Goal: Task Accomplishment & Management: Manage account settings

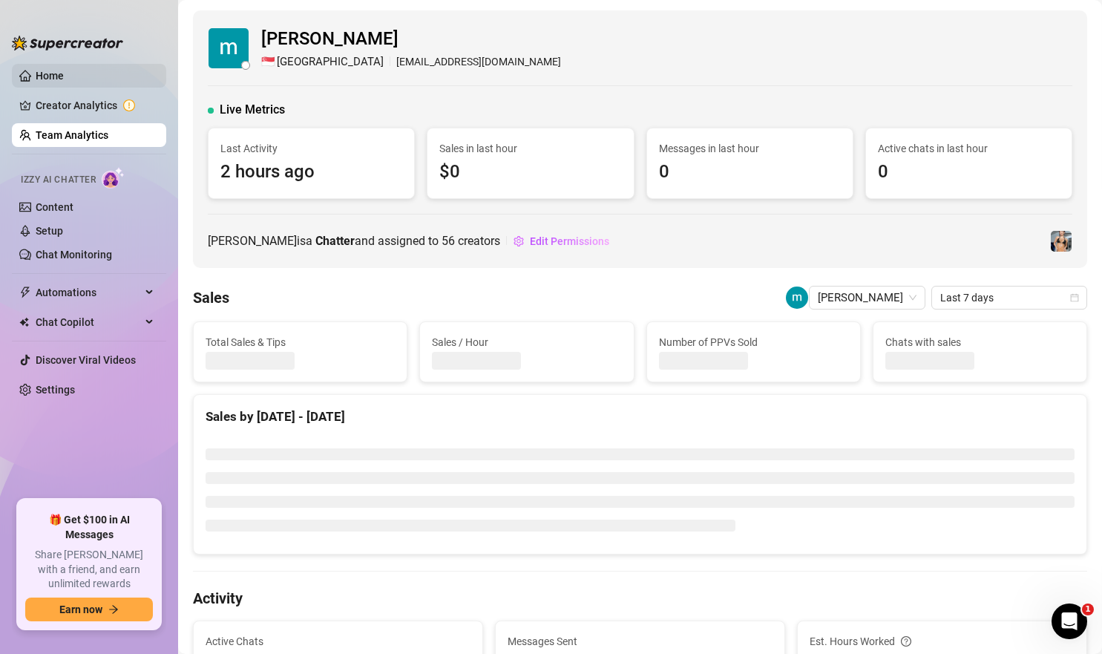
click at [40, 76] on link "Home" at bounding box center [50, 76] width 28 height 12
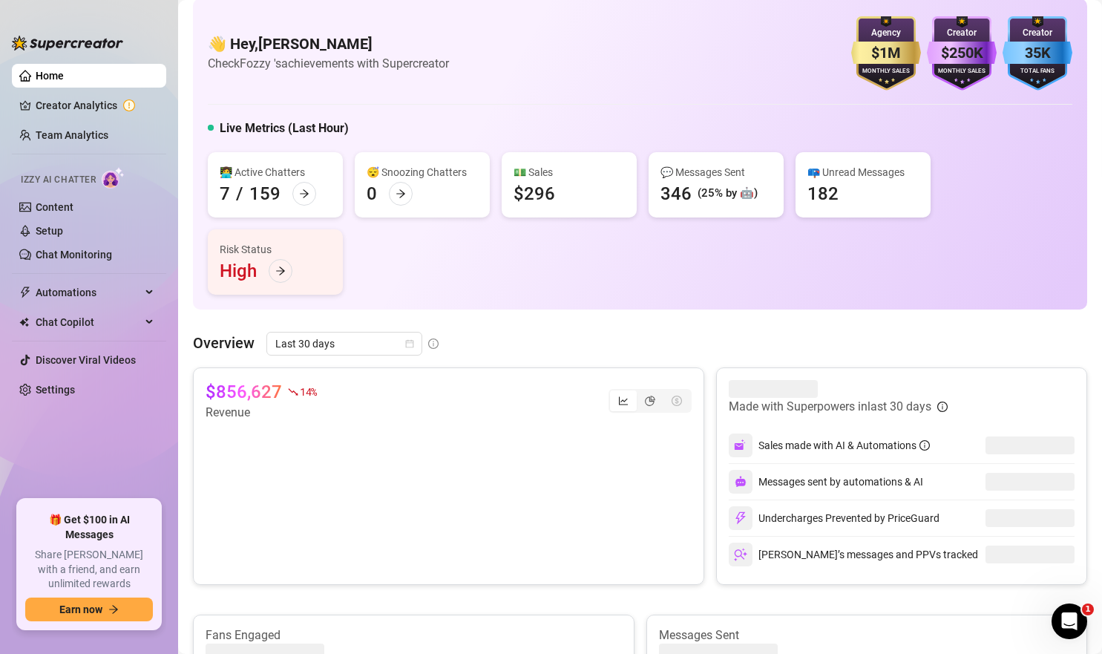
scroll to position [105, 0]
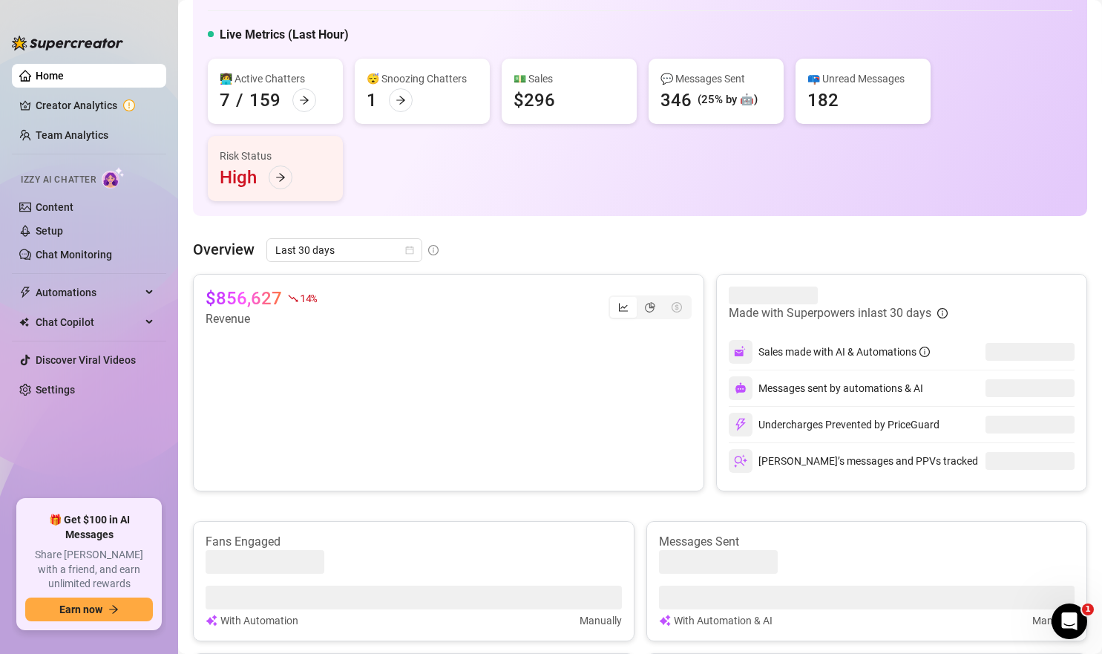
click at [104, 95] on link "Creator Analytics" at bounding box center [95, 106] width 119 height 24
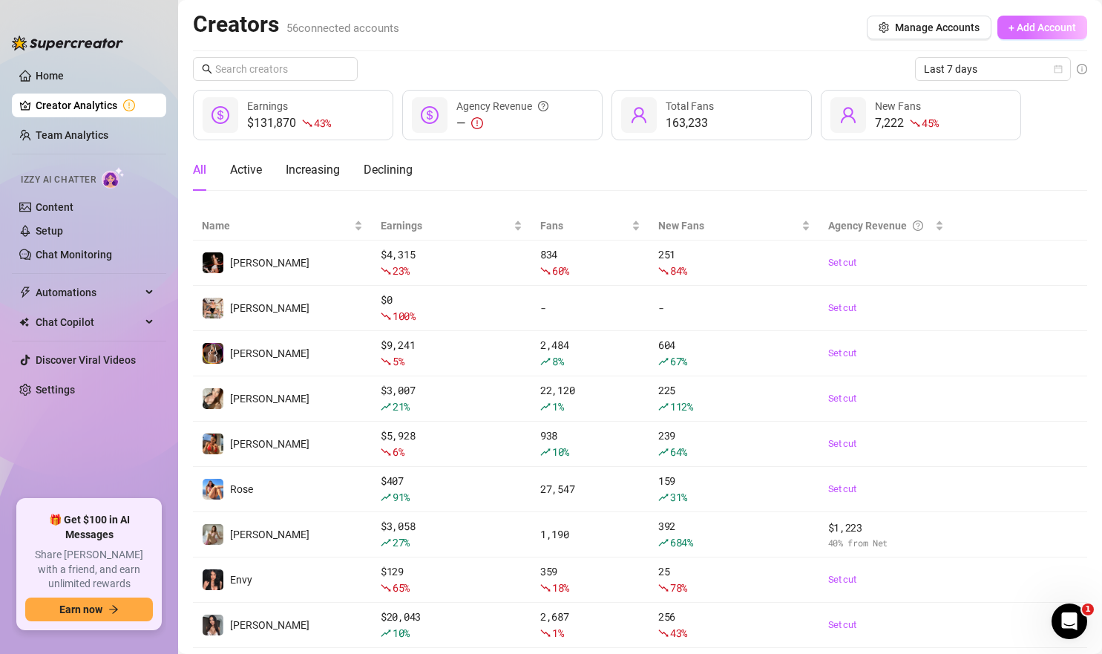
click at [1032, 27] on span "+ Add Account" at bounding box center [1043, 28] width 68 height 12
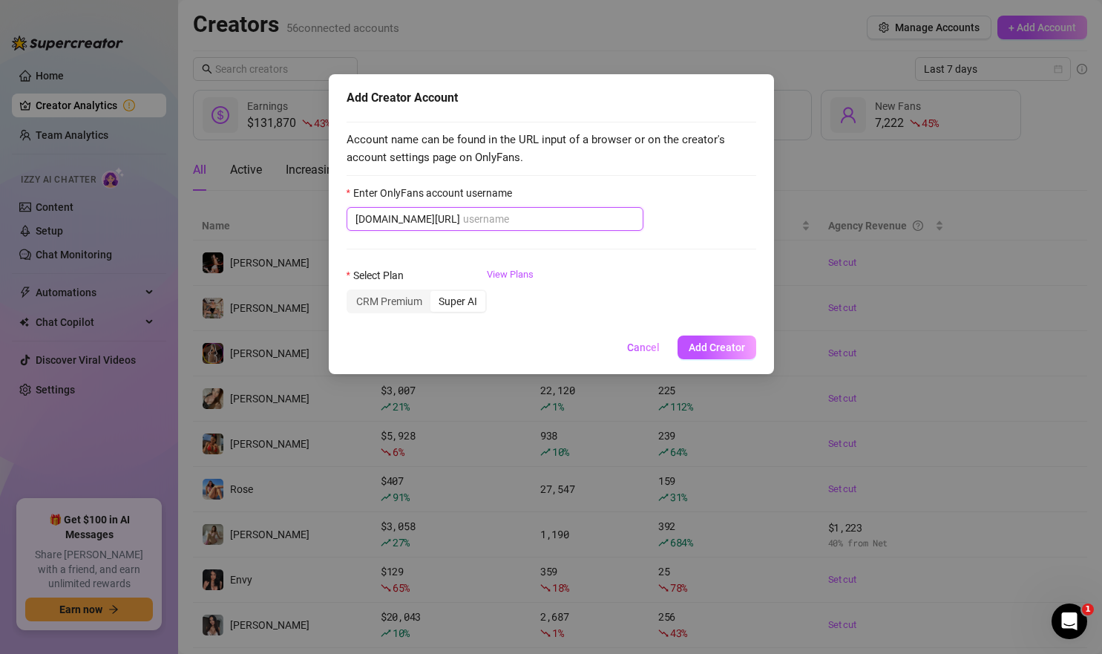
click at [527, 212] on input "Enter OnlyFans account username" at bounding box center [548, 219] width 171 height 16
paste input "anna_delyla"
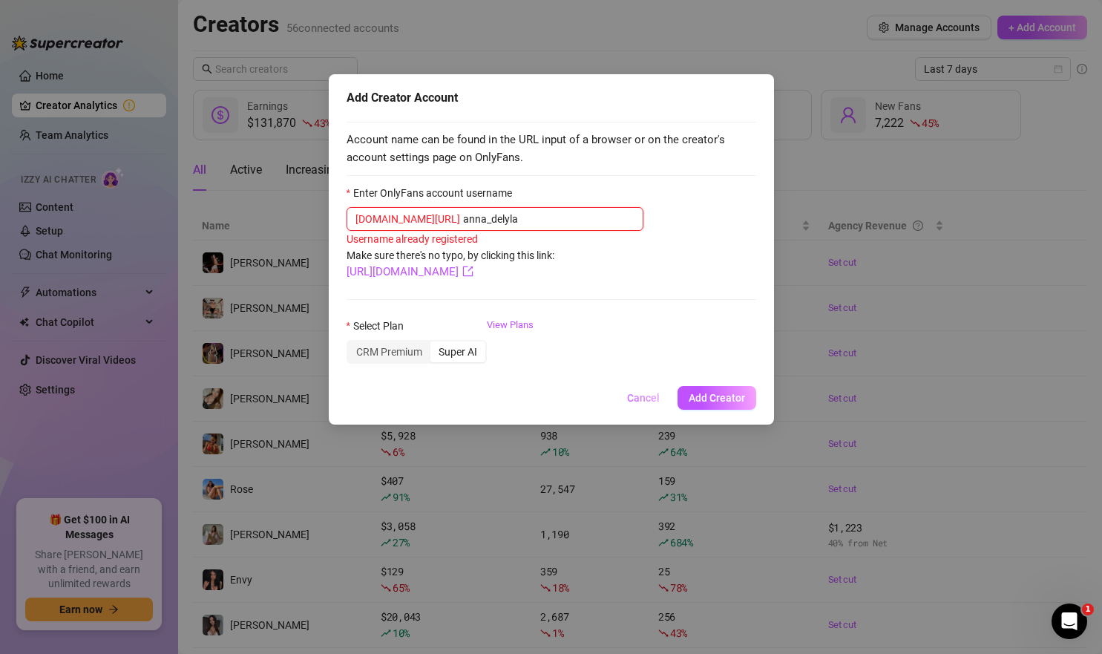
type input "anna_delyla"
click at [640, 404] on span "Cancel" at bounding box center [643, 398] width 33 height 12
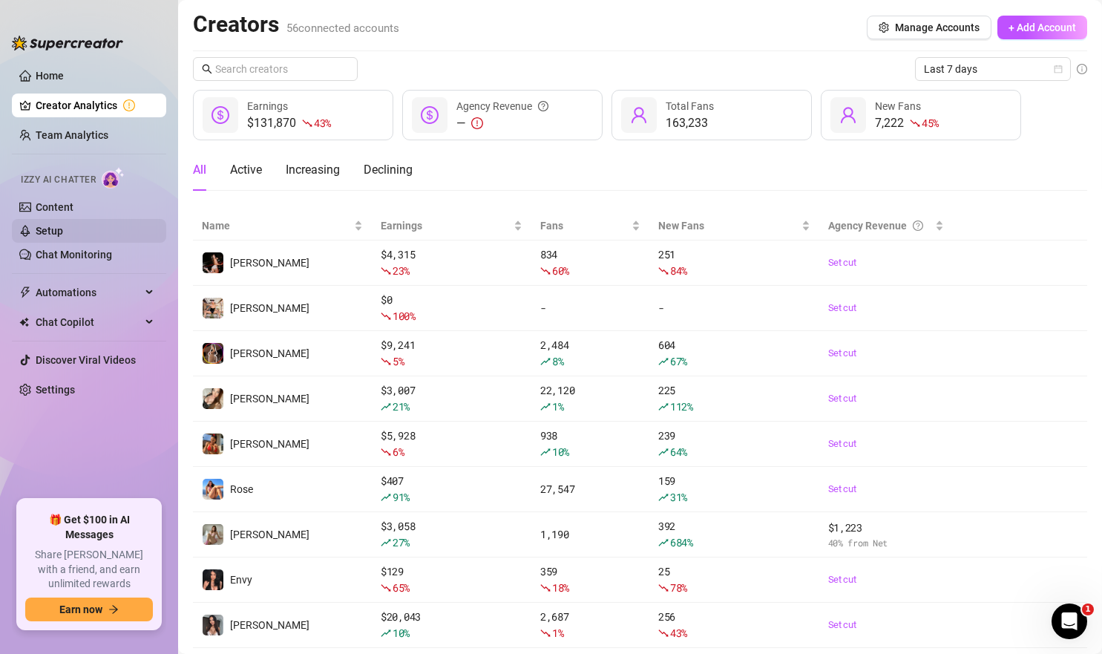
click at [63, 237] on link "Setup" at bounding box center [49, 231] width 27 height 12
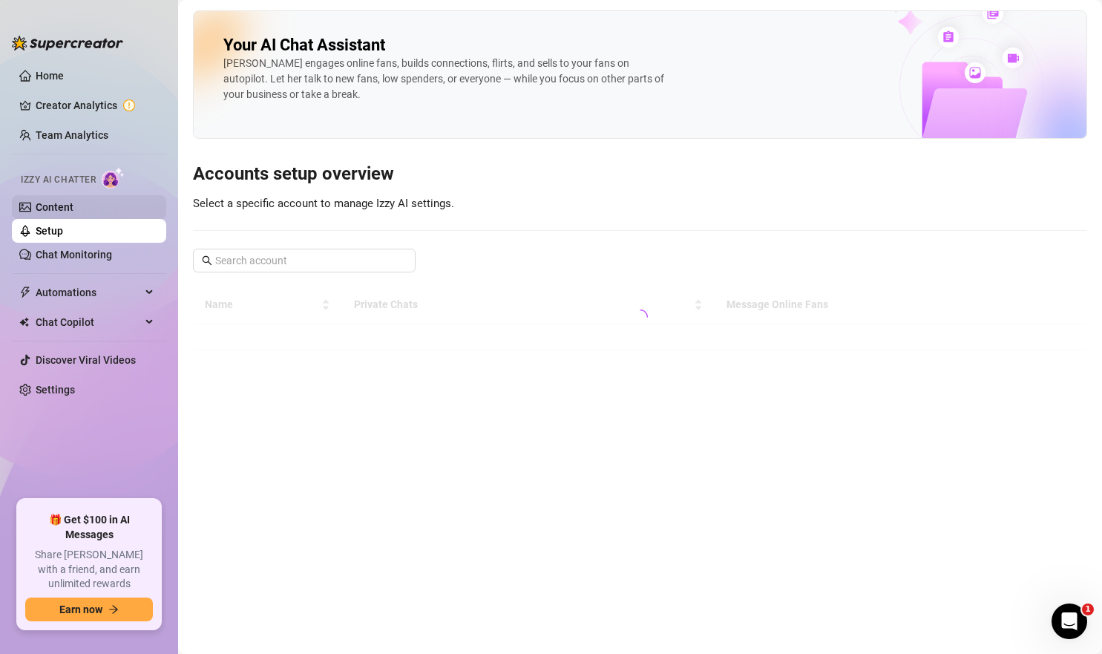
click at [73, 213] on link "Content" at bounding box center [55, 207] width 38 height 12
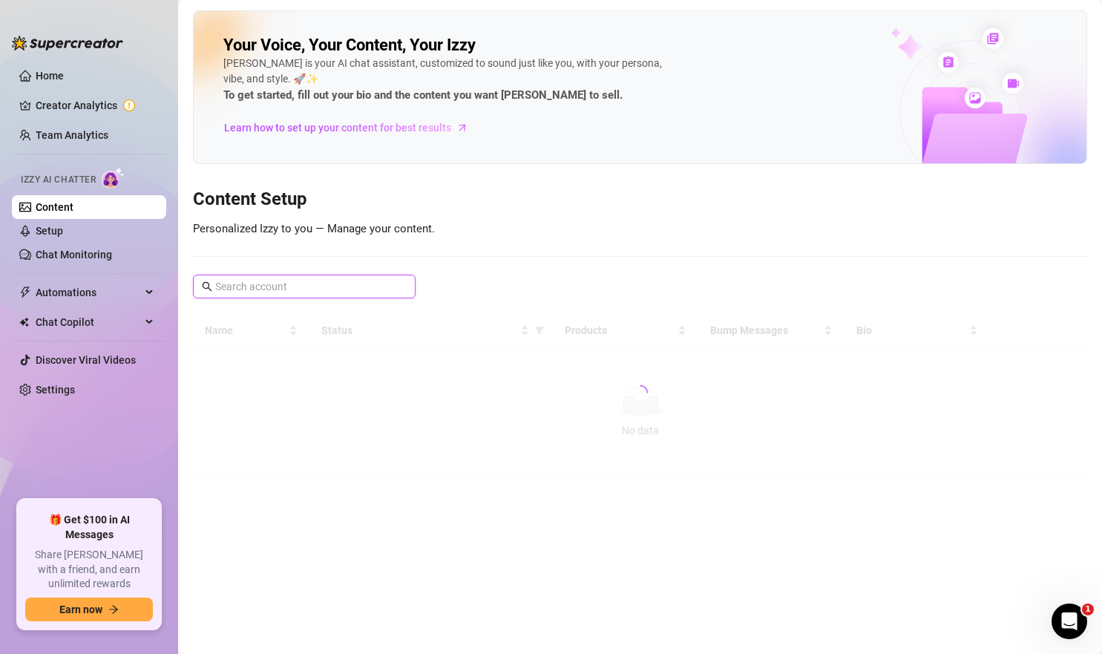
click at [350, 291] on input "text" at bounding box center [305, 286] width 180 height 16
type input "anna"
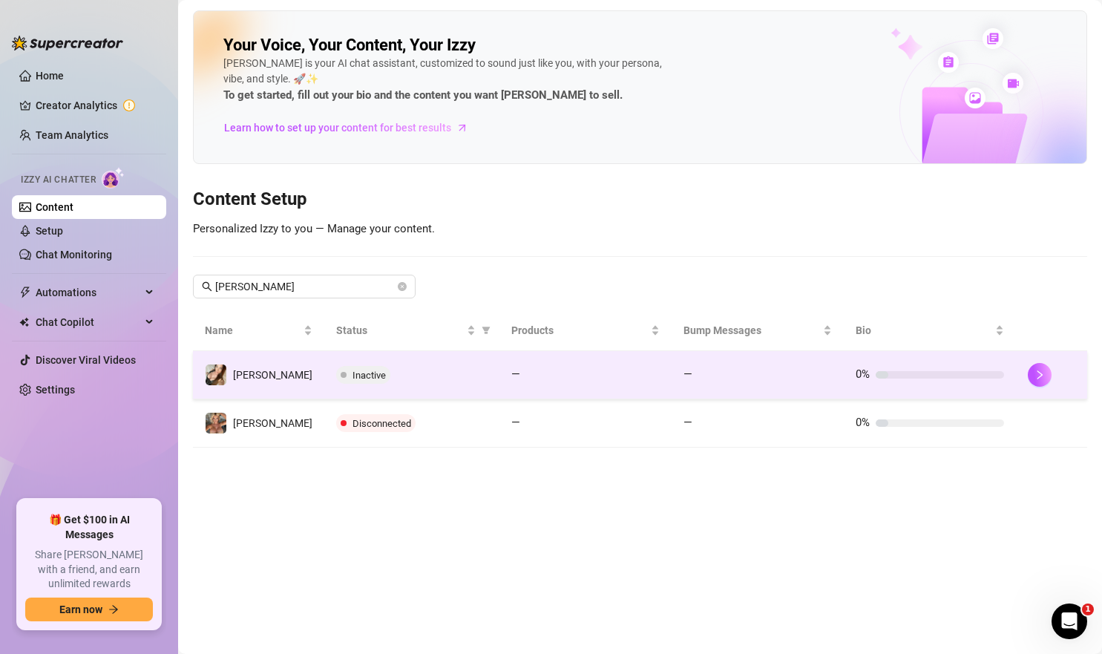
click at [215, 373] on img at bounding box center [216, 375] width 21 height 21
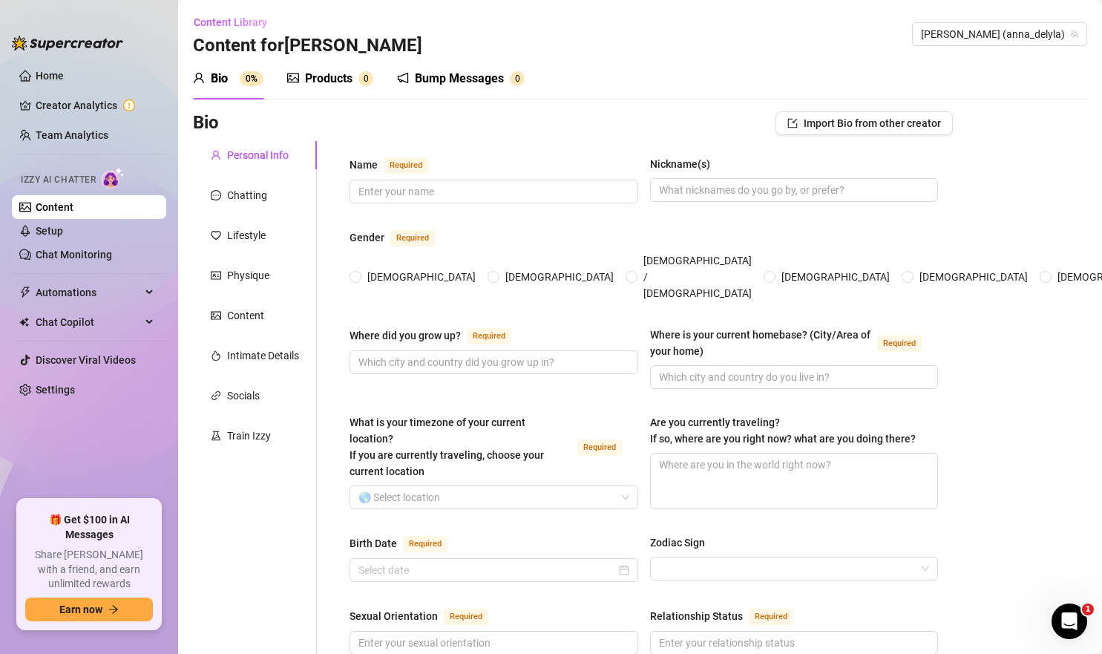
click at [456, 84] on div "Bump Messages" at bounding box center [459, 79] width 89 height 18
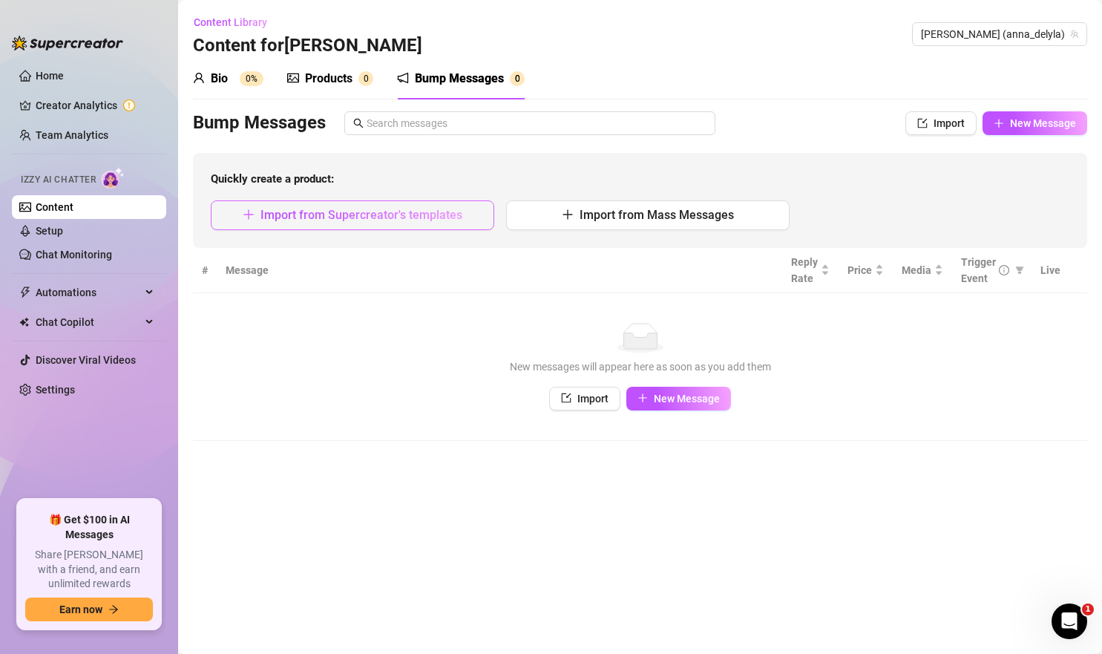
click at [431, 224] on button "Import from Supercreator's templates" at bounding box center [353, 215] width 284 height 30
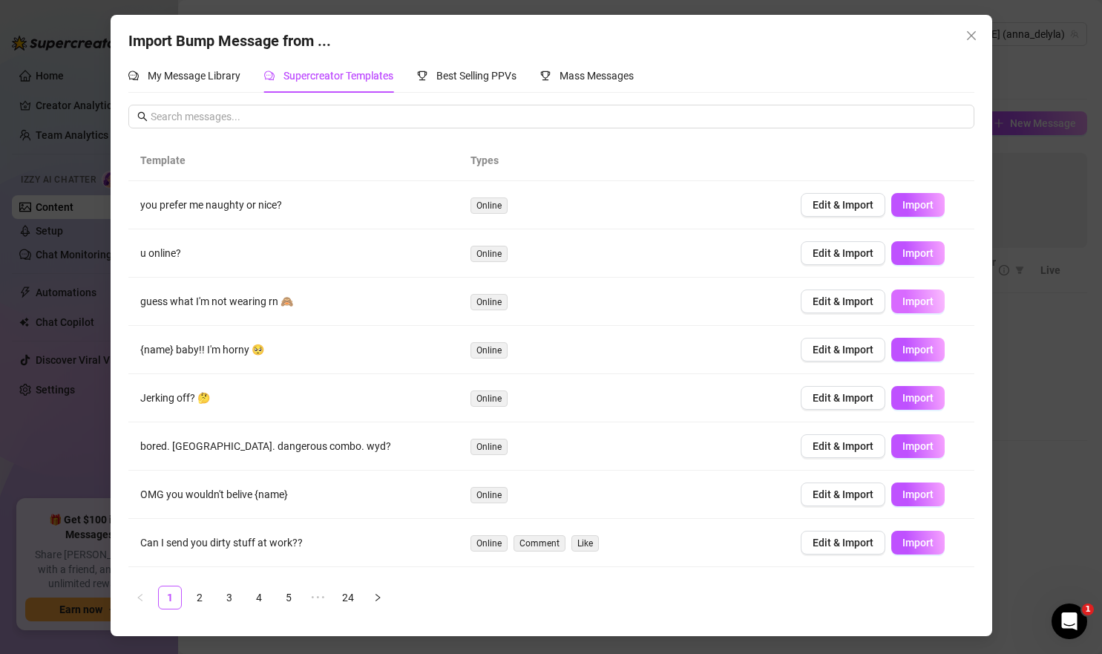
click at [916, 301] on span "Import" at bounding box center [918, 301] width 31 height 12
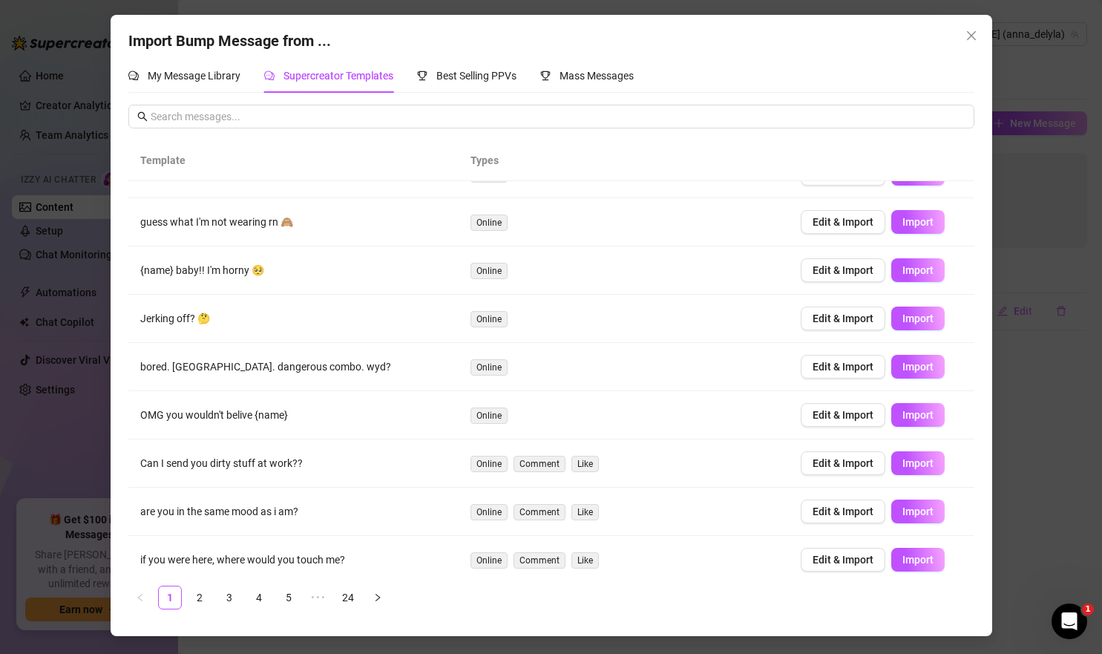
scroll to position [90, 0]
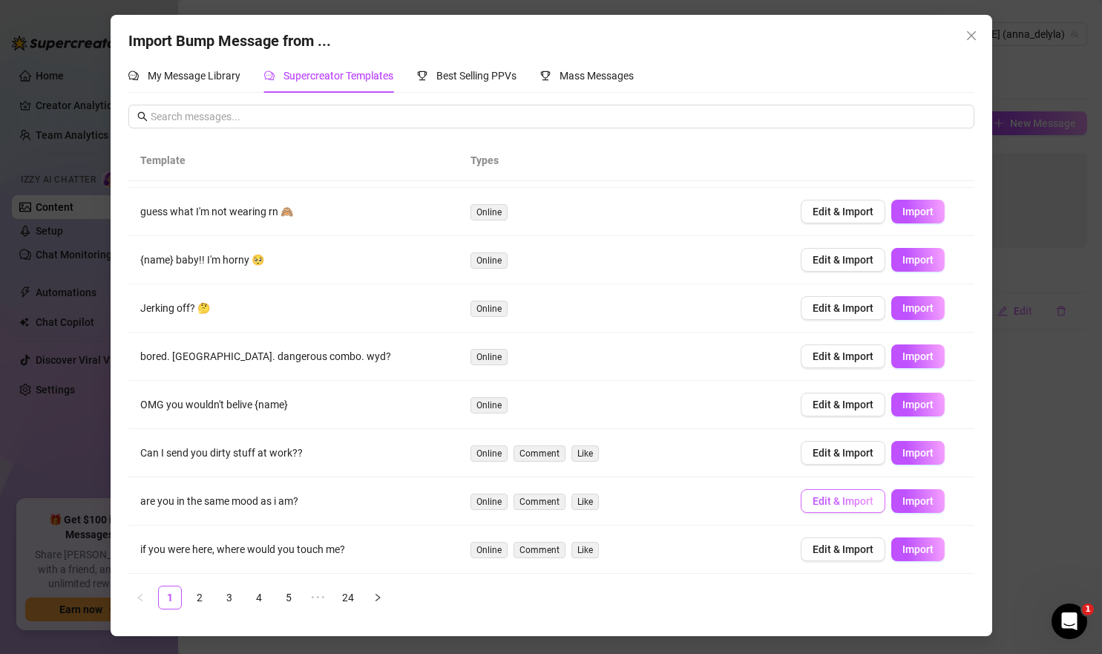
click at [854, 500] on span "Edit & Import" at bounding box center [843, 501] width 61 height 12
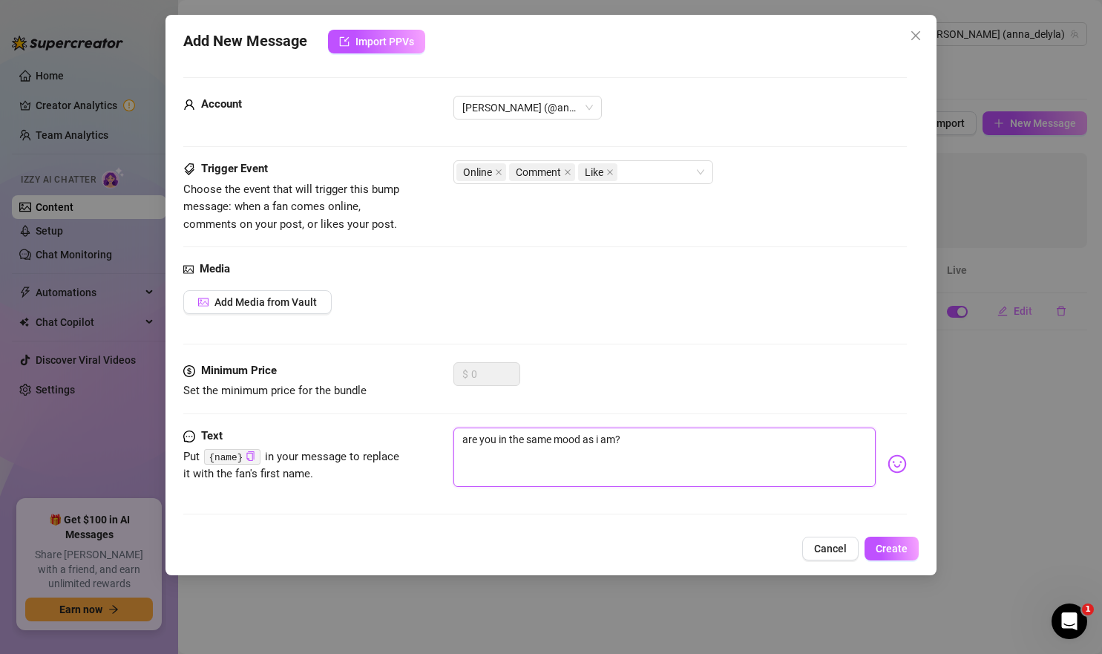
click at [462, 441] on textarea "are you in the same mood as i am?" at bounding box center [665, 457] width 423 height 59
click at [602, 443] on textarea "are you in the same mood as i am?" at bounding box center [665, 457] width 423 height 59
type textarea "are you in the same mood as iam?"
type textarea "are you in the same mood as am?"
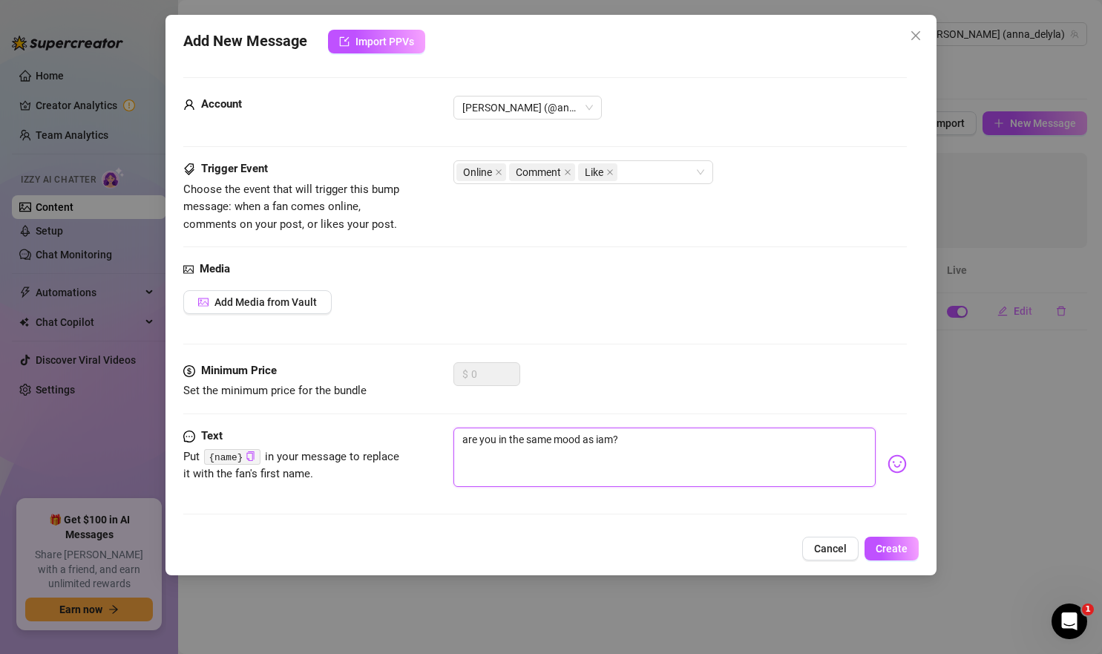
type textarea "are you in the same mood as am?"
type textarea "are you in the same mood as Iam?"
type textarea "are you in the same mood as I am?"
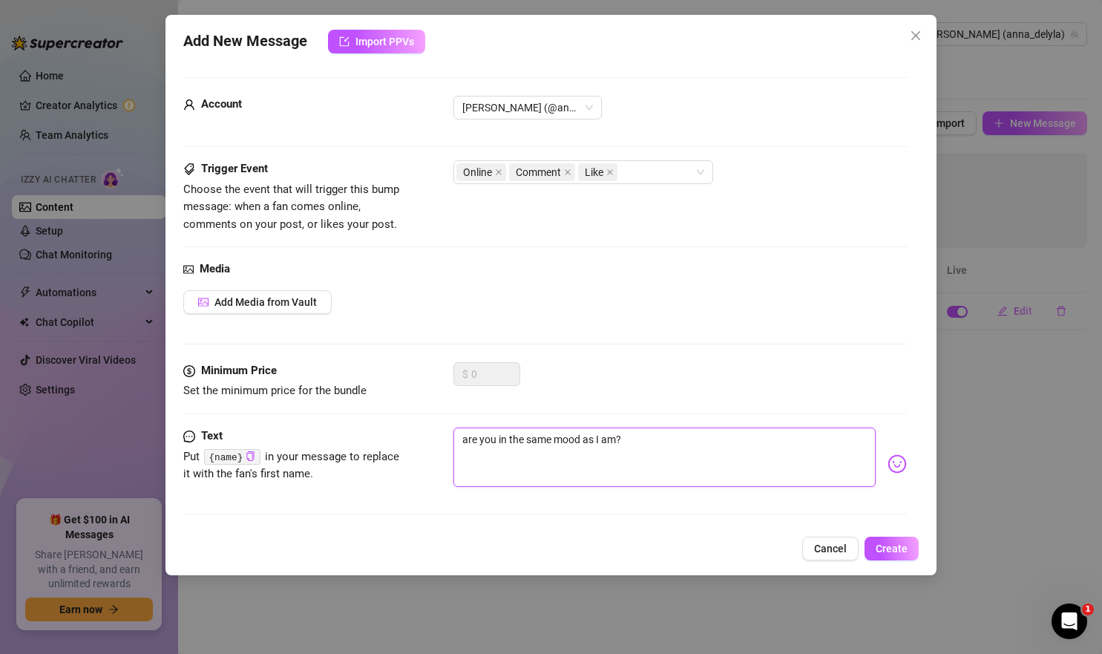
click at [657, 443] on textarea "are you in the same mood as I am?" at bounding box center [665, 457] width 423 height 59
type textarea "are you in the same mood as I am?😈"
type textarea "are you in the same mood as I am? 😈"
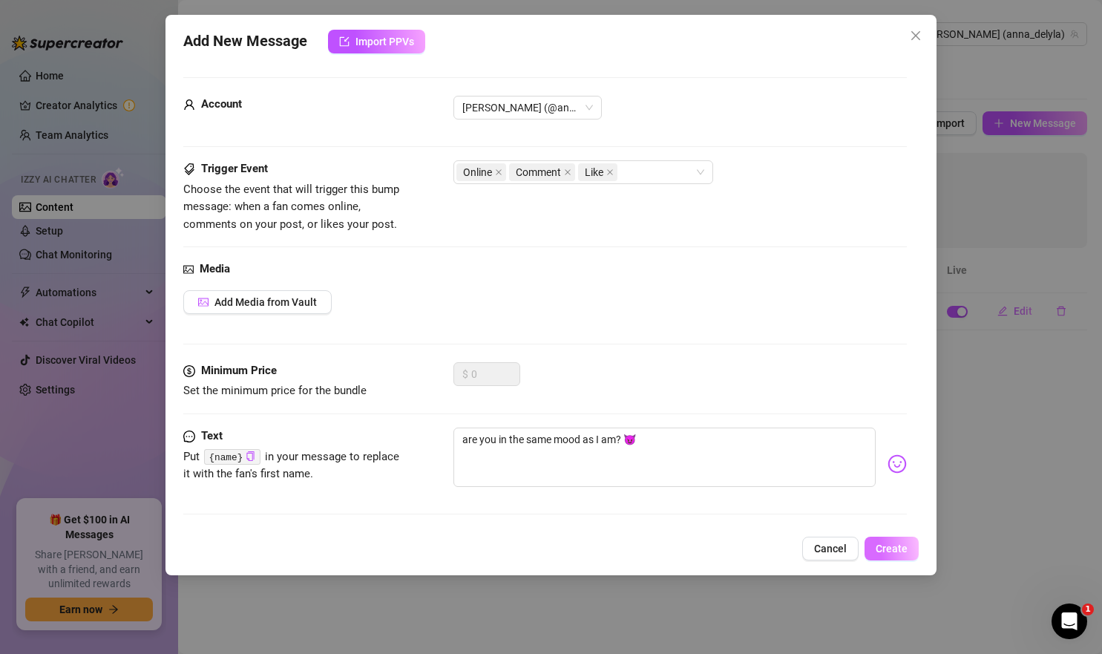
click at [895, 550] on span "Create" at bounding box center [892, 549] width 32 height 12
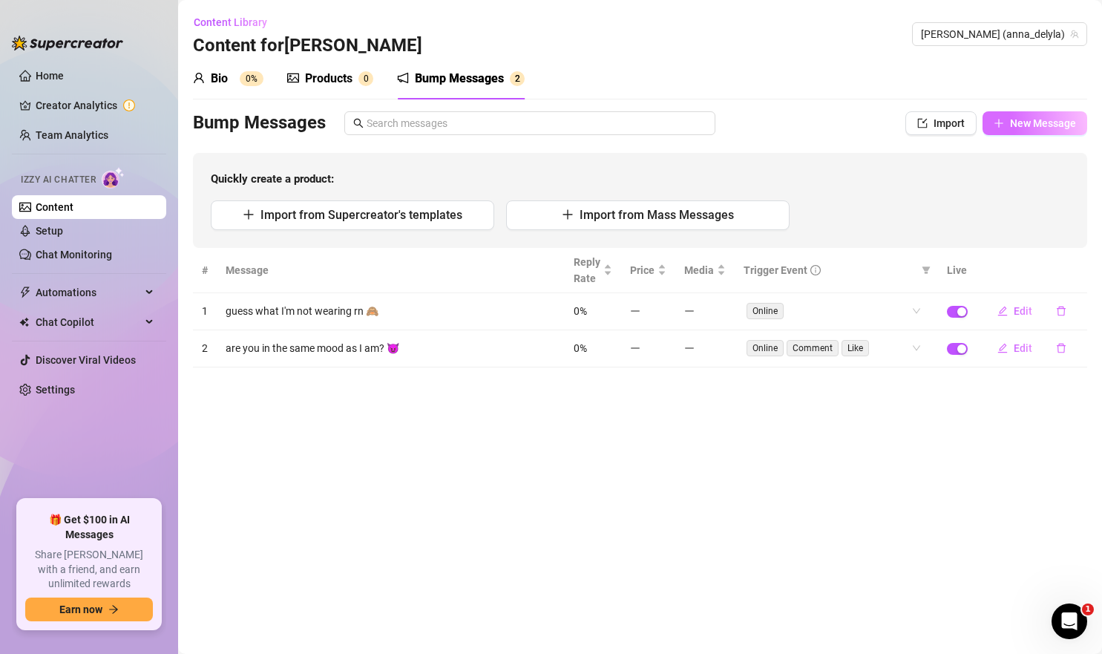
click at [1008, 128] on button "New Message" at bounding box center [1035, 123] width 105 height 24
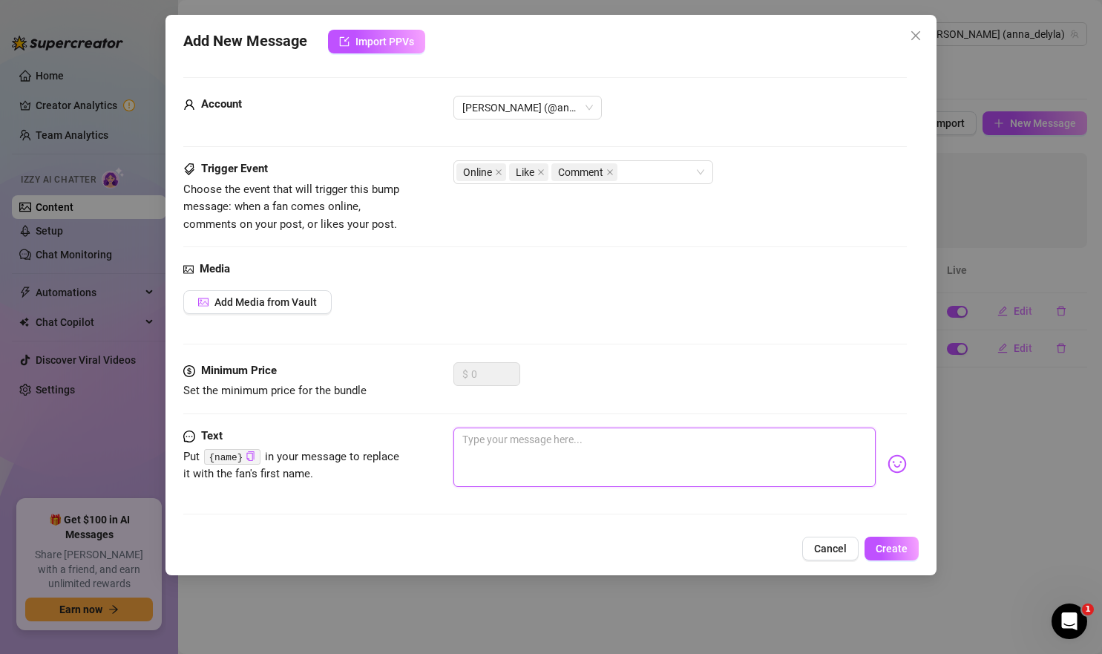
click at [530, 449] on textarea at bounding box center [665, 457] width 423 height 59
type textarea "H"
type textarea "Type your message here..."
type textarea "h"
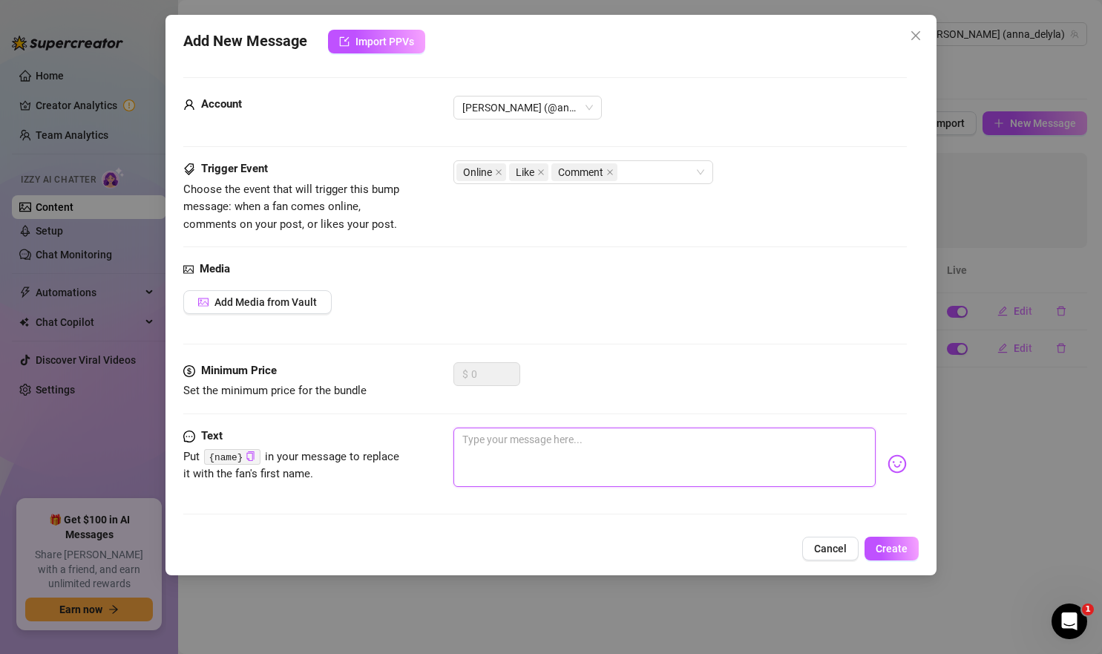
type textarea "h"
type textarea "hi"
type textarea "hii"
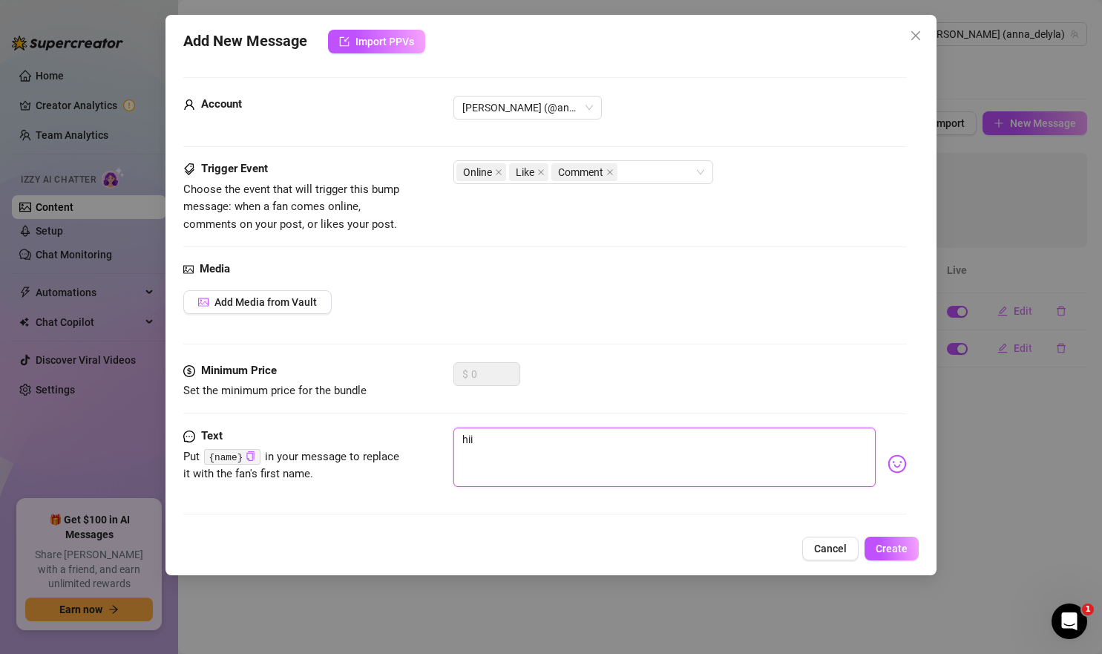
type textarea "hiii"
type textarea "hiii :"
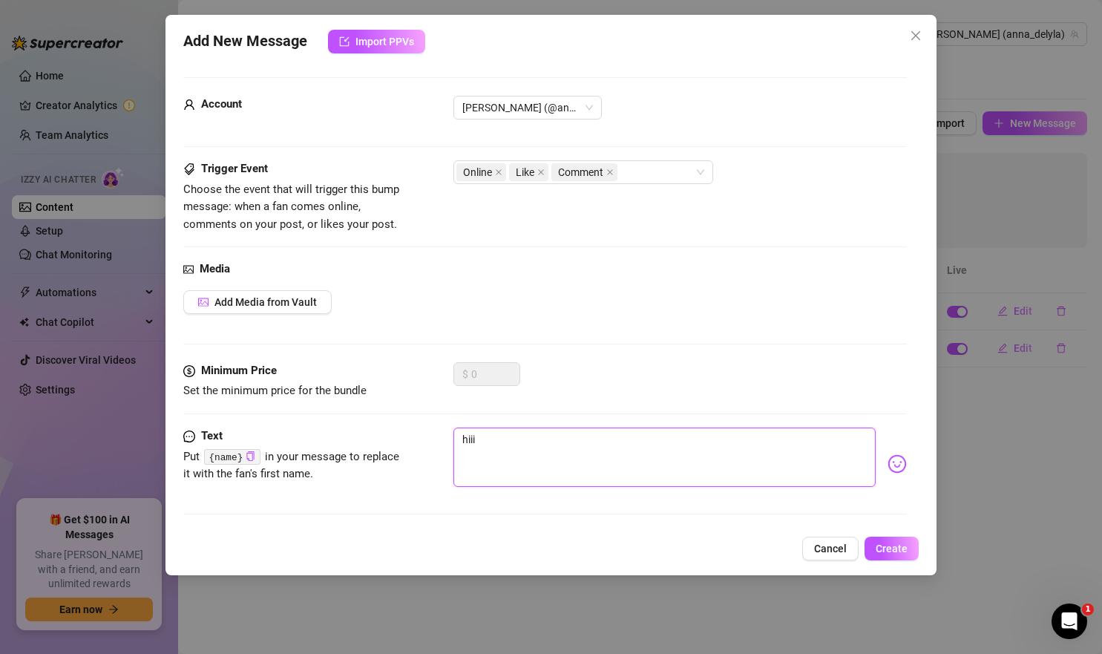
type textarea "hiii :"
type textarea "hiii :)"
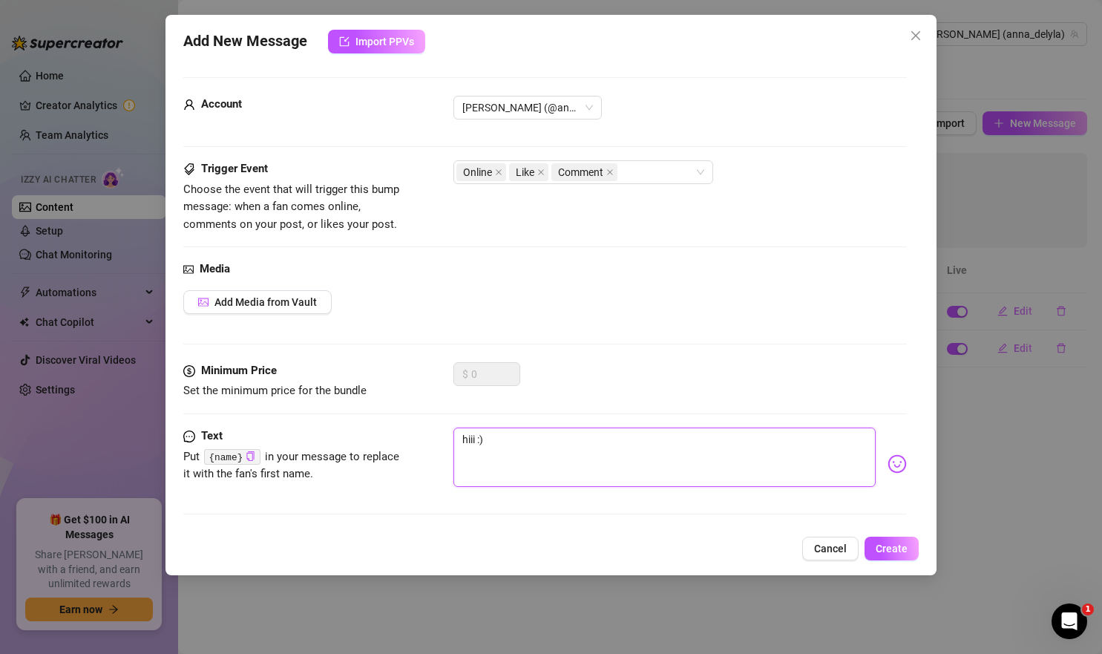
type textarea "hiii :) I"
type textarea "hiii :) I '"
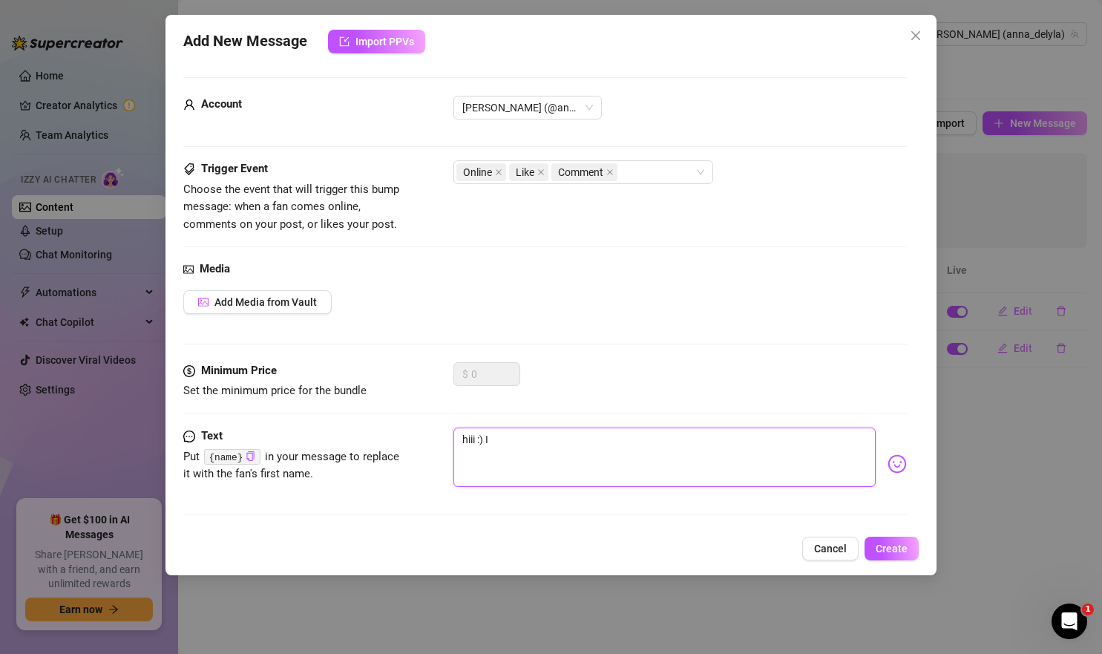
type textarea "hiii :) I '"
type textarea "hiii :) I 'v"
type textarea "hiii :) I 've"
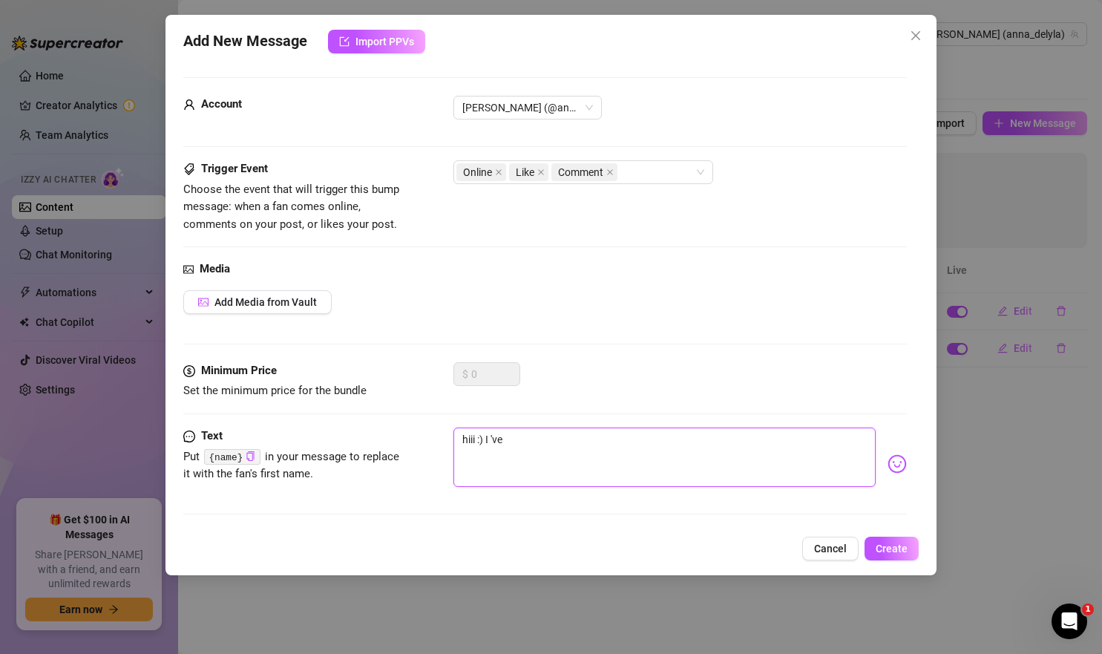
type textarea "hiii :) I 'v"
type textarea "hiii :) I '"
type textarea "hiii :) I"
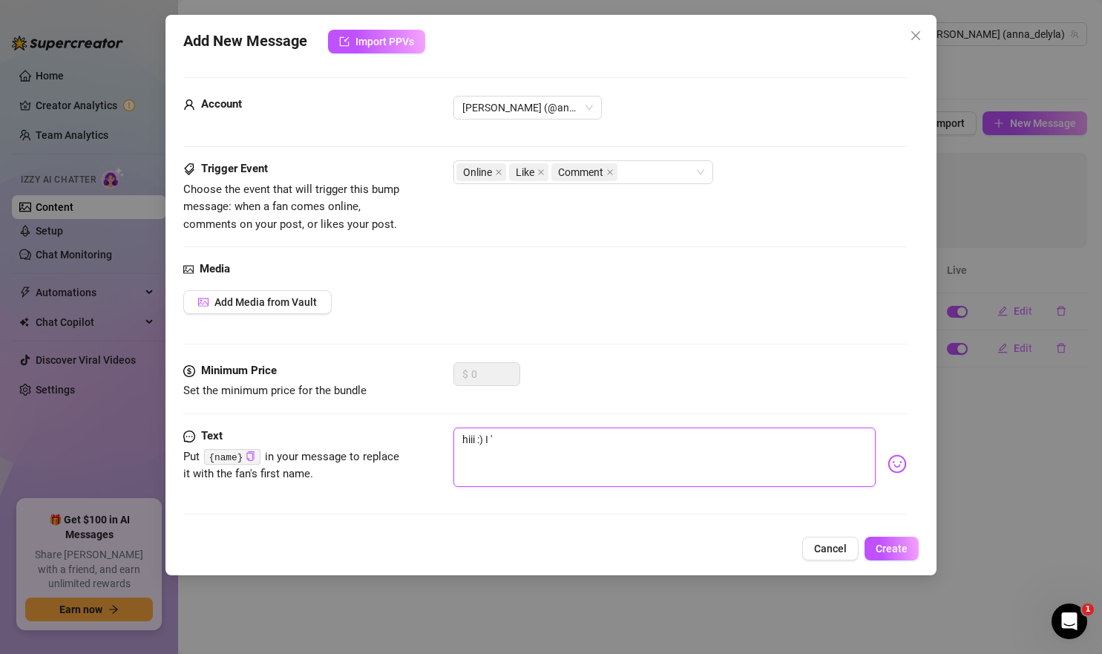
type textarea "hiii :) I"
type textarea "hiii :) I'"
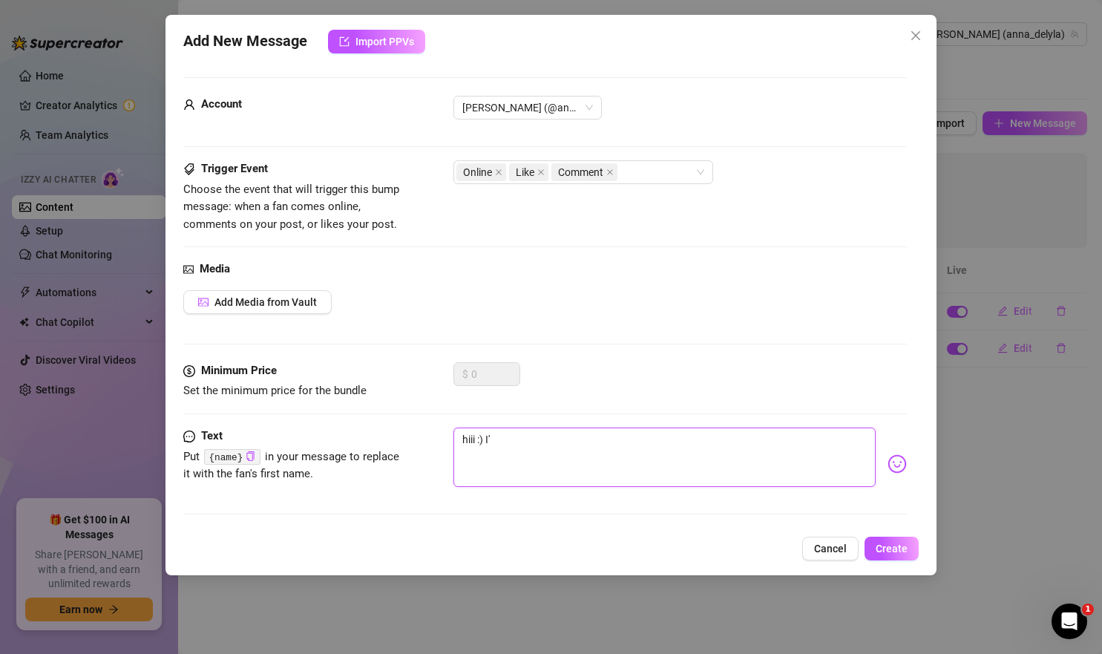
type textarea "hiii :) I'v"
type textarea "hiii :) I've"
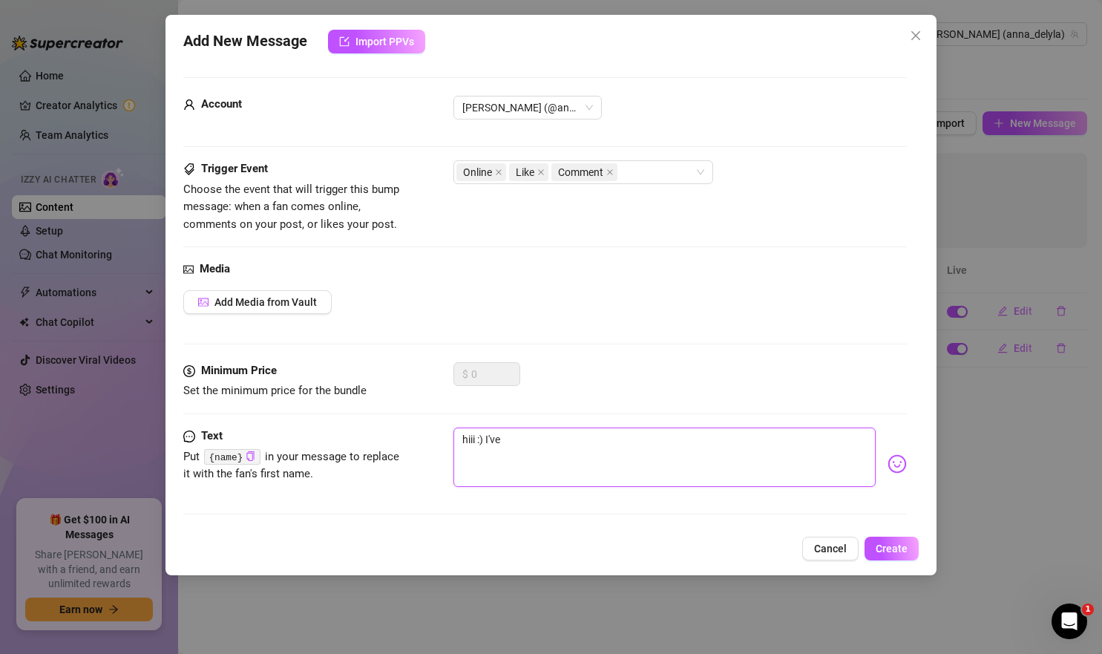
type textarea "hiii :) I've"
type textarea "hiii :) I've b"
type textarea "hiii :) I've be"
type textarea "hiii :) I've bee"
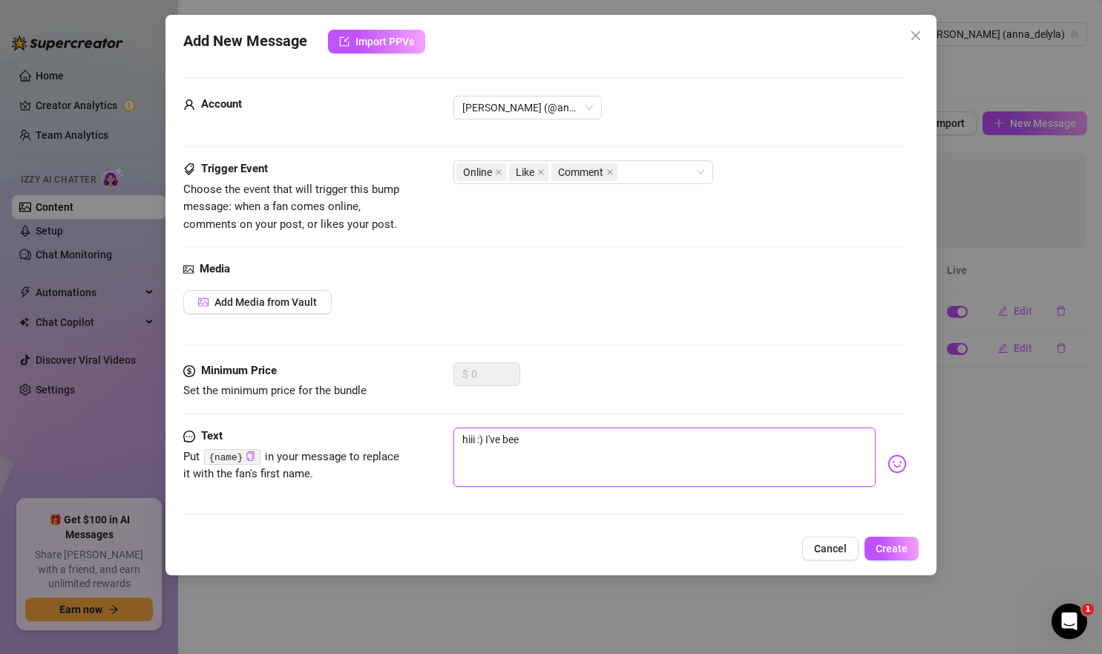
type textarea "hiii :) I've been"
type textarea "hiii :) I've been t"
type textarea "hiii :) I've been th"
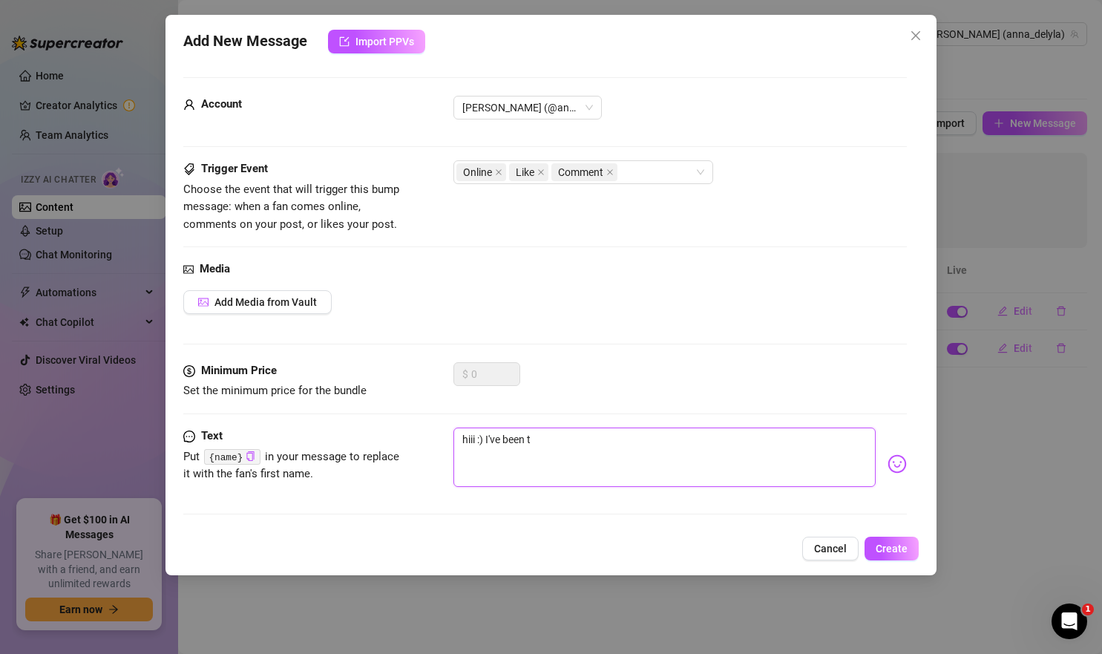
type textarea "hiii :) I've been th"
type textarea "hiii :) I've been thi"
type textarea "hiii :) I've been thin"
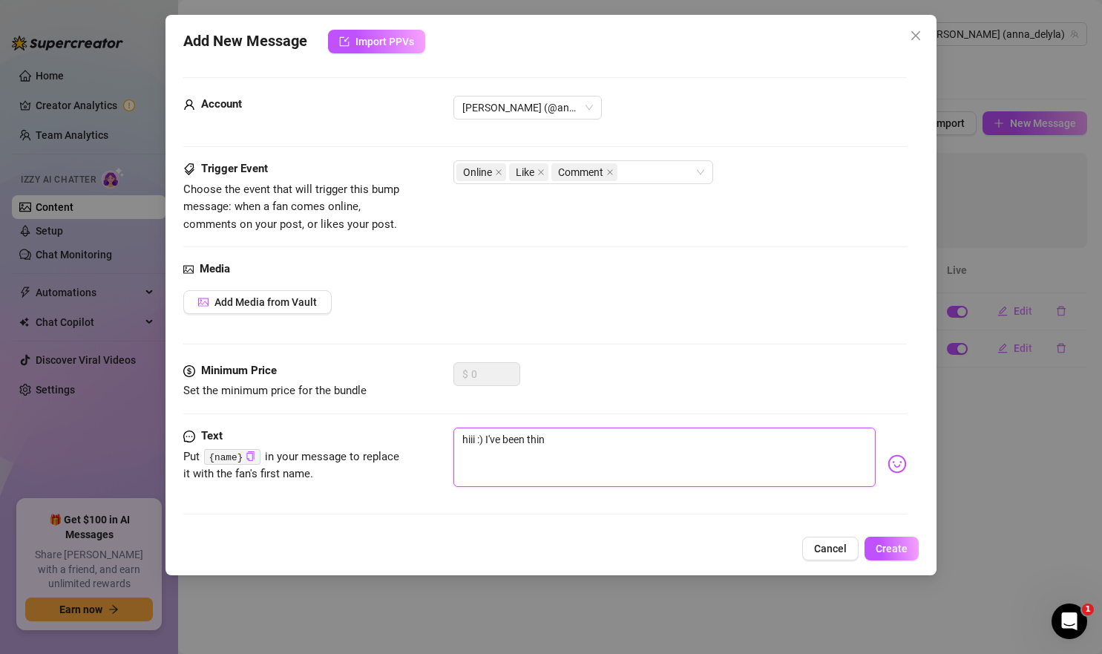
type textarea "hiii :) I've been think"
type textarea "hiii :) I've been thinki"
type textarea "hiii :) I've been thinkin"
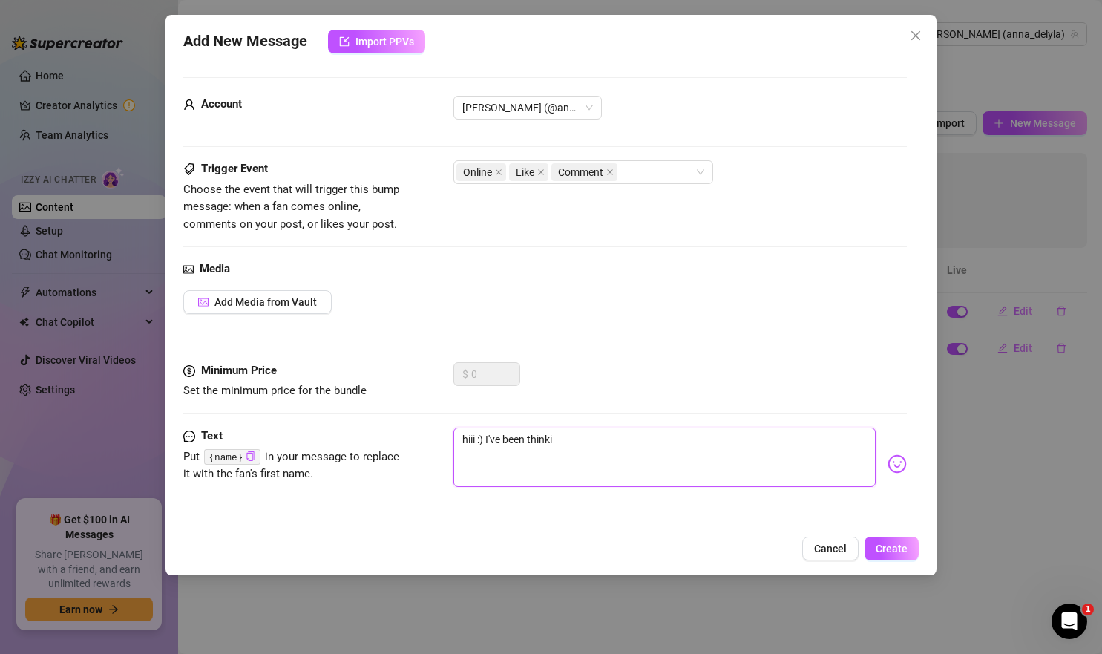
type textarea "hiii :) I've been thinkin"
type textarea "hiii :) I've been thinking"
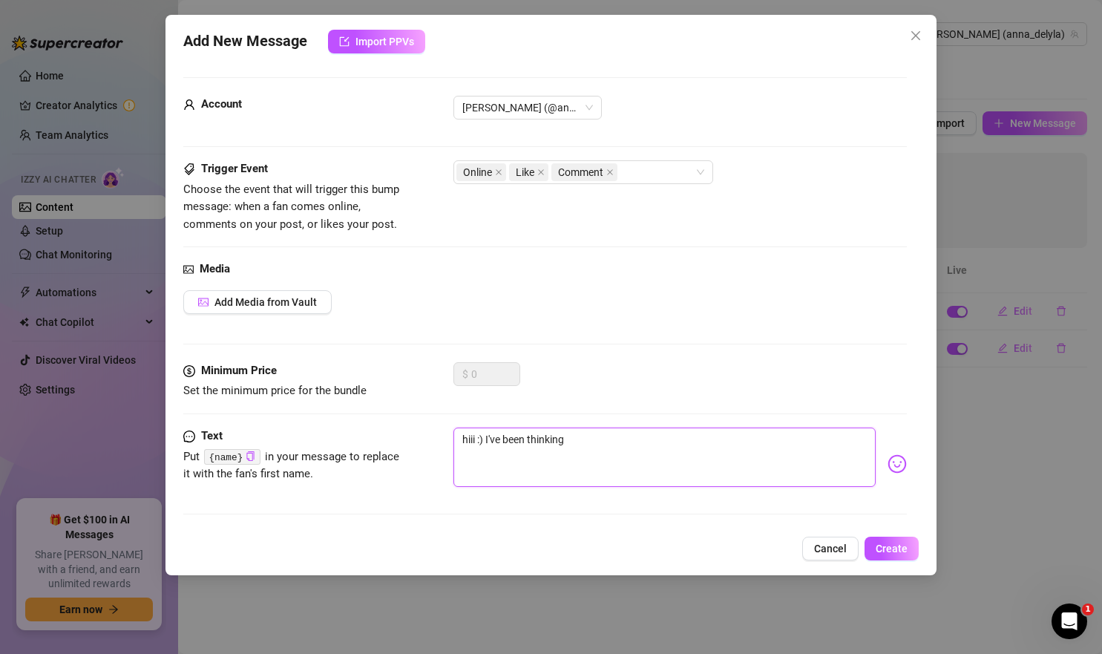
type textarea "hiii :) I've been thinking a"
type textarea "hiii :) I've been thinking ab"
type textarea "hiii :) I've been thinking abo"
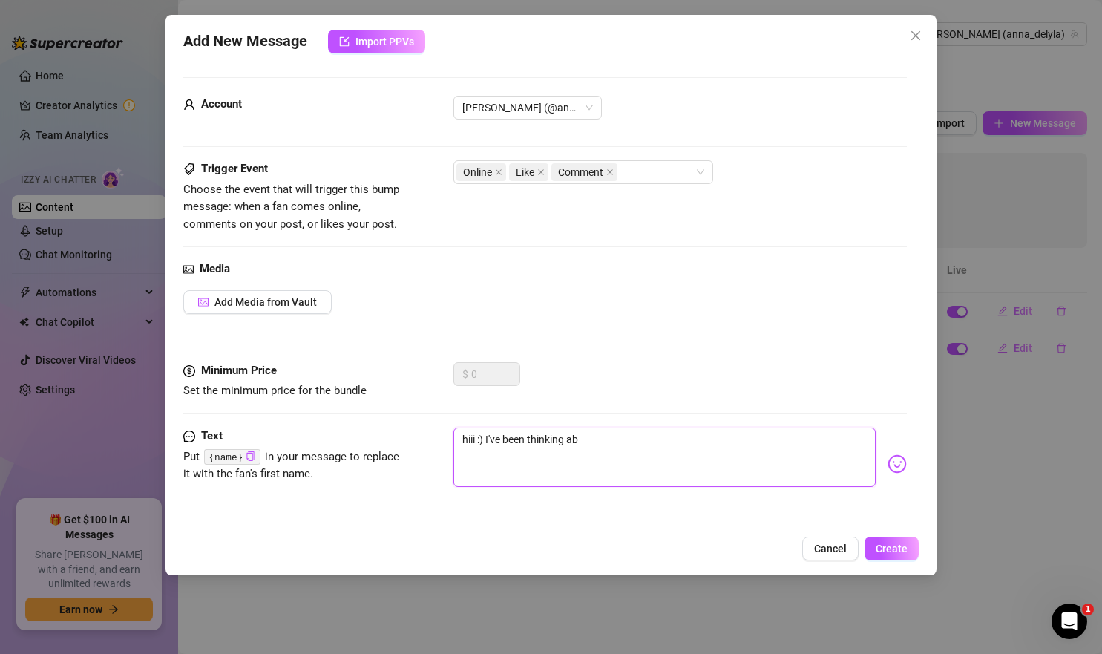
type textarea "hiii :) I've been thinking abo"
type textarea "hiii :) I've been thinking abou"
type textarea "hiii :) I've been thinking about"
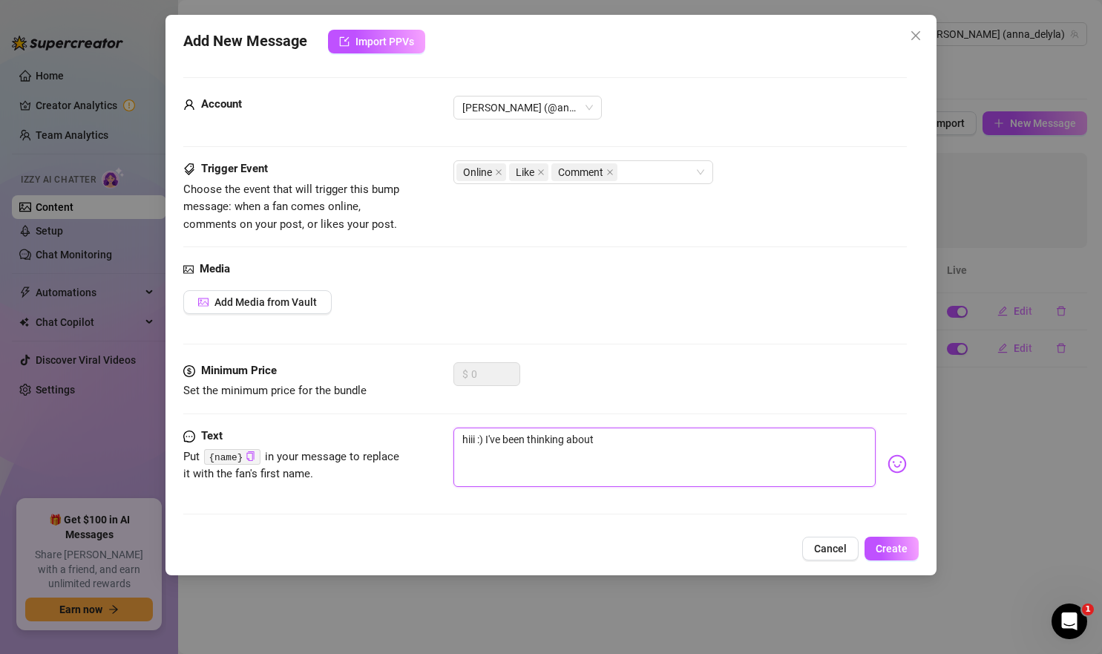
type textarea "hiii :) I've been thinking about"
type textarea "hiii :) I've been thinking about y"
type textarea "hiii :) I've been thinking about yo"
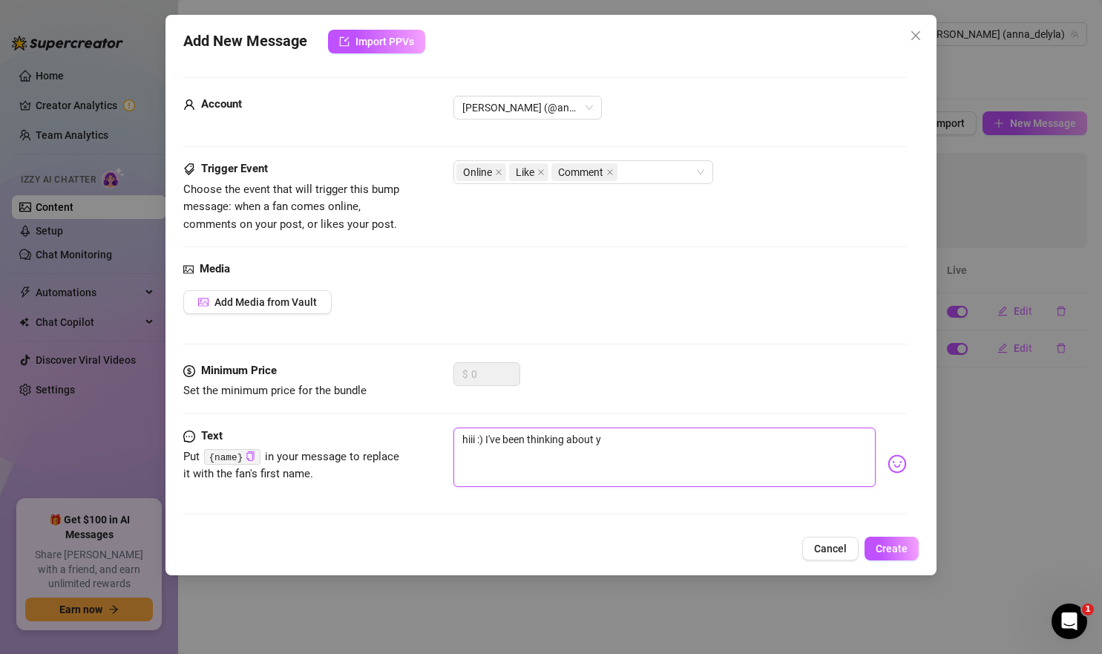
type textarea "hiii :) I've been thinking about yo"
type textarea "hiii :) I've been thinking about you"
type textarea "hiii :) I've been thinking about you a"
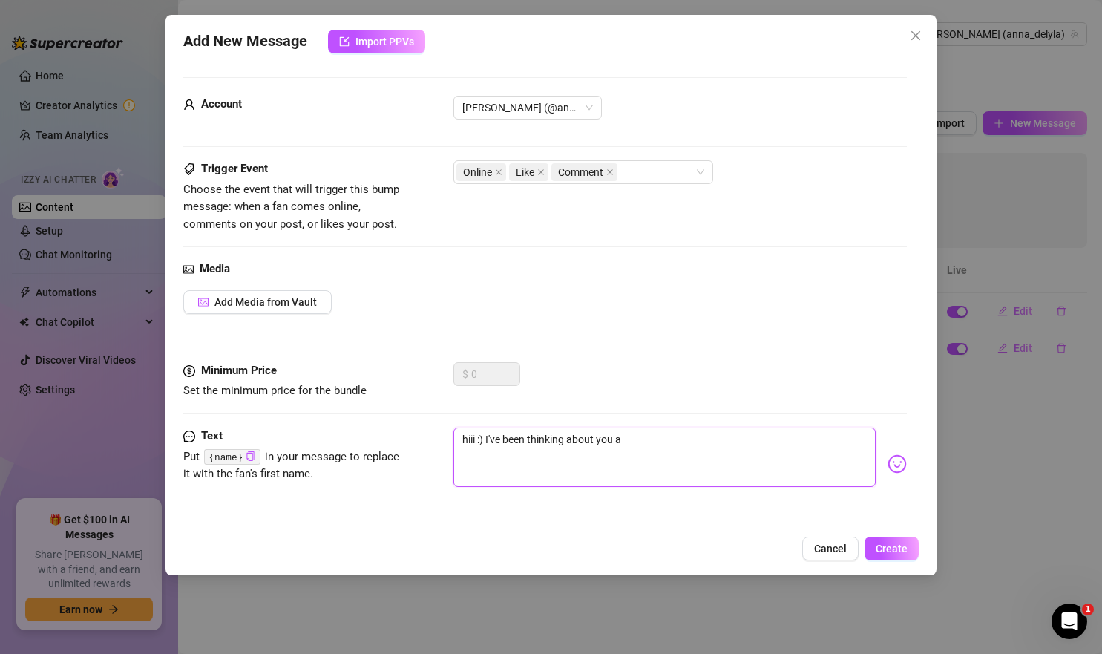
type textarea "hiii :) I've been thinking about you a"
type textarea "hiii :) I've been thinking about you a l"
type textarea "hiii :) I've been thinking about you a li"
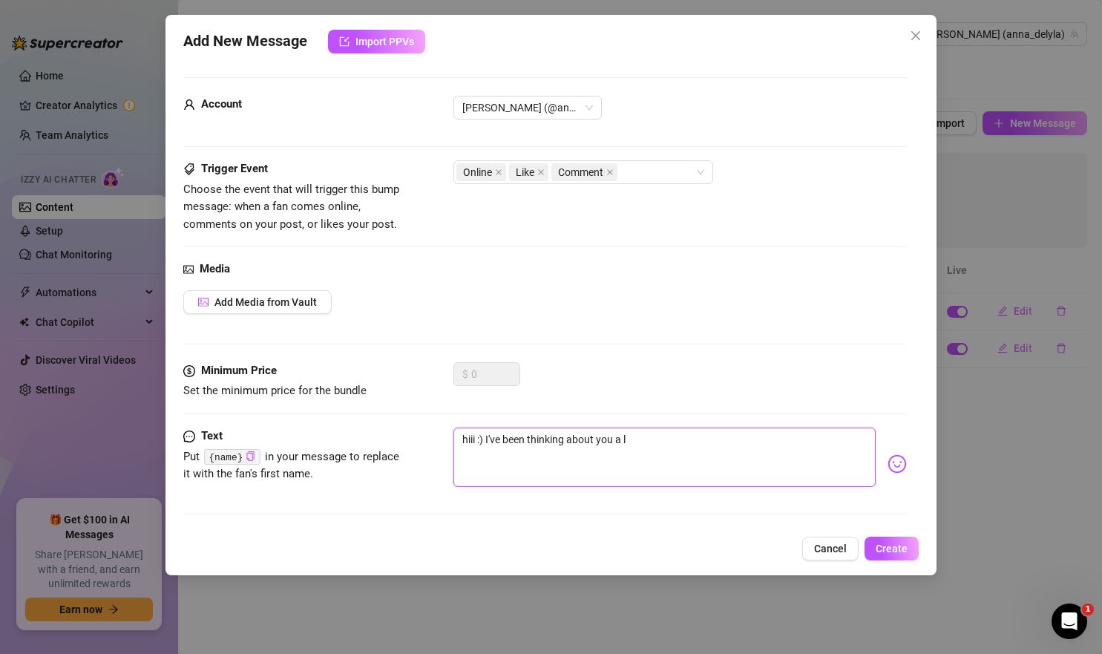
type textarea "hiii :) I've been thinking about you a li"
type textarea "hiii :) I've been thinking about you a lit"
type textarea "hiii :) I've been thinking about you a li"
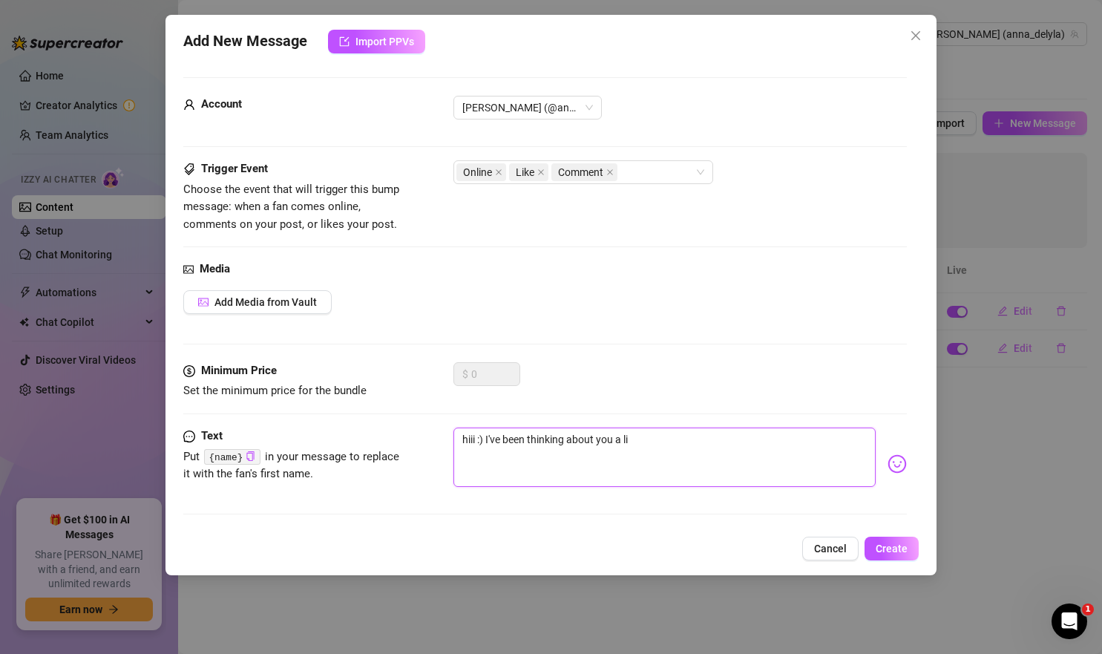
type textarea "hiii :) I've been thinking about you a l"
type textarea "hiii :) I've been thinking about you a lo"
type textarea "hiii :) I've been thinking about you a lot"
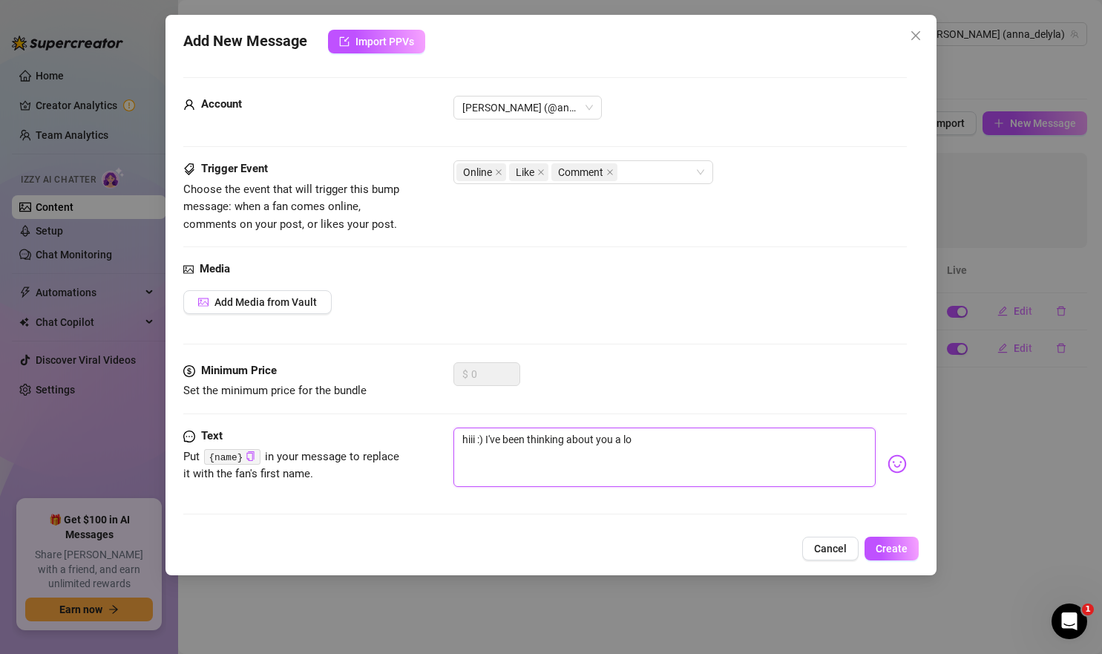
type textarea "hiii :) I've been thinking about you a lot"
type textarea "hiii :) I've been thinking about you a lot r"
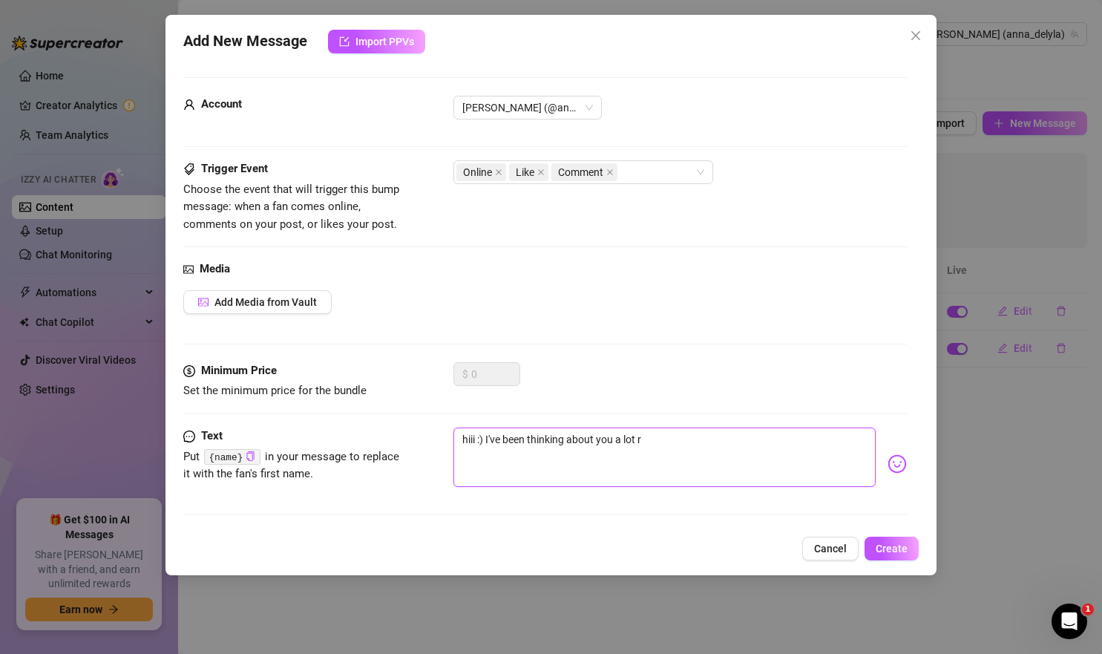
type textarea "hiii :) I've been thinking about you a lot re"
type textarea "hiii :) I've been thinking about you a lot rec"
type textarea "hiii :) I've been thinking about you a lot rece"
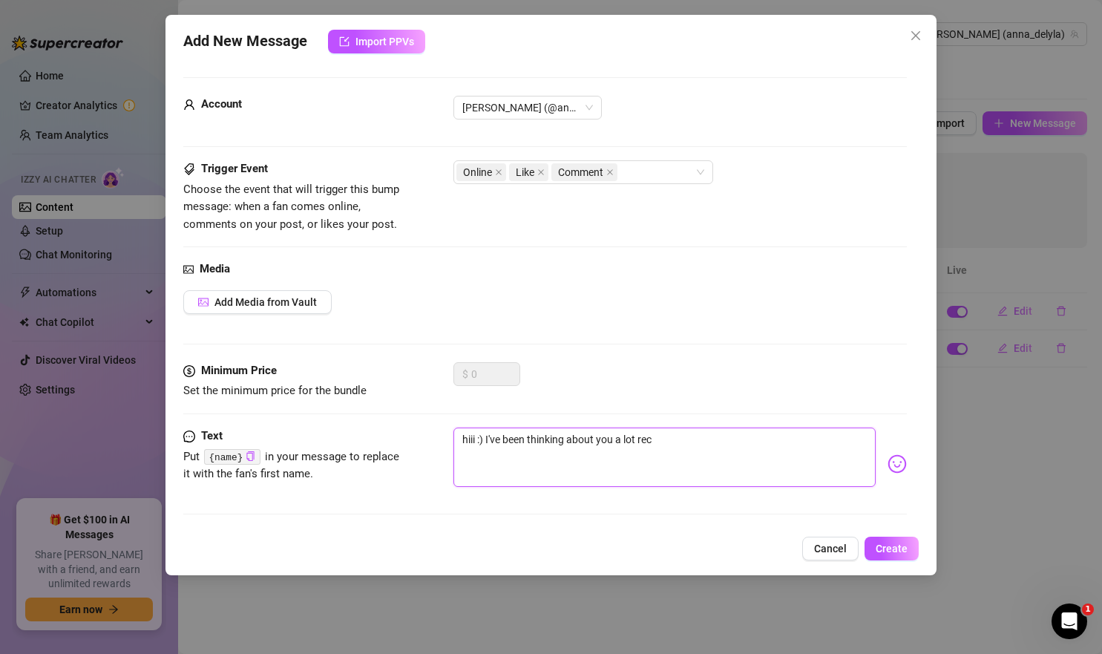
type textarea "hiii :) I've been thinking about you a lot rece"
type textarea "hiii :) I've been thinking about you a lot recen"
type textarea "hiii :) I've been thinking about you a lot recent"
type textarea "hiii :) I've been thinking about you a lot recentl"
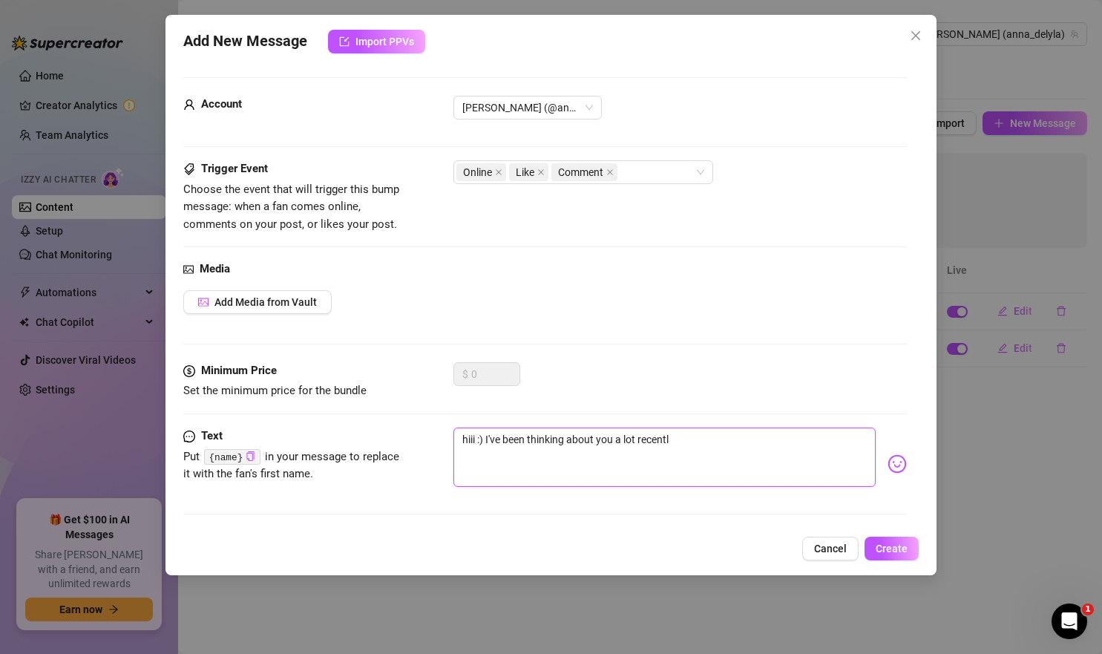
type textarea "hiii :) I've been thinking about you a lot recently"
type textarea "hiii :) I've been thinking about you a lot recently a"
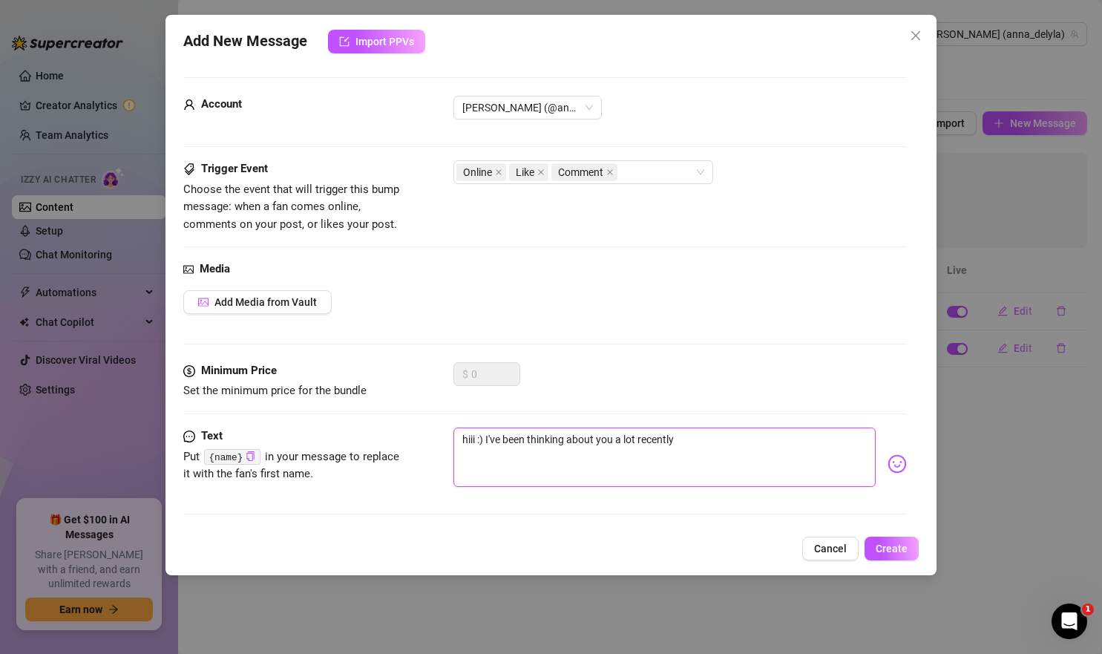
type textarea "hiii :) I've been thinking about you a lot recently a"
type textarea "hiii :) I've been thinking about you a lot recently an"
type textarea "hiii :) I've been thinking about you a lot recently and"
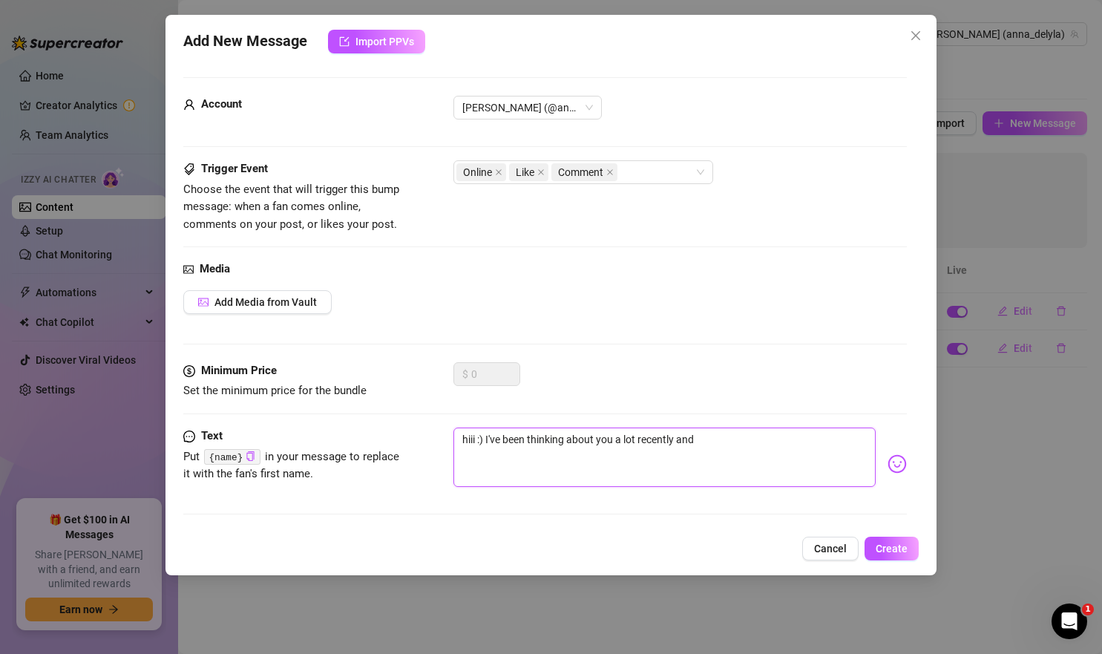
type textarea "hiii :) I've been thinking about you a lot recently and I"
type textarea "hiii :) I've been thinking about you a lot recently and I j"
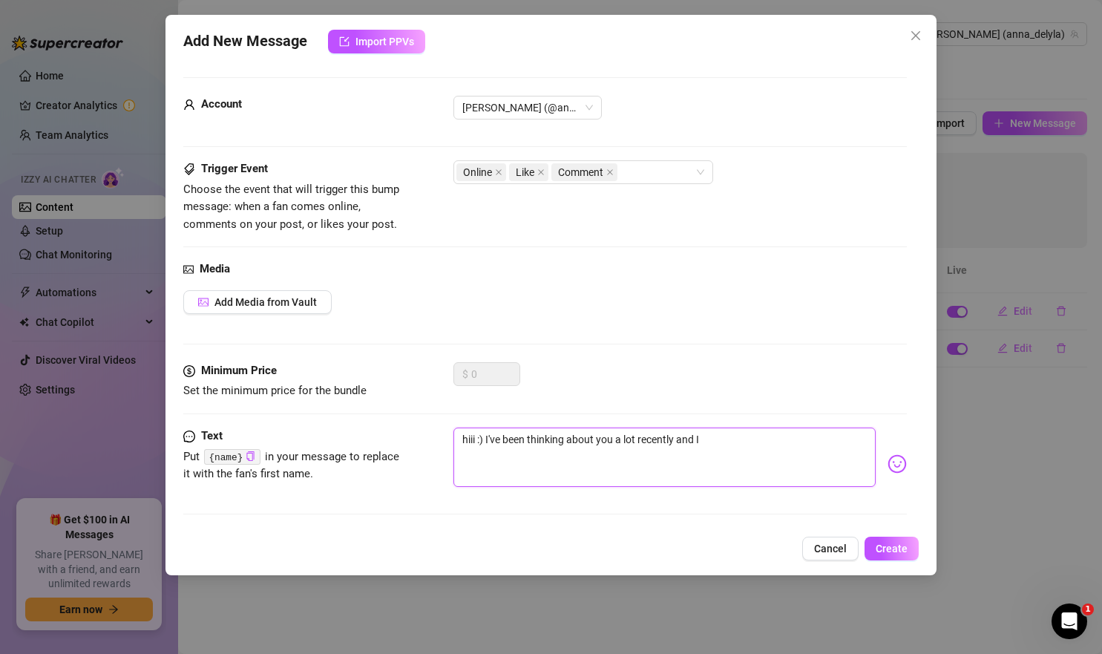
type textarea "hiii :) I've been thinking about you a lot recently and I j"
type textarea "hiii :) I've been thinking about you a lot recently and I ju"
type textarea "hiii :) I've been thinking about you a lot recently and I jus"
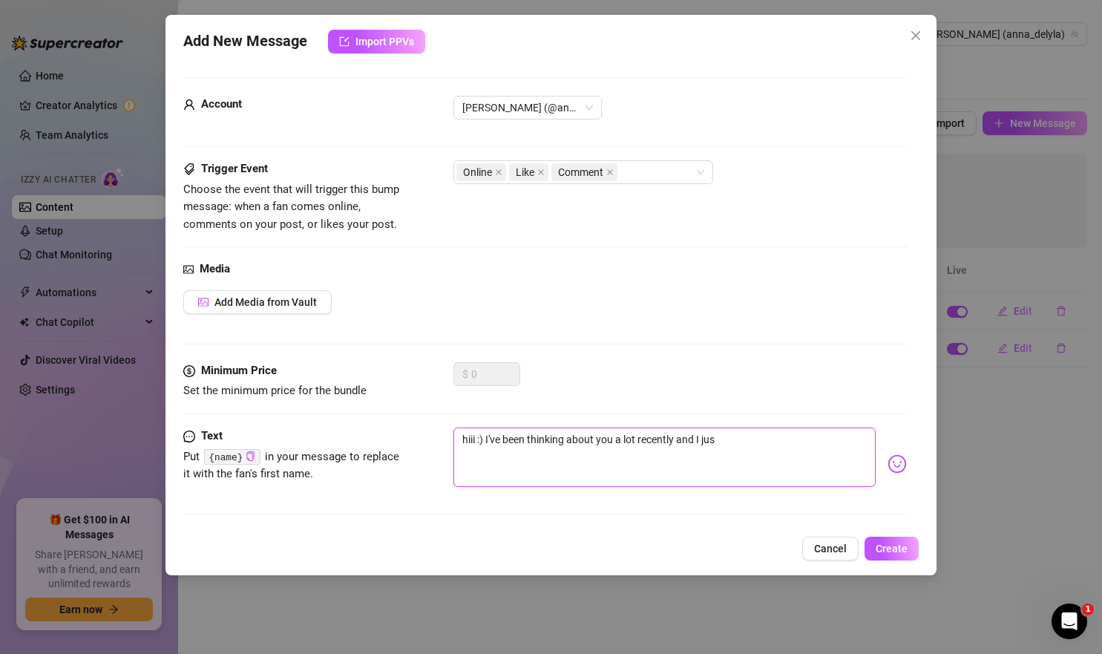
type textarea "hiii :) I've been thinking about you a lot recently and I just"
type textarea "hiii :) I've been thinking about you a lot recently and I just w"
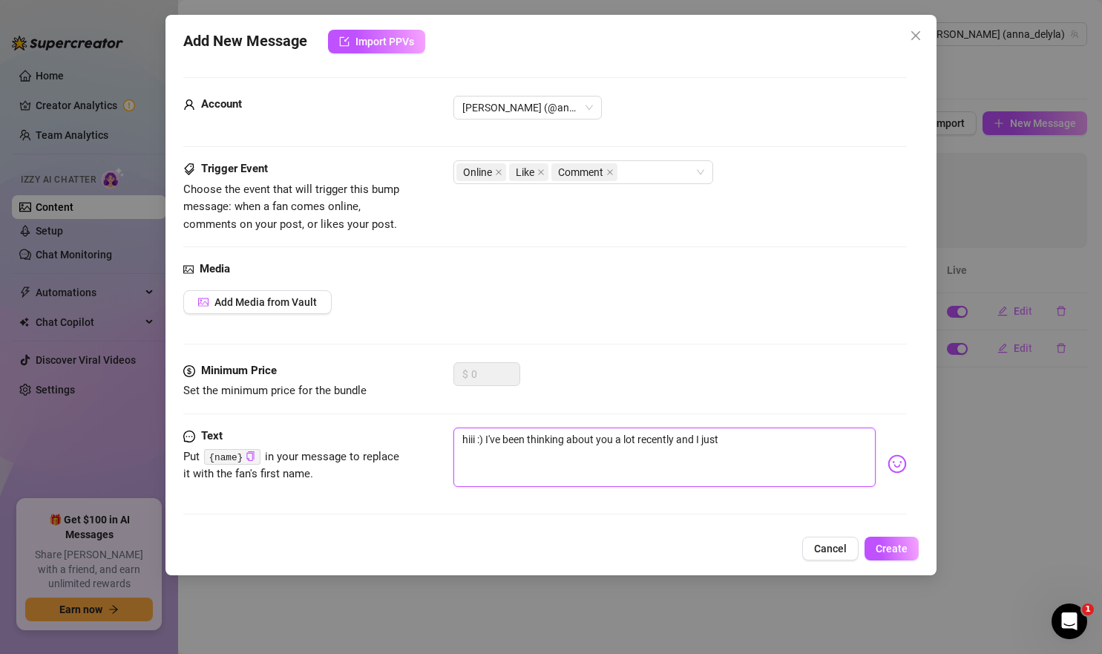
type textarea "hiii :) I've been thinking about you a lot recently and I just w"
type textarea "hiii :) I've been thinking about you a lot recently and I just wa"
type textarea "hiii :) I've been thinking about you a lot recently and I just wan"
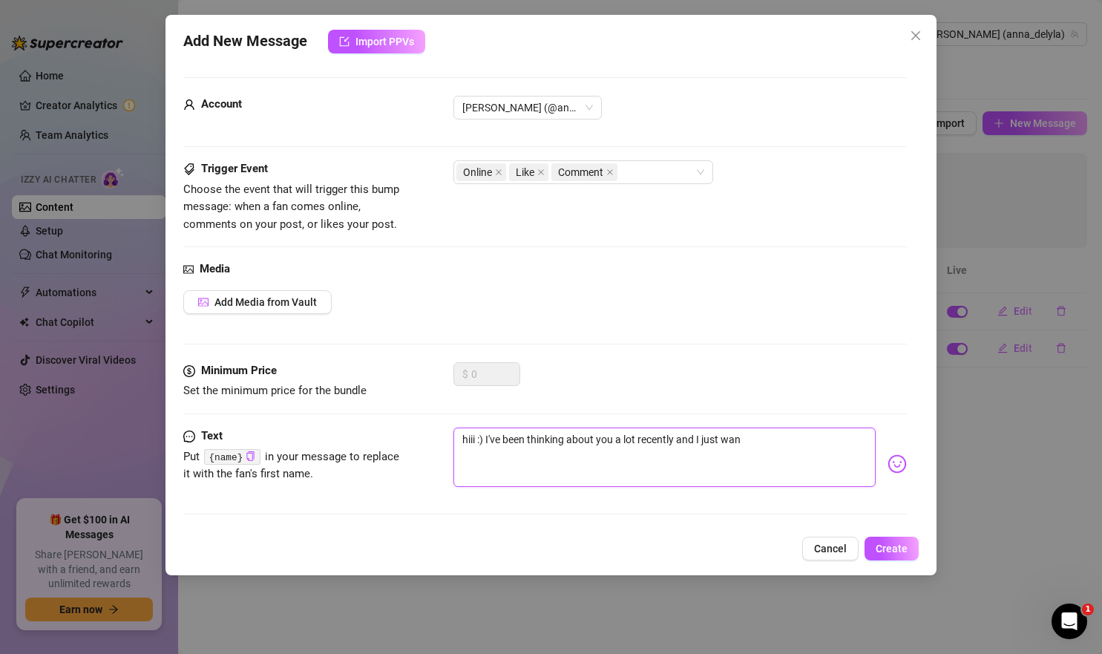
type textarea "hiii :) I've been thinking about you a lot recently and I just want"
type textarea "hiii :) I've been thinking about you a lot recently and I just wante"
type textarea "hiii :) I've been thinking about you a lot recently and I just wanted"
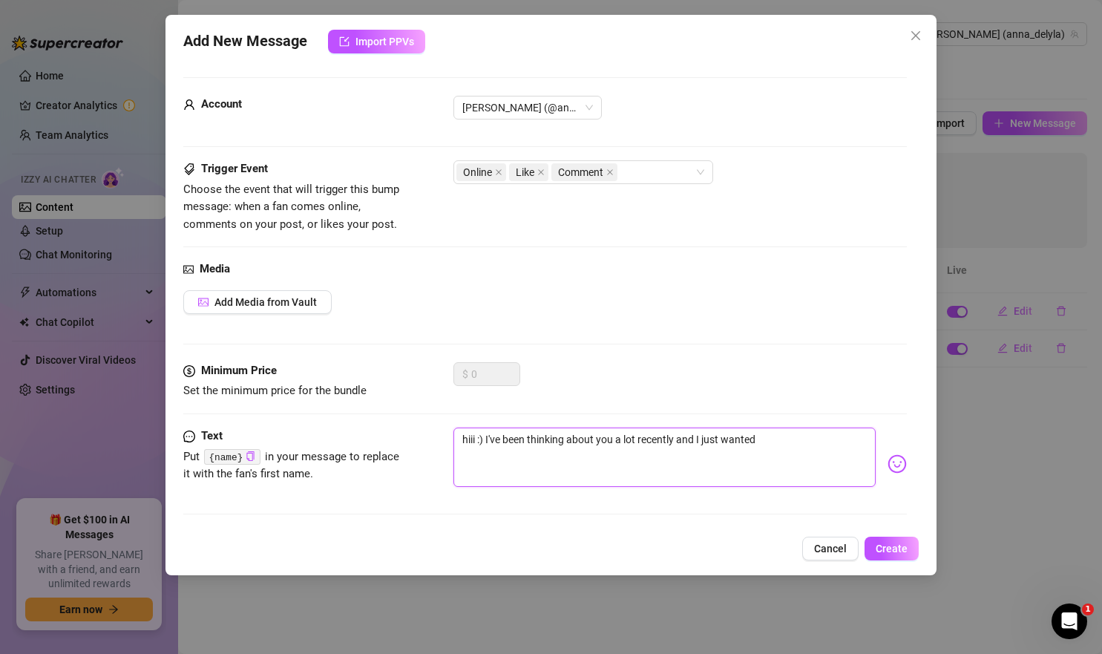
type textarea "hiii :) I've been thinking about you a lot recently and I just wanted"
type textarea "hiii :) I've been thinking about you a lot recently and I just wanted t"
type textarea "hiii :) I've been thinking about you a lot recently and I just wanted to"
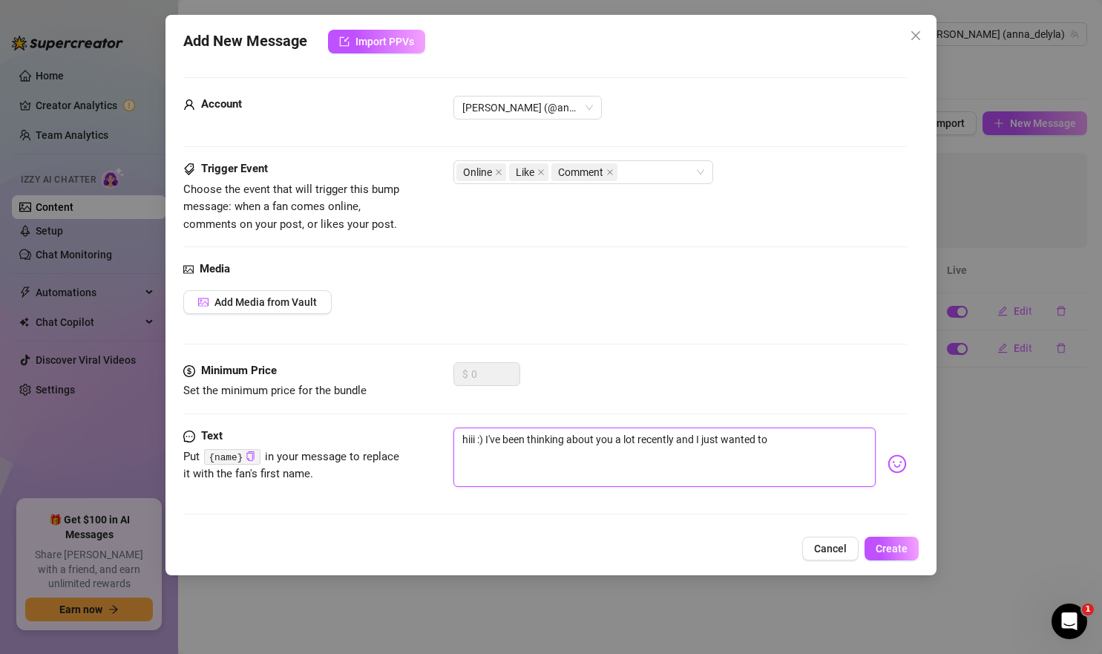
type textarea "hiii :) I've been thinking about you a lot recently and I just wanted to"
type textarea "hiii :) I've been thinking about you a lot recently and I just wanted to s"
type textarea "hiii :) I've been thinking about you a lot recently and I just wanted to se"
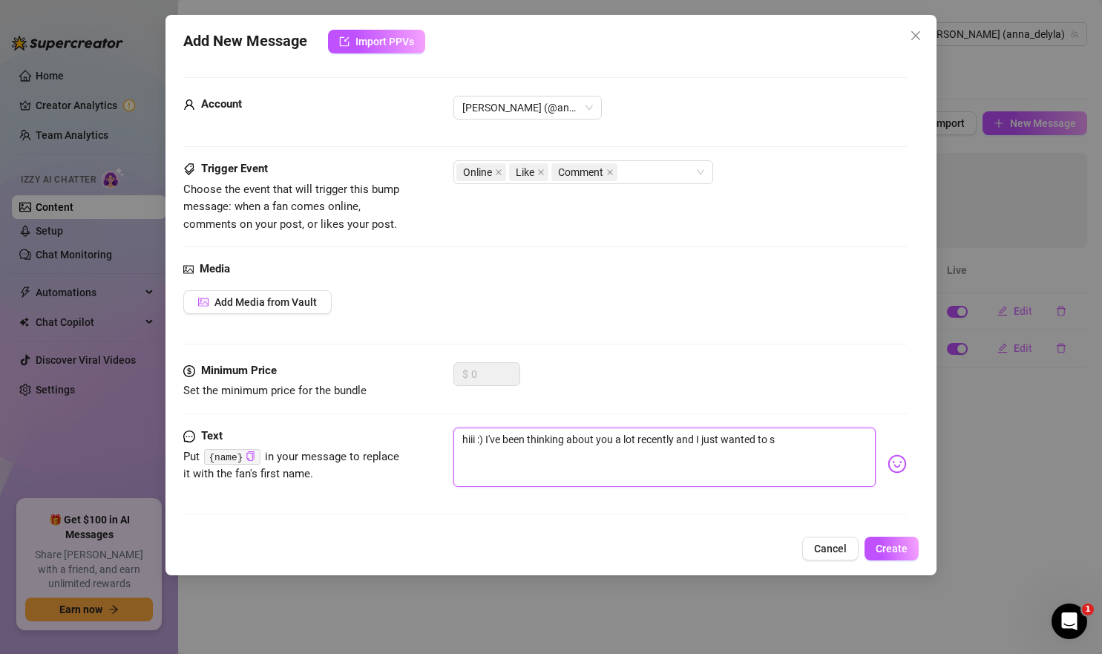
type textarea "hiii :) I've been thinking about you a lot recently and I just wanted to se"
type textarea "hiii :) I've been thinking about you a lot recently and I just wanted to sen"
type textarea "hiii :) I've been thinking about you a lot recently and I just wanted to send"
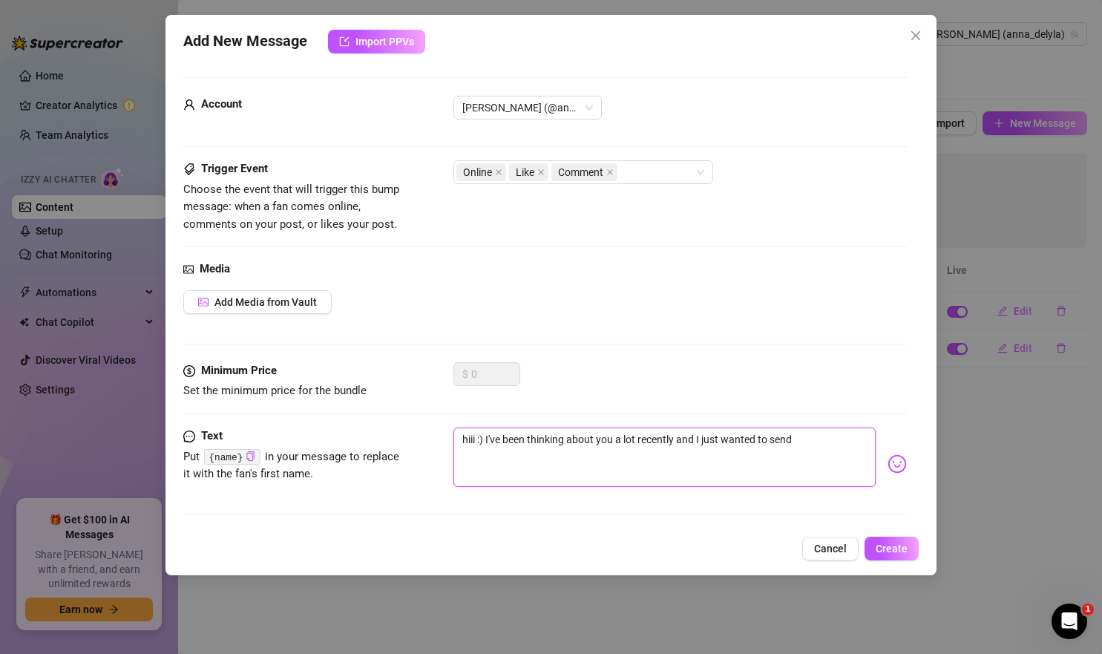
type textarea "hiii :) I've been thinking about you a lot recently and I just wanted to send"
type textarea "hiii :) I've been thinking about you a lot recently and I just wanted to send a"
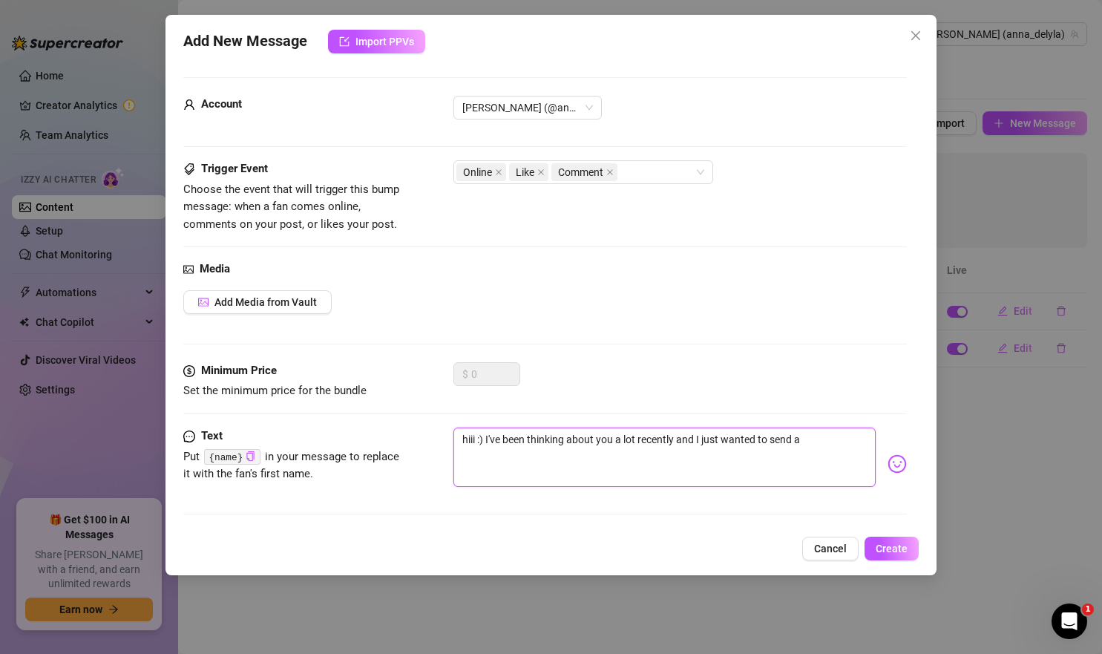
type textarea "hiii :) I've been thinking about you a lot recently and I just wanted to send a"
type textarea "hiii :) I've been thinking about you a lot recently and I just wanted to send a…"
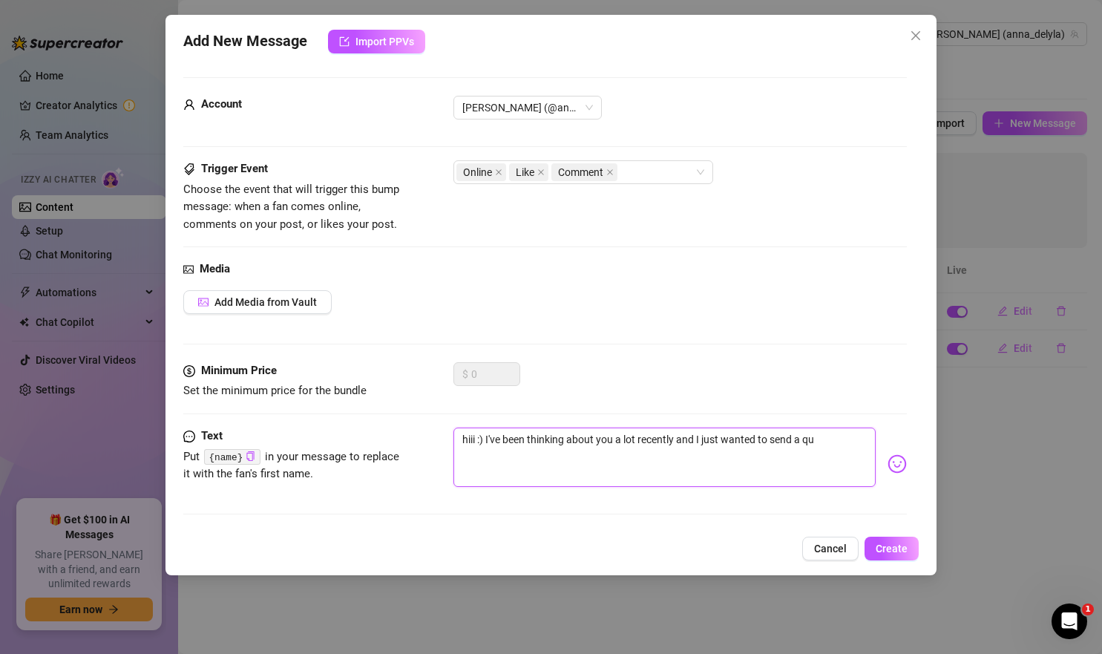
type textarea "hiii :) I've been thinking about you a lot recently and I just wanted to send a…"
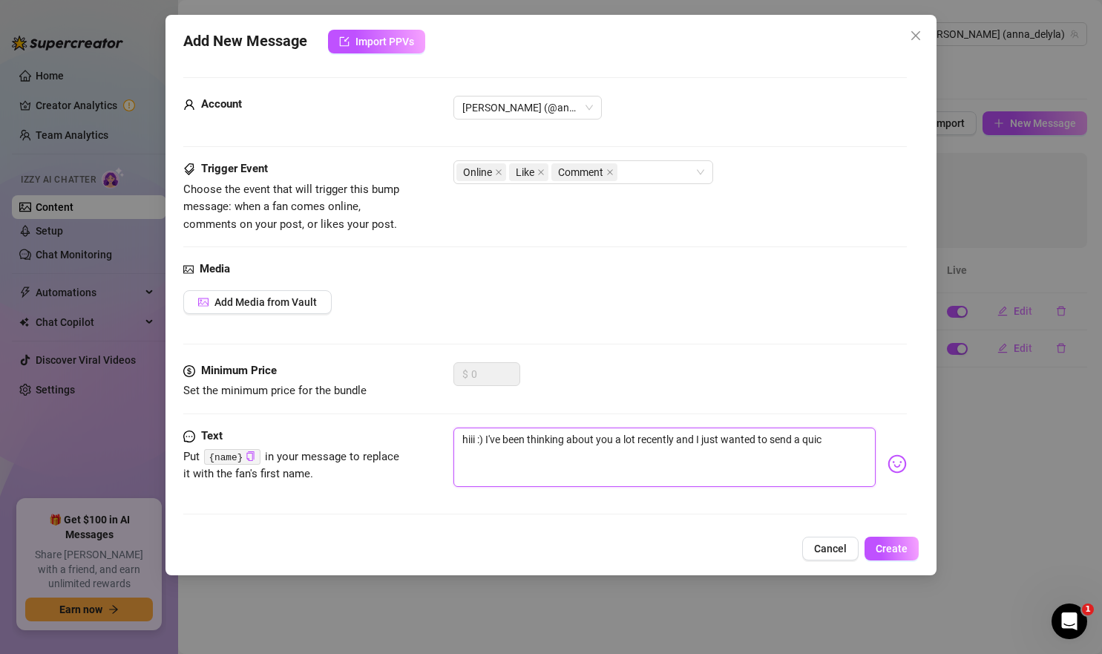
type textarea "hiii :) I've been thinking about you a lot recently and I just wanted to send a…"
click at [468, 442] on textarea "hiii :) I've been thinking about you a lot recently and I just wanted to send a…" at bounding box center [665, 457] width 423 height 59
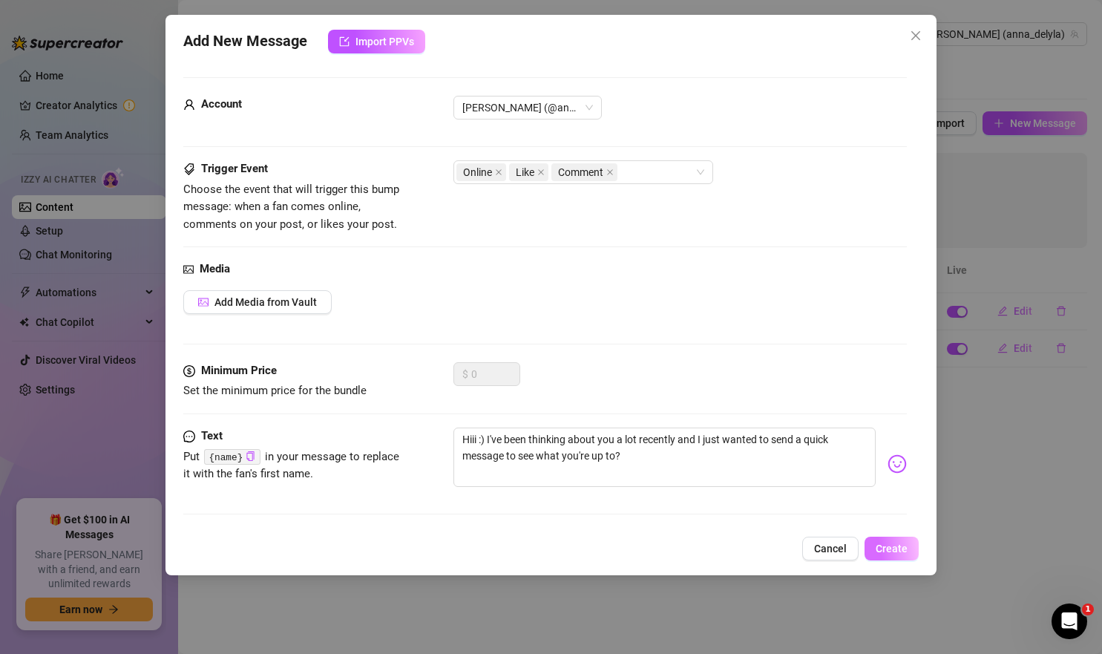
click at [883, 559] on button "Create" at bounding box center [892, 549] width 54 height 24
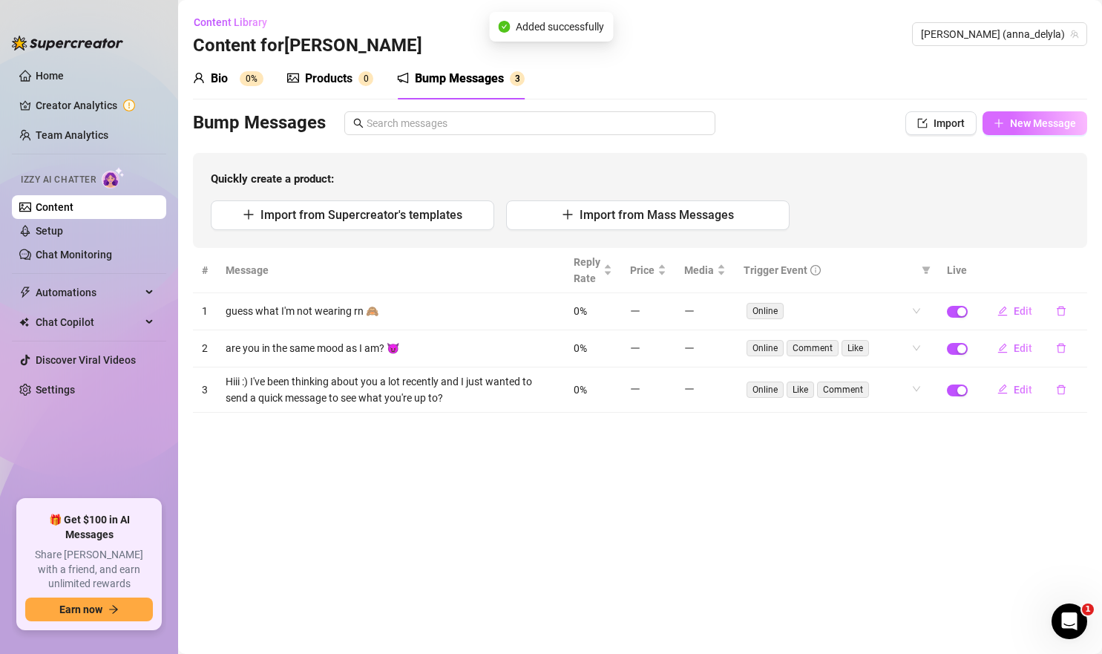
click at [1014, 116] on button "New Message" at bounding box center [1035, 123] width 105 height 24
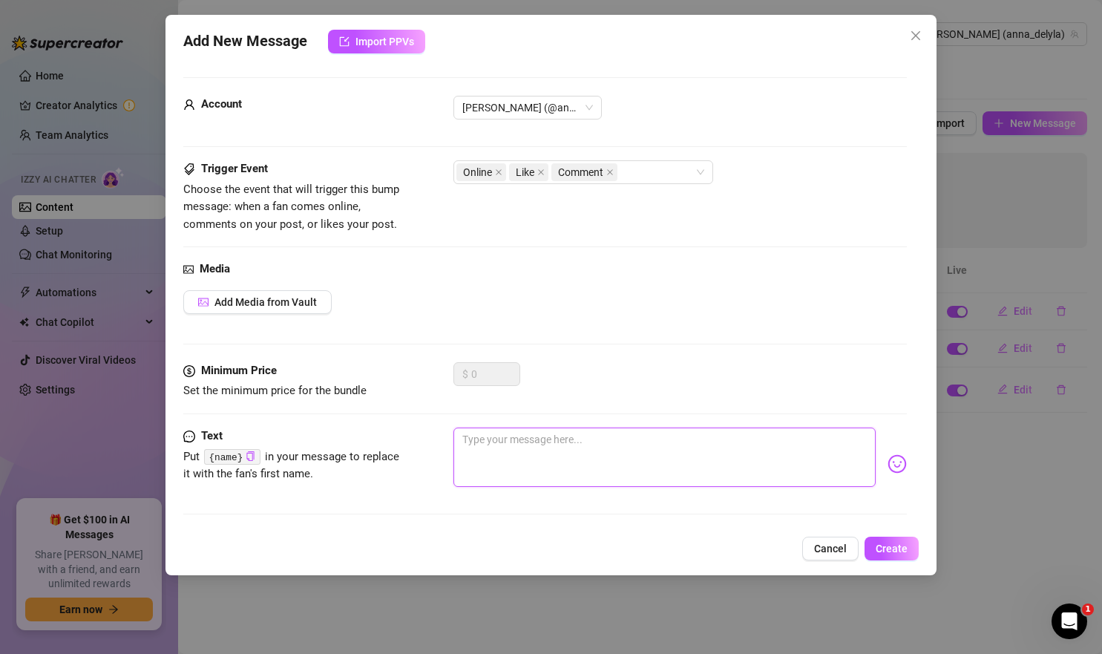
click at [554, 474] on textarea at bounding box center [665, 457] width 423 height 59
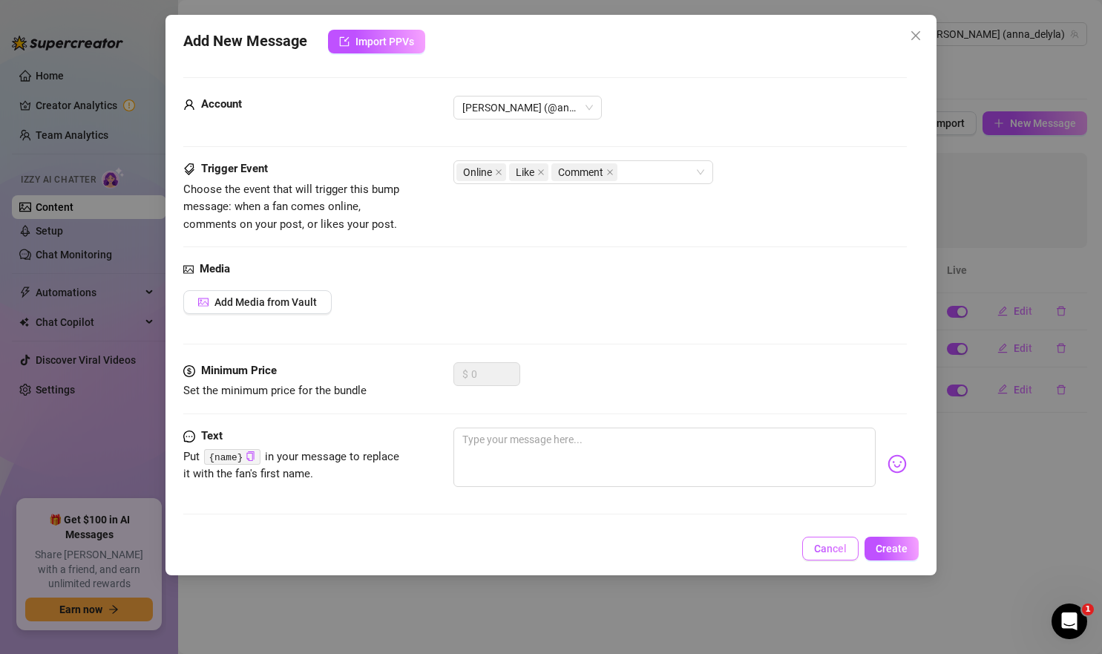
click at [835, 547] on span "Cancel" at bounding box center [830, 549] width 33 height 12
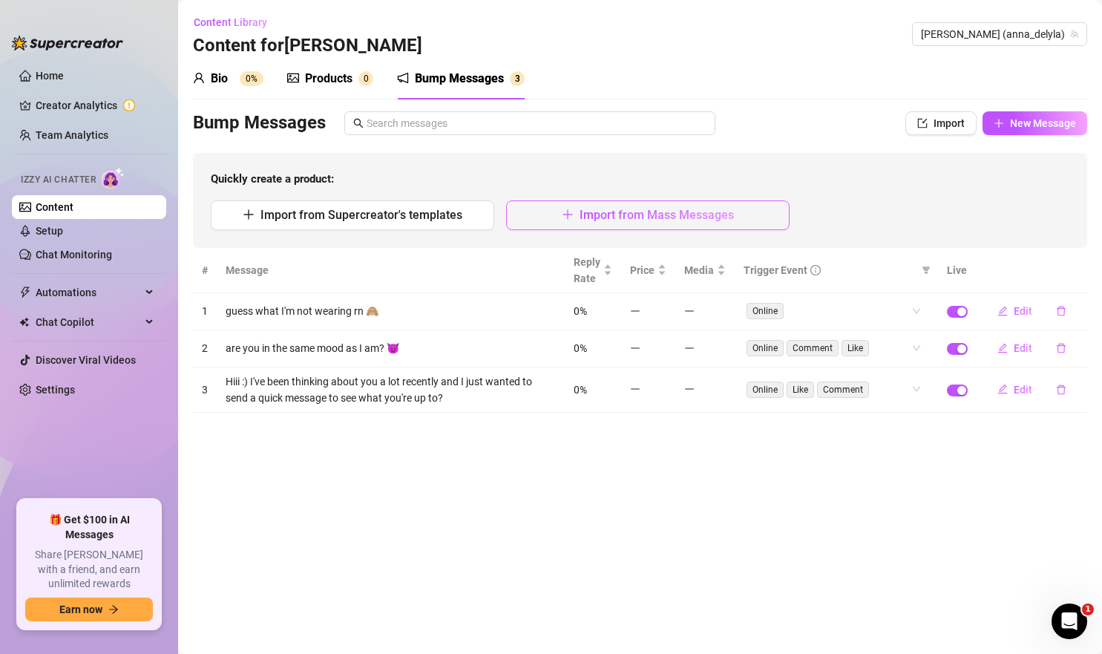
click at [606, 203] on button "Import from Mass Messages" at bounding box center [648, 215] width 284 height 30
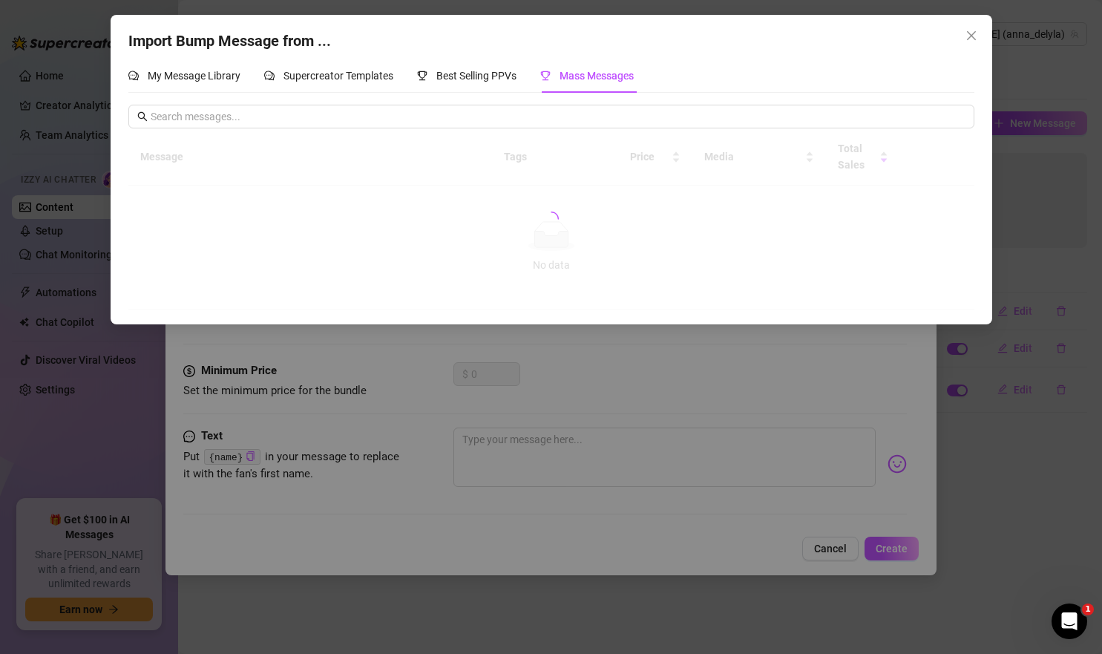
click at [591, 389] on div "Import Bump Message from ... My Message Library Supercreator Templates Best Sel…" at bounding box center [551, 327] width 1102 height 654
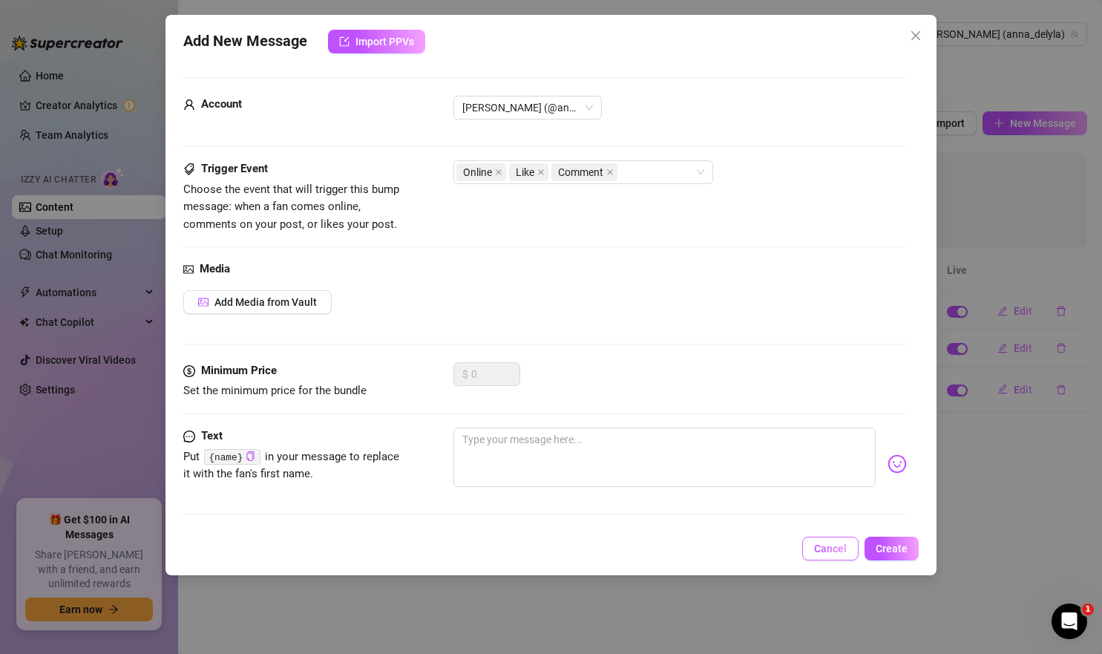
click at [829, 553] on span "Cancel" at bounding box center [830, 549] width 33 height 12
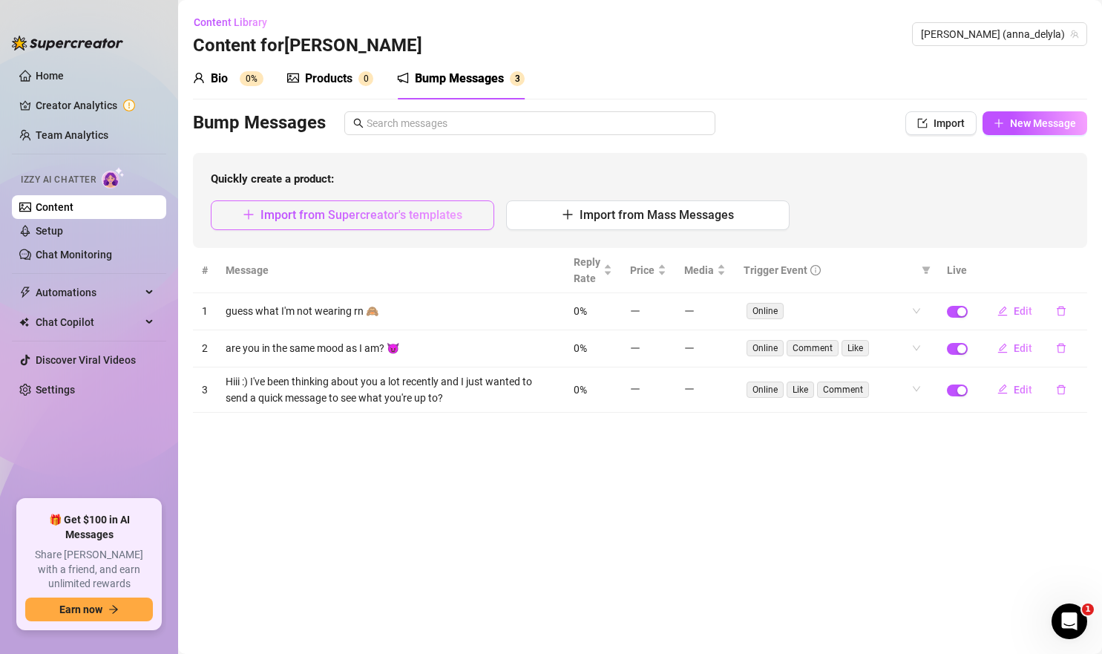
click at [436, 212] on span "Import from Supercreator's templates" at bounding box center [362, 215] width 202 height 14
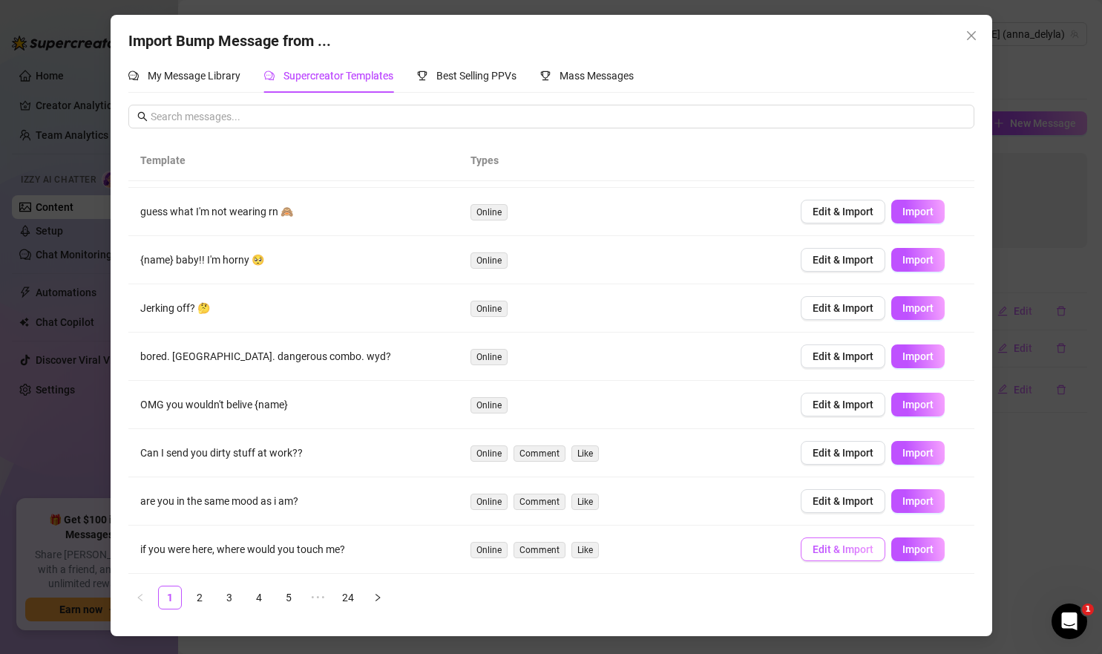
click at [863, 550] on span "Edit & Import" at bounding box center [843, 549] width 61 height 12
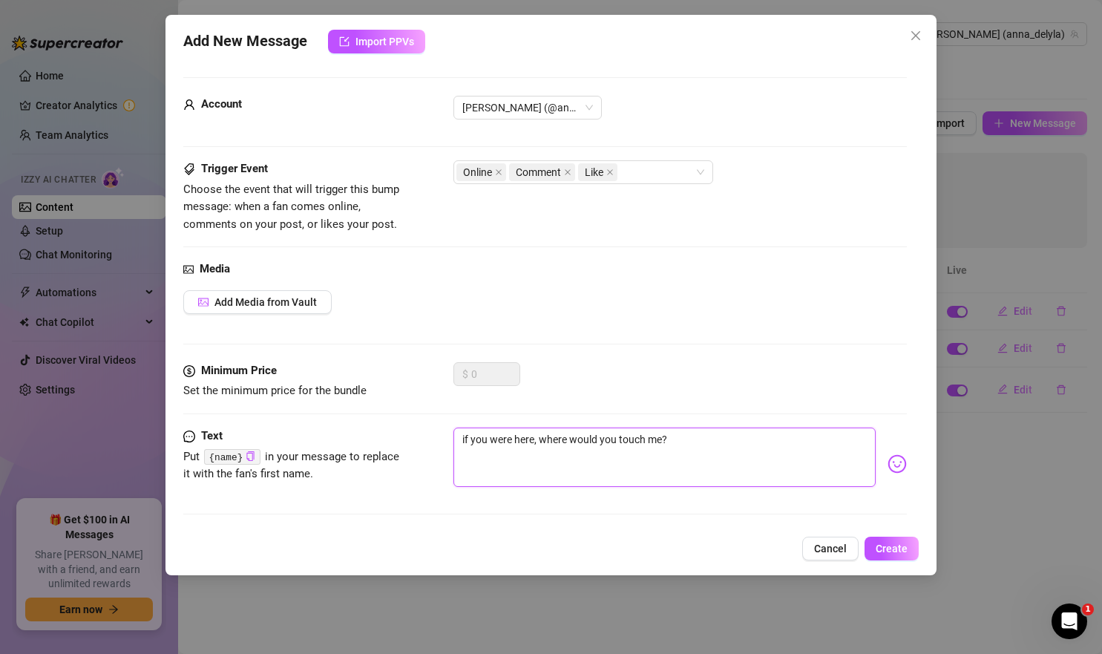
click at [464, 436] on textarea "if you were here, where would you touch me?" at bounding box center [665, 457] width 423 height 59
click at [732, 434] on textarea "If you were here, where would you touch me?" at bounding box center [665, 457] width 423 height 59
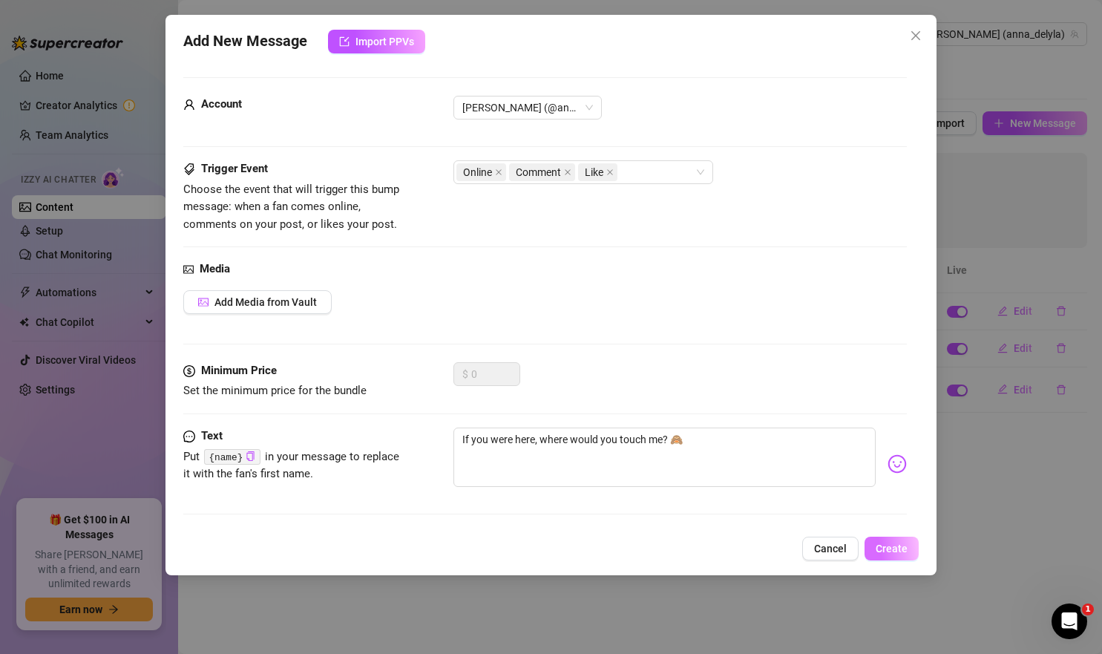
click at [913, 555] on button "Create" at bounding box center [892, 549] width 54 height 24
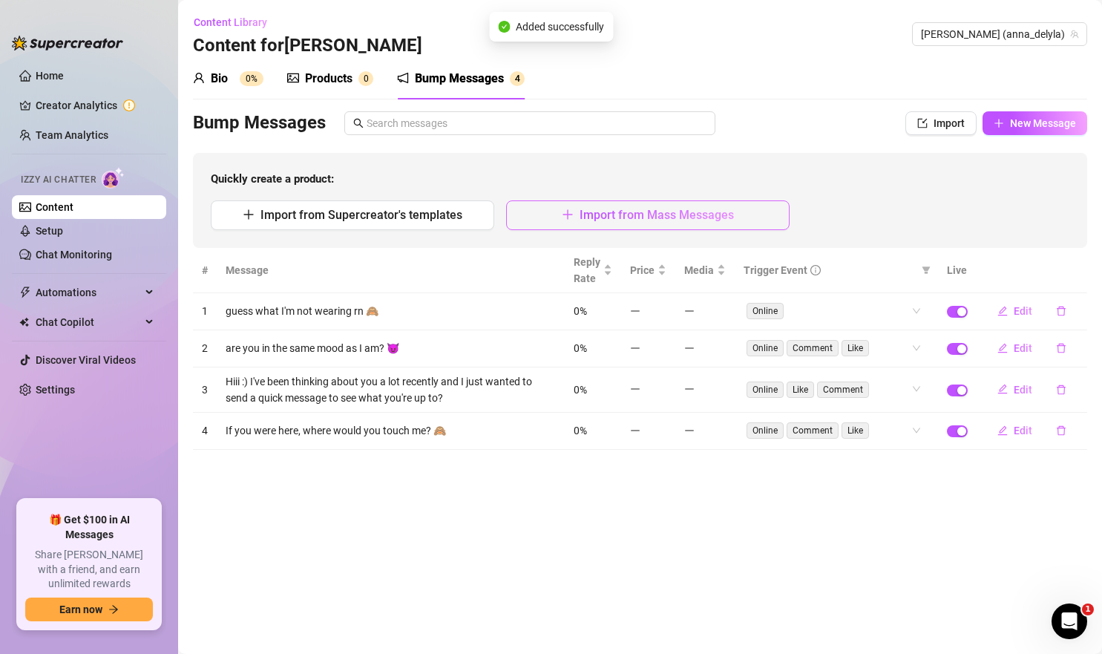
click at [568, 214] on icon "plus" at bounding box center [568, 214] width 10 height 1
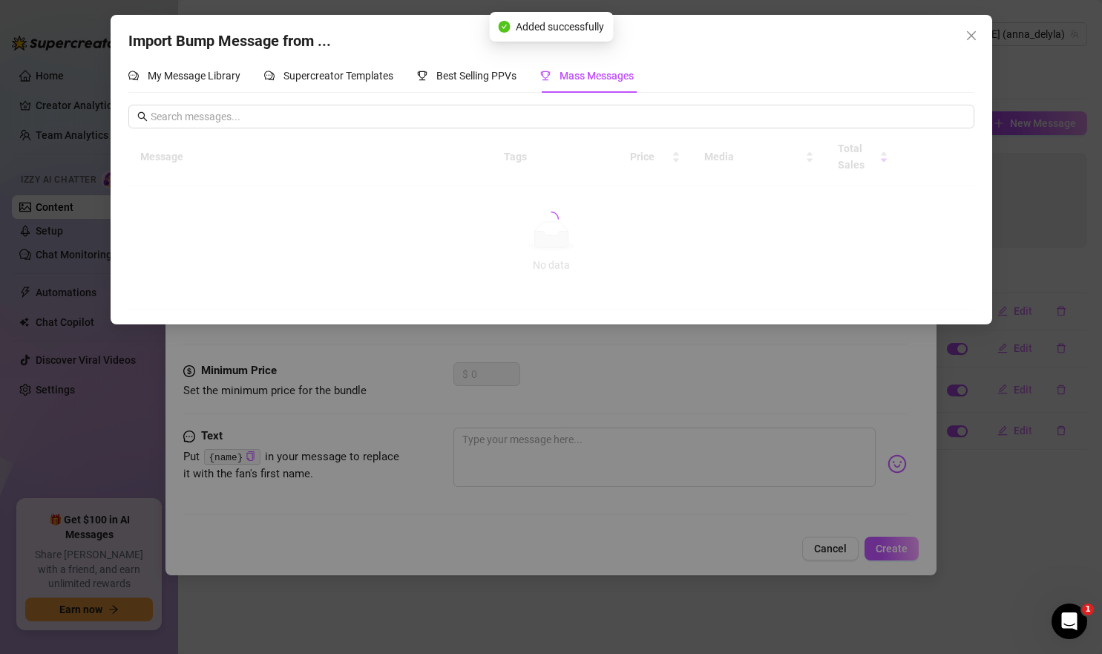
click at [612, 378] on div "Import Bump Message from ... My Message Library Supercreator Templates Best Sel…" at bounding box center [551, 327] width 1102 height 654
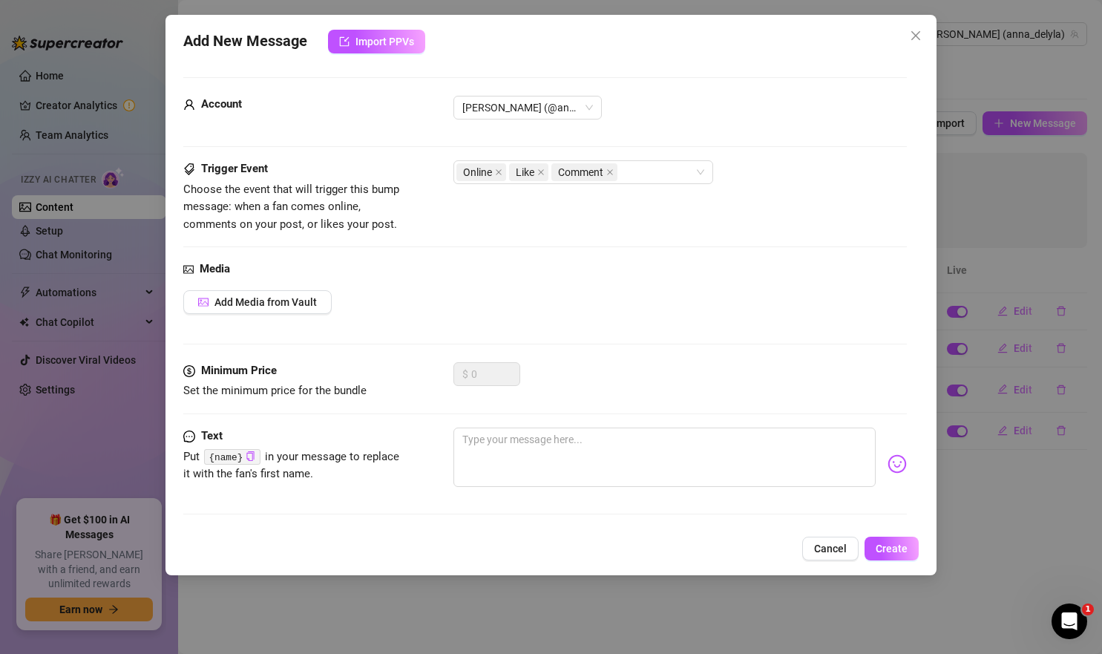
click at [949, 333] on div "Add New Message Import PPVs Account Anna (@anna_delyla) Trigger Event Choose th…" at bounding box center [551, 327] width 1102 height 654
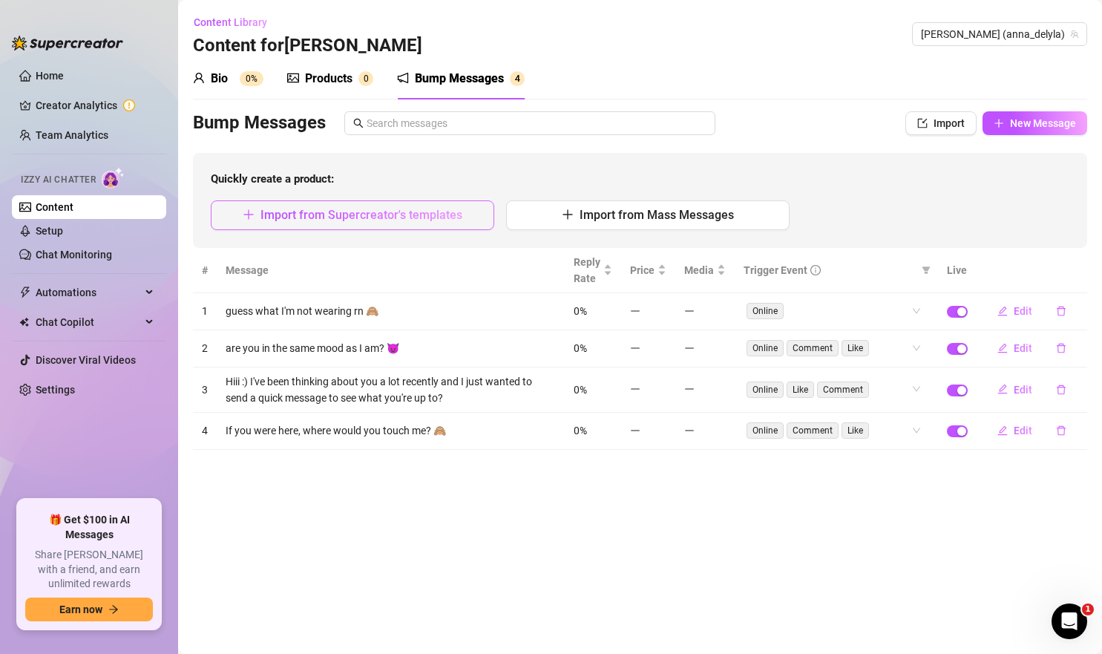
click at [405, 212] on span "Import from Supercreator's templates" at bounding box center [362, 215] width 202 height 14
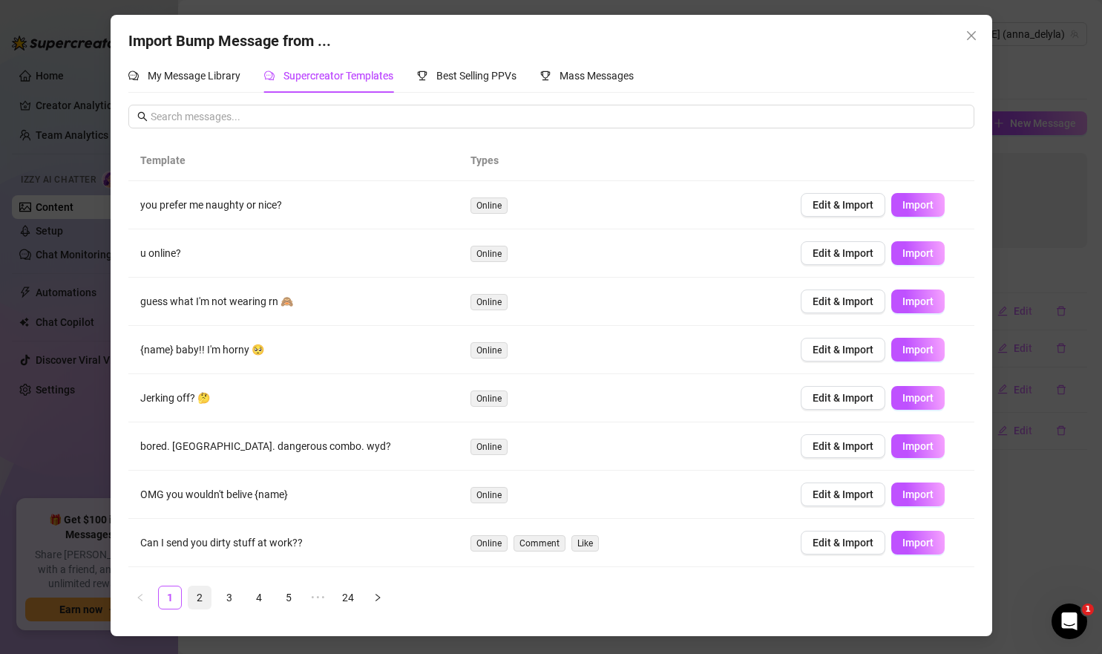
click at [201, 595] on link "2" at bounding box center [200, 597] width 22 height 22
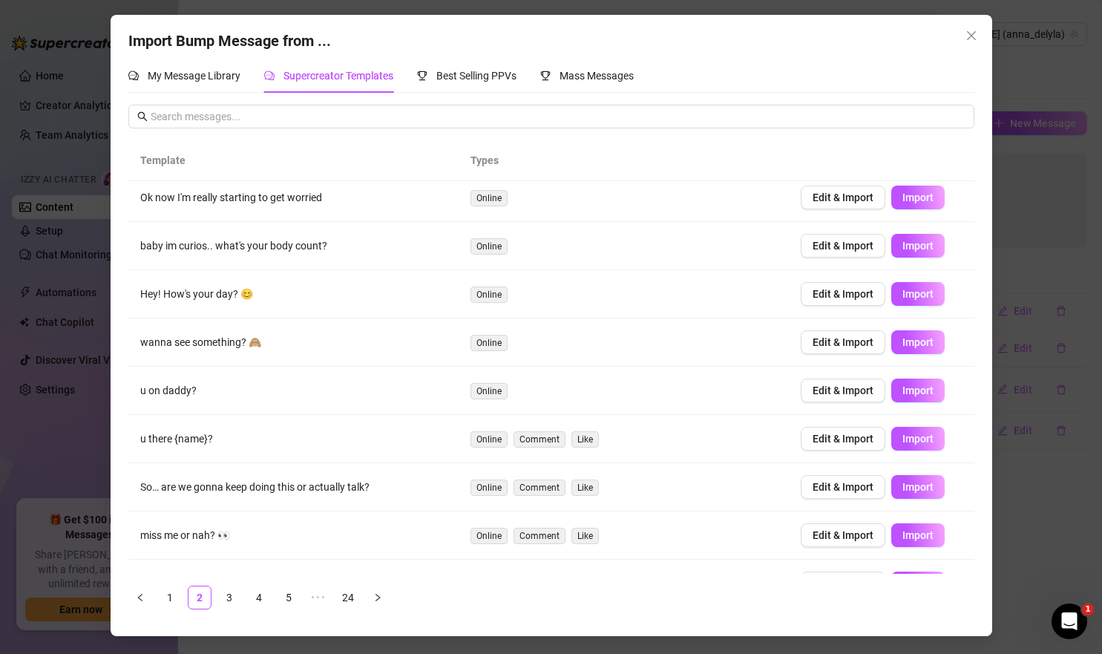
scroll to position [0, 0]
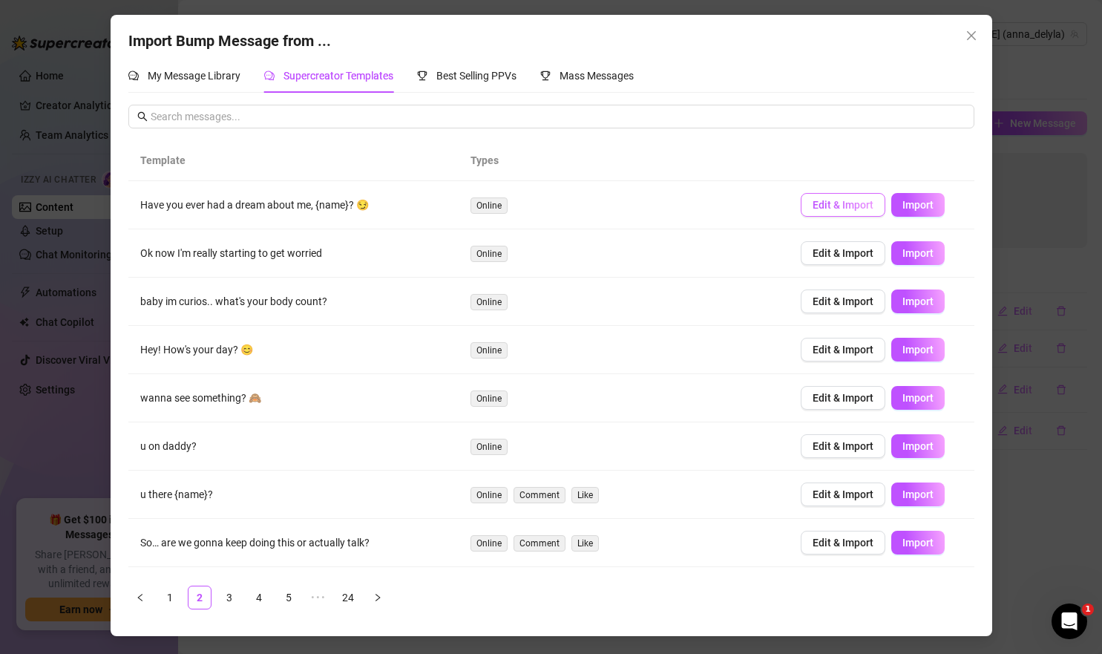
click at [846, 201] on span "Edit & Import" at bounding box center [843, 205] width 61 height 12
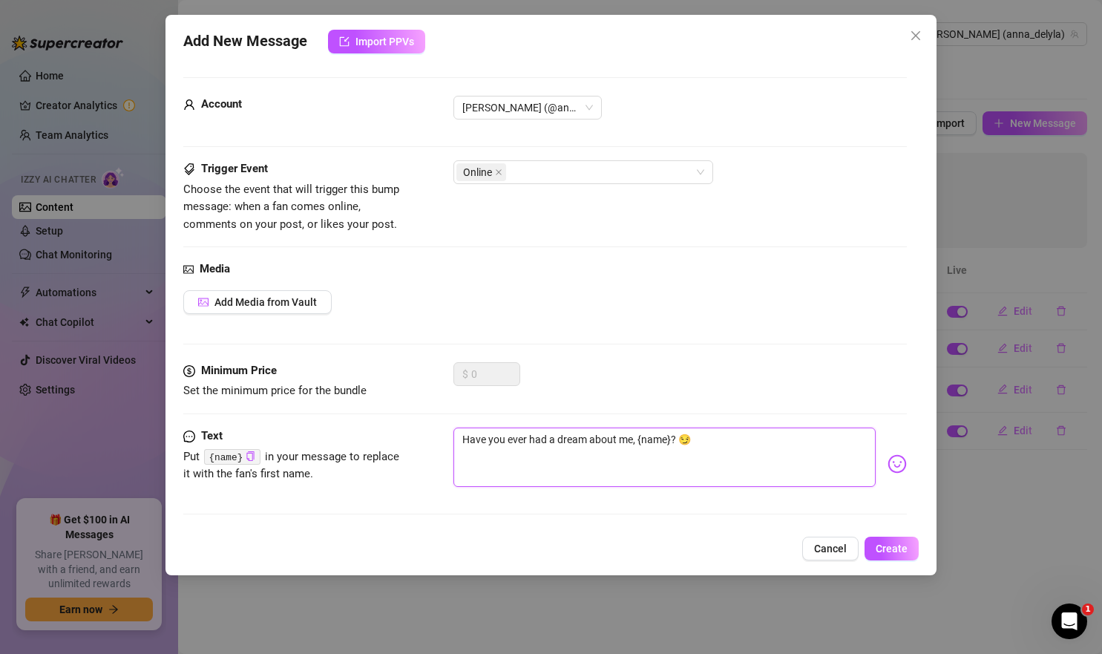
drag, startPoint x: 669, startPoint y: 438, endPoint x: 644, endPoint y: 438, distance: 25.2
click at [644, 438] on textarea "Have you ever had a dream about me, {name}? 😏" at bounding box center [665, 457] width 423 height 59
click at [774, 448] on textarea "Have you ever had a dream about me? 😏" at bounding box center [665, 457] width 423 height 59
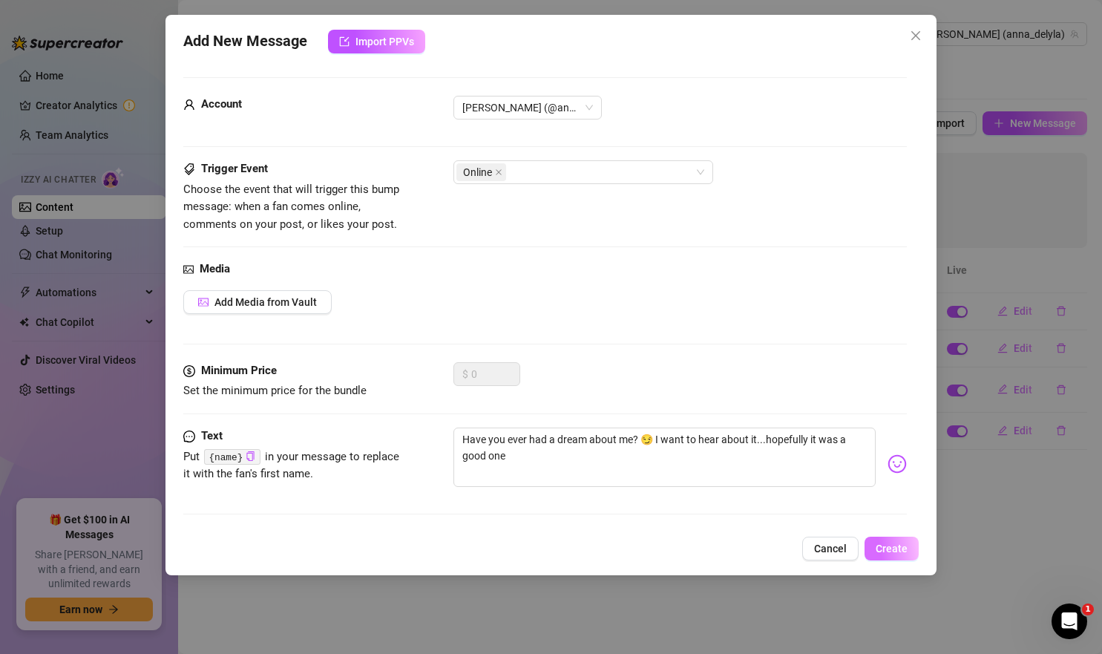
click at [905, 544] on span "Create" at bounding box center [892, 549] width 32 height 12
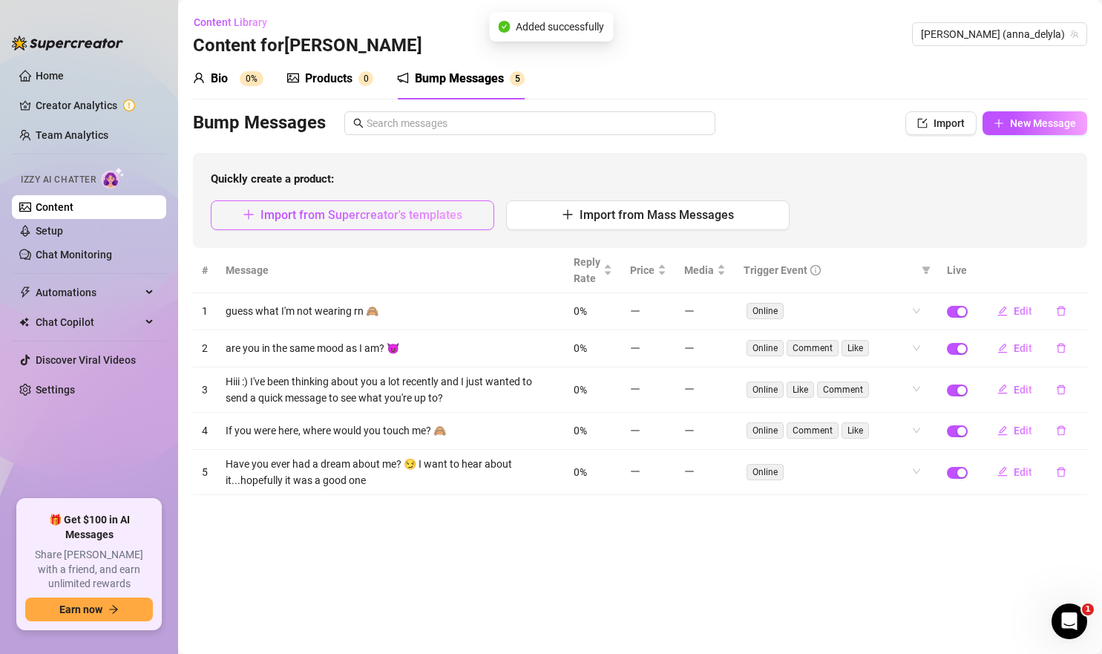
click at [417, 211] on span "Import from Supercreator's templates" at bounding box center [362, 215] width 202 height 14
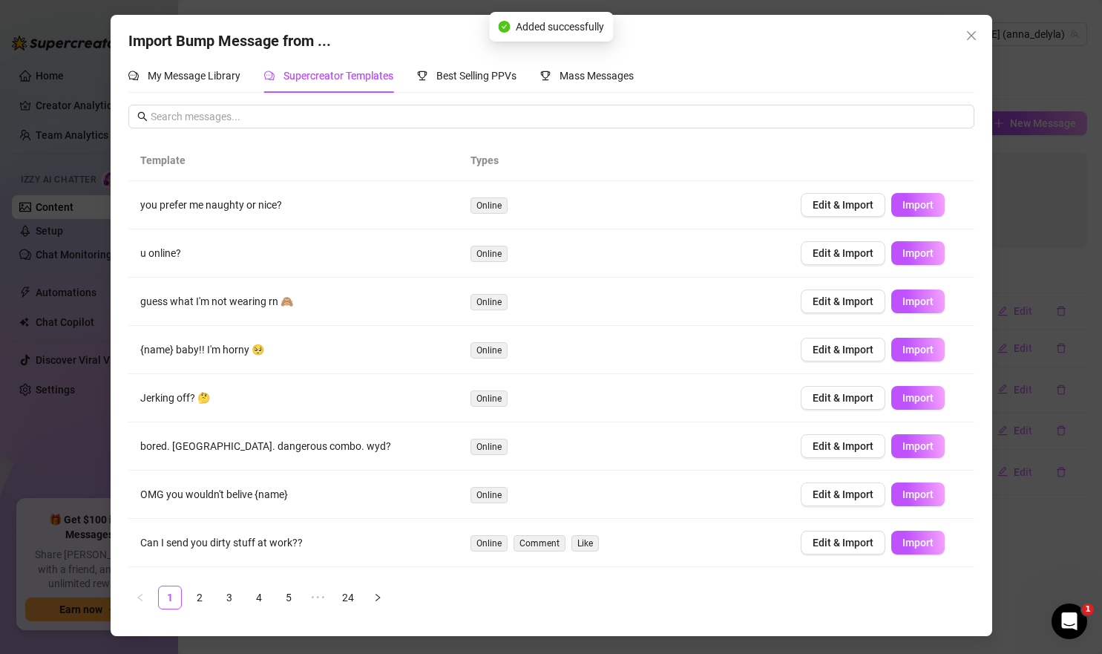
scroll to position [90, 0]
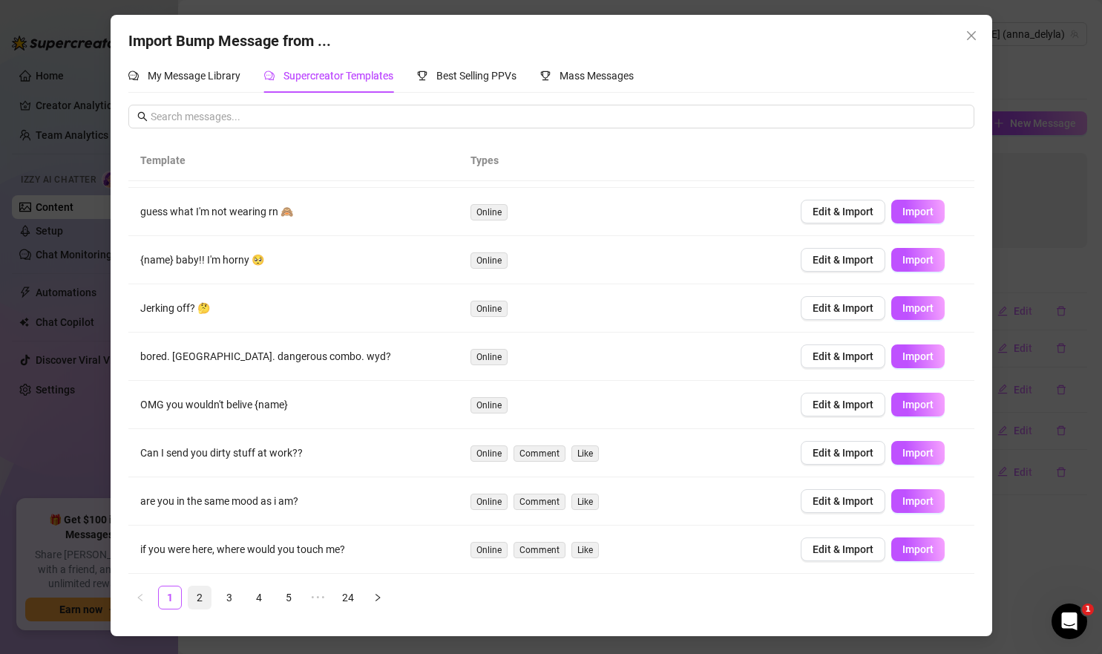
click at [207, 592] on link "2" at bounding box center [200, 597] width 22 height 22
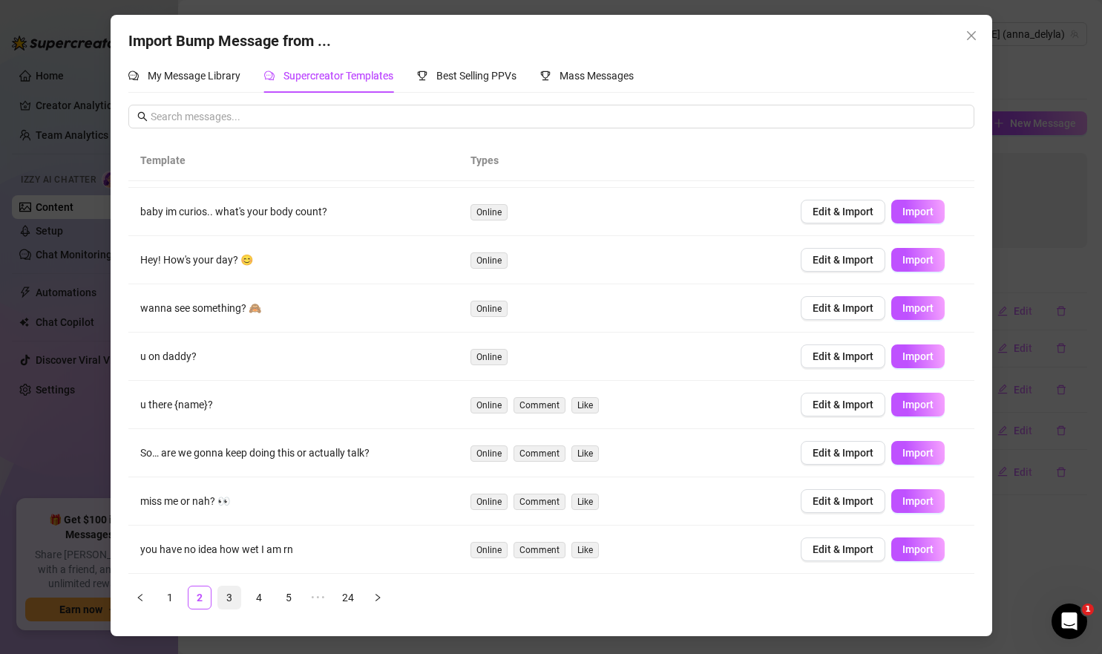
click at [229, 598] on link "3" at bounding box center [229, 597] width 22 height 22
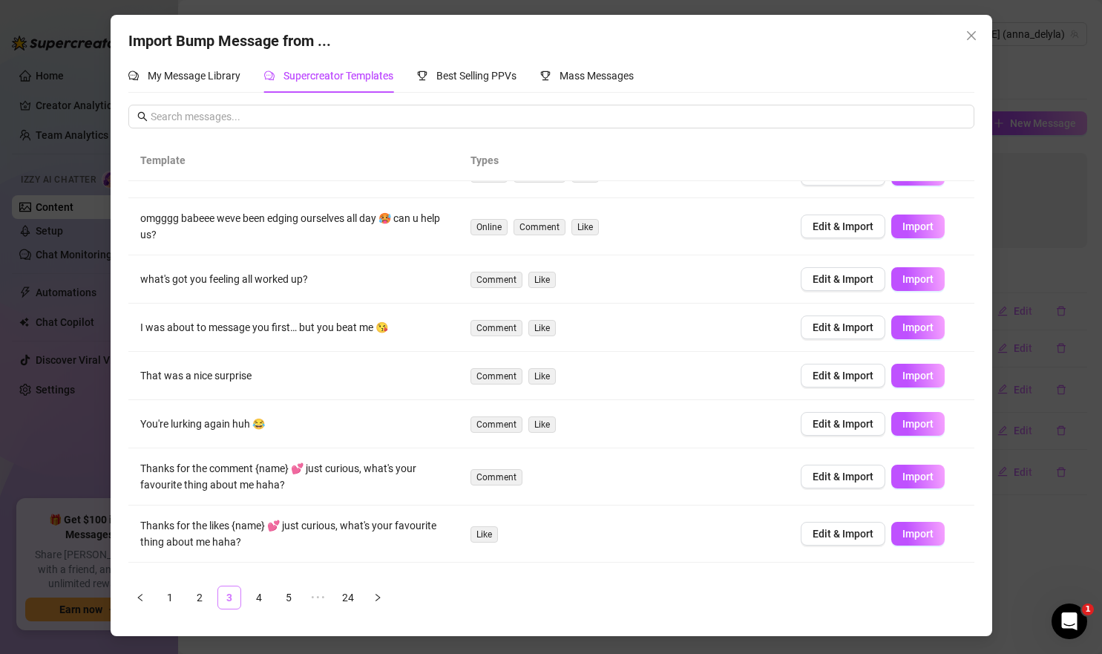
scroll to position [0, 0]
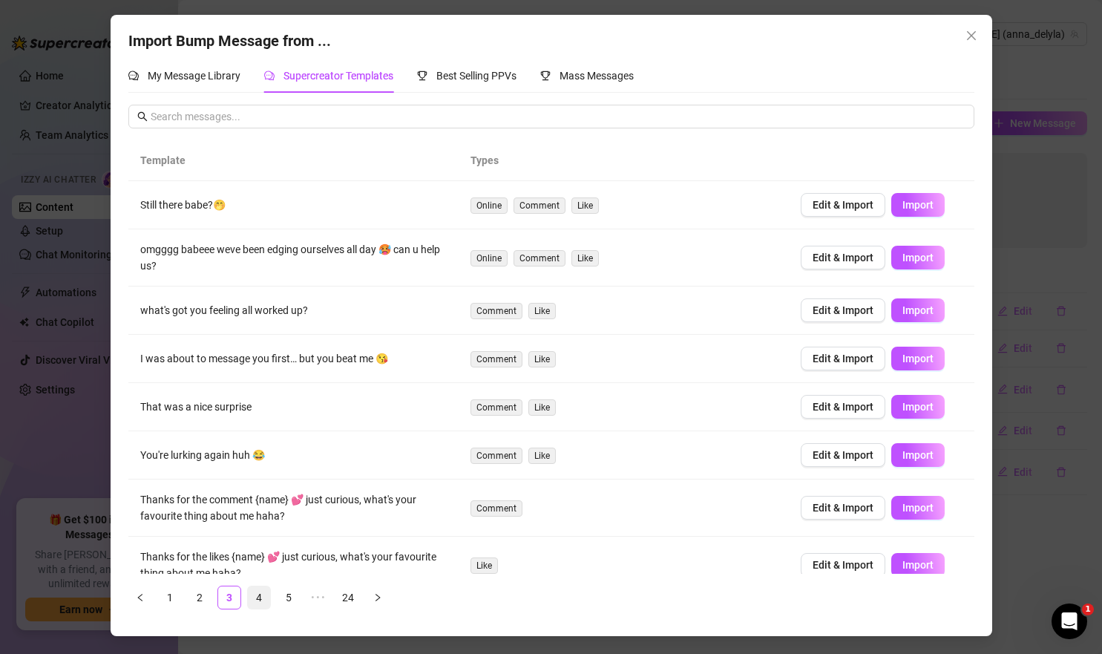
click at [266, 597] on link "4" at bounding box center [259, 597] width 22 height 22
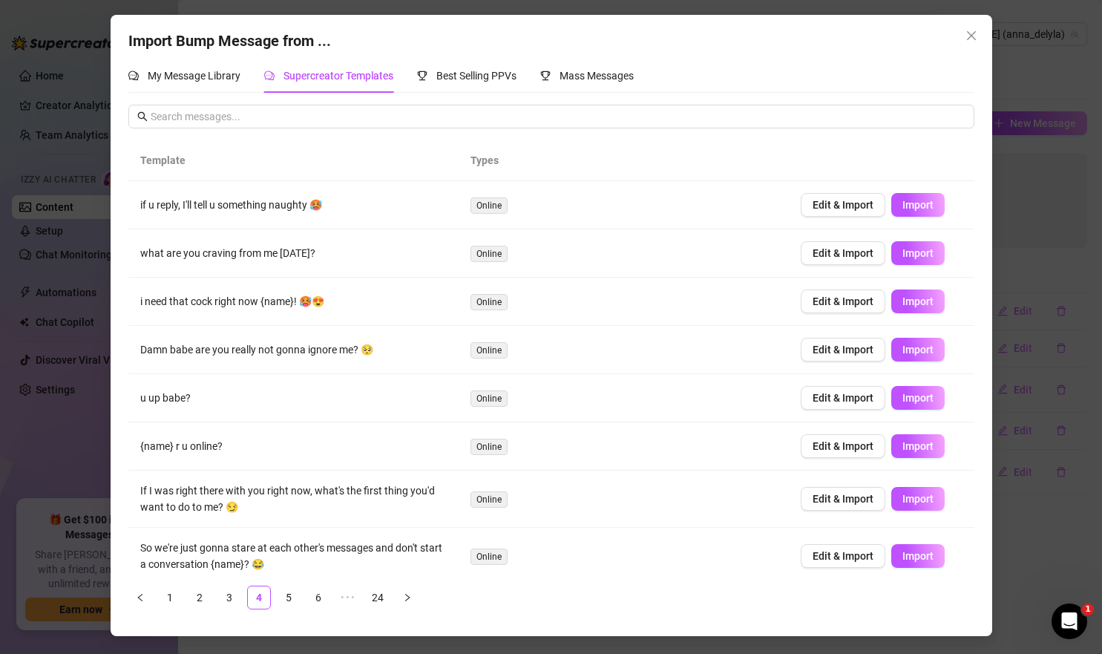
scroll to position [1, 0]
click at [864, 206] on span "Edit & Import" at bounding box center [843, 203] width 61 height 12
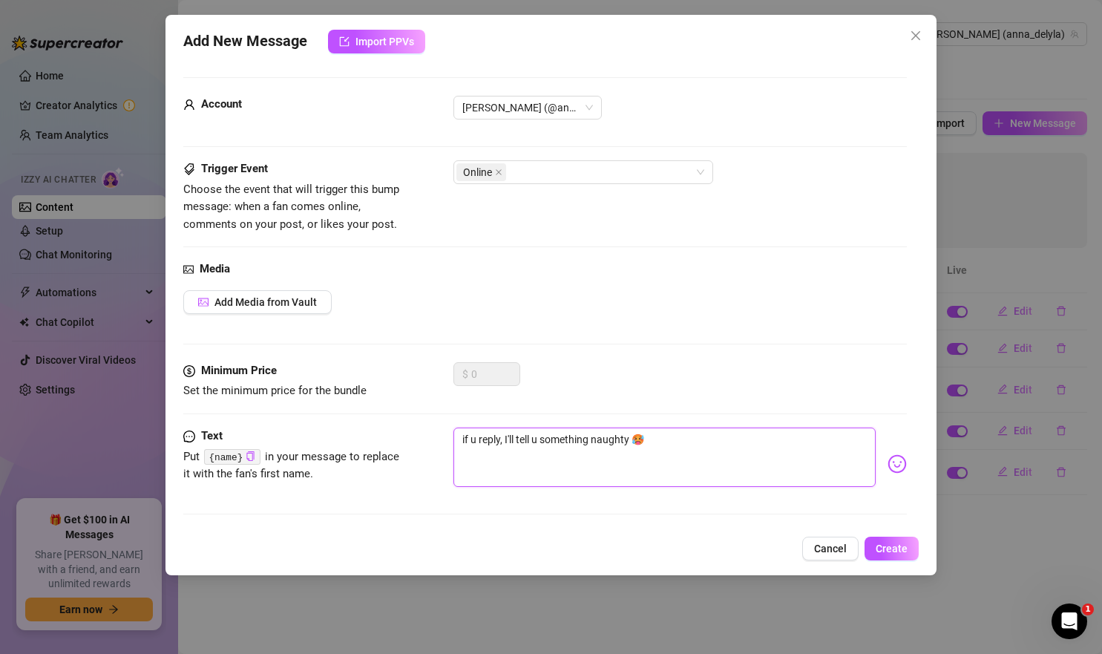
click at [540, 444] on textarea "if u reply, I'll tell u something naughty 🥵" at bounding box center [665, 457] width 423 height 59
click at [676, 431] on textarea "if u reply, I'll tell you something naughty 🥵" at bounding box center [665, 457] width 423 height 59
click at [673, 446] on textarea "if u reply, I'll tell you something naughty 🥵" at bounding box center [665, 457] width 423 height 59
click at [710, 462] on textarea "if u reply, I'll tell you something naughty" at bounding box center [665, 457] width 423 height 59
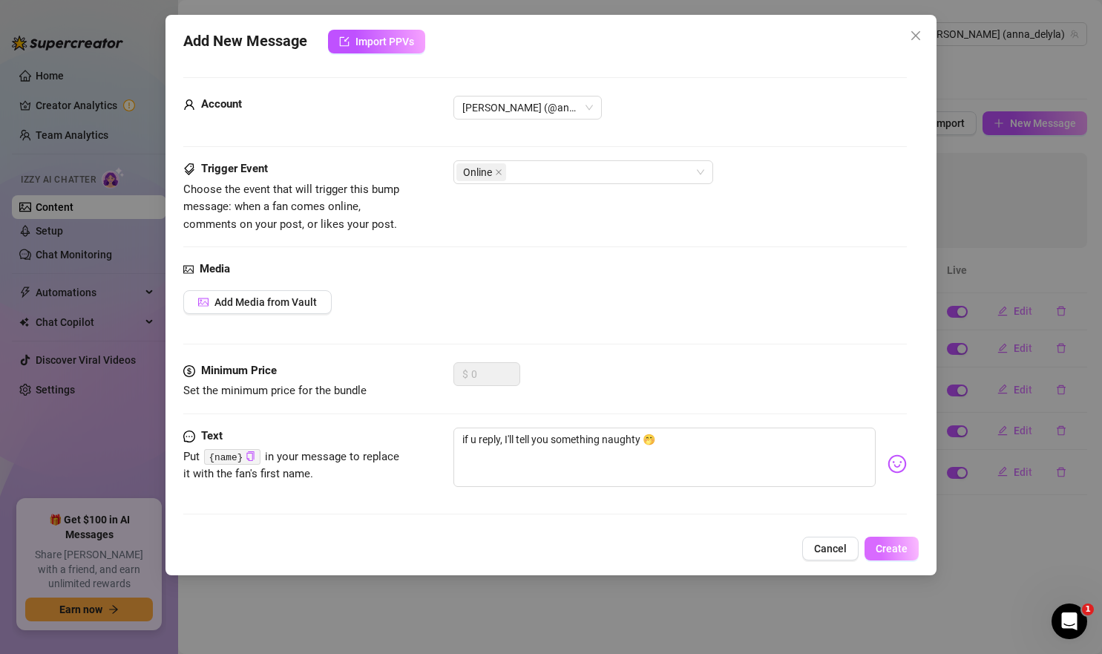
click at [888, 543] on span "Create" at bounding box center [892, 549] width 32 height 12
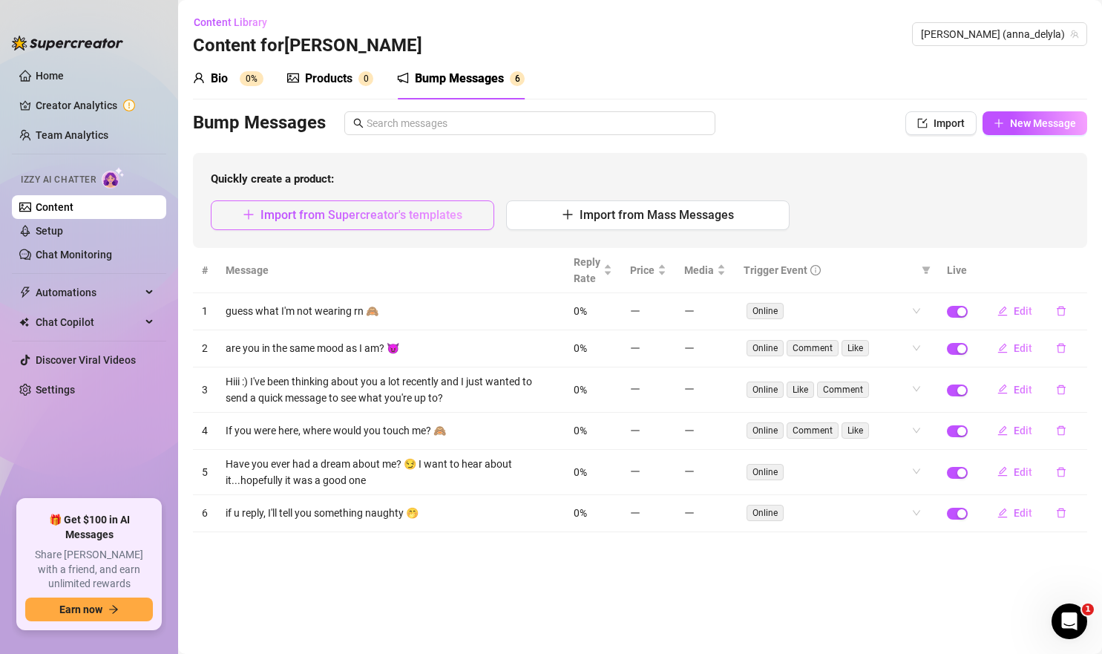
click at [461, 209] on button "Import from Supercreator's templates" at bounding box center [353, 215] width 284 height 30
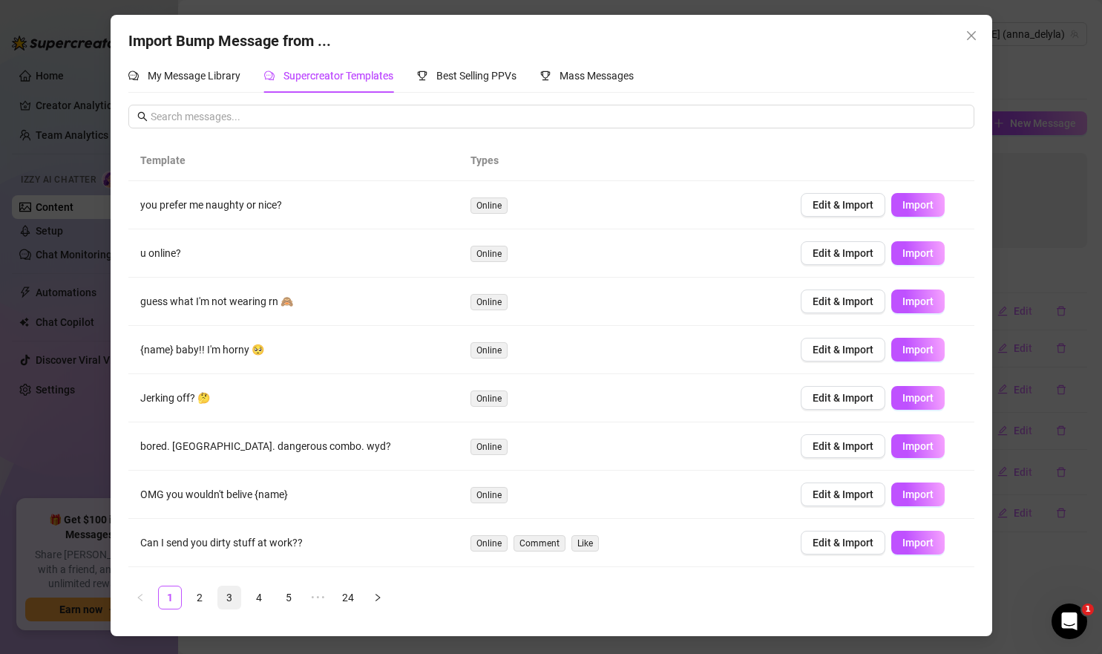
click at [232, 599] on link "3" at bounding box center [229, 597] width 22 height 22
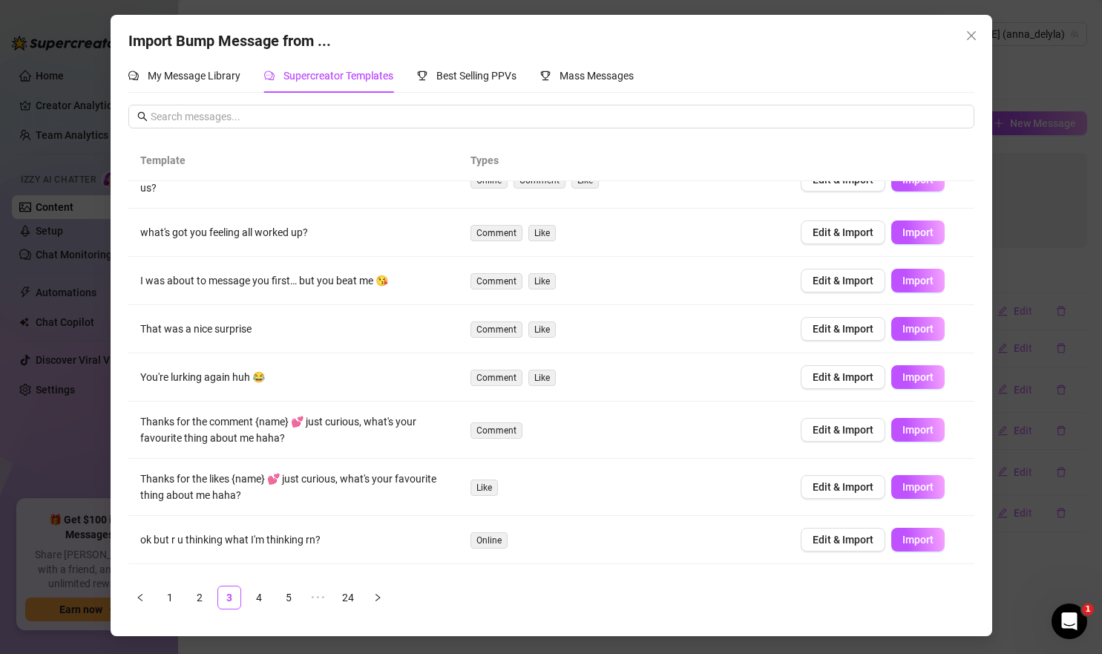
scroll to position [117, 0]
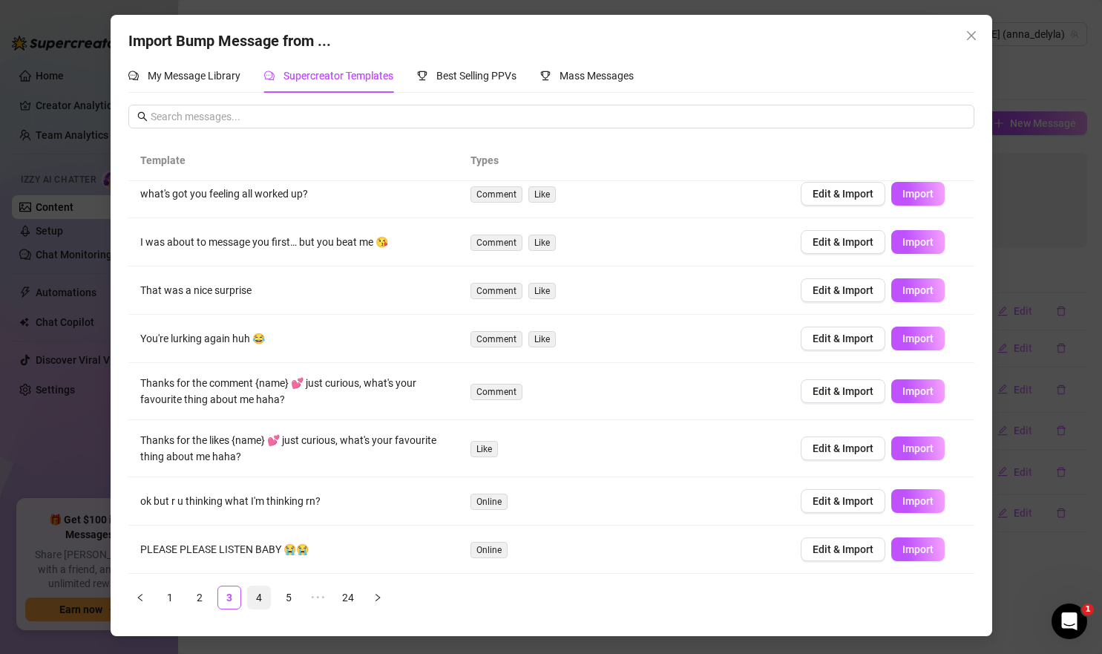
click at [263, 592] on link "4" at bounding box center [259, 597] width 22 height 22
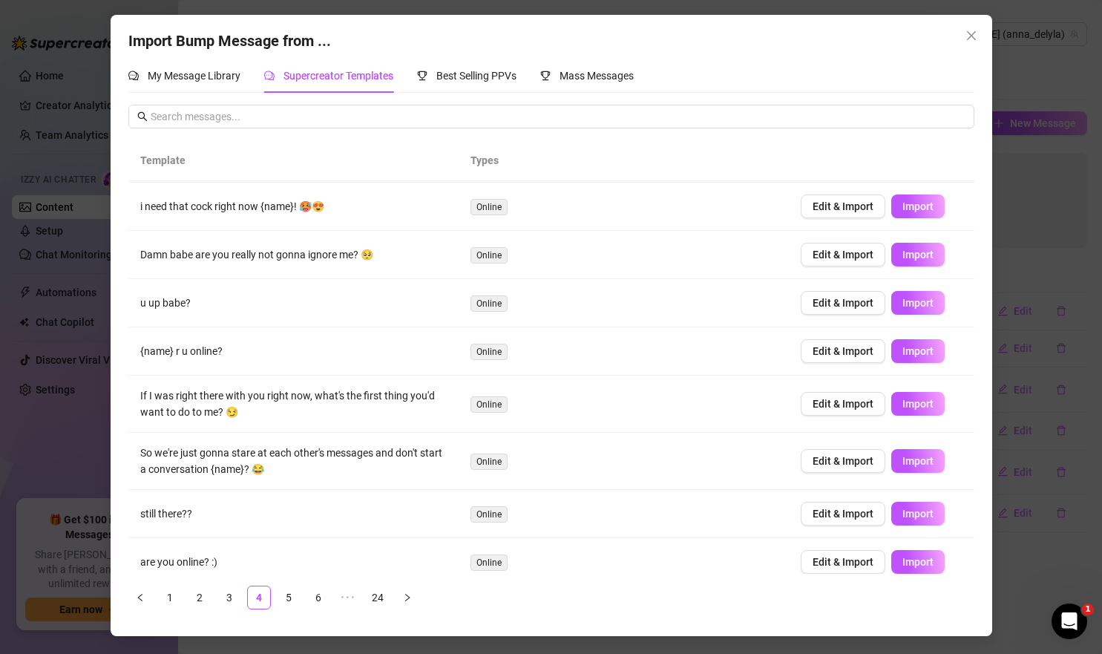
scroll to position [108, 0]
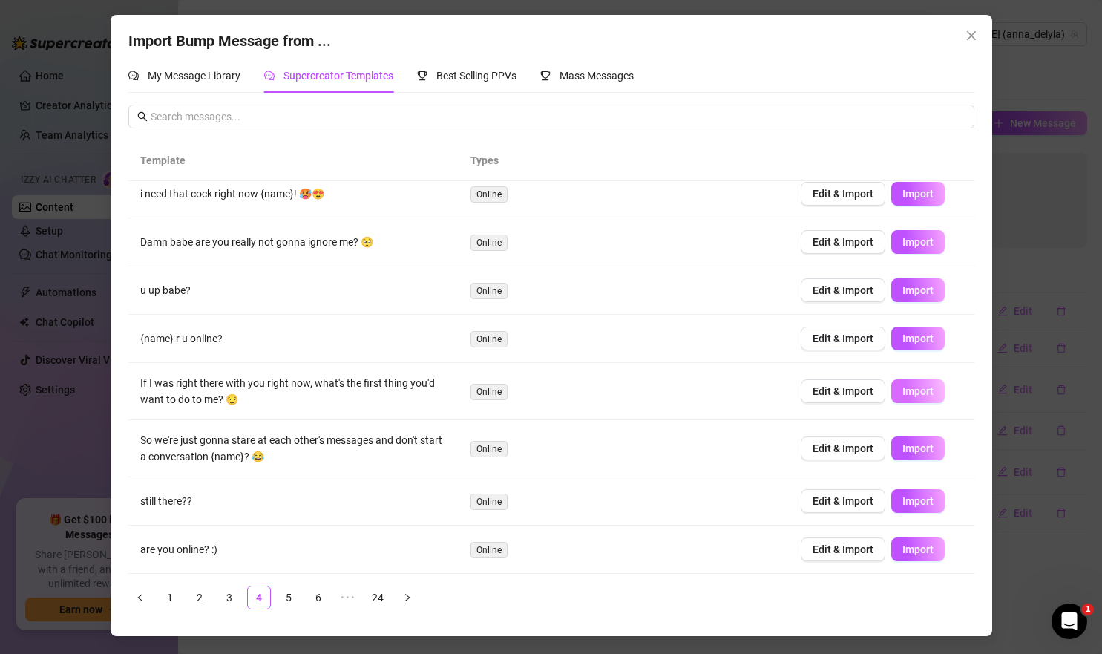
click at [910, 392] on span "Import" at bounding box center [918, 391] width 31 height 12
click at [287, 594] on link "5" at bounding box center [289, 597] width 22 height 22
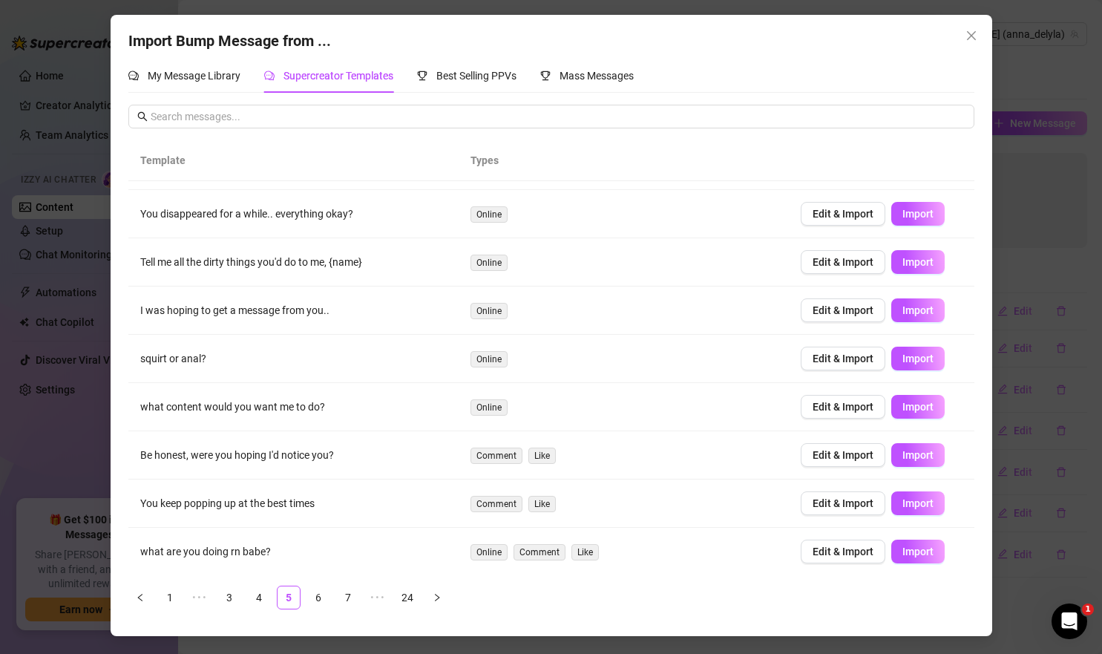
scroll to position [90, 0]
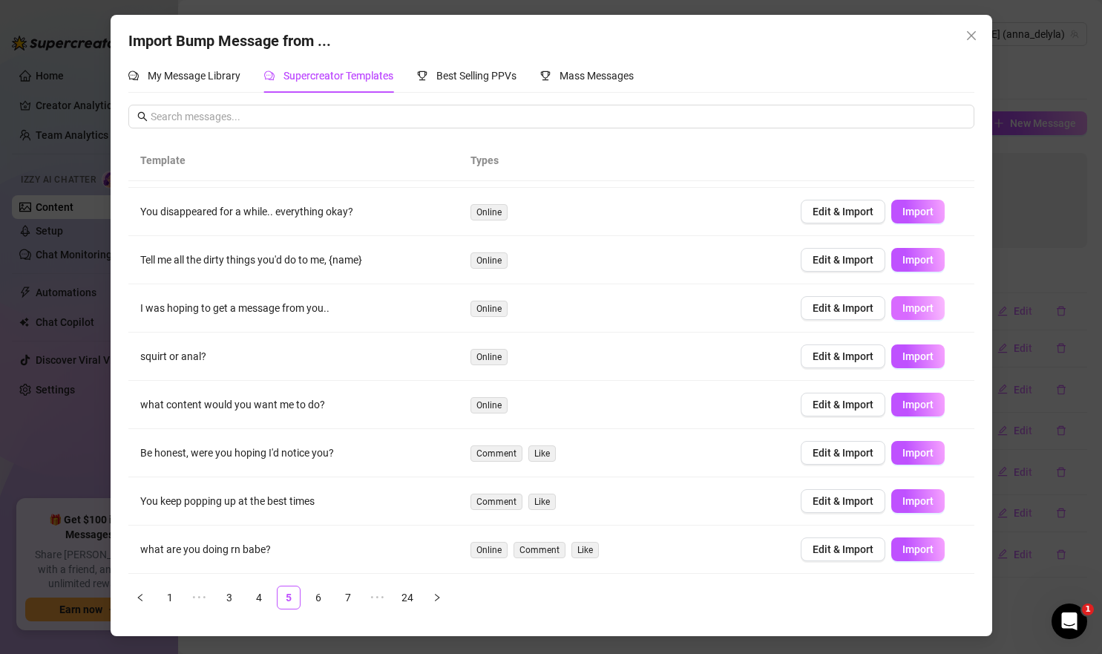
click at [930, 308] on span "Import" at bounding box center [918, 308] width 31 height 12
click at [313, 598] on link "6" at bounding box center [318, 597] width 22 height 22
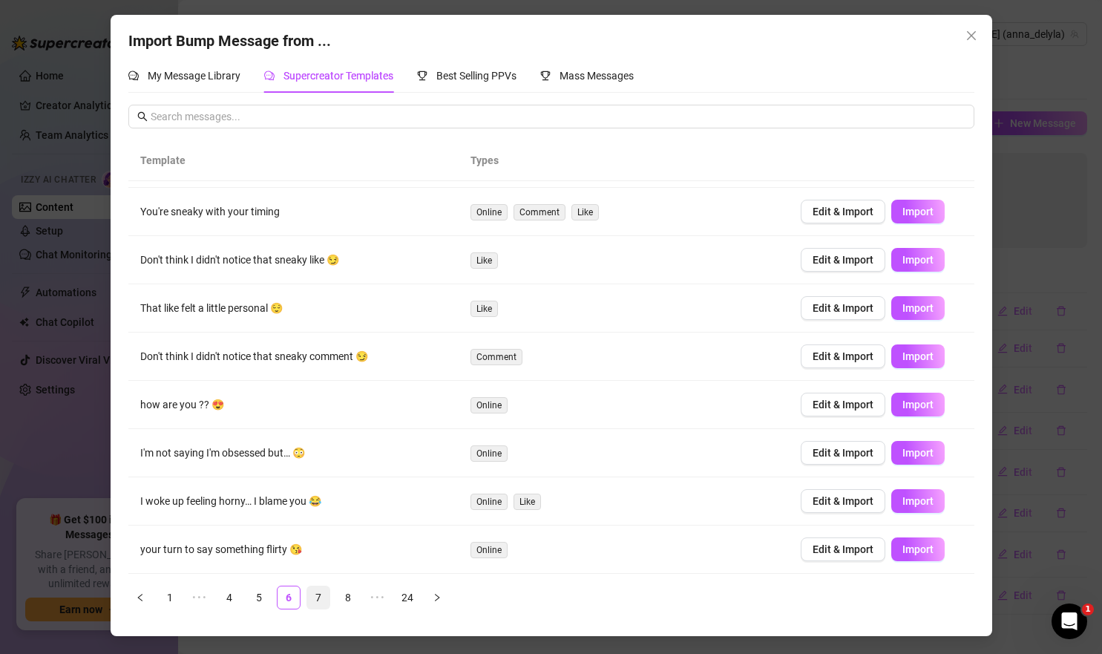
click at [316, 596] on link "7" at bounding box center [318, 597] width 22 height 22
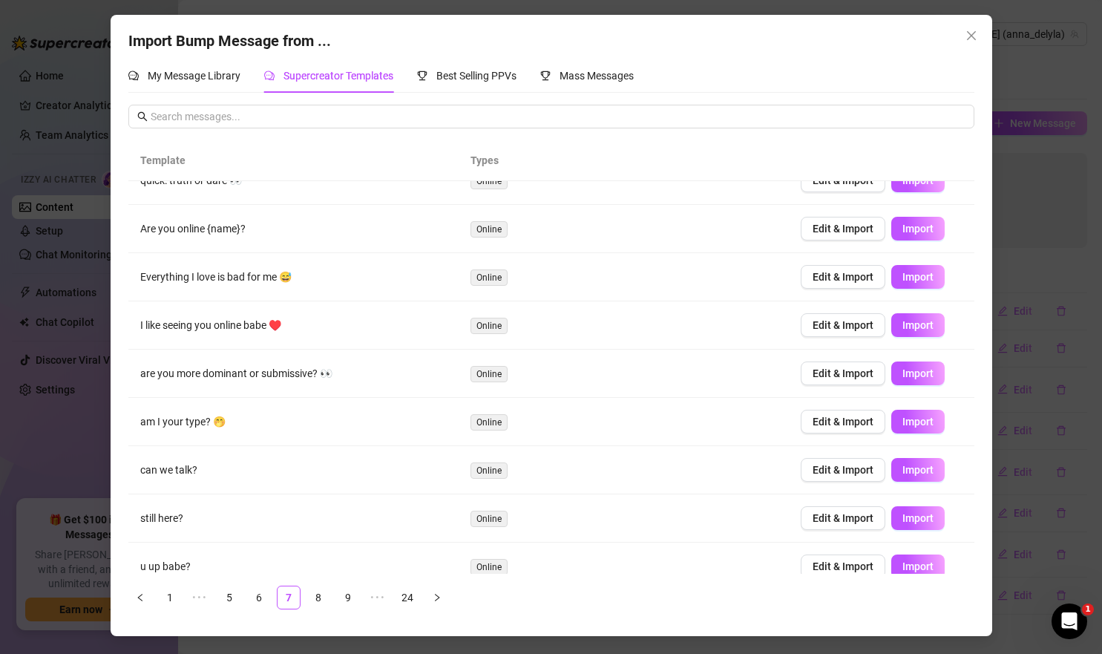
scroll to position [26, 0]
click at [924, 373] on span "Import" at bounding box center [918, 372] width 31 height 12
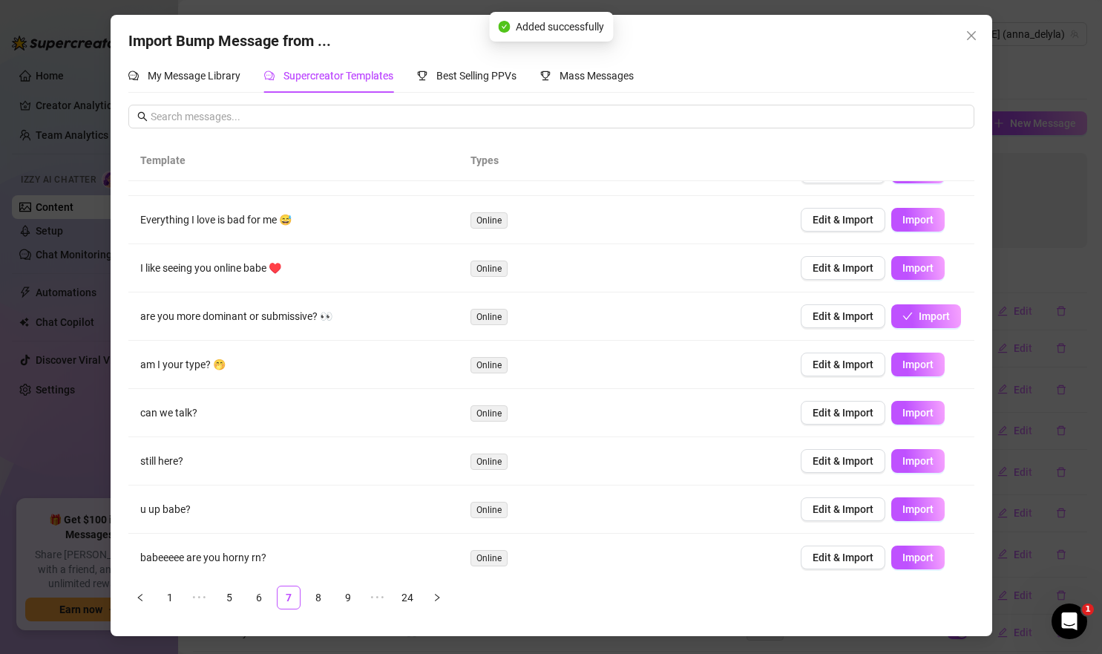
scroll to position [88, 0]
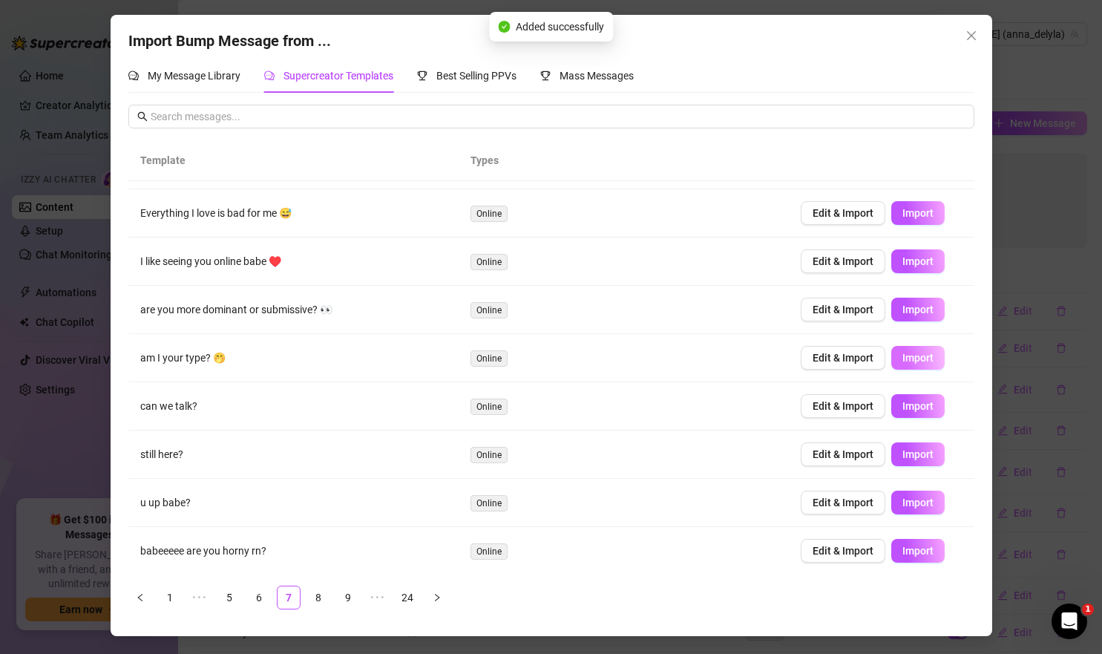
click at [907, 353] on span "Import" at bounding box center [918, 358] width 31 height 12
click at [316, 603] on link "8" at bounding box center [318, 597] width 22 height 22
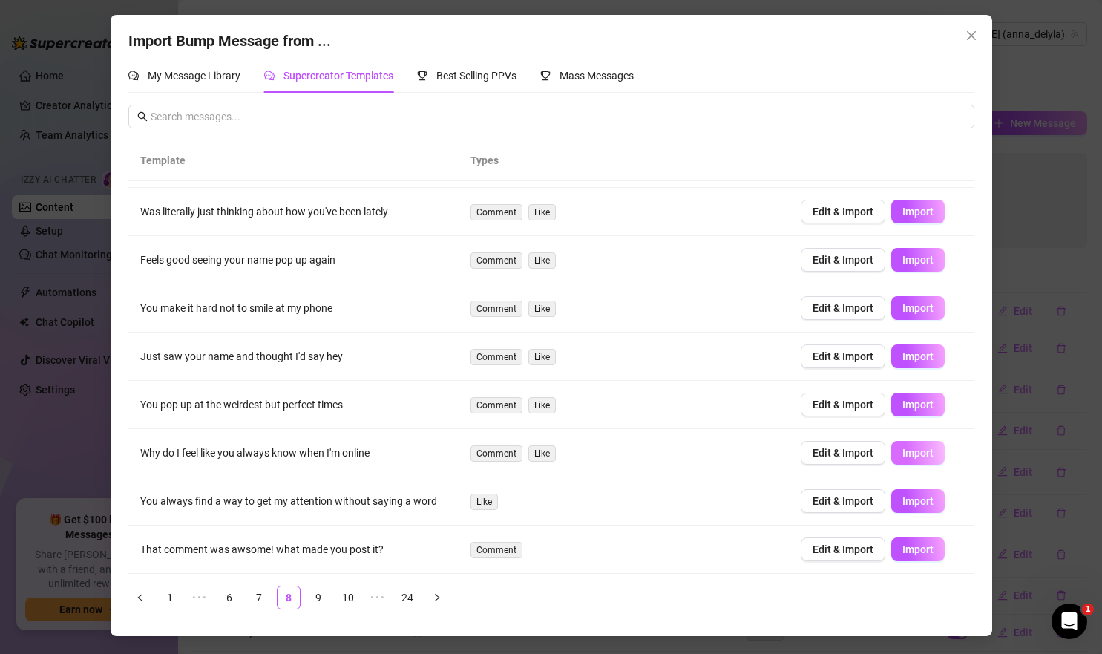
click at [921, 453] on span "Import" at bounding box center [918, 453] width 31 height 12
click at [1040, 328] on div "Import Bump Message from ... My Message Library Supercreator Templates Best Sel…" at bounding box center [551, 327] width 1102 height 654
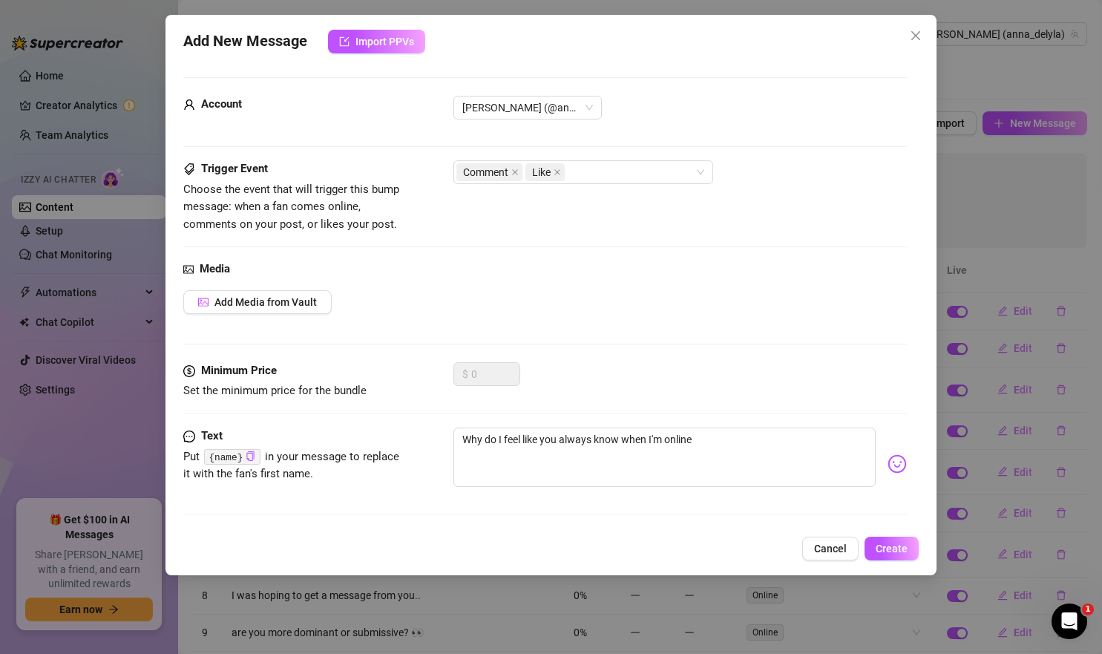
click at [1013, 117] on div "Add New Message Import PPVs Account Anna (@anna_delyla) Trigger Event Choose th…" at bounding box center [551, 327] width 1102 height 654
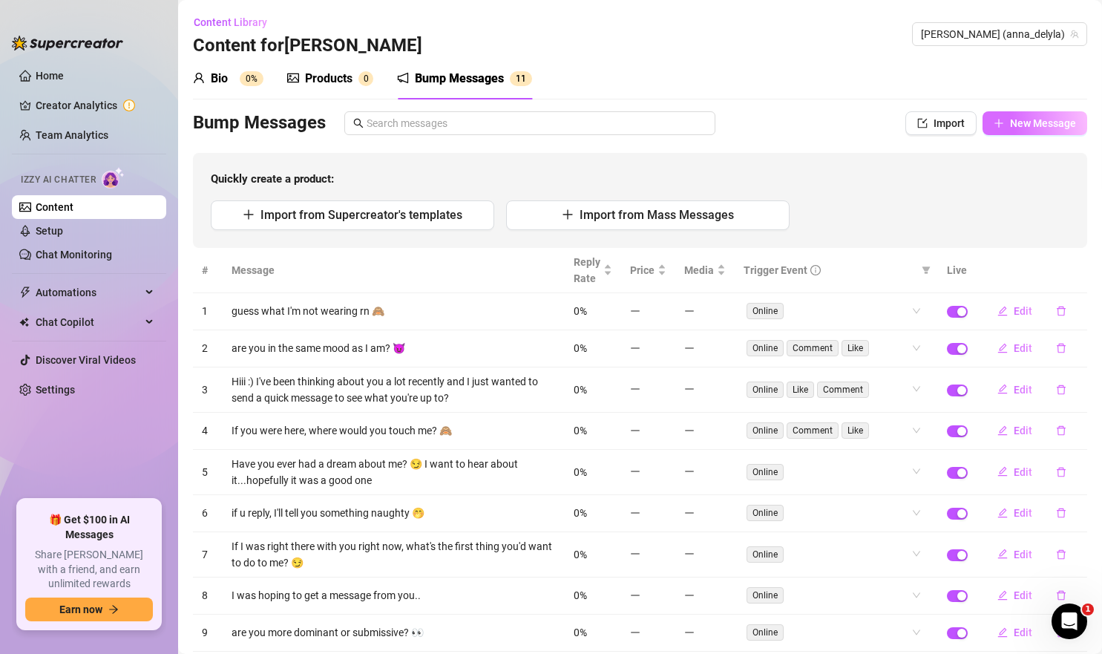
click at [1013, 117] on span "New Message" at bounding box center [1043, 123] width 66 height 12
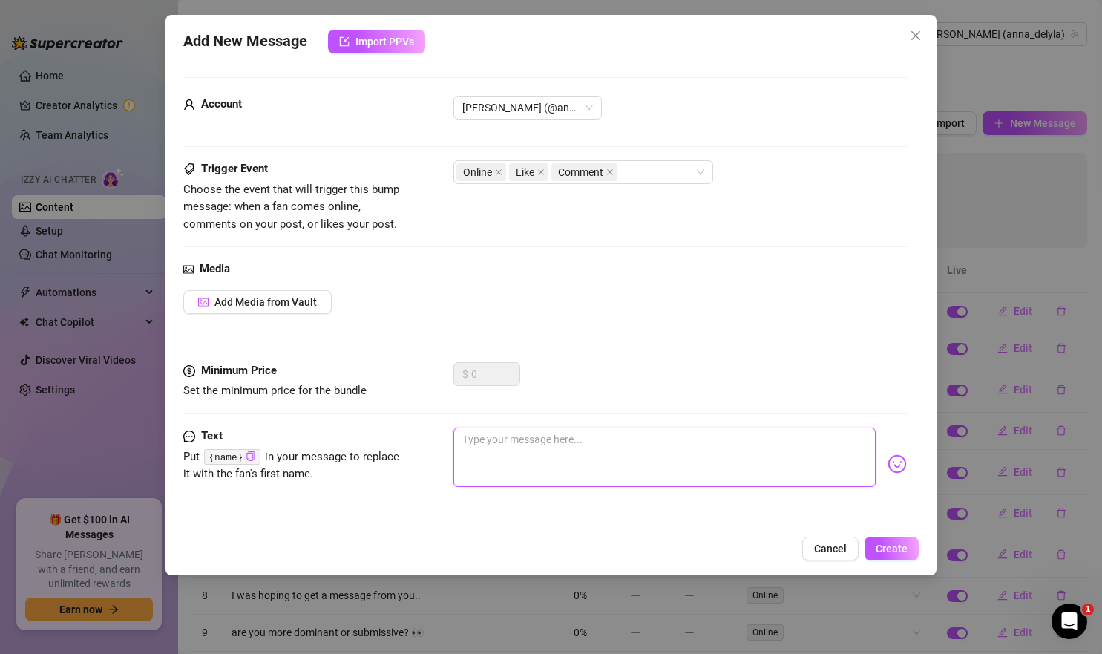
click at [701, 434] on textarea at bounding box center [665, 457] width 423 height 59
paste textarea "wrapped tight in latex… every move squeaks like i’m begging you to touch me 🖤"
click at [689, 434] on textarea "wrapped tight in latex… every move squeaks like i’m begging you to touch me 🖤" at bounding box center [665, 457] width 423 height 59
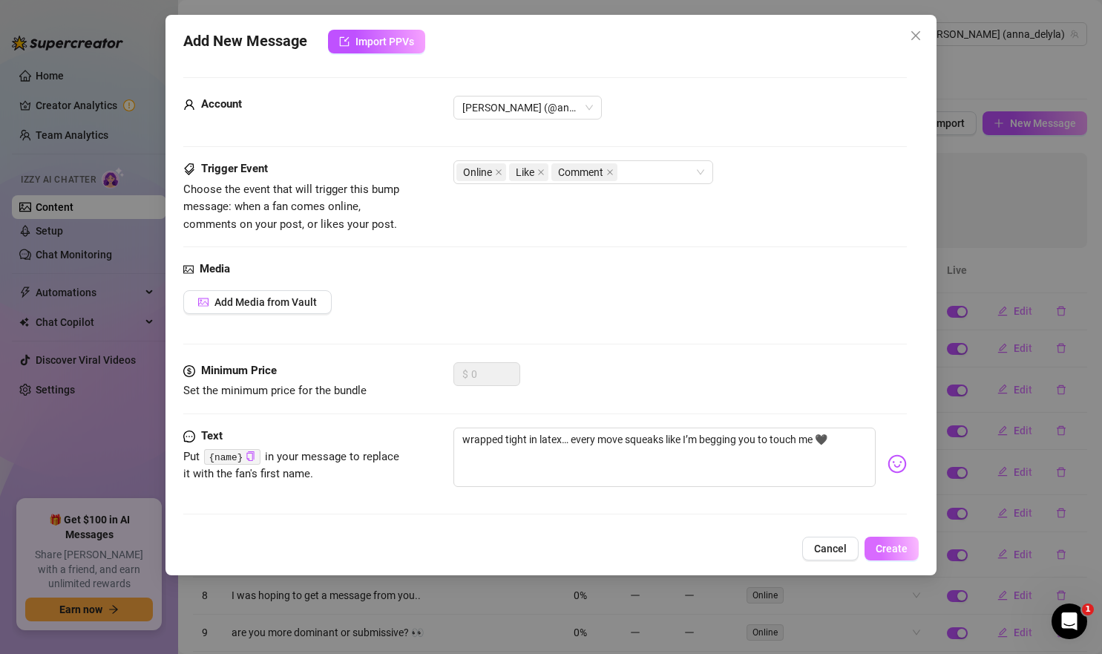
click at [888, 543] on span "Create" at bounding box center [892, 549] width 32 height 12
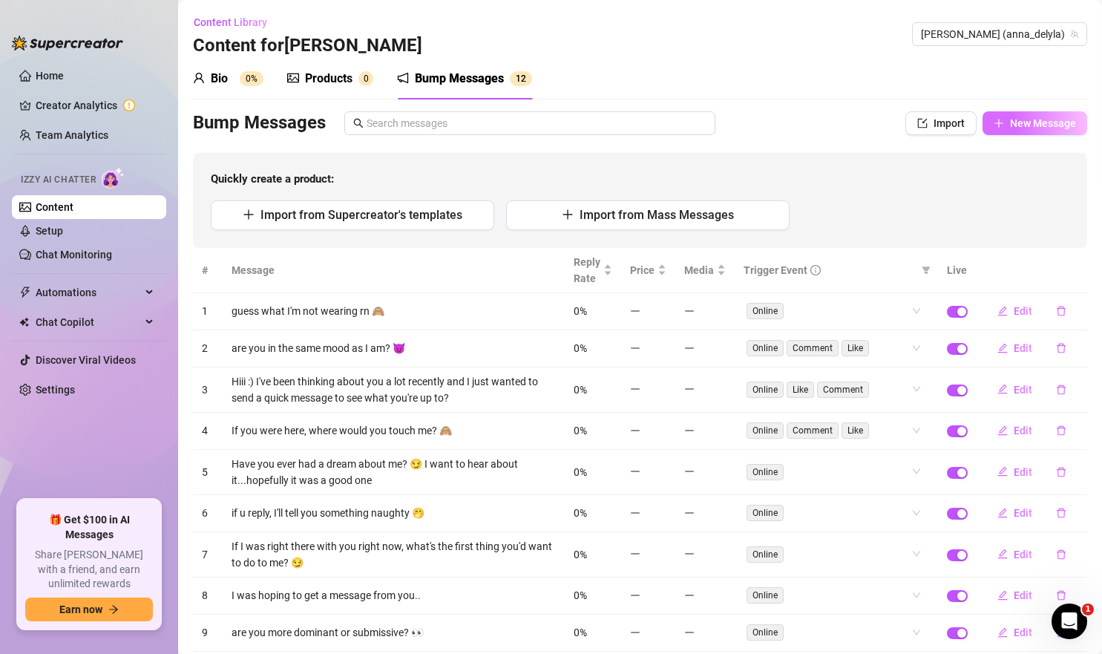
click at [1029, 124] on span "New Message" at bounding box center [1043, 123] width 66 height 12
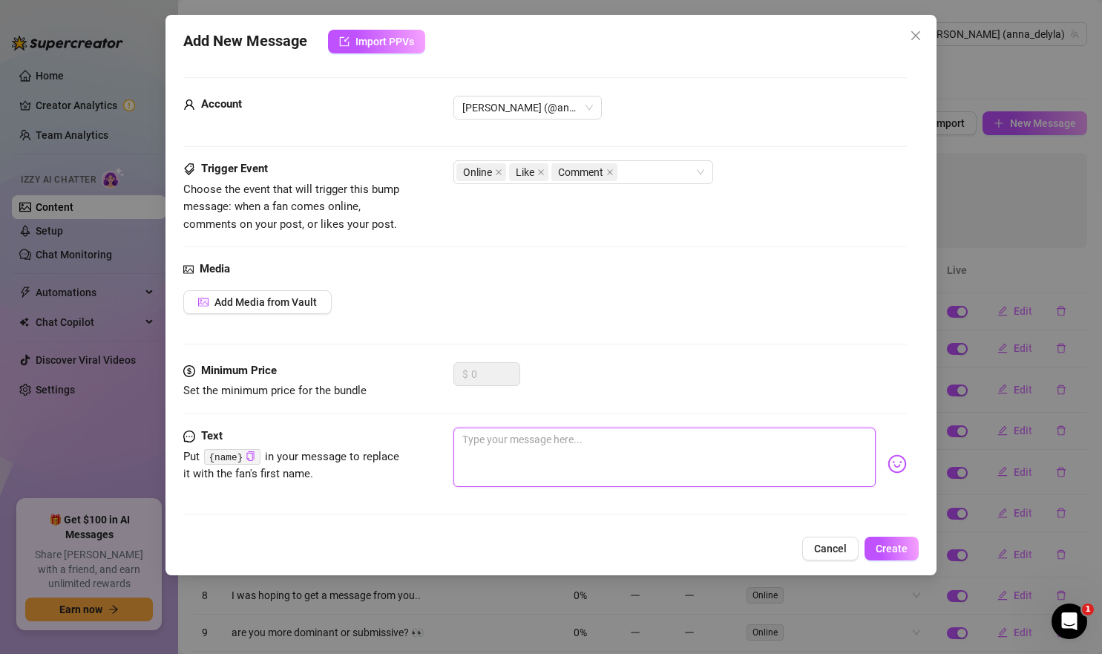
click at [621, 462] on textarea at bounding box center [665, 457] width 423 height 59
paste textarea "dripping in black leather, waiting for you to misbehave with me 😈"
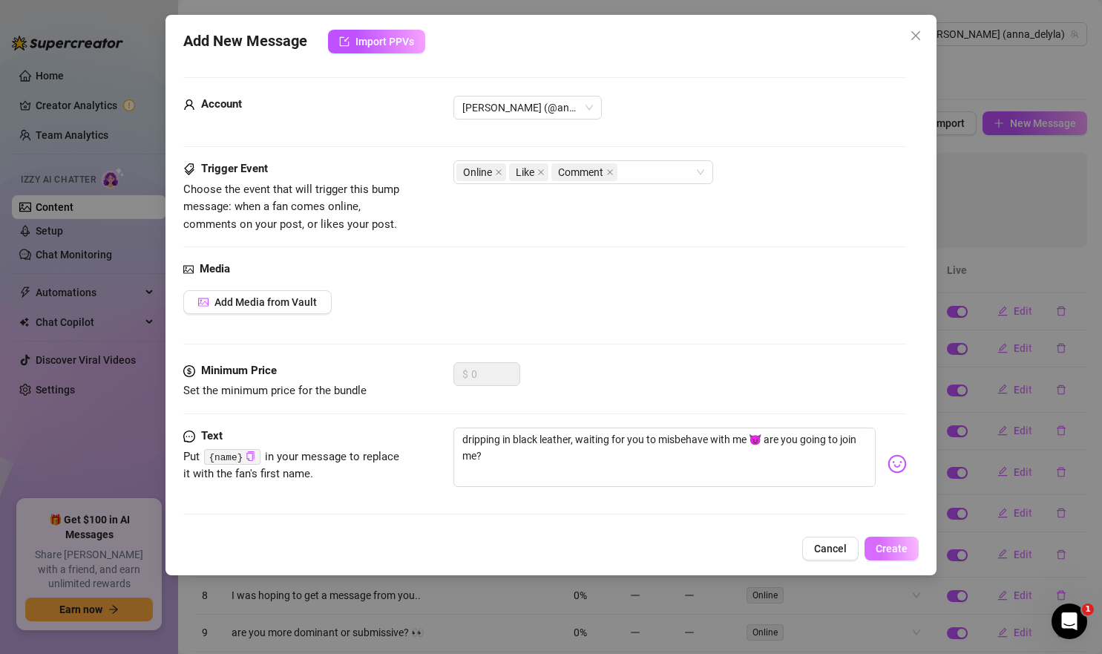
click at [893, 550] on span "Create" at bounding box center [892, 549] width 32 height 12
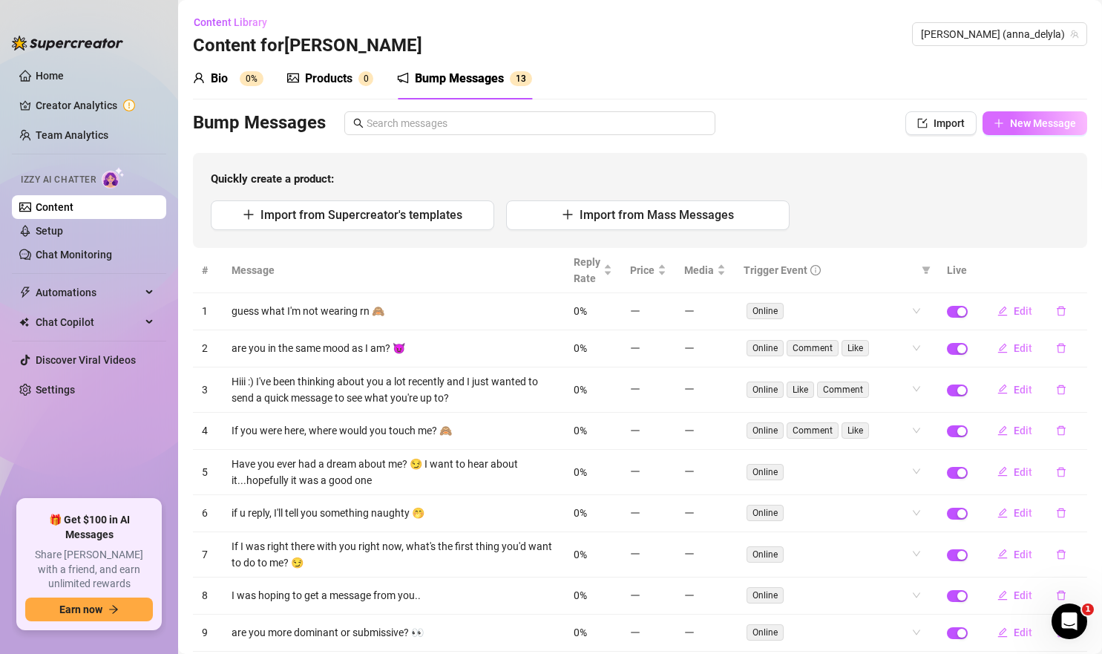
click at [1023, 129] on button "New Message" at bounding box center [1035, 123] width 105 height 24
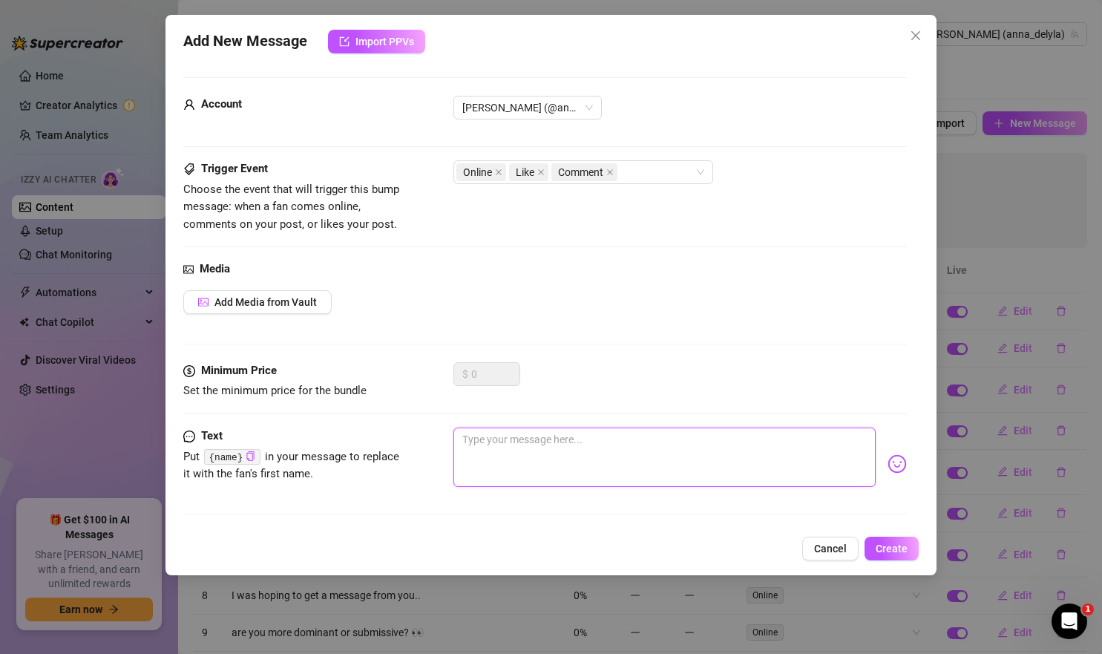
click at [630, 461] on textarea at bounding box center [665, 457] width 423 height 59
paste textarea "shiny latex hugging every inch of me… want me to unzip slowly for you?"
click at [461, 441] on textarea "shiny latex hugging every inch of me… want me to unzip slowly for you?" at bounding box center [665, 457] width 423 height 59
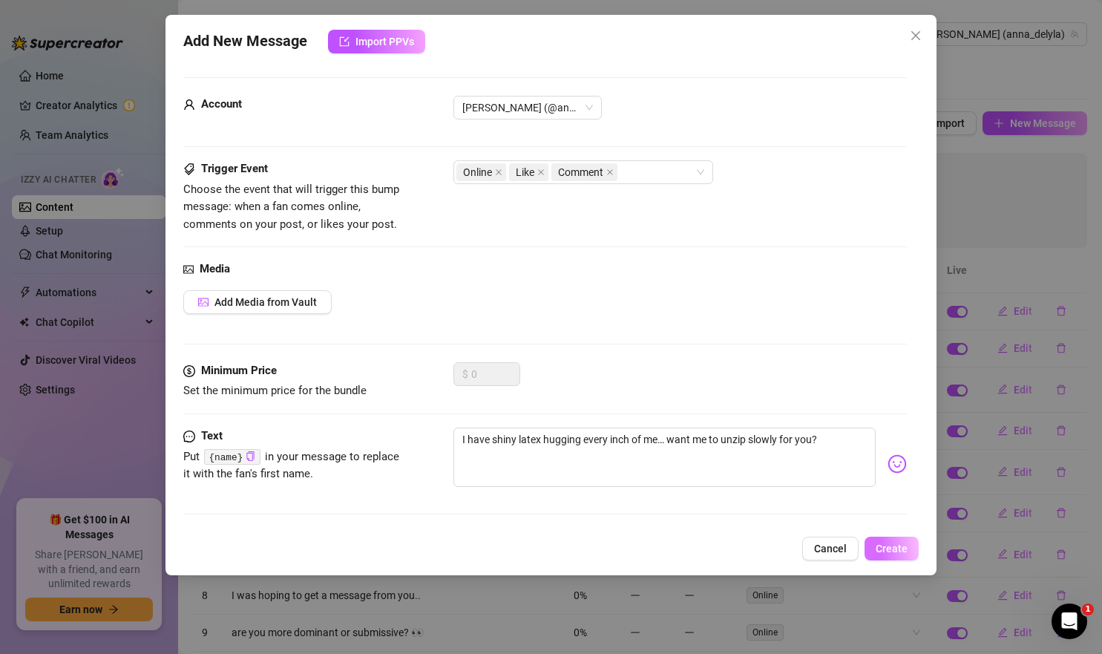
click at [909, 552] on button "Create" at bounding box center [892, 549] width 54 height 24
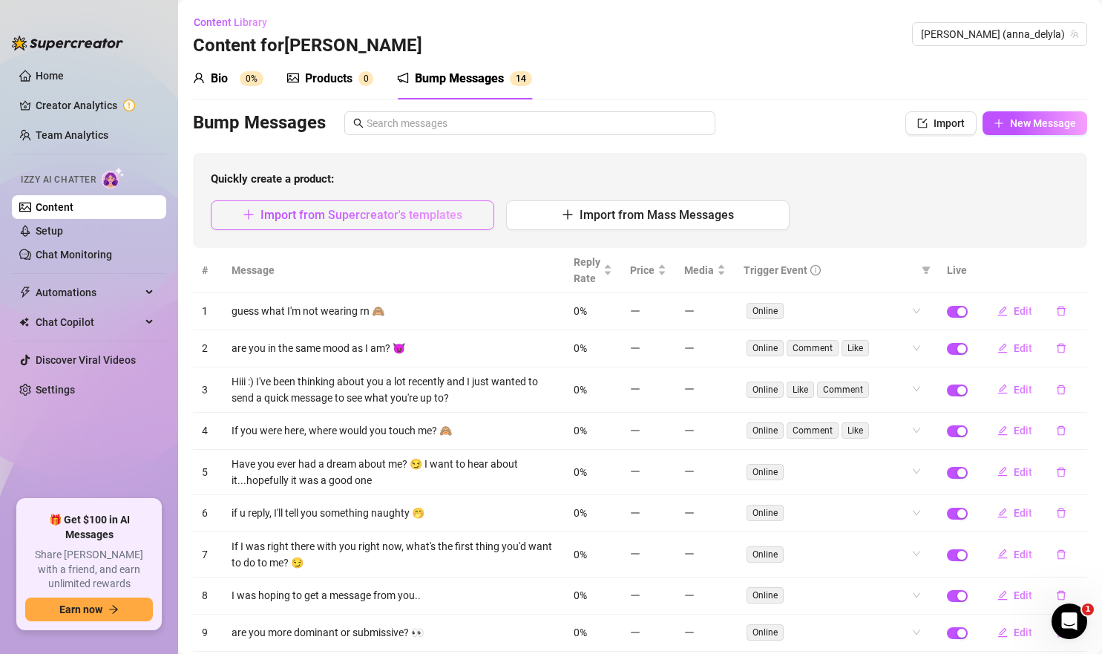
click at [408, 227] on button "Import from Supercreator's templates" at bounding box center [353, 215] width 284 height 30
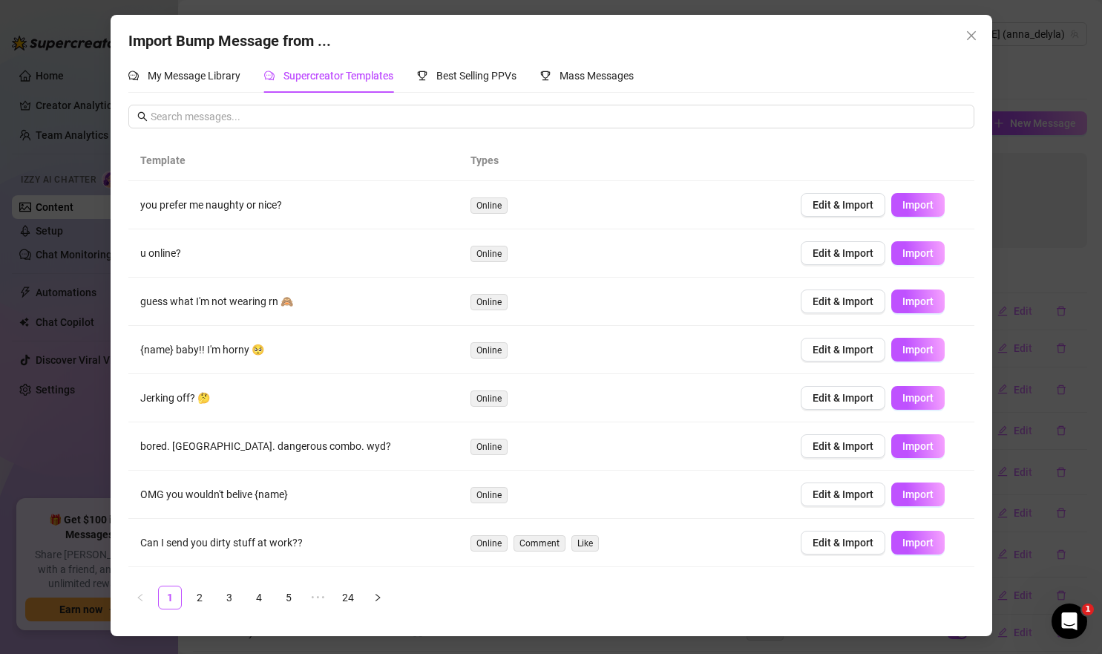
click at [1067, 281] on div "Import Bump Message from ... My Message Library Supercreator Templates Best Sel…" at bounding box center [551, 327] width 1102 height 654
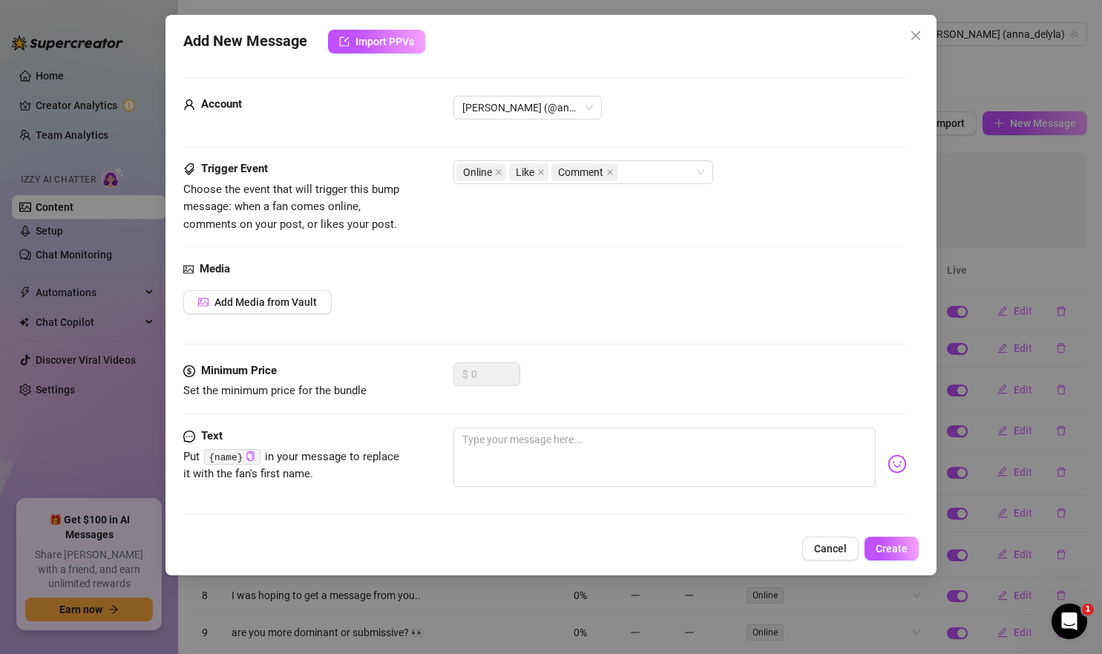
click at [1018, 115] on div "Add New Message Import PPVs Account Anna (@anna_delyla) Trigger Event Choose th…" at bounding box center [551, 327] width 1102 height 654
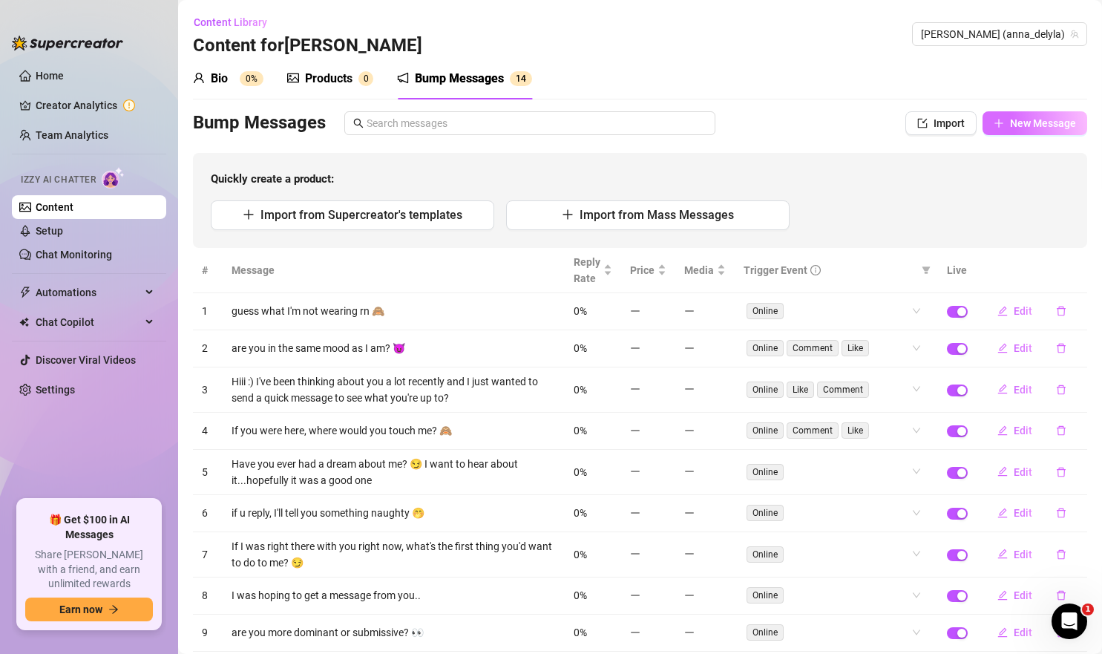
click at [1015, 120] on span "New Message" at bounding box center [1043, 123] width 66 height 12
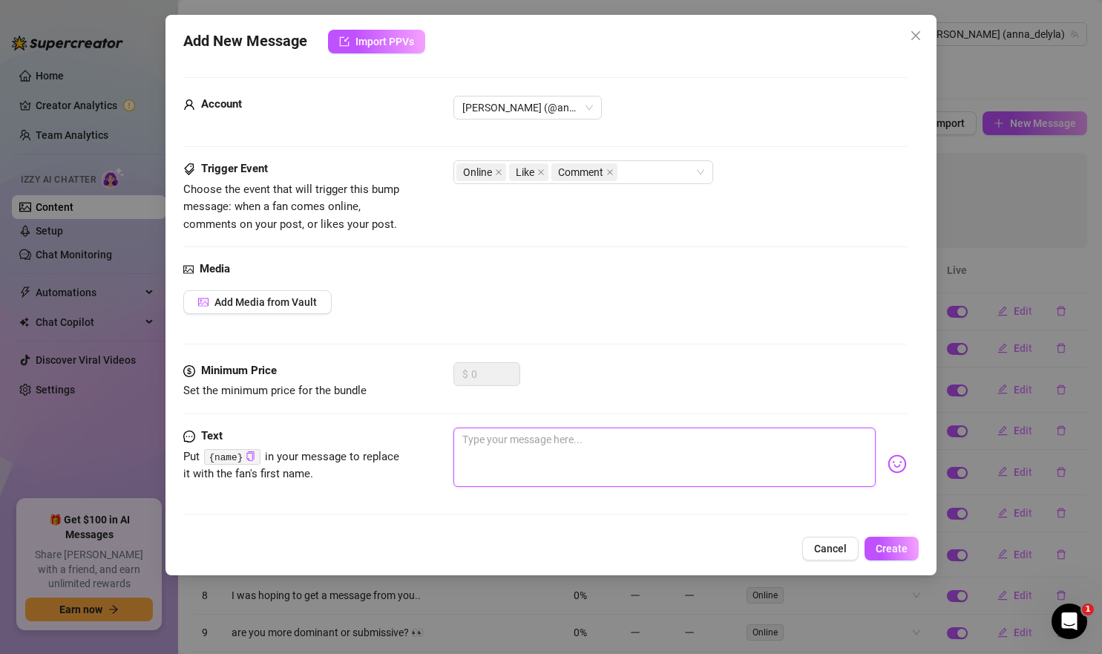
click at [506, 448] on textarea at bounding box center [665, 457] width 423 height 59
paste textarea "my black leather boots are resting on the chair in front of me… polished so per…"
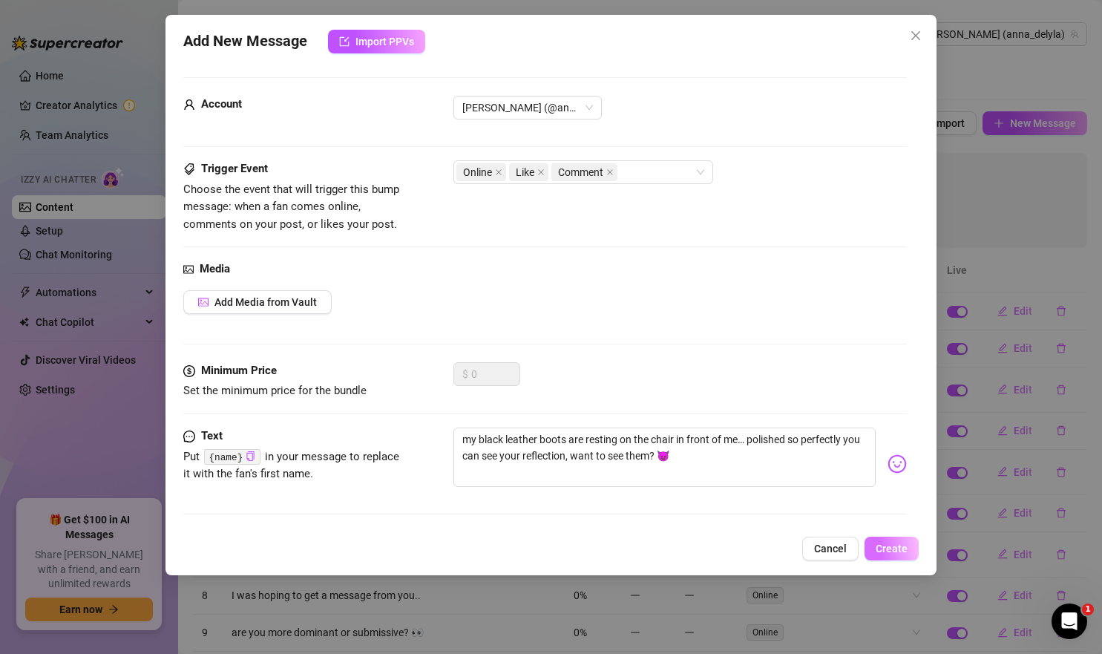
click at [895, 553] on span "Create" at bounding box center [892, 549] width 32 height 12
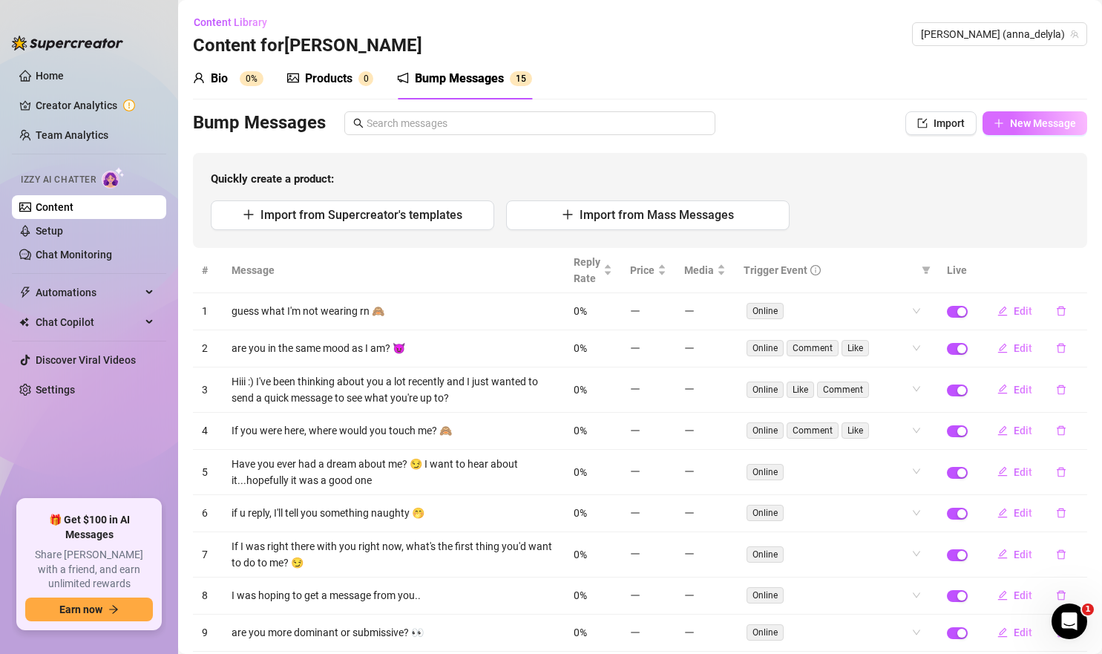
click at [1045, 119] on span "New Message" at bounding box center [1043, 123] width 66 height 12
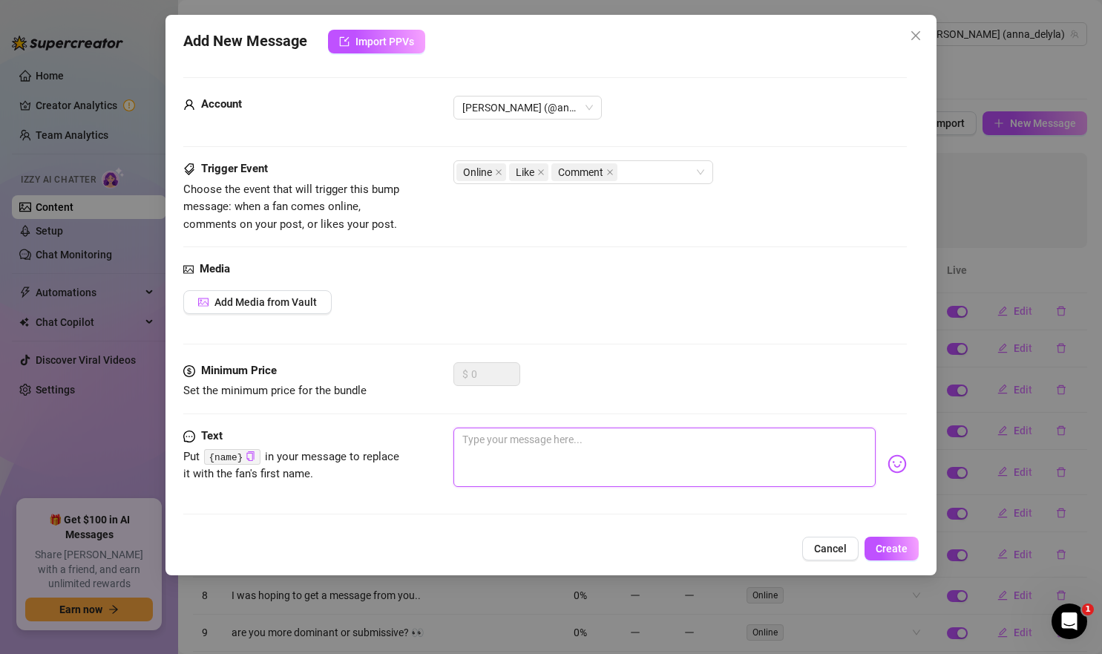
click at [573, 433] on textarea at bounding box center [665, 457] width 423 height 59
paste textarea "i’m tugging on my latex catsuit in the mirror, but it’s so tight i can’t get th…"
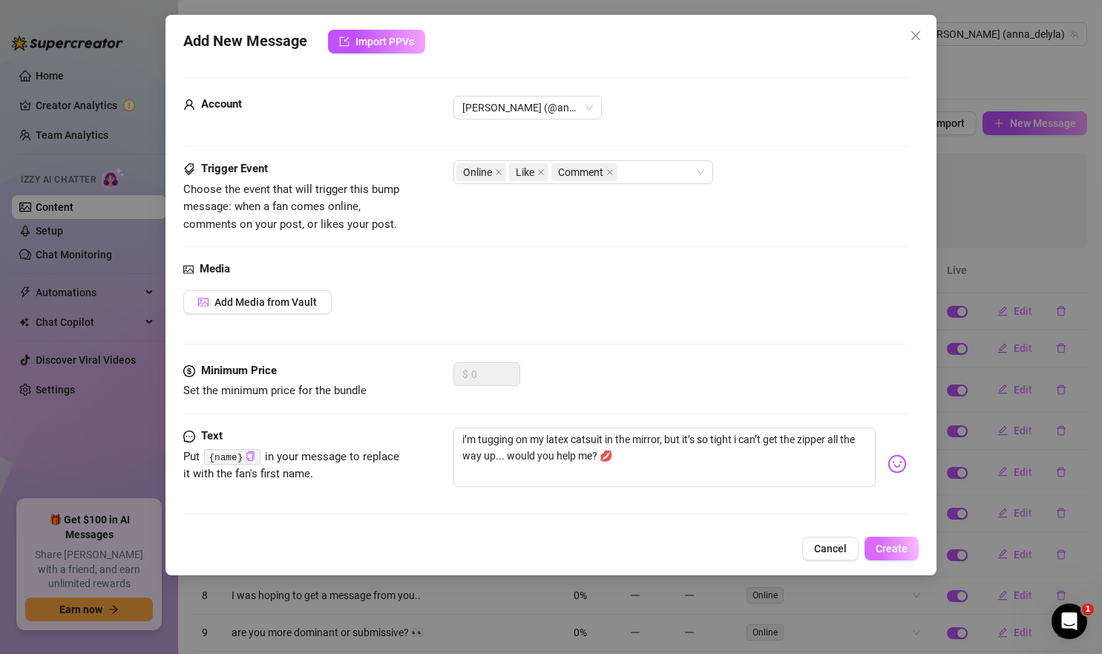
click at [903, 549] on span "Create" at bounding box center [892, 549] width 32 height 12
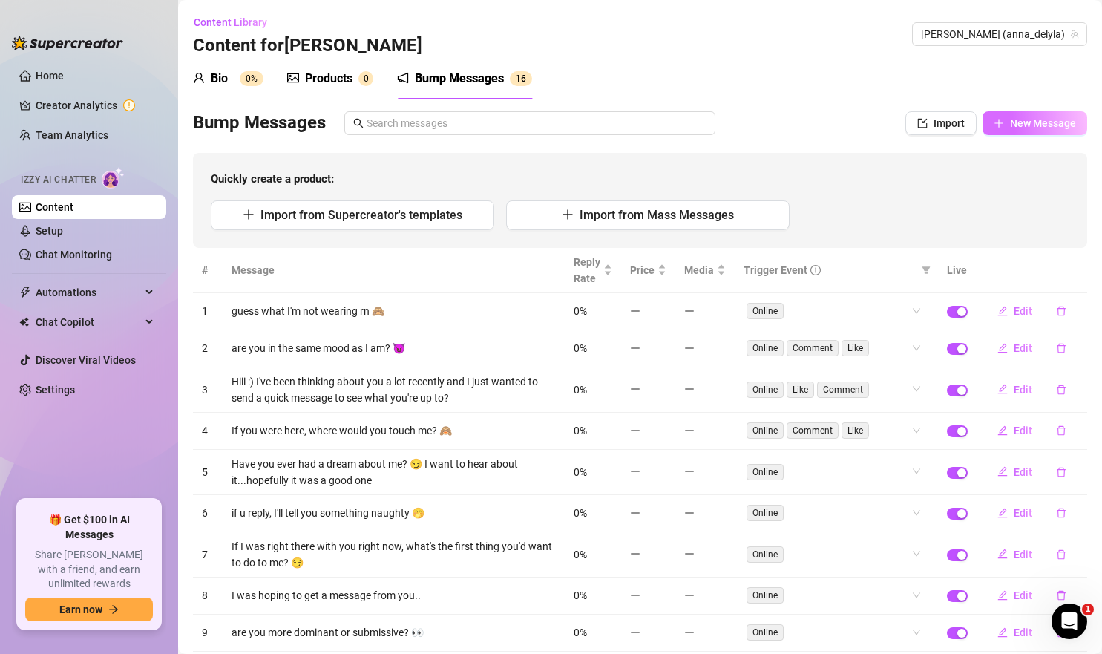
click at [1022, 125] on span "New Message" at bounding box center [1043, 123] width 66 height 12
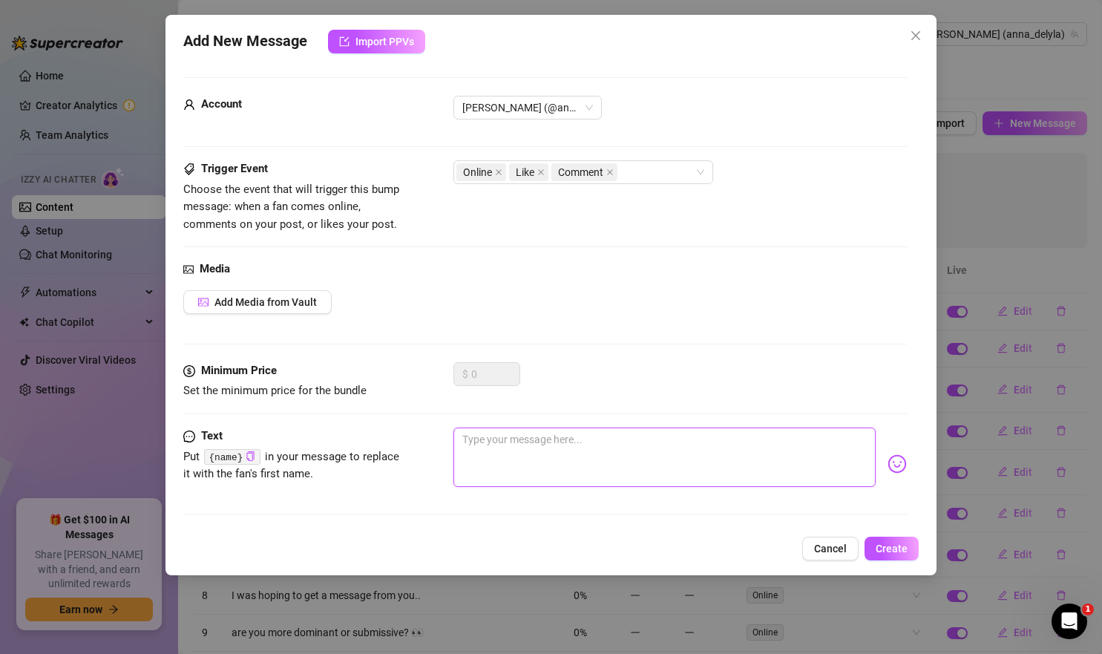
click at [676, 465] on textarea at bounding box center [665, 457] width 423 height 59
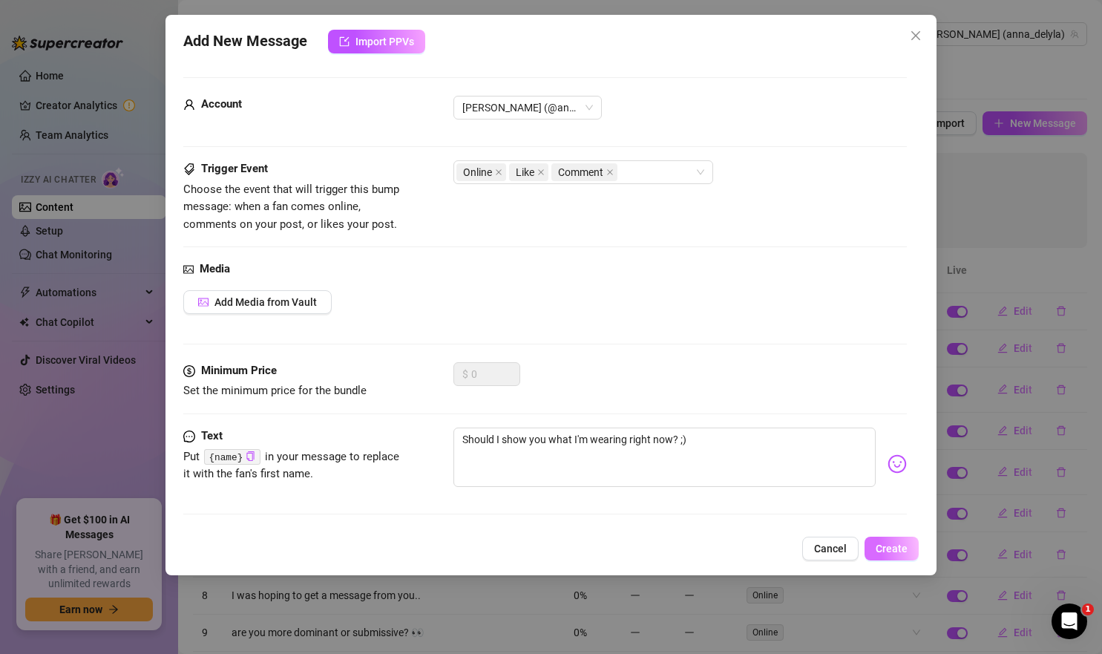
click at [910, 545] on button "Create" at bounding box center [892, 549] width 54 height 24
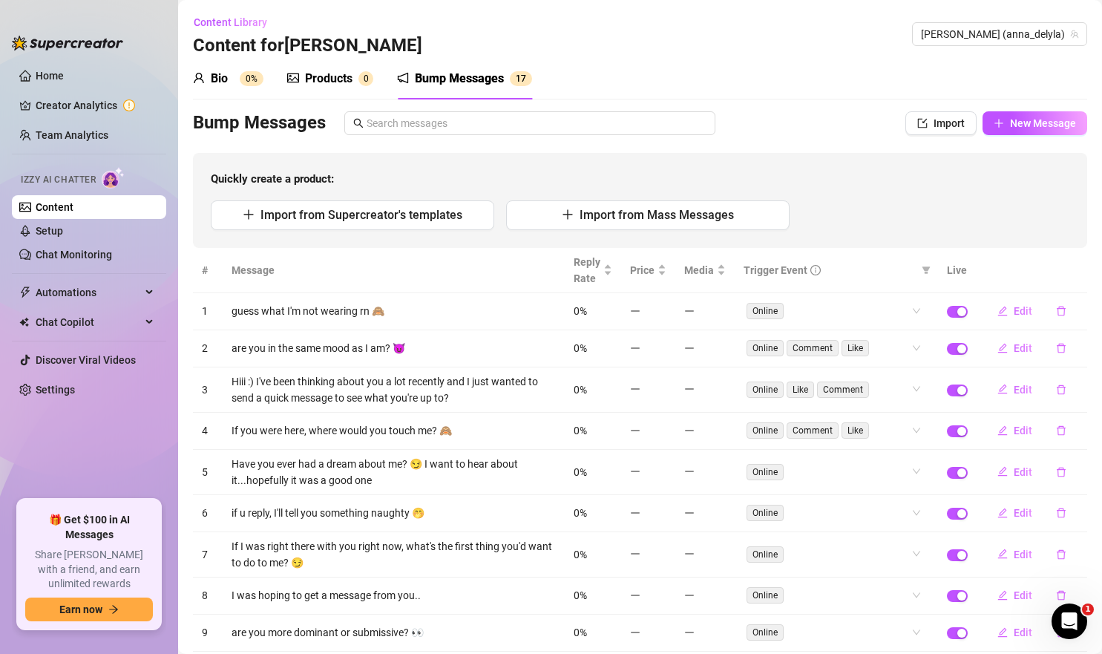
scroll to position [120, 0]
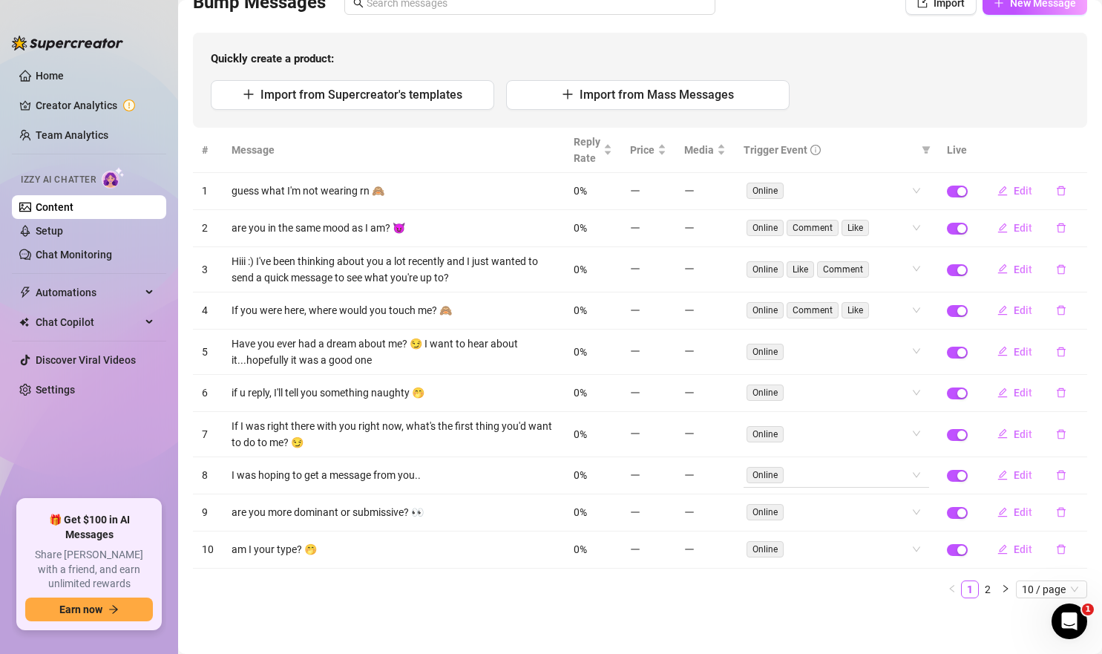
click at [828, 476] on div "Online" at bounding box center [829, 475] width 164 height 21
click at [837, 543] on div "Comment" at bounding box center [837, 551] width 162 height 16
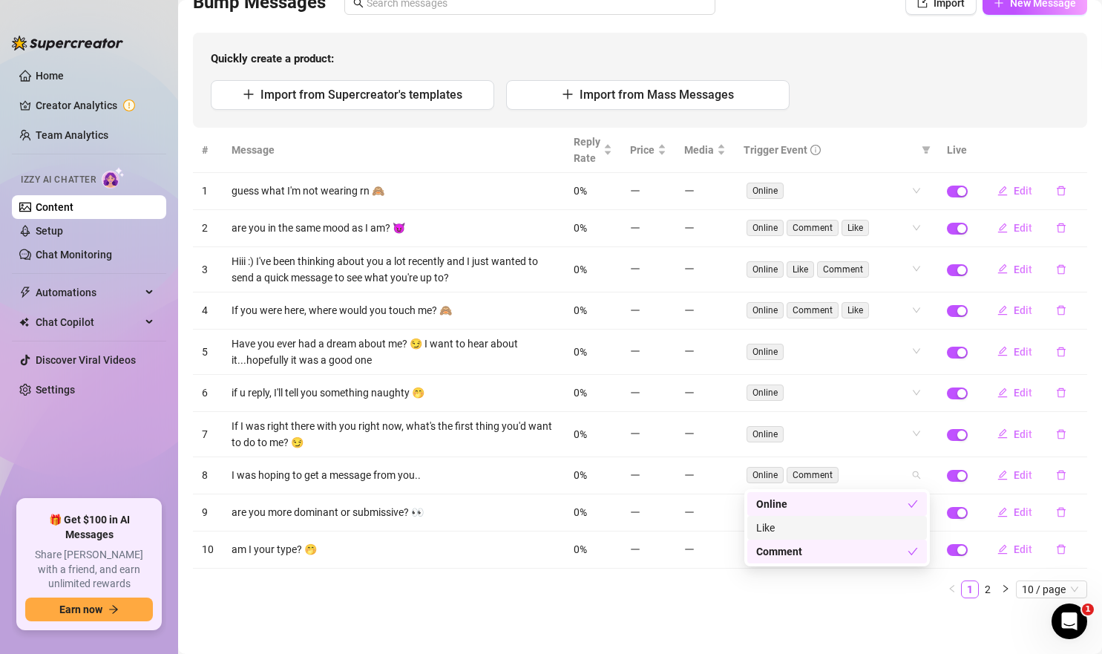
click at [837, 531] on div "Like" at bounding box center [837, 528] width 162 height 16
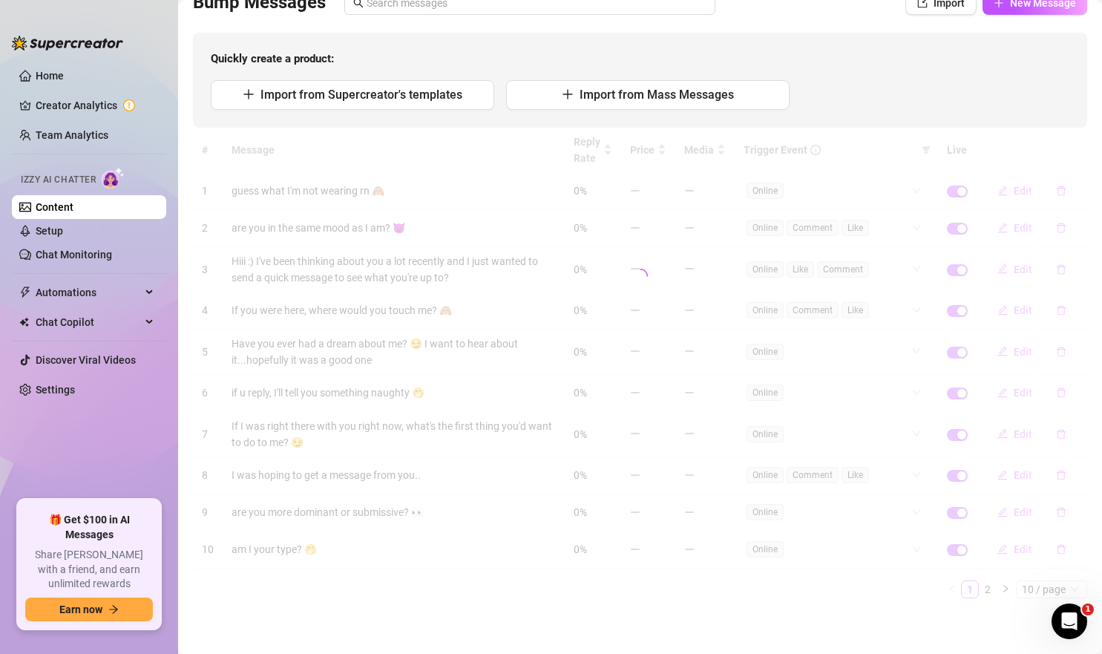
click at [835, 595] on div "# Message Reply Rate Price Media Trigger Event Live 1 guess what I'm not wearin…" at bounding box center [640, 363] width 895 height 471
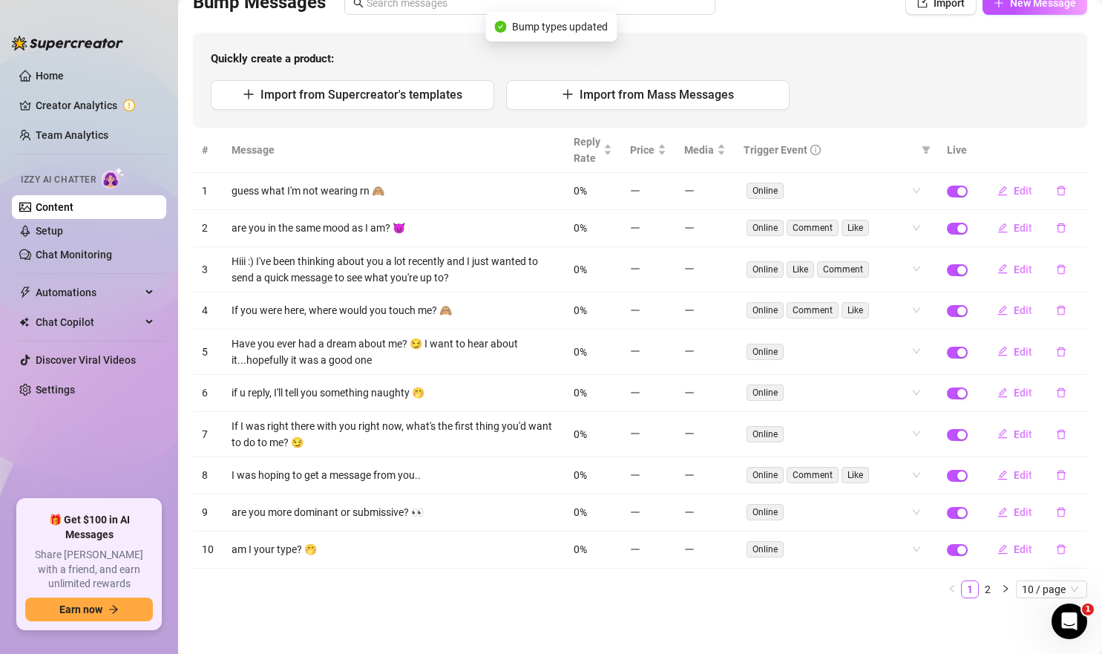
scroll to position [0, 0]
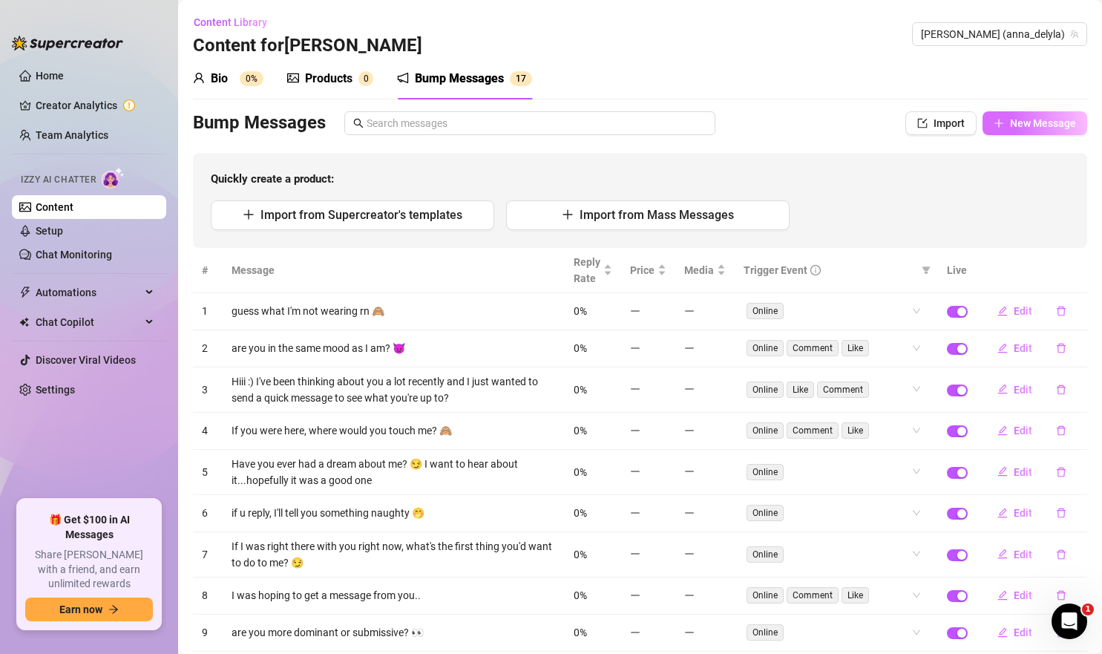
click at [1045, 118] on span "New Message" at bounding box center [1043, 123] width 66 height 12
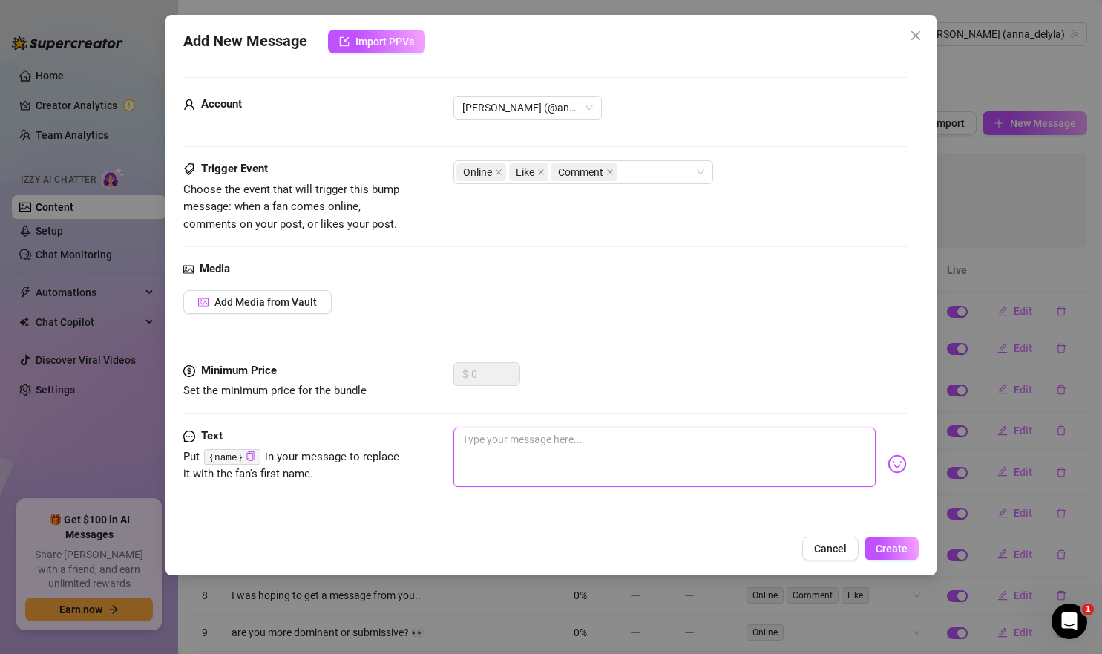
click at [618, 449] on textarea at bounding box center [665, 457] width 423 height 59
click at [799, 456] on textarea "I can't stop thinking about the last time you watched me strip out of my outfit…" at bounding box center [665, 457] width 423 height 59
click at [528, 451] on textarea at bounding box center [665, 457] width 423 height 59
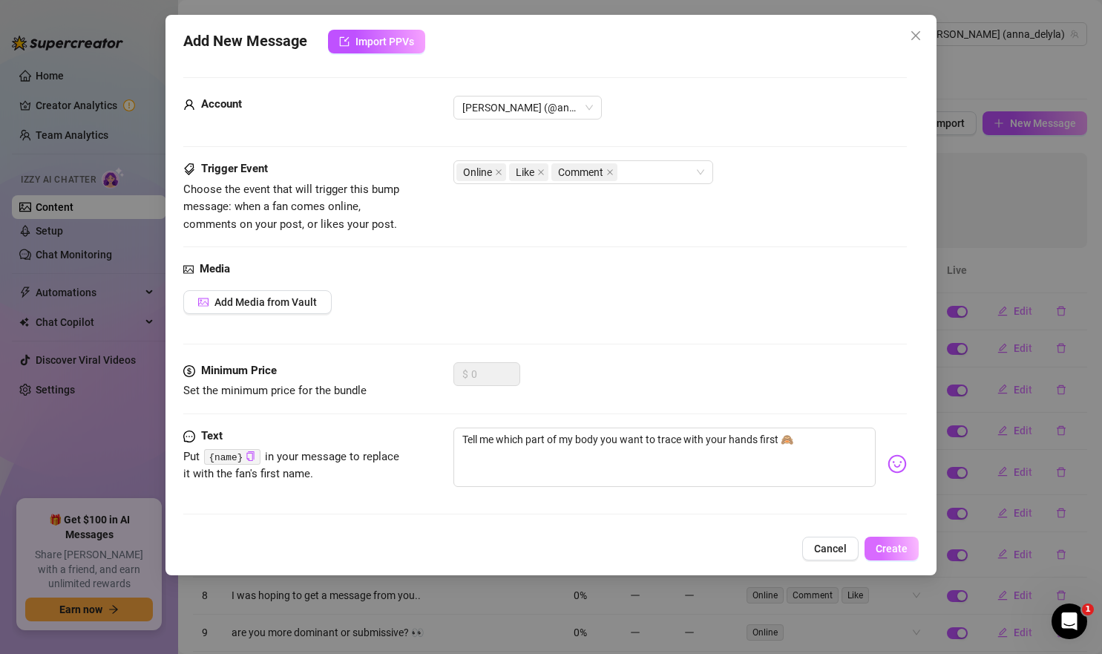
click at [895, 559] on button "Create" at bounding box center [892, 549] width 54 height 24
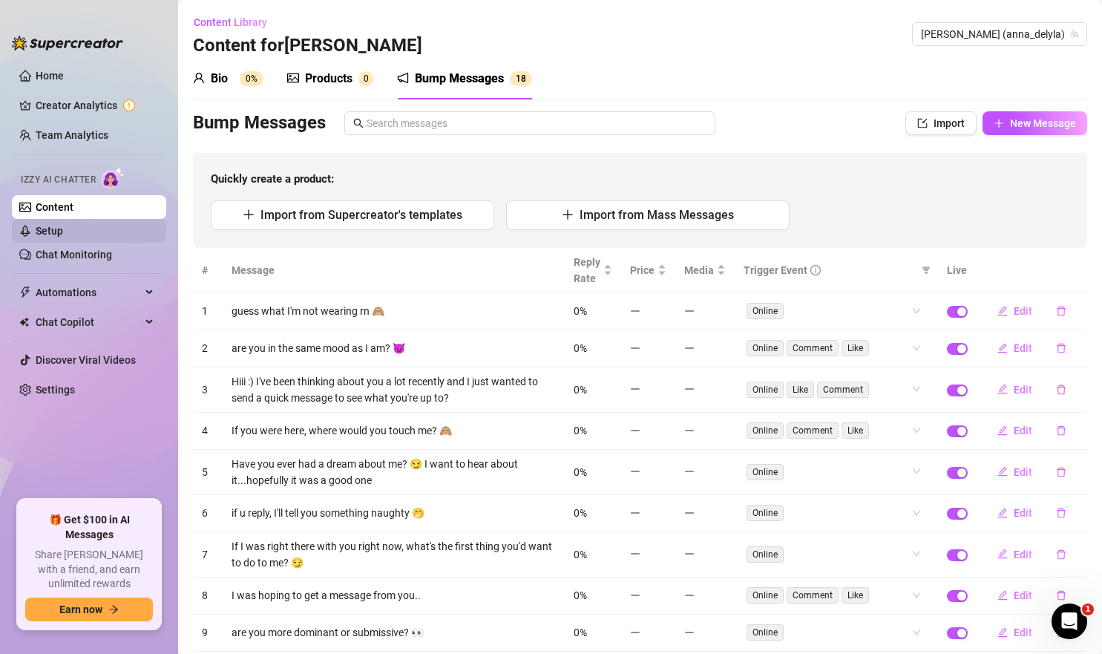
click at [63, 234] on link "Setup" at bounding box center [49, 231] width 27 height 12
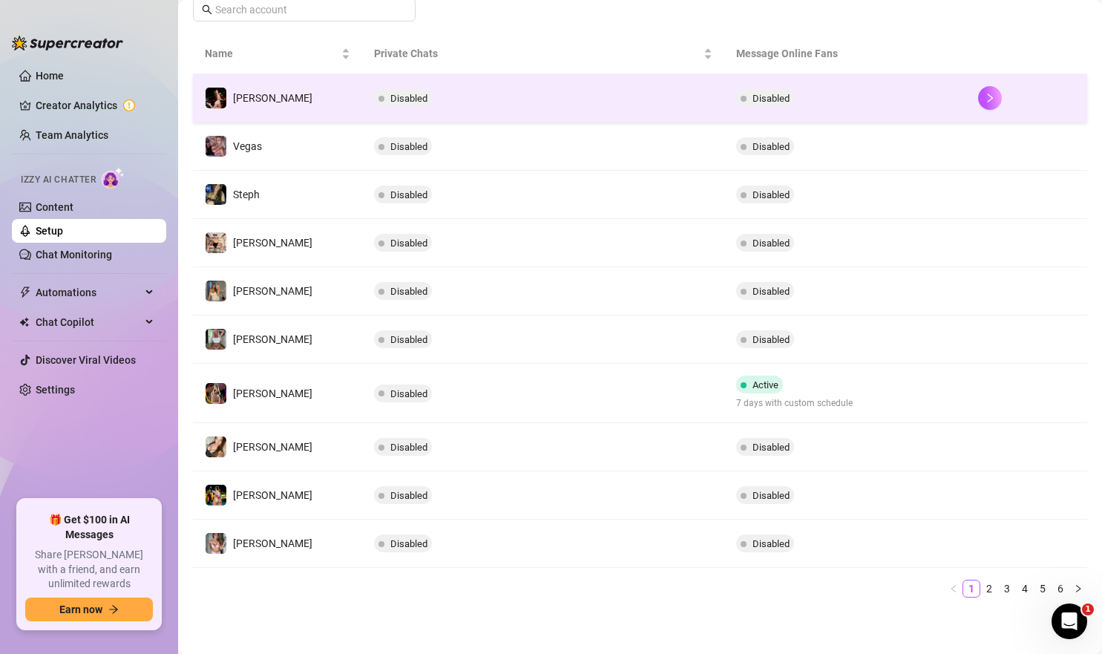
scroll to position [212, 0]
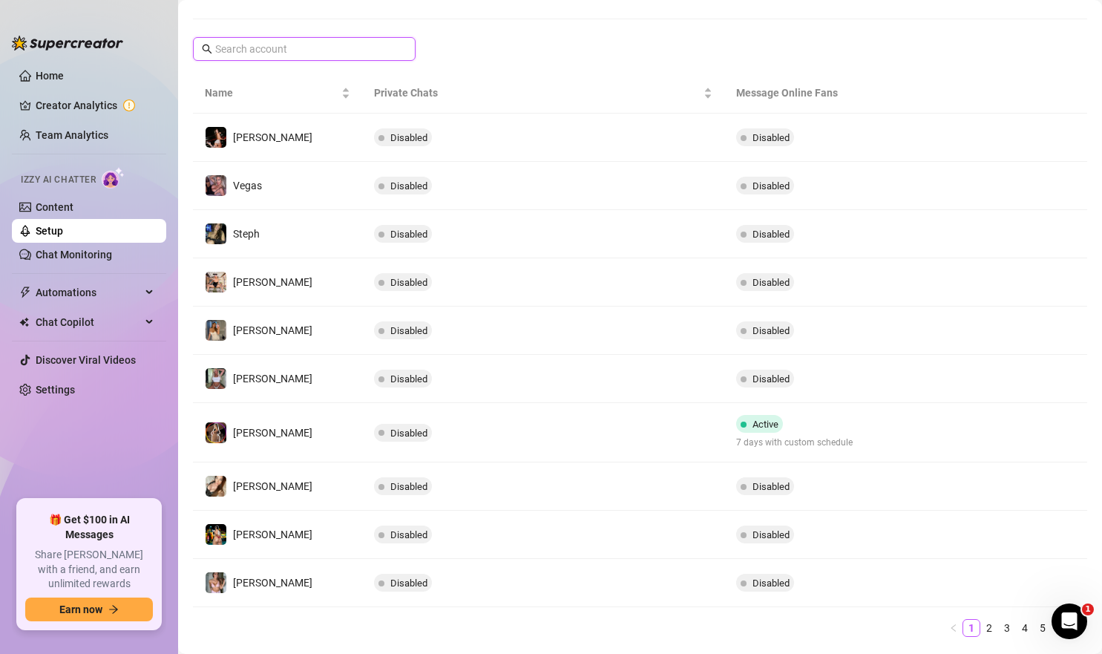
click at [370, 51] on input "text" at bounding box center [305, 49] width 180 height 16
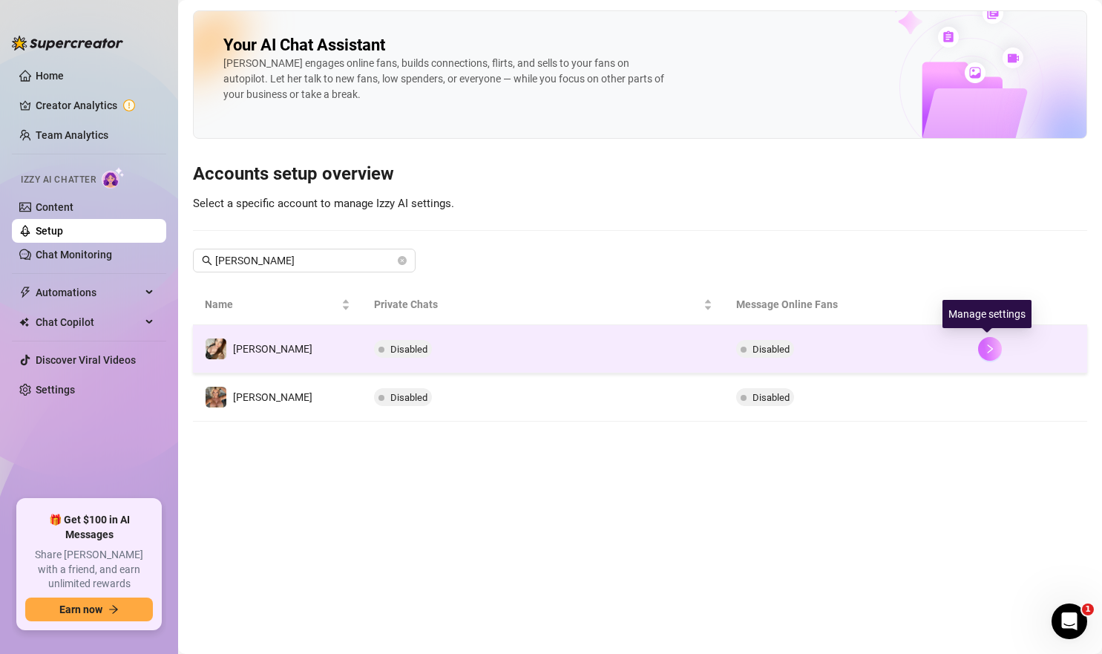
click at [990, 347] on icon "right" at bounding box center [990, 349] width 10 height 10
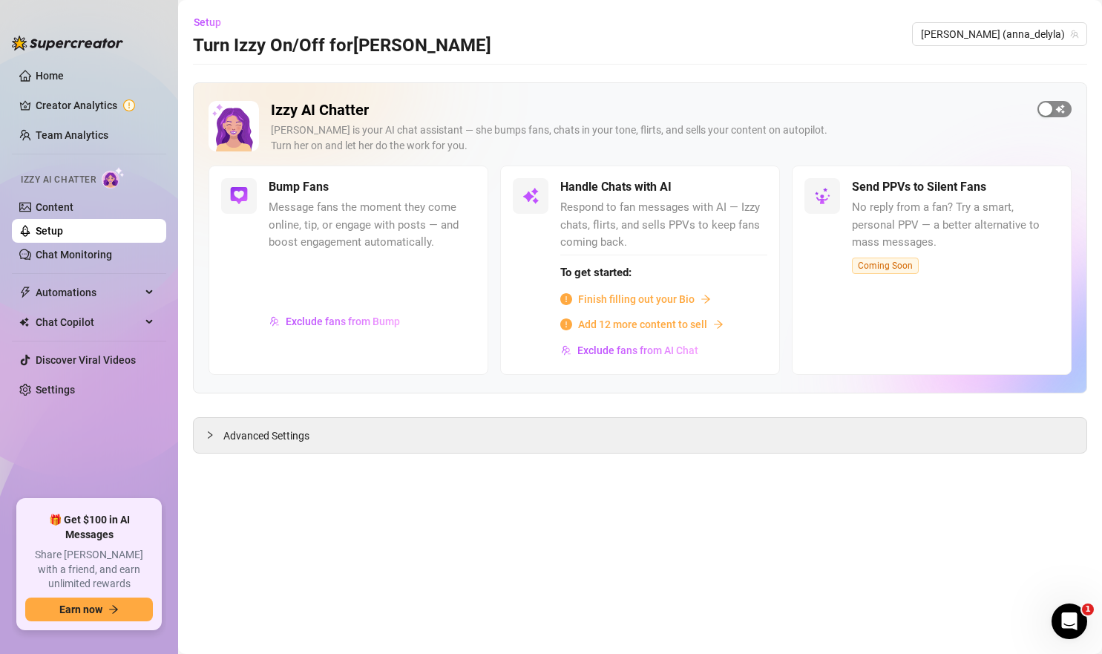
click at [1061, 108] on span "button" at bounding box center [1055, 109] width 34 height 16
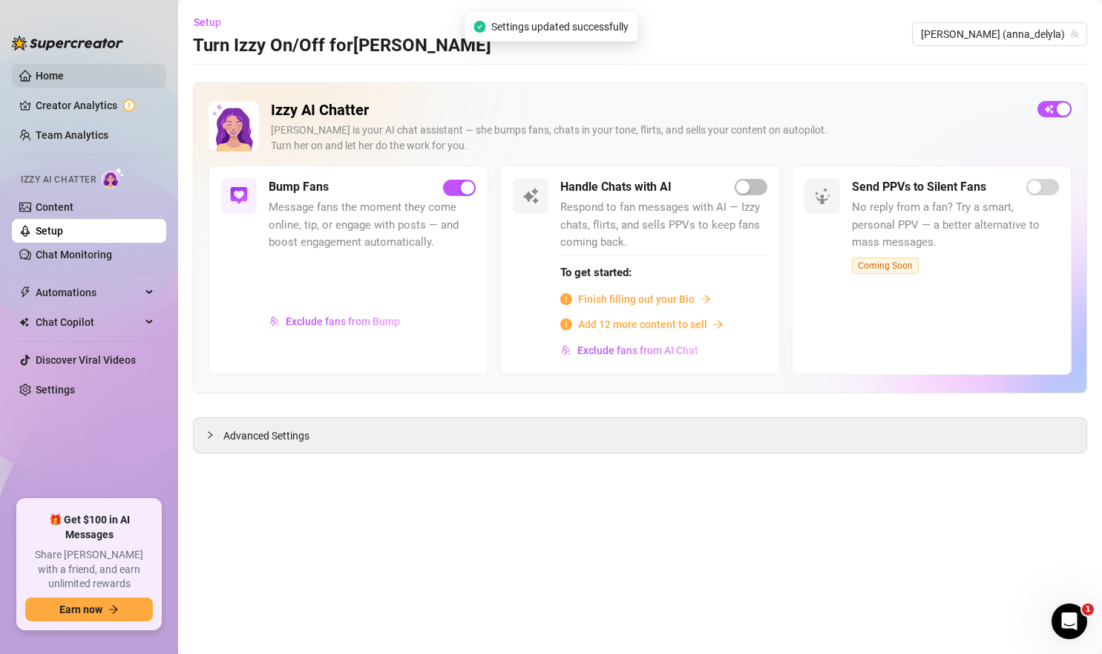
click at [64, 78] on link "Home" at bounding box center [50, 76] width 28 height 12
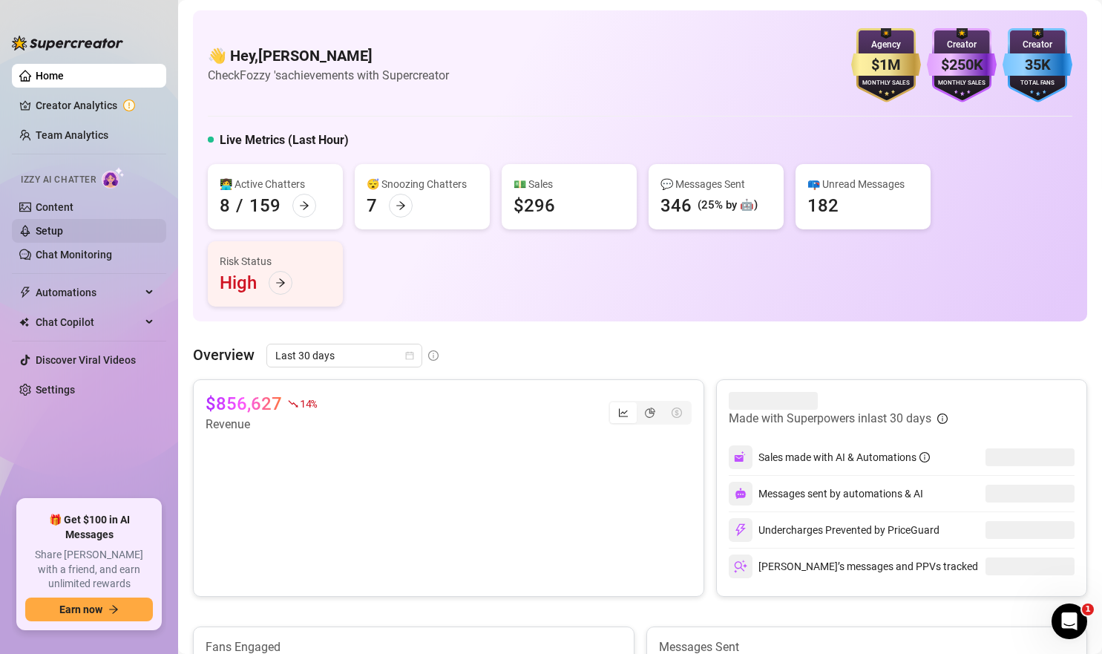
click at [63, 236] on link "Setup" at bounding box center [49, 231] width 27 height 12
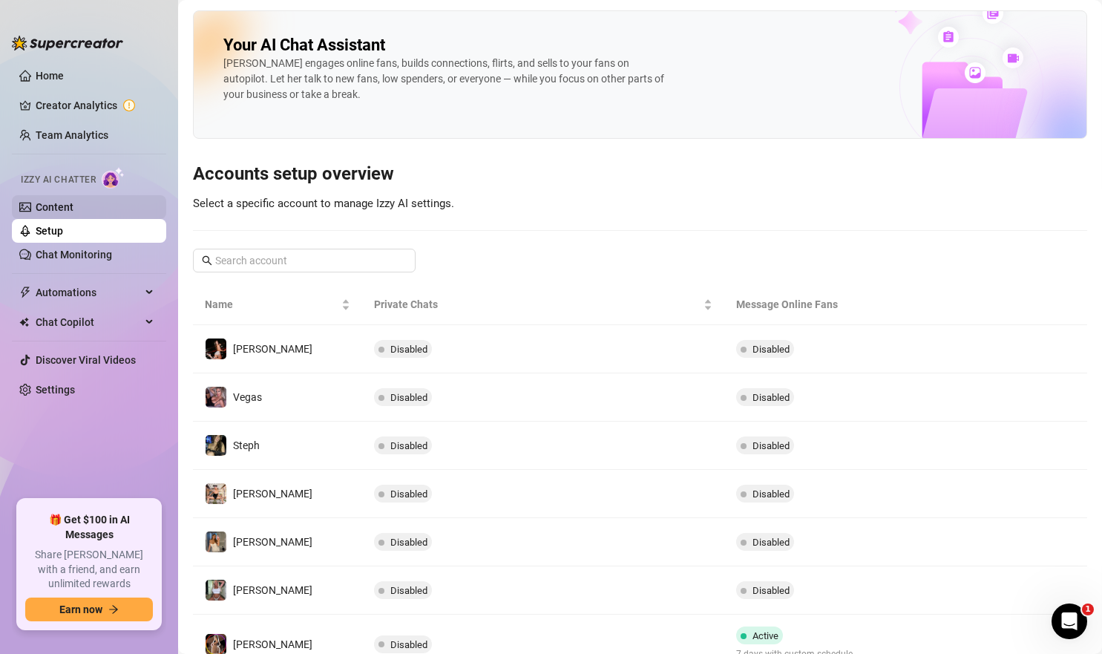
click at [70, 201] on link "Content" at bounding box center [55, 207] width 38 height 12
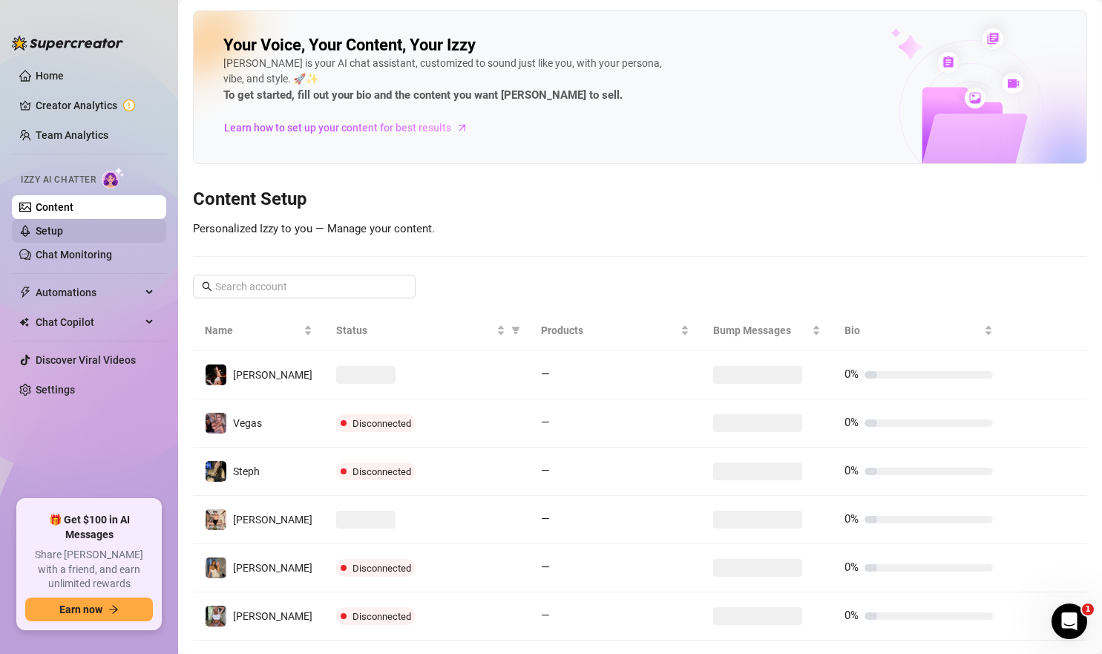
click at [63, 233] on link "Setup" at bounding box center [49, 231] width 27 height 12
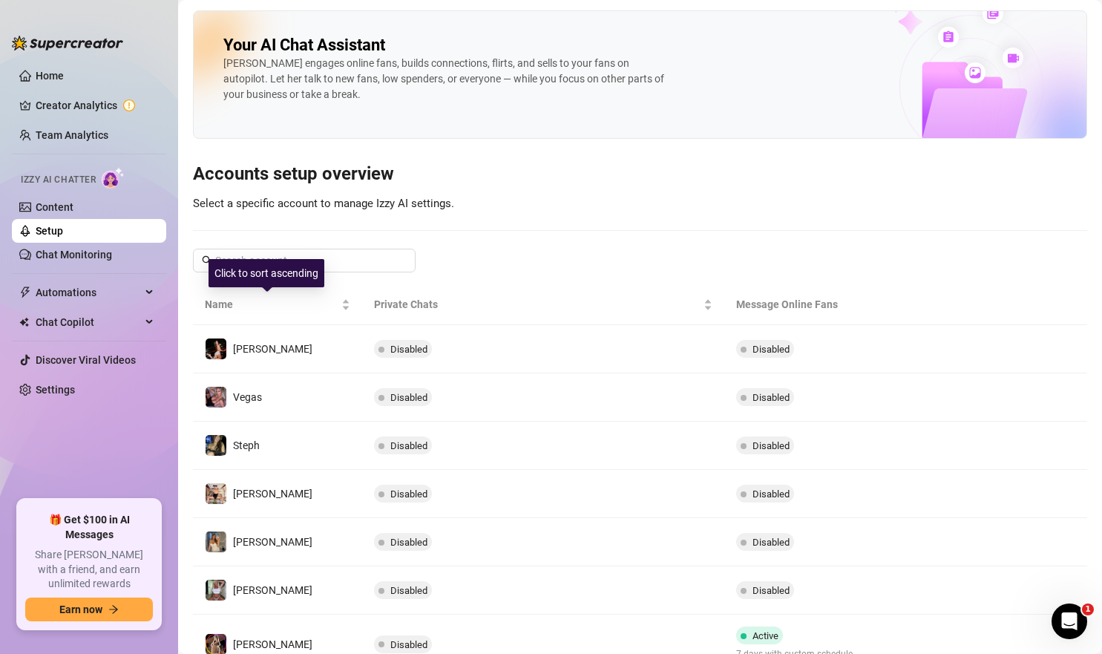
click at [309, 259] on div "Click to sort ascending" at bounding box center [267, 273] width 116 height 28
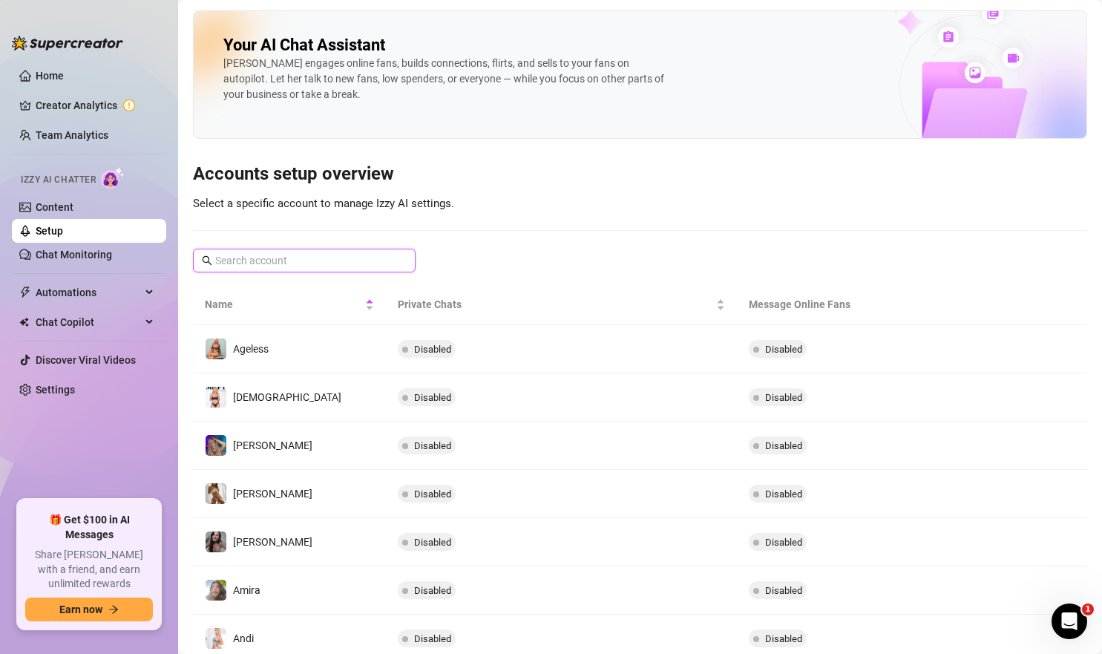
click at [360, 263] on input "text" at bounding box center [305, 260] width 180 height 16
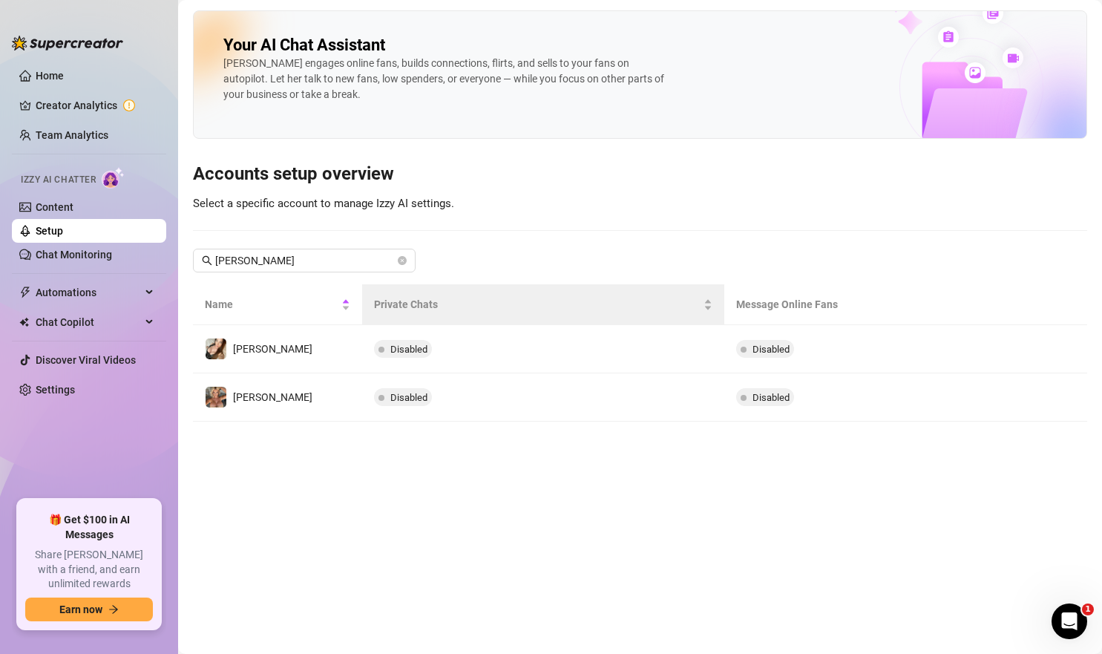
click at [572, 324] on th "Private Chats" at bounding box center [543, 304] width 363 height 41
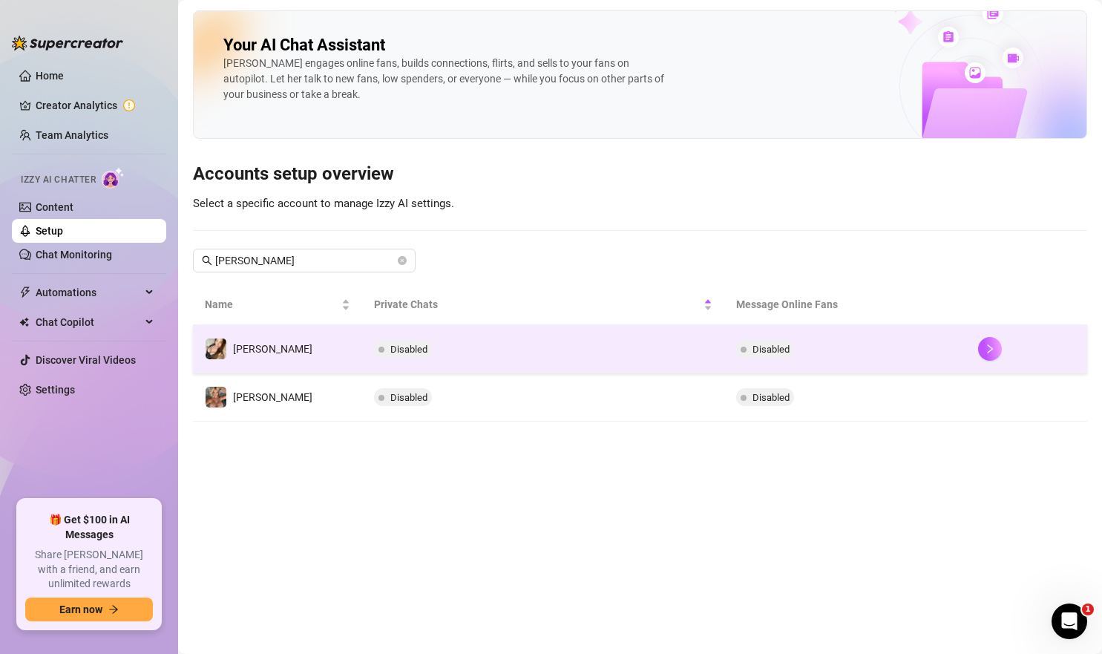
click at [583, 339] on td "Disabled" at bounding box center [543, 349] width 363 height 48
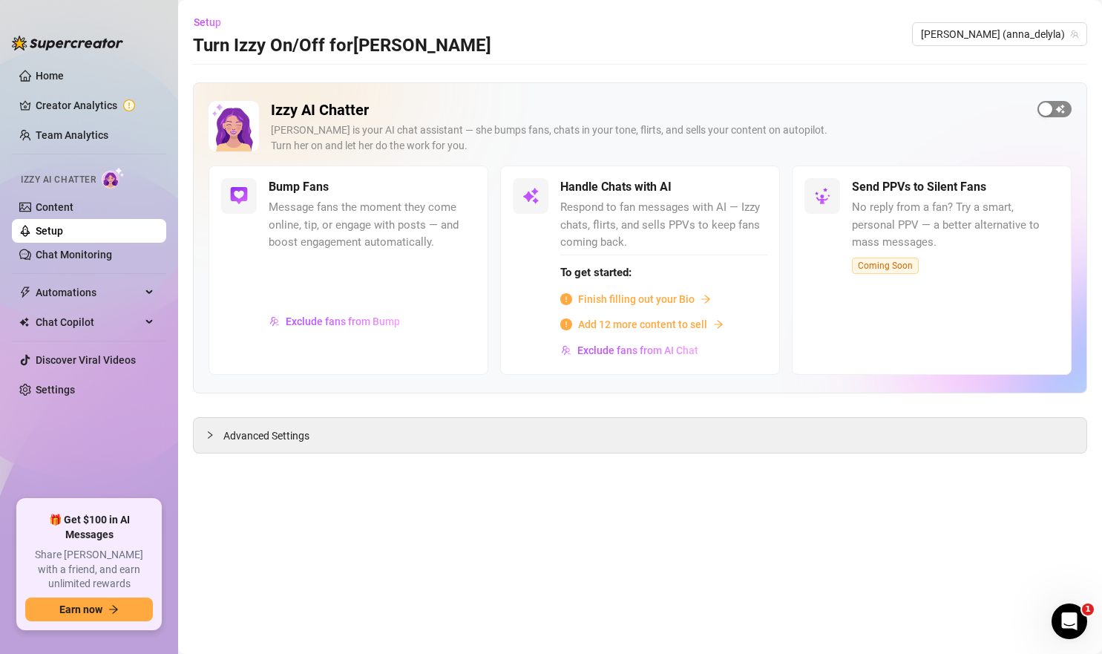
click at [1051, 107] on div "button" at bounding box center [1045, 108] width 13 height 13
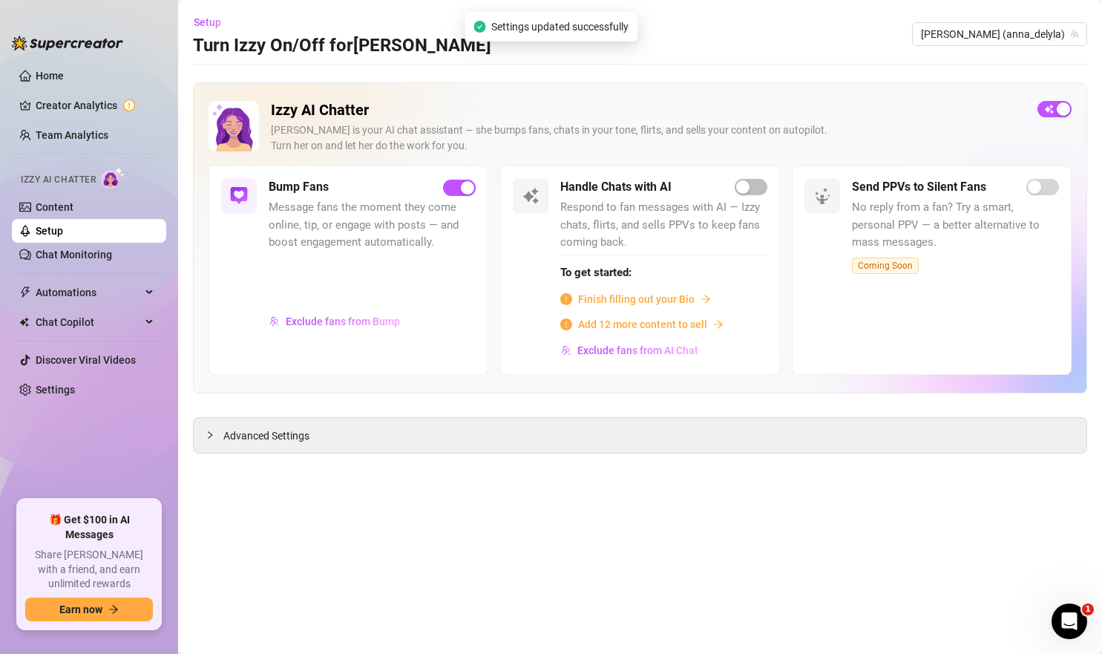
click at [550, 581] on main "Setup Turn Izzy On/Off for Anna Anna (anna_delyla) Izzy AI Chatter Izzy is your…" at bounding box center [640, 327] width 924 height 654
click at [402, 421] on div "Advanced Settings" at bounding box center [640, 435] width 893 height 35
click at [393, 434] on div "Advanced Settings" at bounding box center [640, 435] width 893 height 35
click at [271, 439] on span "Advanced Settings" at bounding box center [266, 436] width 86 height 16
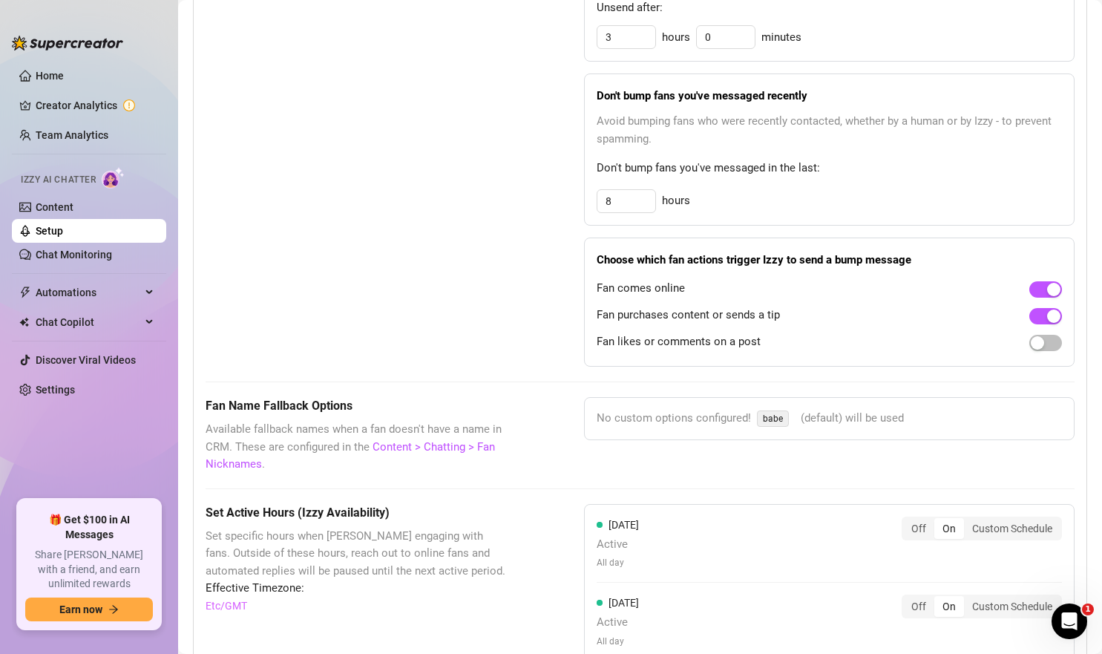
scroll to position [954, 0]
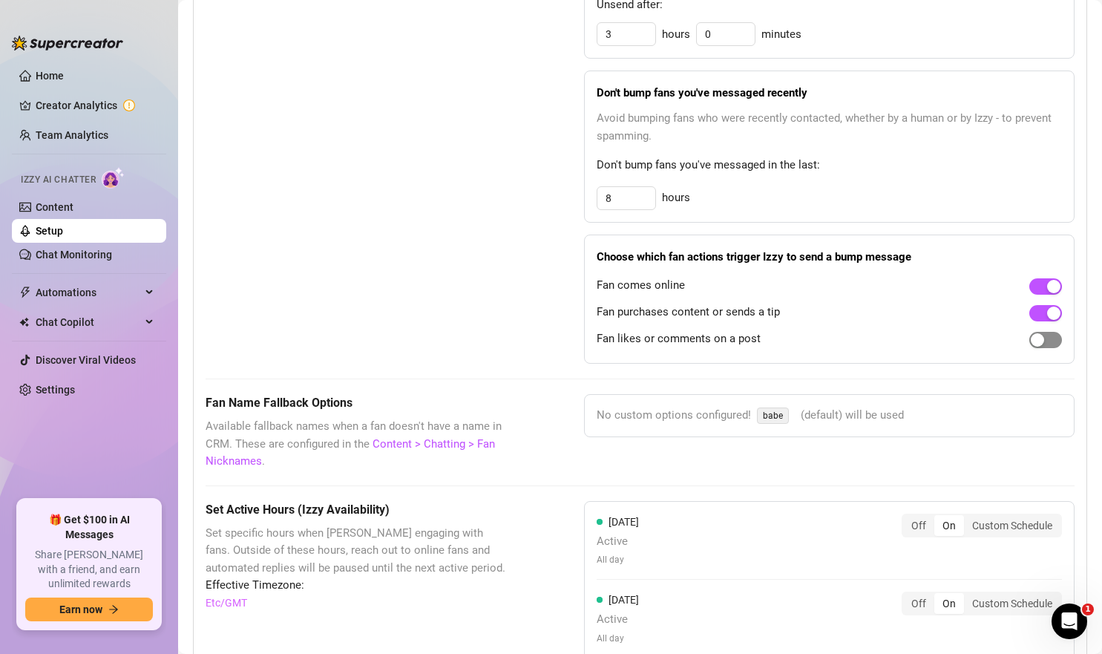
click at [1055, 338] on span "button" at bounding box center [1046, 340] width 33 height 16
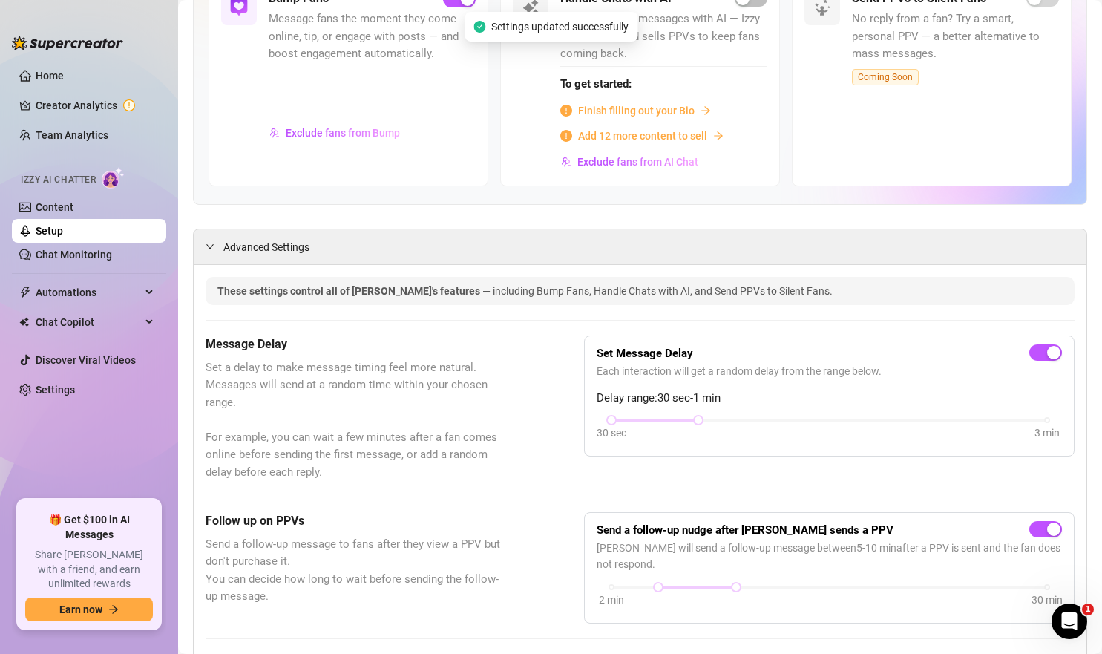
scroll to position [0, 0]
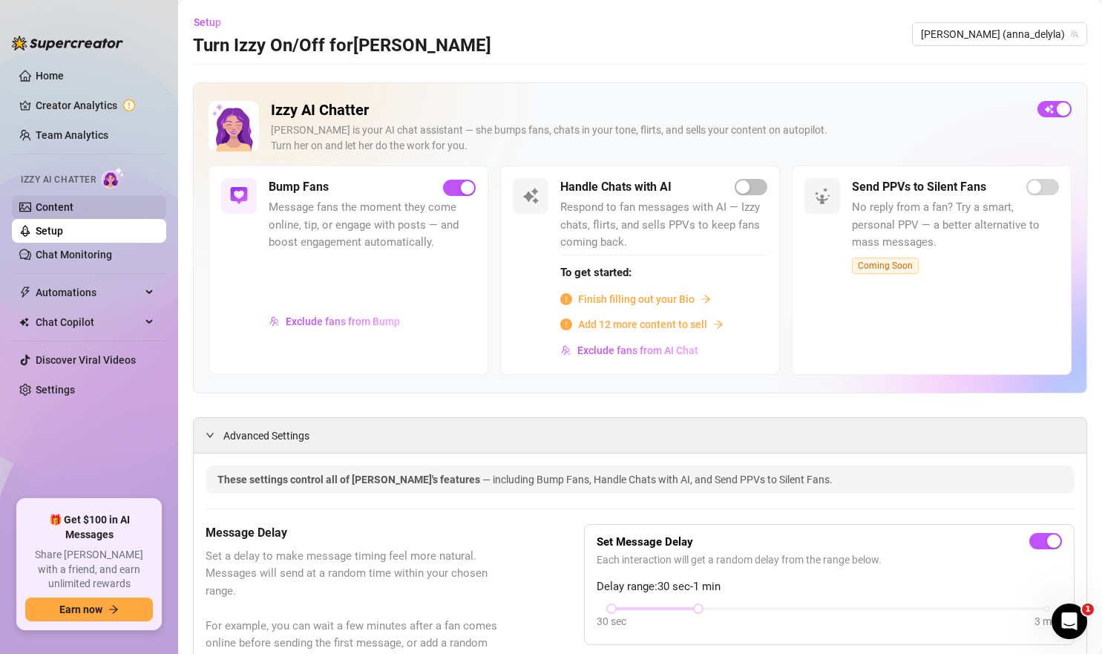
click at [73, 206] on link "Content" at bounding box center [55, 207] width 38 height 12
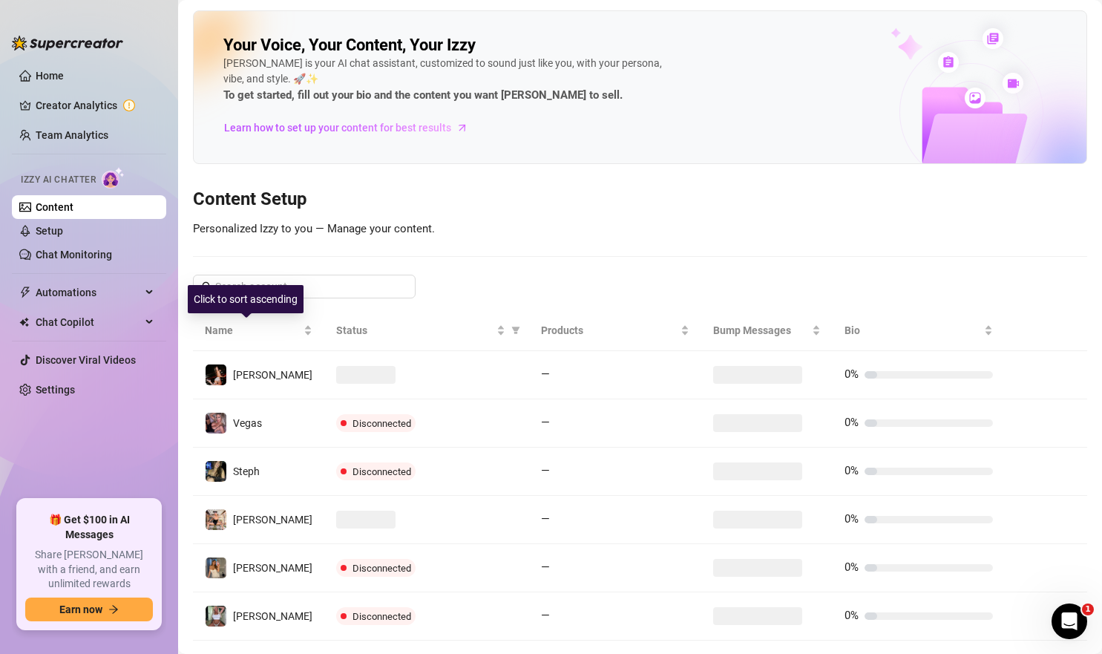
click at [269, 293] on div "Click to sort ascending" at bounding box center [246, 299] width 116 height 28
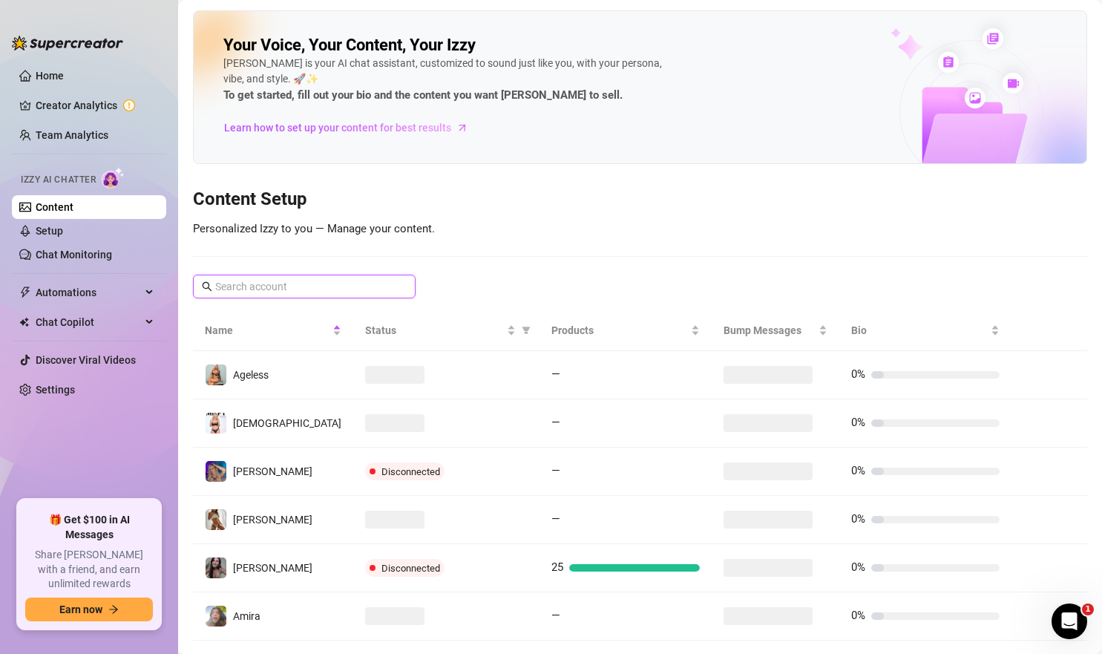
click at [337, 284] on input "text" at bounding box center [305, 286] width 180 height 16
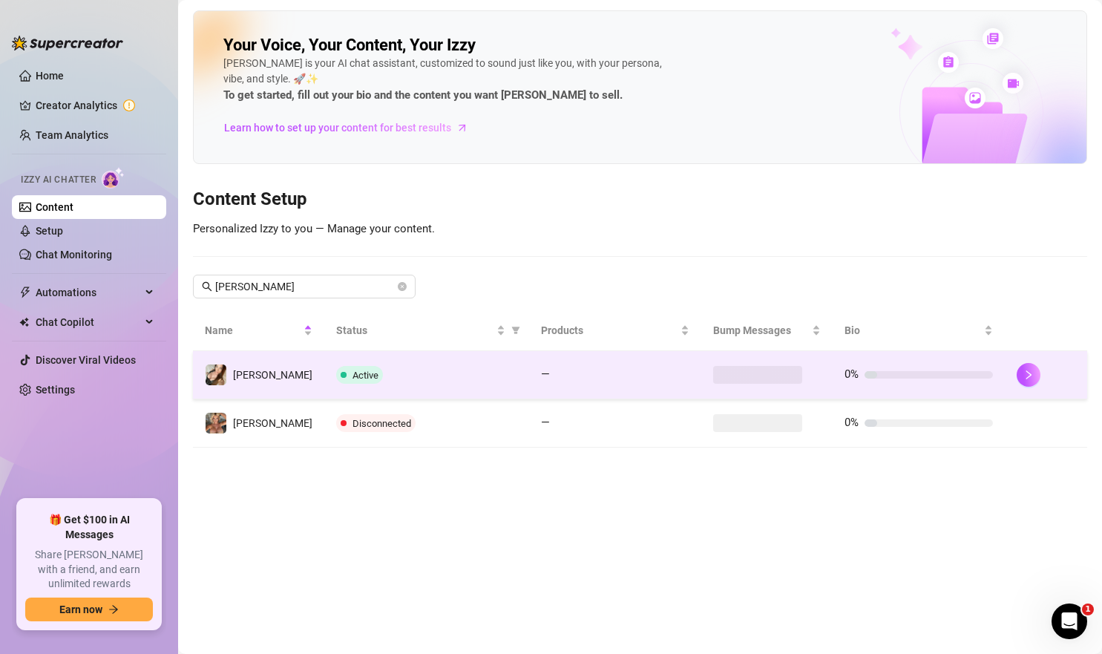
click at [417, 374] on div "Active" at bounding box center [426, 375] width 181 height 18
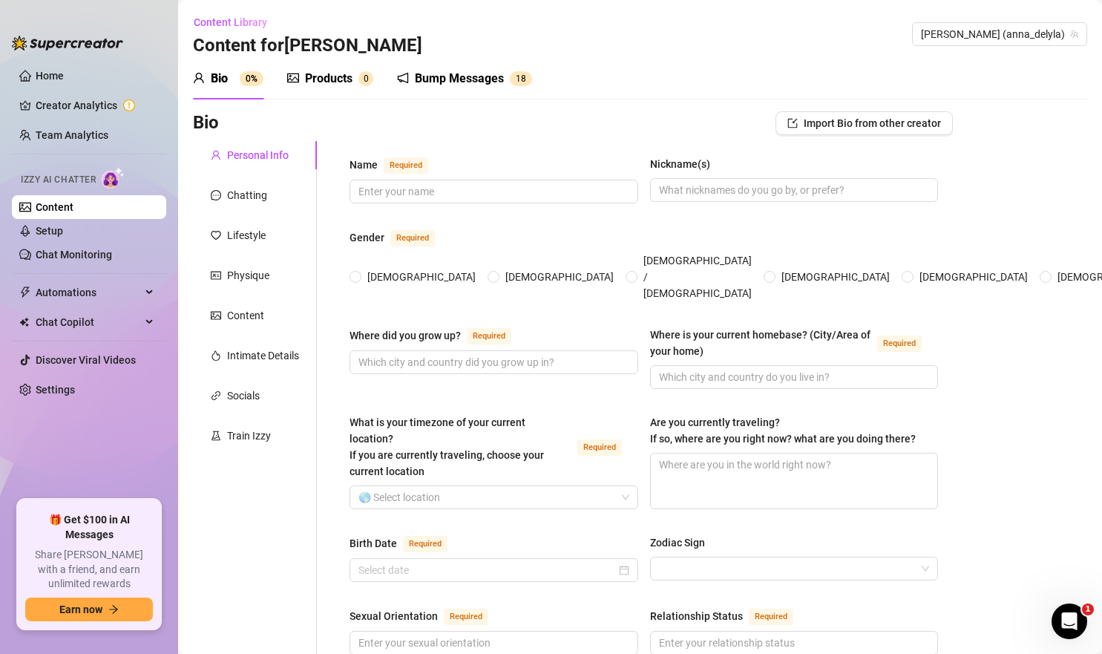
click at [438, 69] on div "Bump Messages 1 8" at bounding box center [464, 79] width 135 height 42
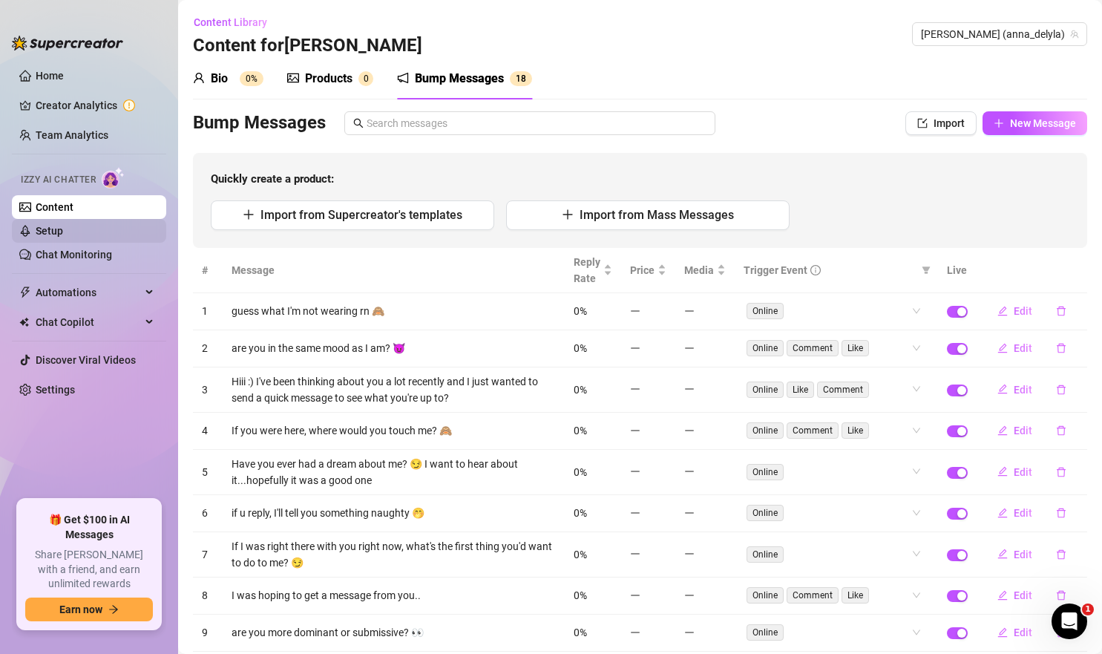
click at [63, 237] on link "Setup" at bounding box center [49, 231] width 27 height 12
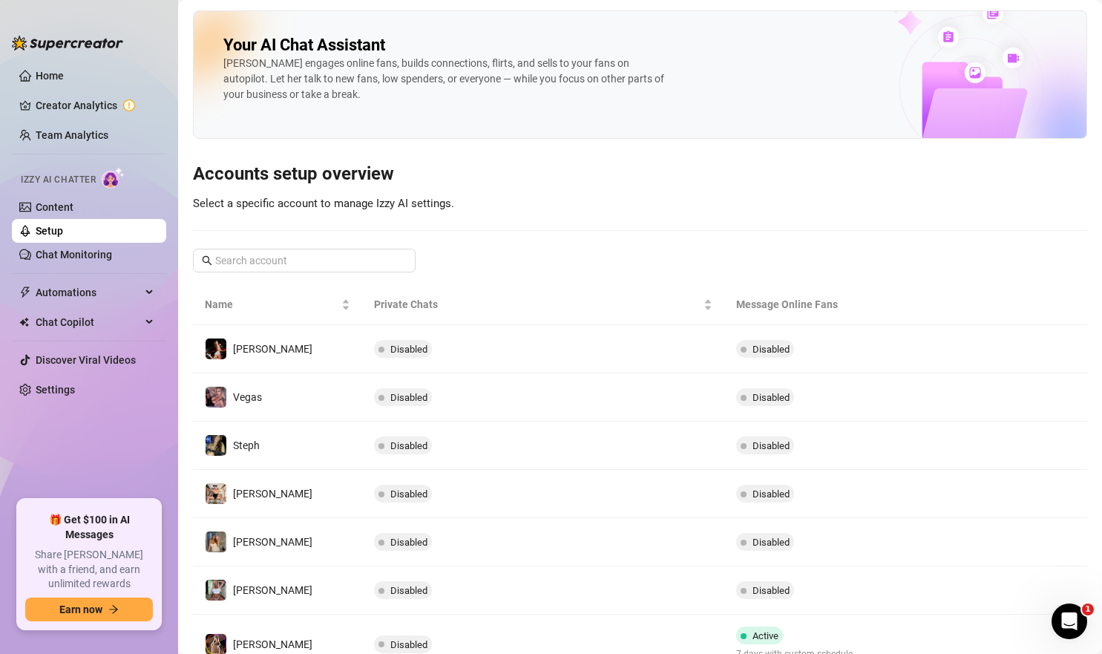
click at [340, 243] on div "Your AI Chat Assistant Izzy engages online fans, builds connections, flirts, an…" at bounding box center [640, 440] width 895 height 861
click at [339, 259] on input "text" at bounding box center [305, 260] width 180 height 16
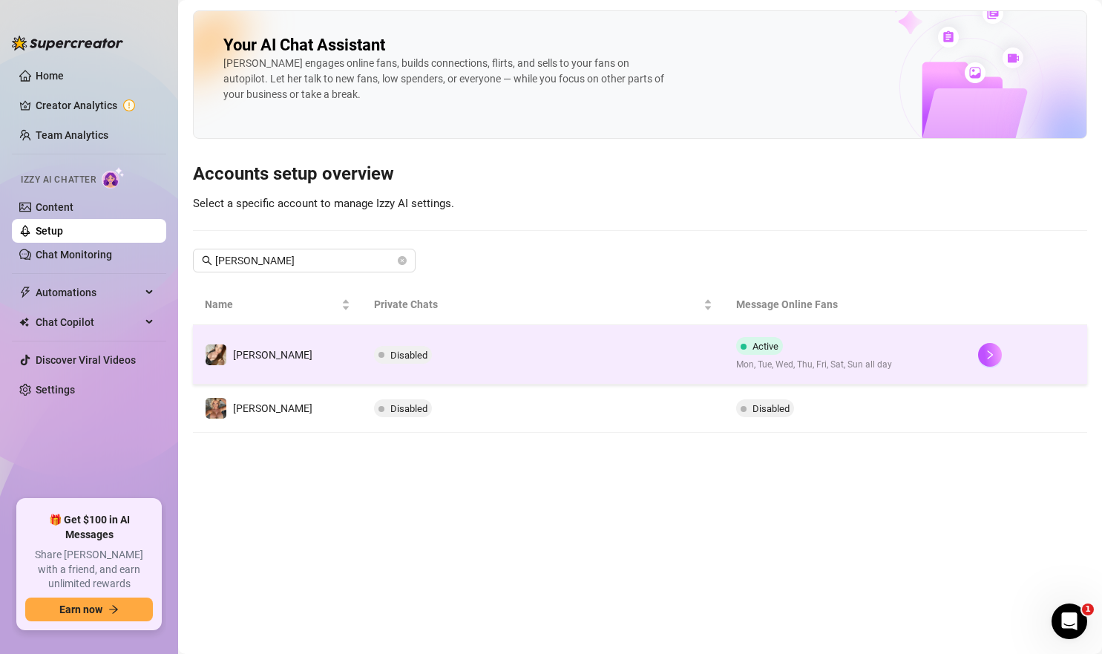
click at [656, 362] on td "Disabled" at bounding box center [543, 354] width 363 height 59
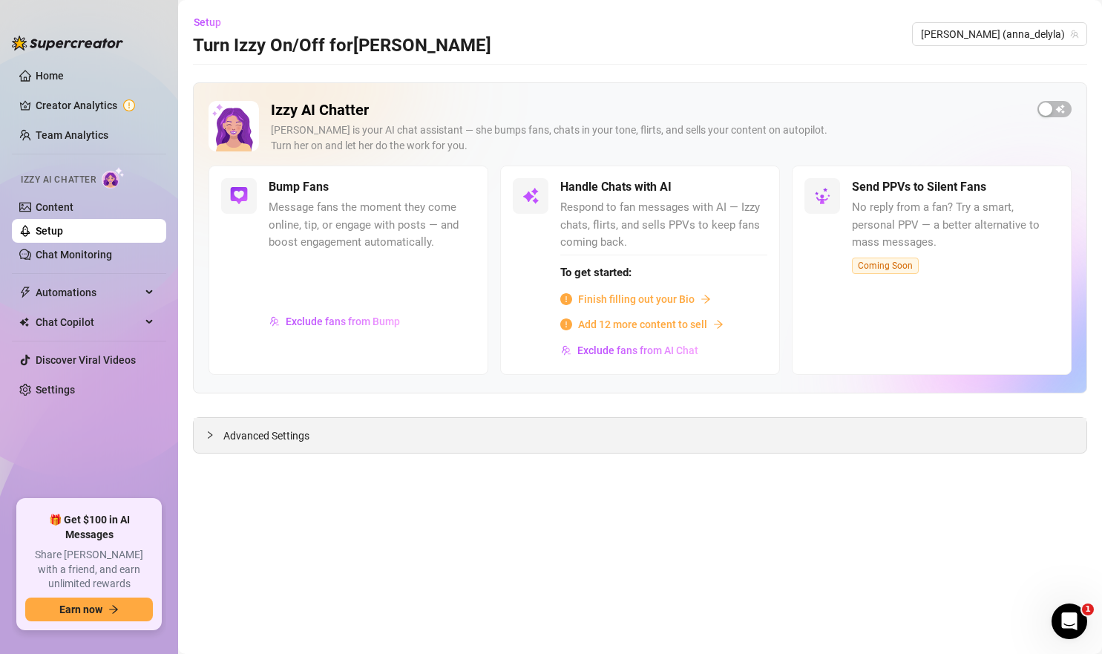
click at [414, 428] on div "Advanced Settings" at bounding box center [640, 435] width 893 height 35
click at [327, 327] on button "Exclude fans from Bump" at bounding box center [335, 322] width 132 height 24
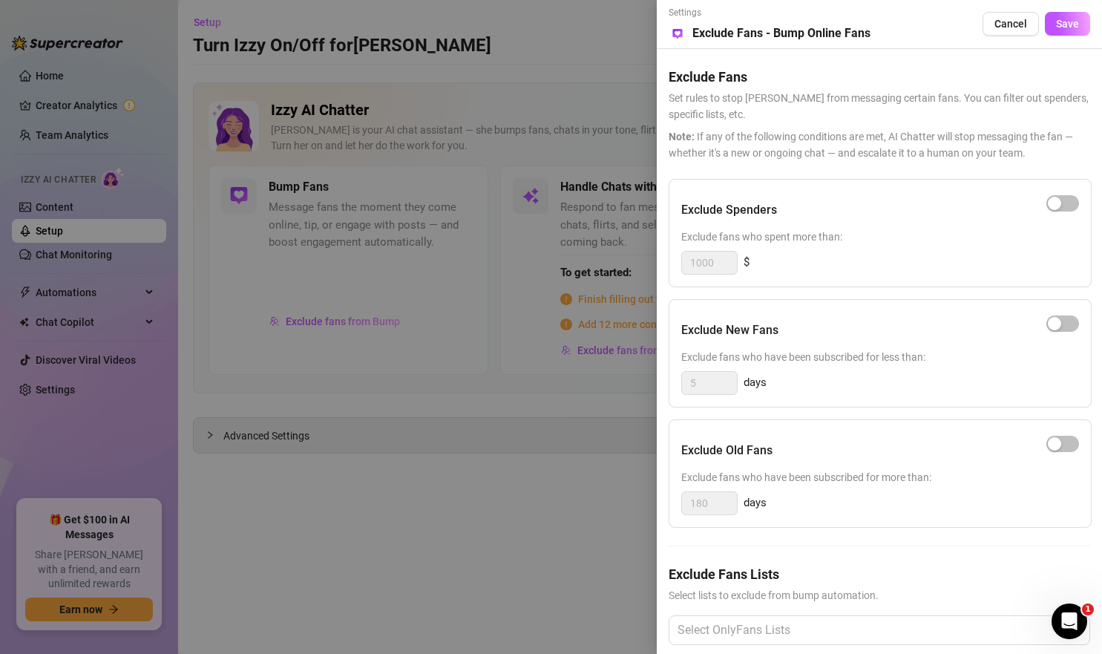
scroll to position [21, 0]
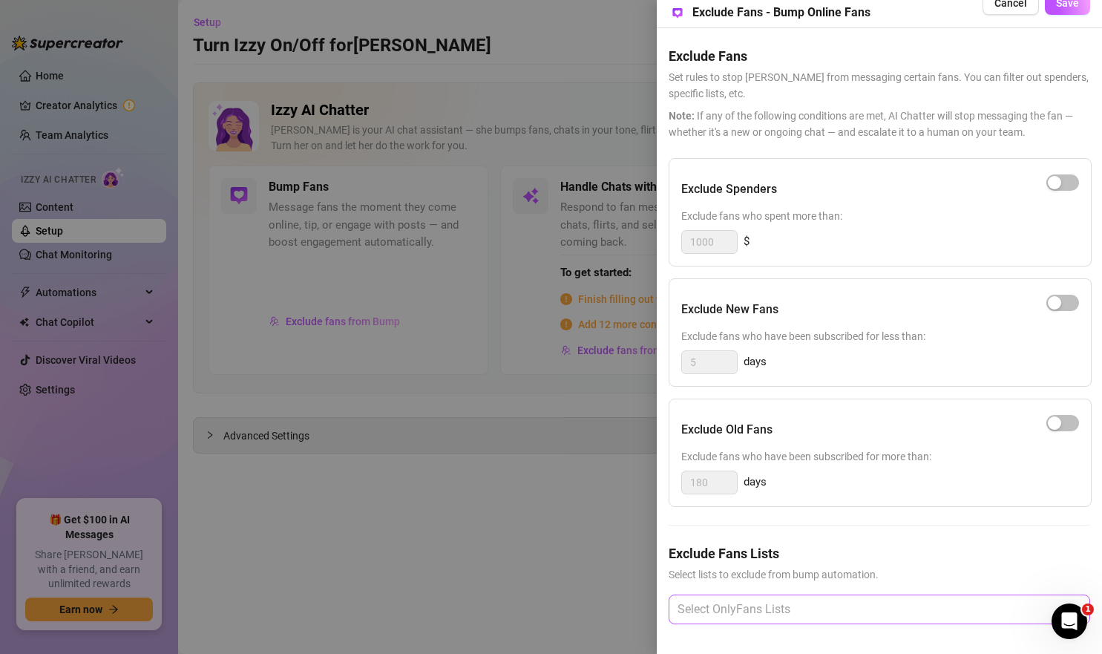
click at [802, 610] on div at bounding box center [872, 609] width 400 height 27
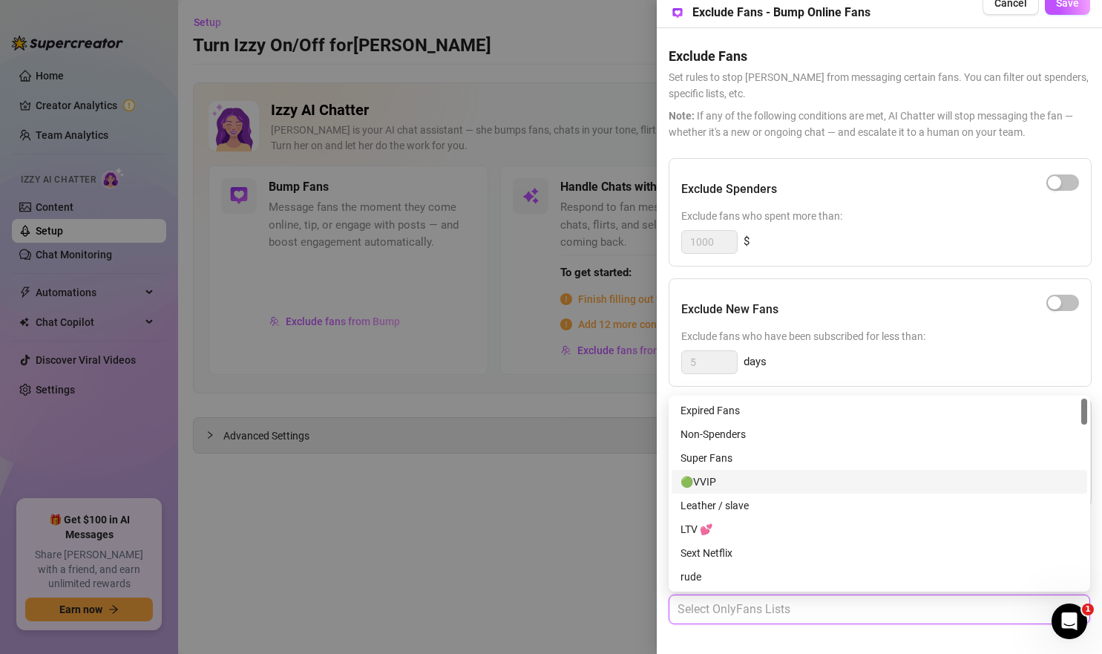
click at [763, 475] on div "🟢VVIP" at bounding box center [880, 482] width 398 height 16
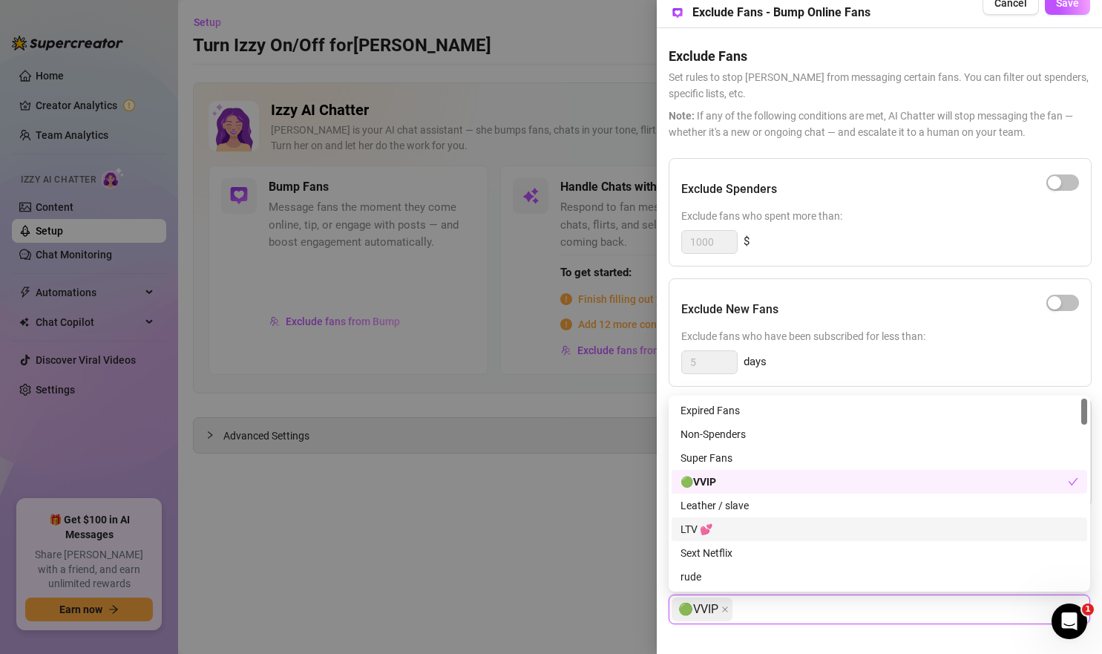
click at [759, 526] on div "LTV 💕" at bounding box center [880, 529] width 398 height 16
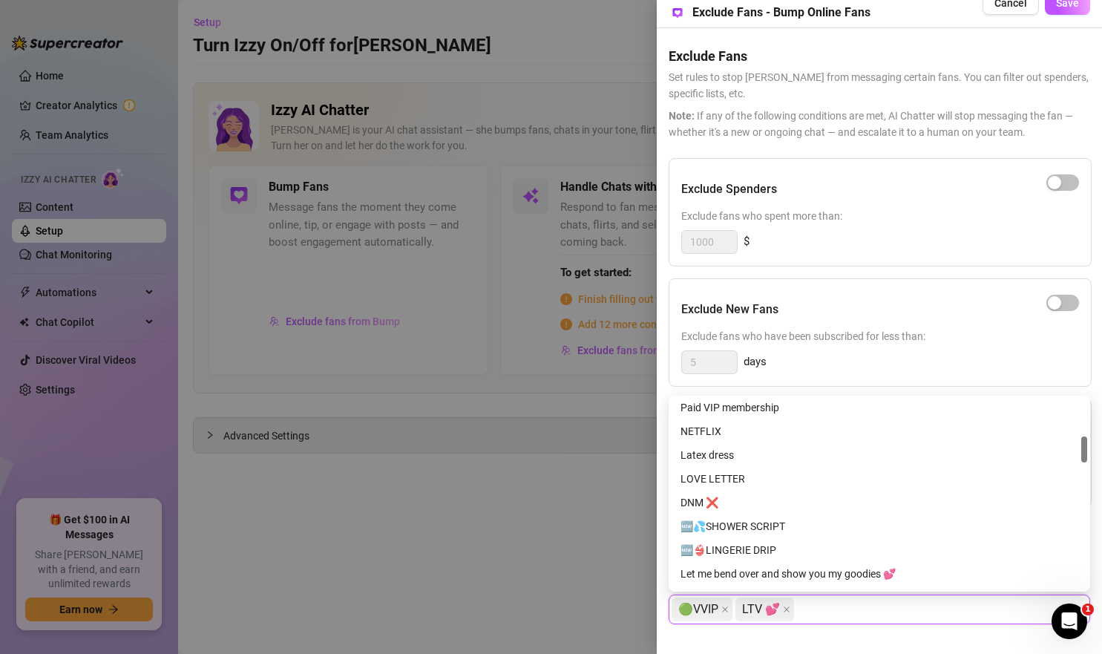
scroll to position [269, 0]
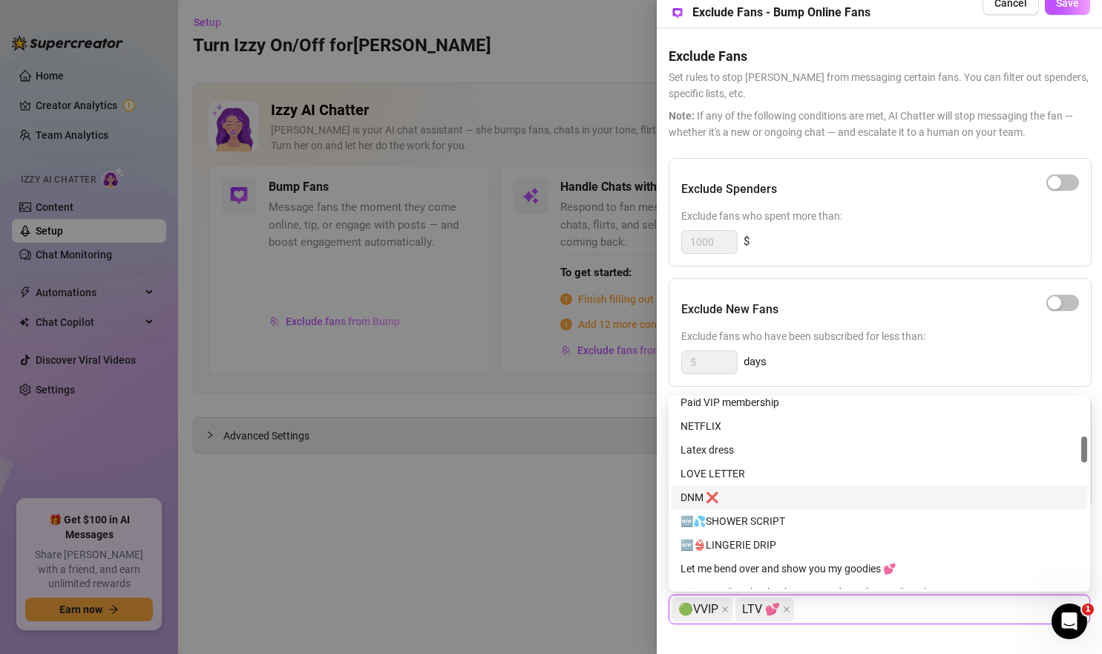
click at [741, 500] on div "DNM ❌" at bounding box center [880, 497] width 398 height 16
drag, startPoint x: 779, startPoint y: 609, endPoint x: 898, endPoint y: 617, distance: 119.0
click at [898, 617] on div "🟢VVIP LTV 💕 DNM ❌" at bounding box center [872, 609] width 400 height 27
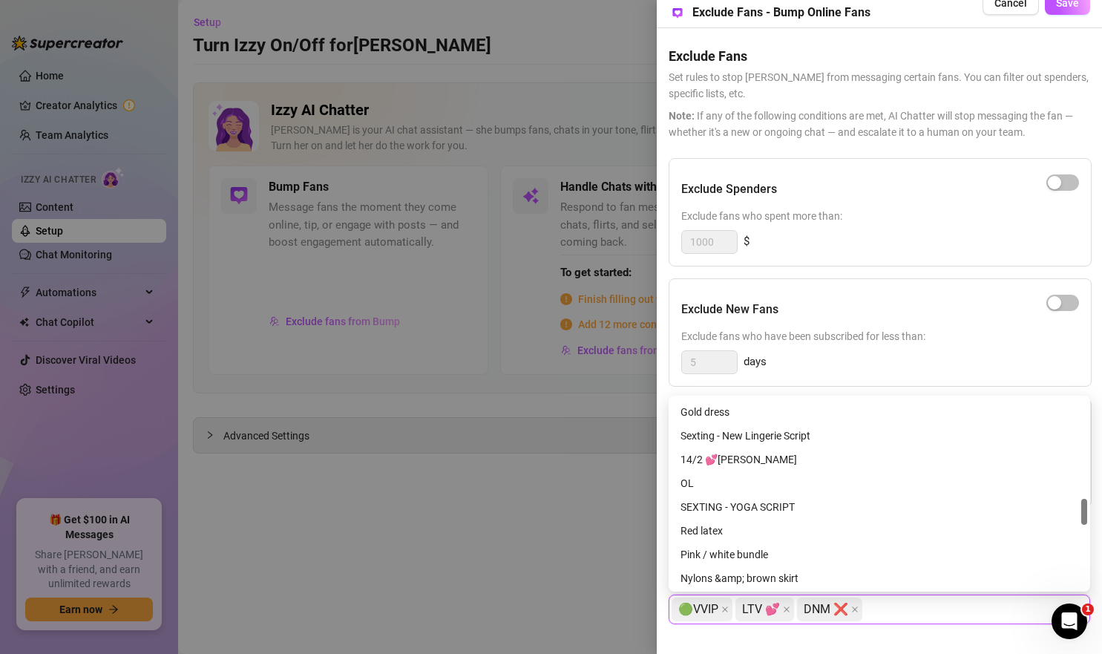
scroll to position [0, 0]
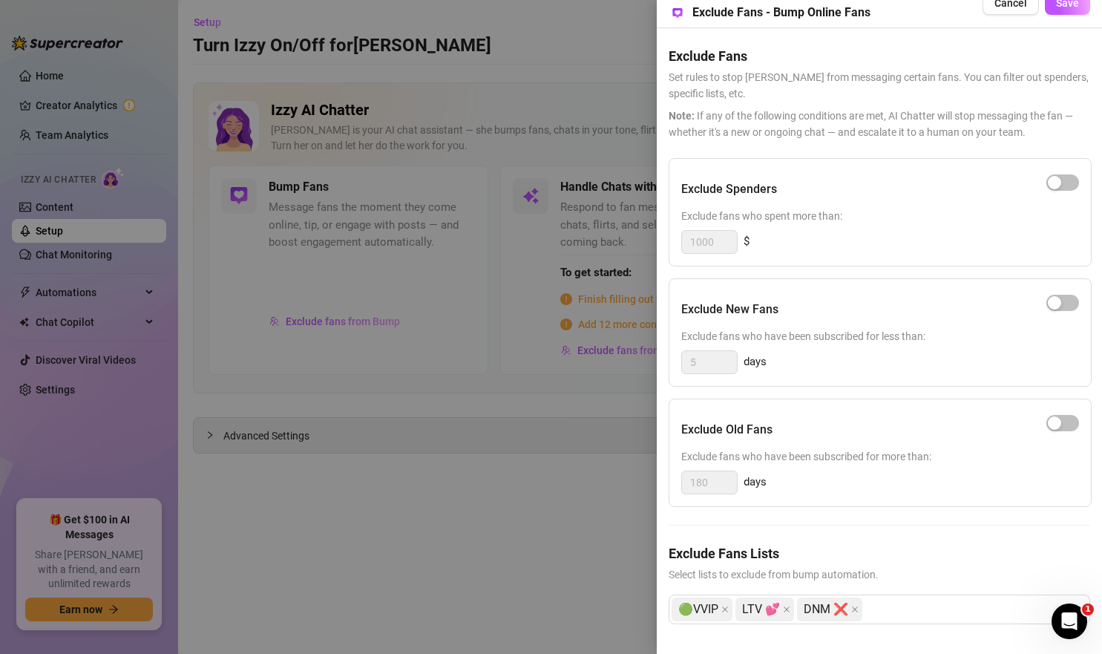
click at [921, 635] on div "Exclude Fans Lists Select lists to exclude from bump automation. 🟢VVIP LTV 💕 DN…" at bounding box center [880, 595] width 422 height 105
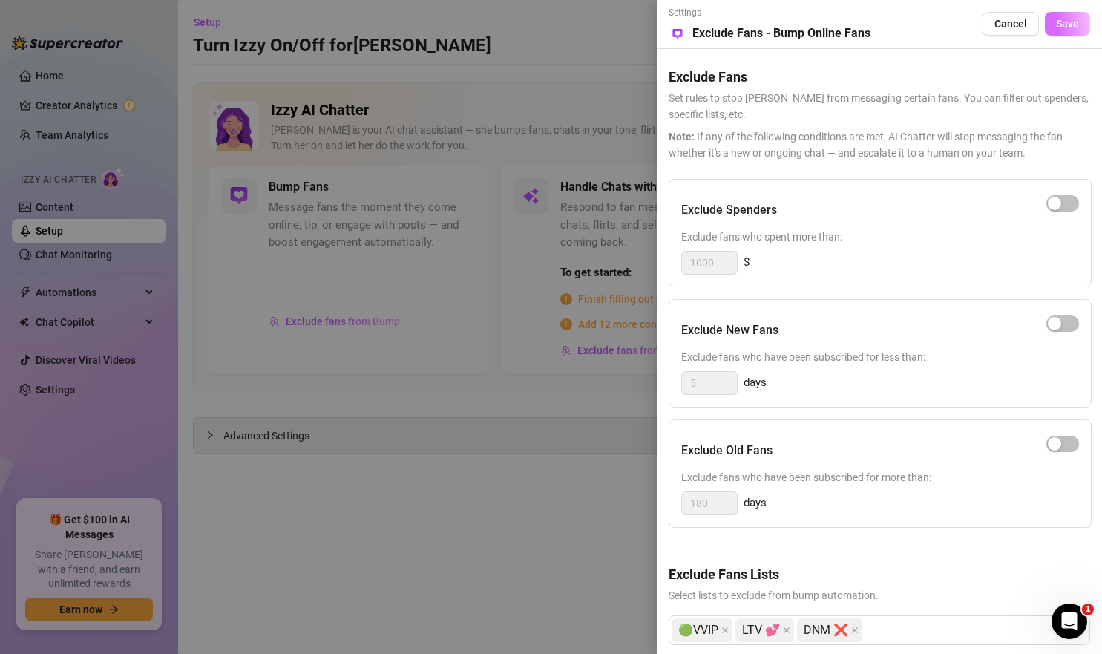
click at [1065, 33] on button "Save" at bounding box center [1067, 24] width 45 height 24
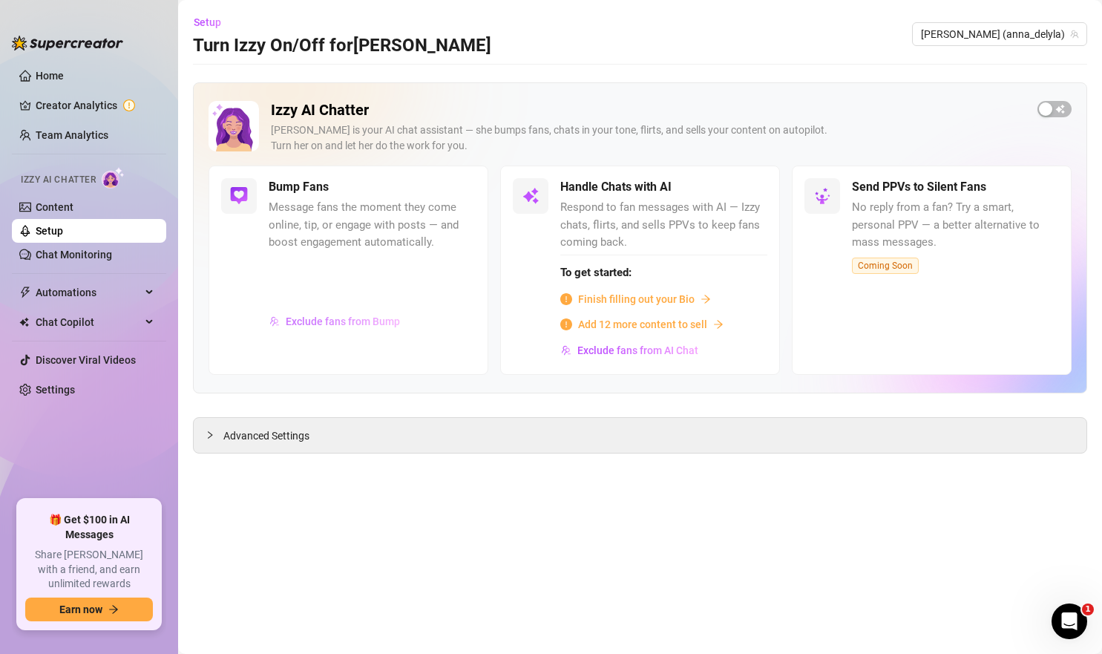
click at [368, 324] on span "Exclude fans from Bump" at bounding box center [343, 322] width 114 height 12
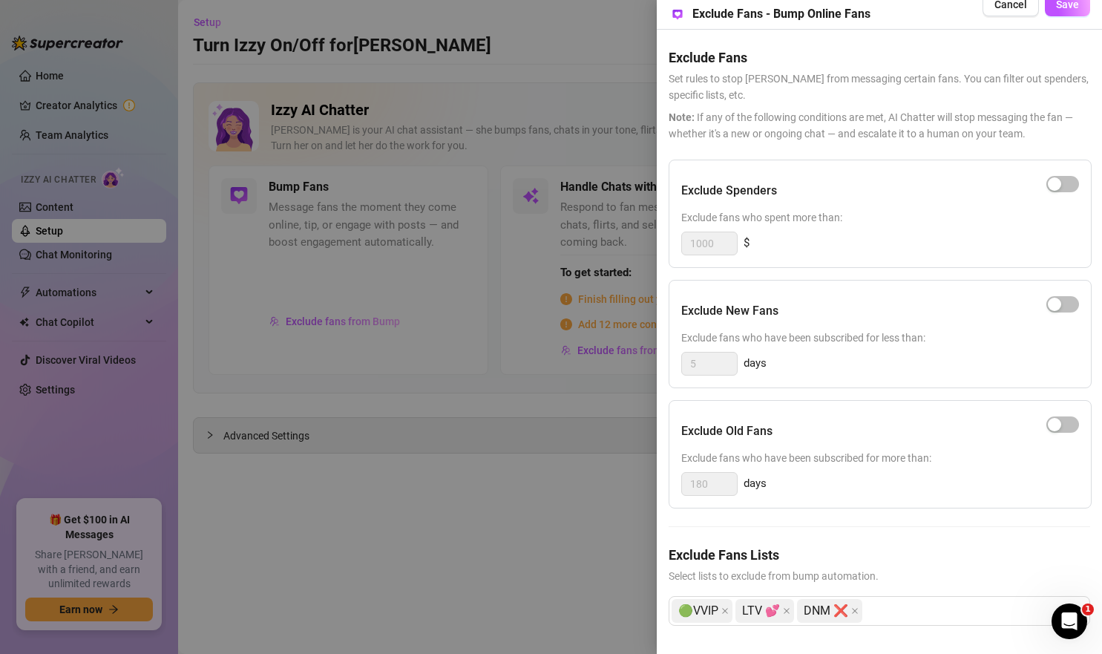
scroll to position [21, 0]
click at [897, 610] on div "🟢VVIP LTV 💕 DNM ❌" at bounding box center [872, 609] width 400 height 27
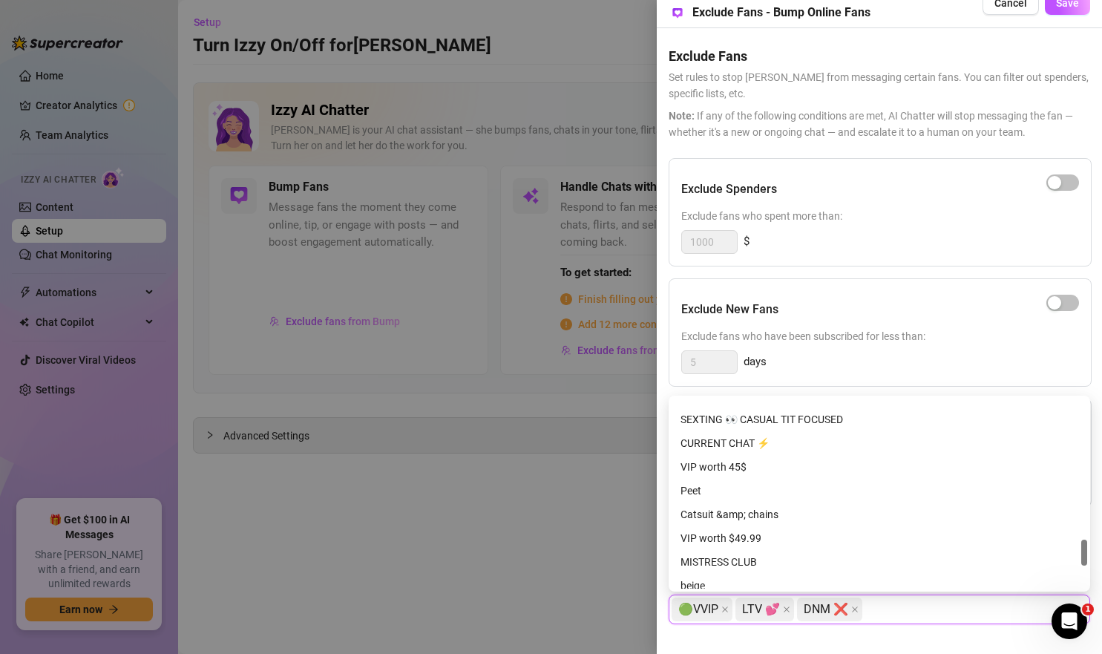
scroll to position [1028, 0]
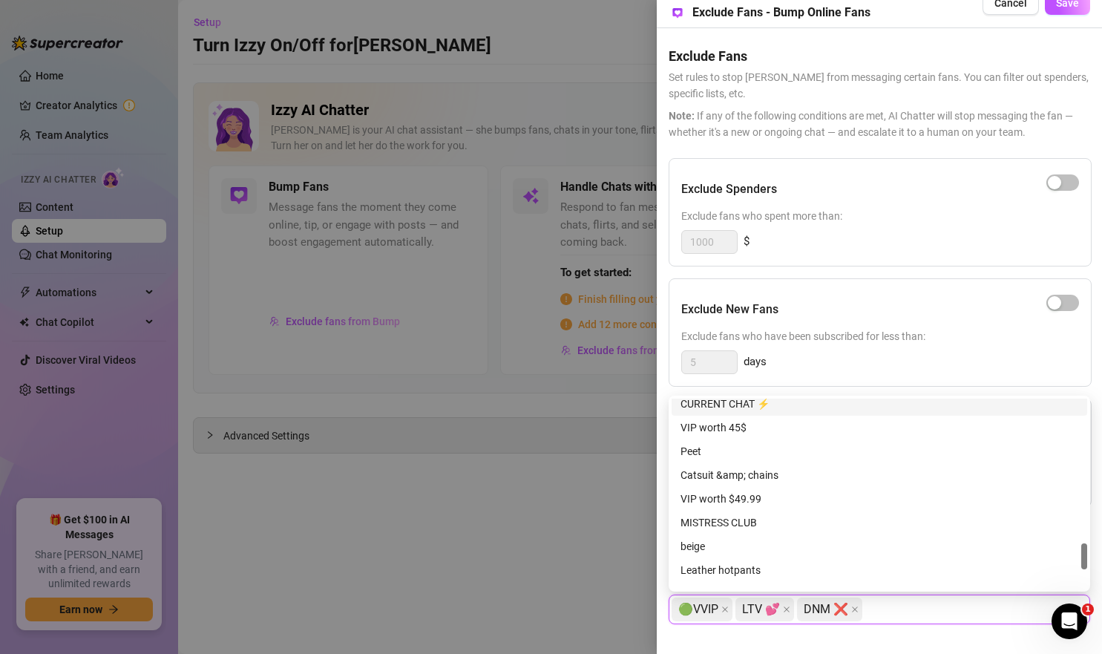
click at [833, 402] on div "CURRENT CHAT ⚡" at bounding box center [880, 404] width 398 height 16
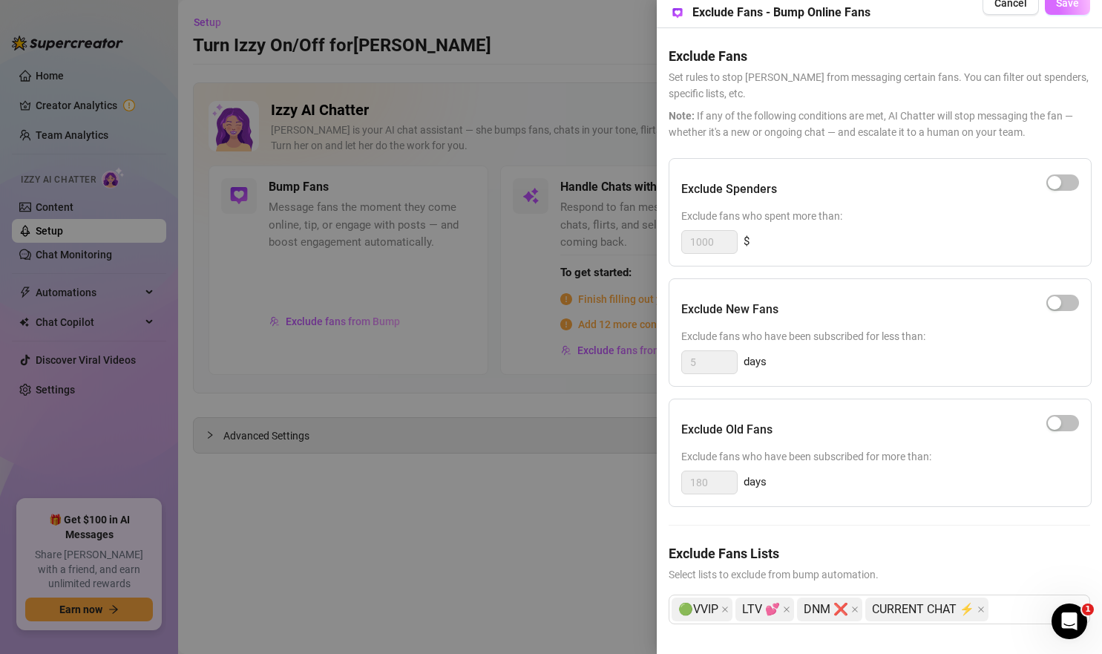
click at [1068, 3] on span "Save" at bounding box center [1067, 3] width 23 height 12
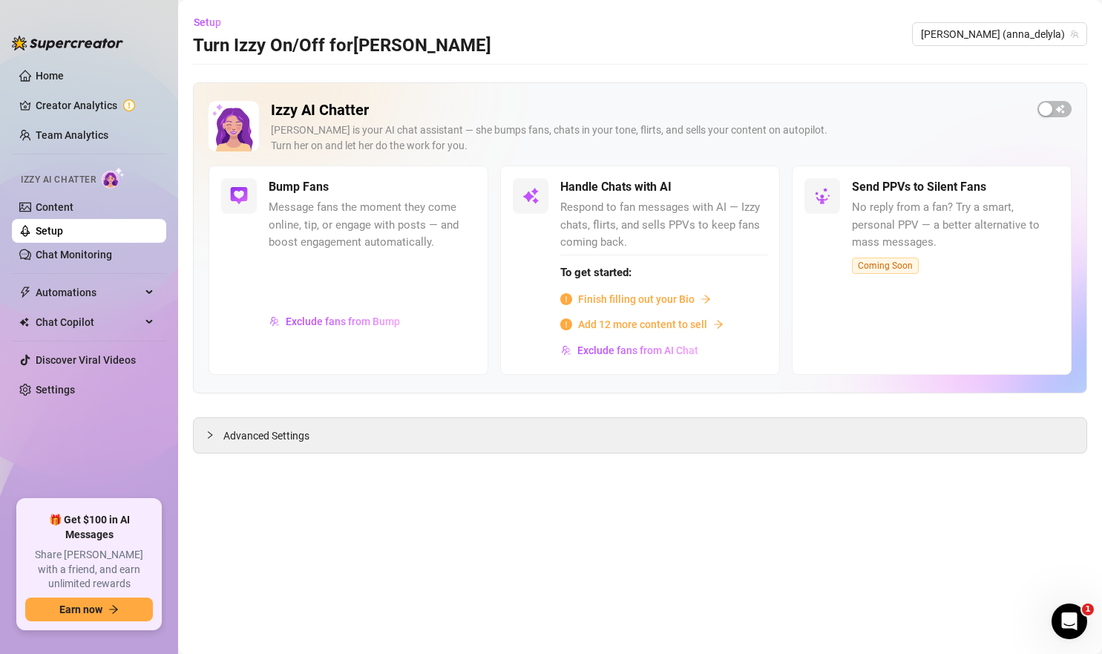
click at [651, 43] on div "Setup Turn Izzy On/Off for Anna Anna (anna_delyla)" at bounding box center [640, 34] width 895 height 48
click at [1058, 111] on span "button" at bounding box center [1055, 109] width 34 height 16
click at [349, 329] on button "Exclude fans from Bump" at bounding box center [335, 322] width 132 height 24
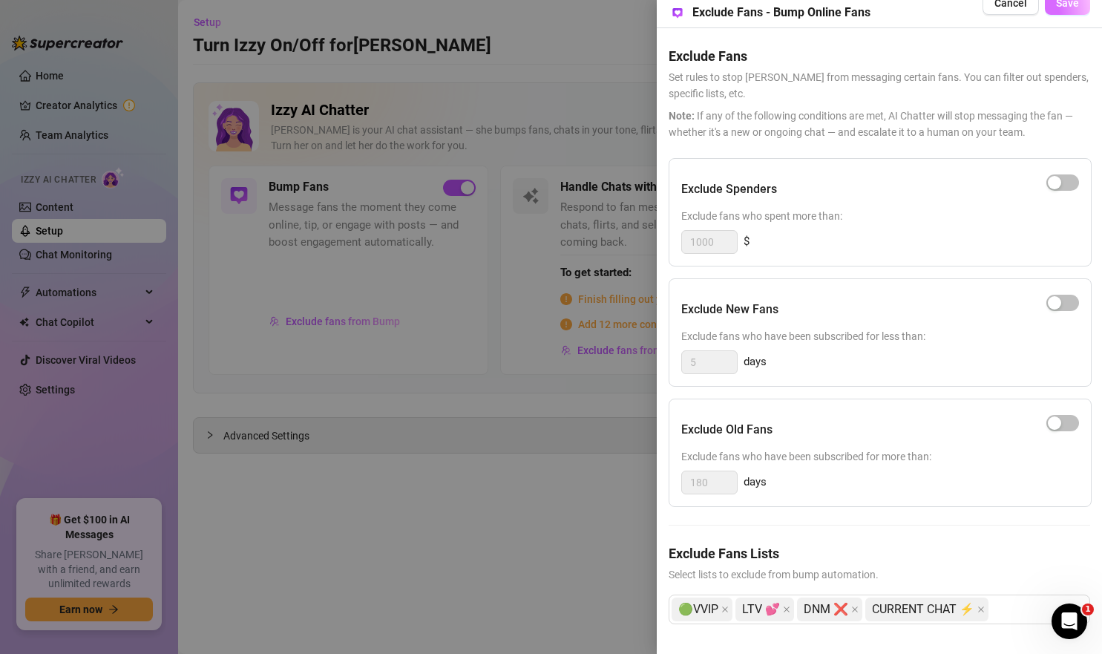
click at [1071, 13] on button "Save" at bounding box center [1067, 3] width 45 height 24
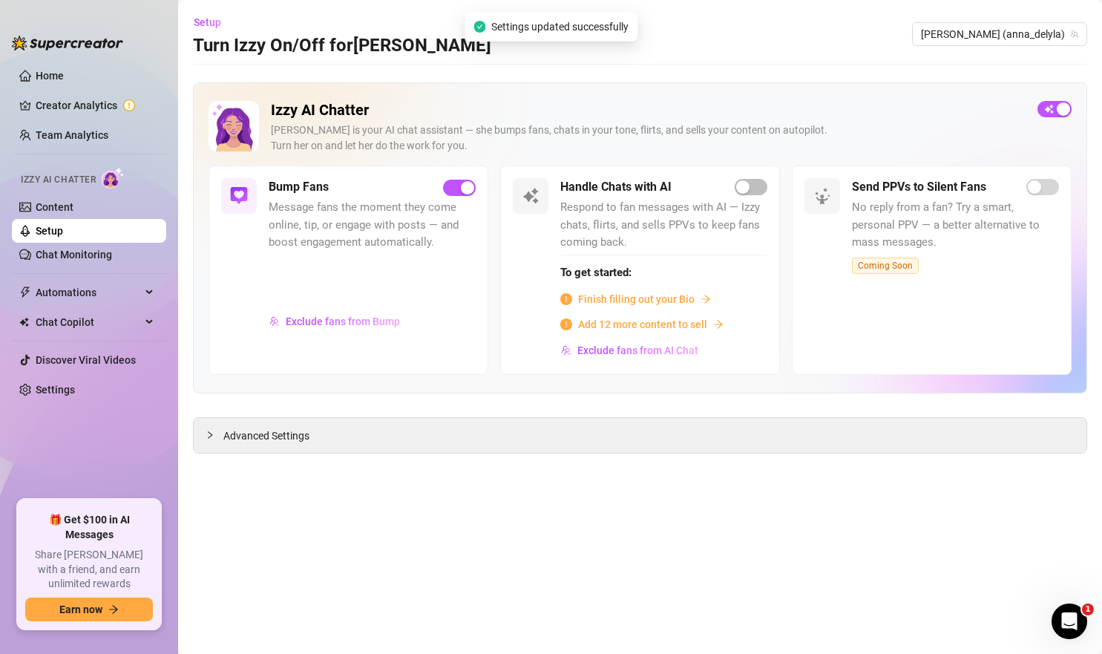
click at [506, 84] on div "Izzy AI Chatter Izzy is your AI chat assistant — she bumps fans, chats in your …" at bounding box center [640, 237] width 895 height 311
click at [58, 213] on link "Content" at bounding box center [55, 207] width 38 height 12
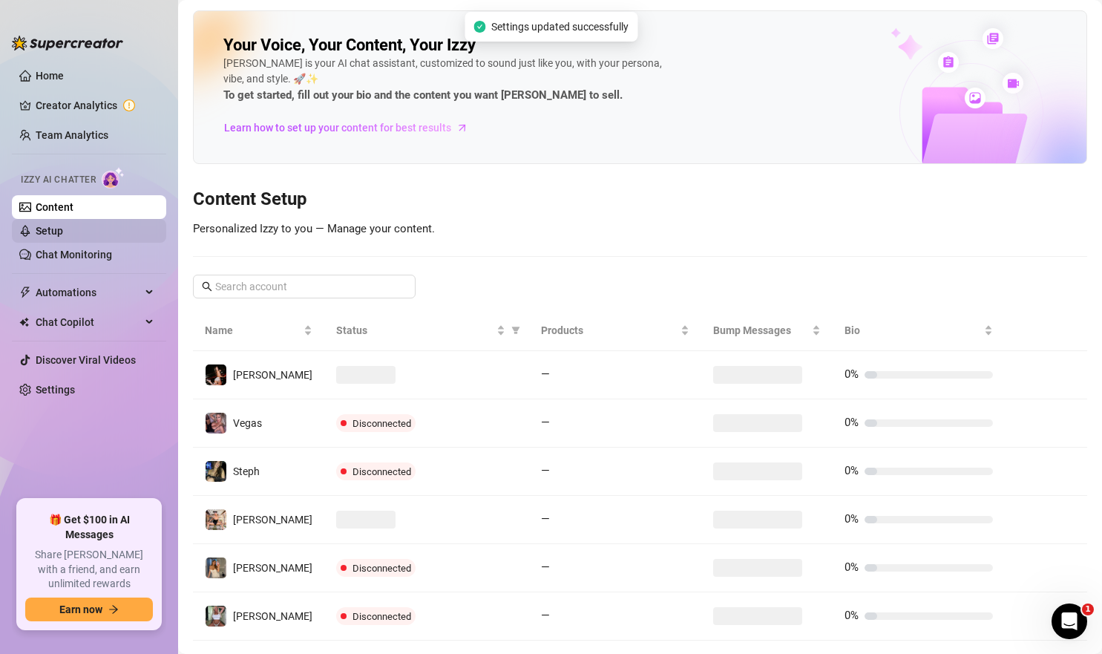
click at [61, 236] on link "Setup" at bounding box center [49, 231] width 27 height 12
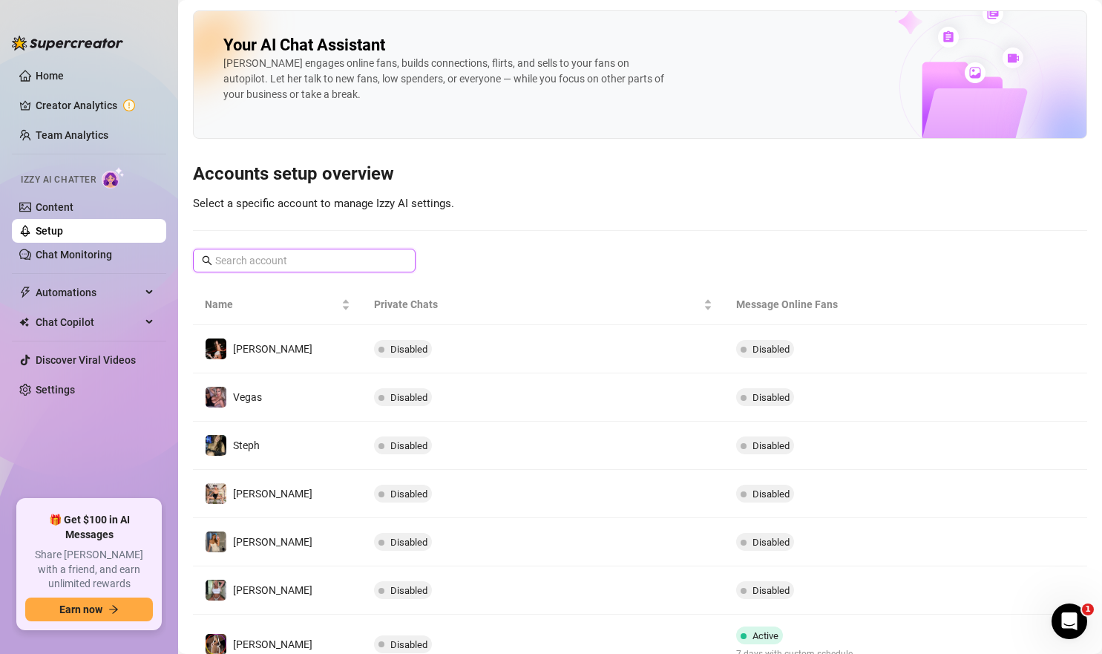
click at [327, 264] on input "text" at bounding box center [305, 260] width 180 height 16
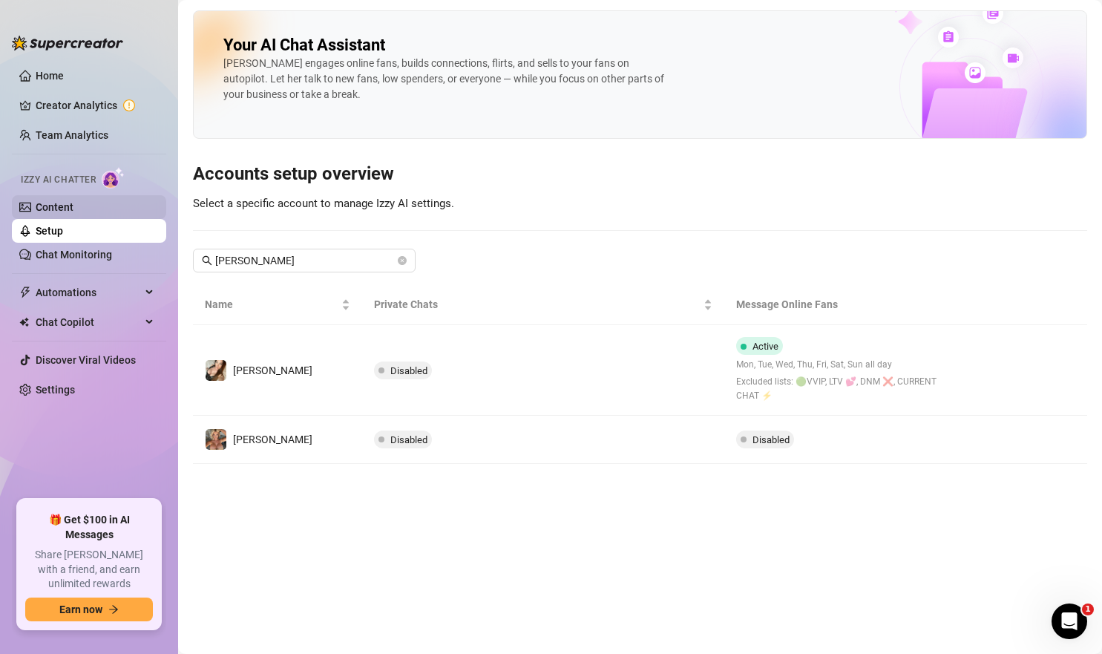
click at [73, 205] on link "Content" at bounding box center [55, 207] width 38 height 12
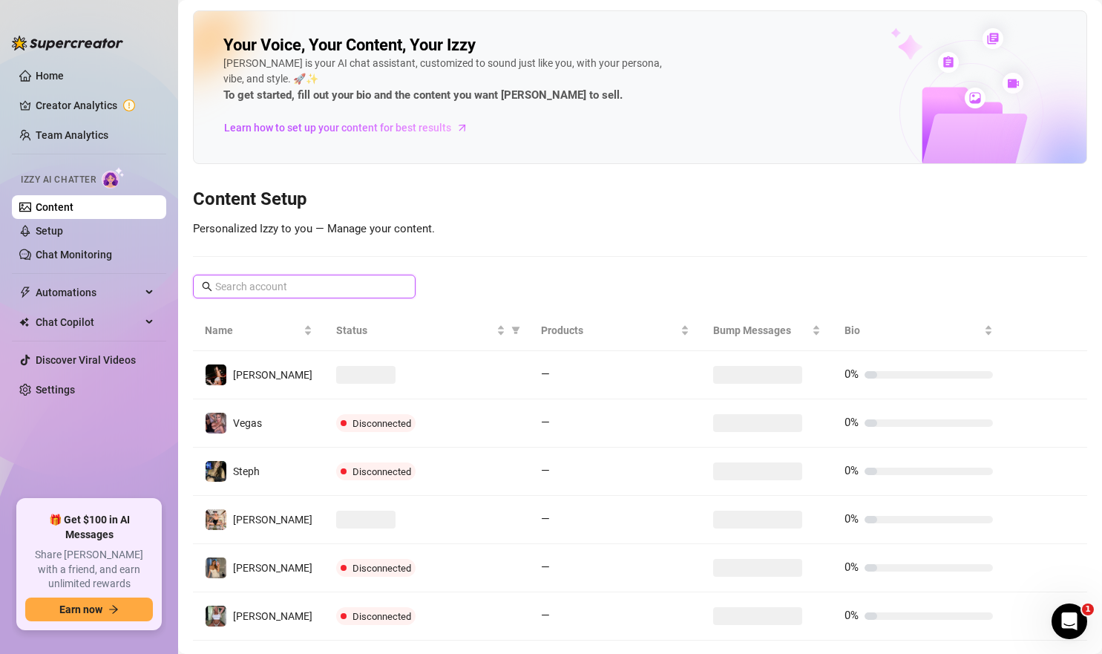
click at [370, 280] on input "text" at bounding box center [305, 286] width 180 height 16
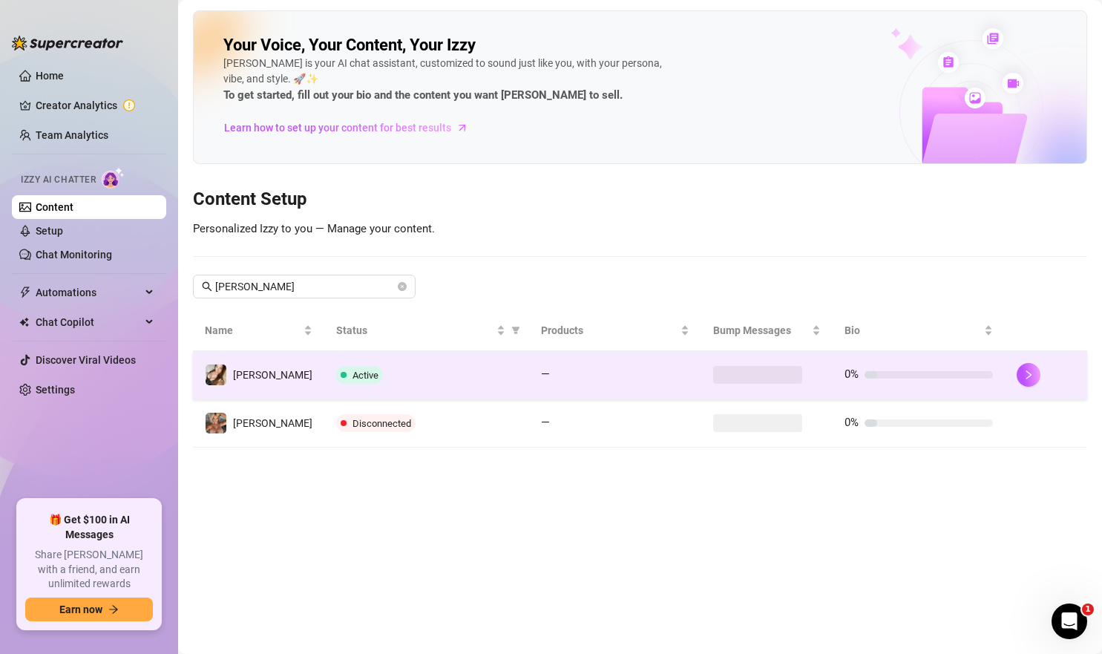
click at [432, 367] on div "Active" at bounding box center [426, 375] width 181 height 18
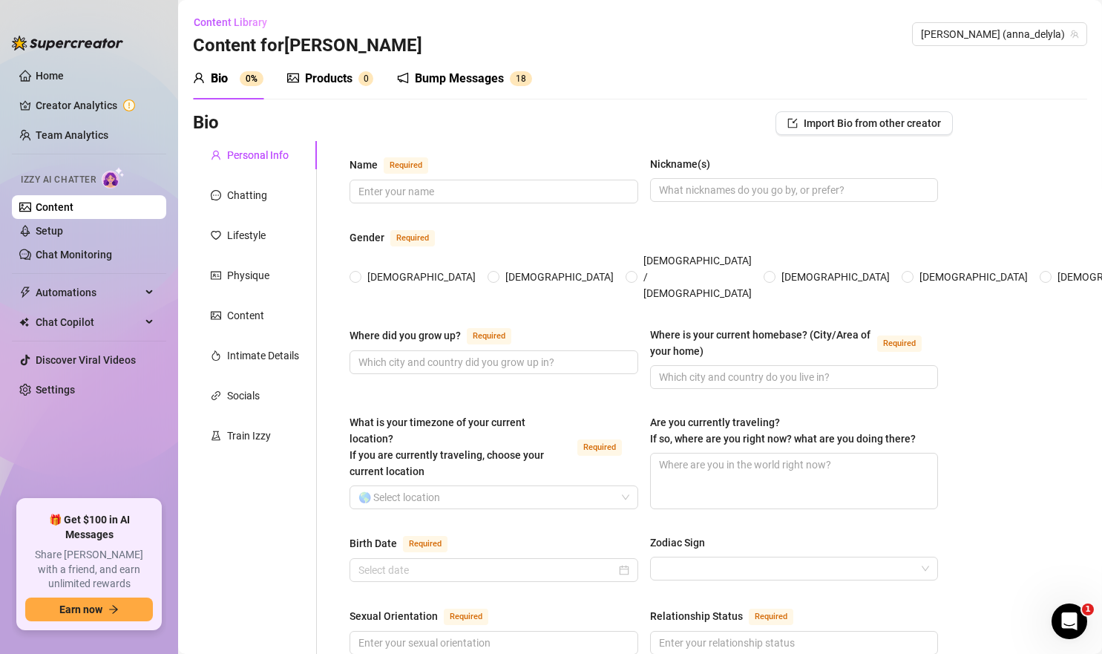
click at [473, 85] on div "Bump Messages" at bounding box center [459, 79] width 89 height 18
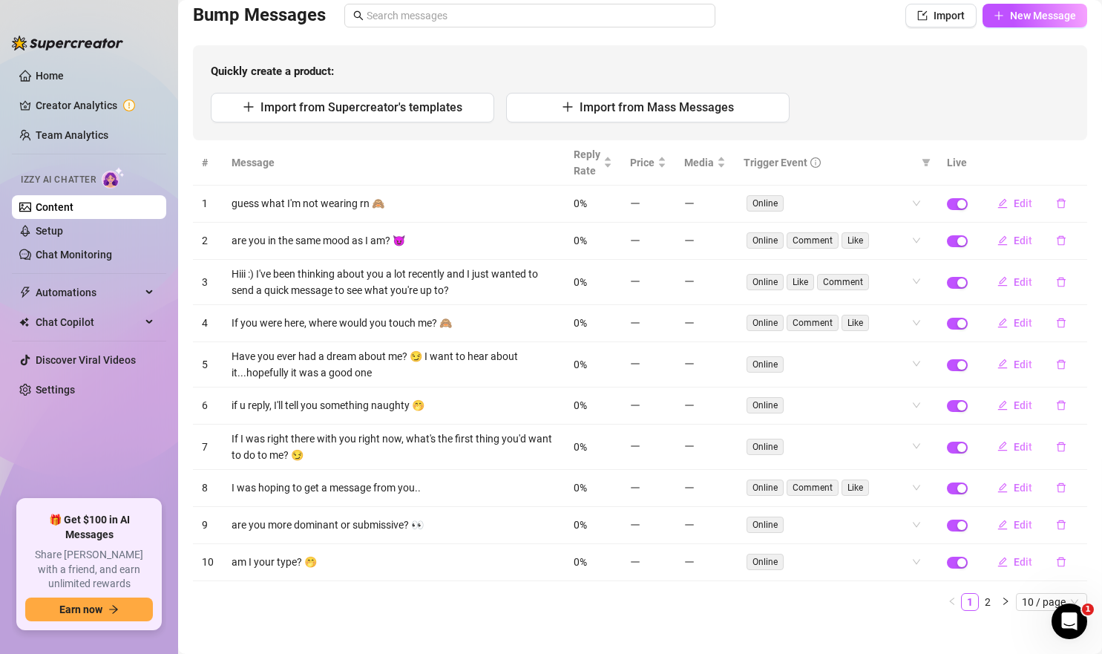
scroll to position [120, 0]
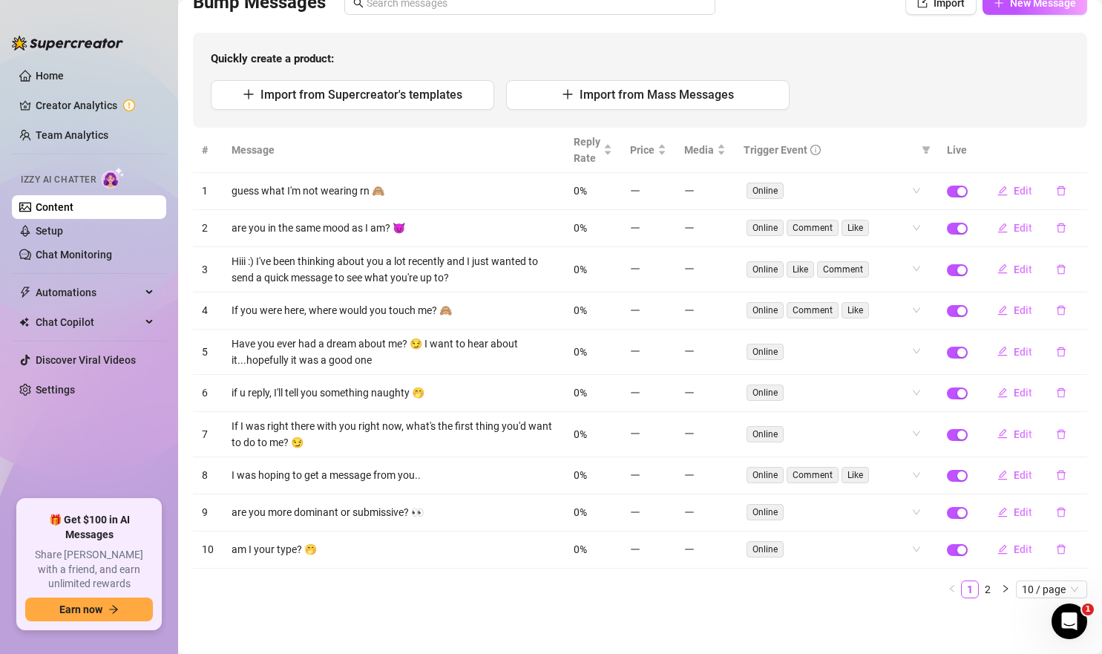
click at [477, 379] on td "if u reply, I'll tell you something naughty 🤭" at bounding box center [394, 393] width 342 height 37
click at [472, 392] on td "if u reply, I'll tell you something naughty 🤭" at bounding box center [394, 393] width 342 height 37
click at [1018, 387] on span "Edit" at bounding box center [1023, 393] width 19 height 12
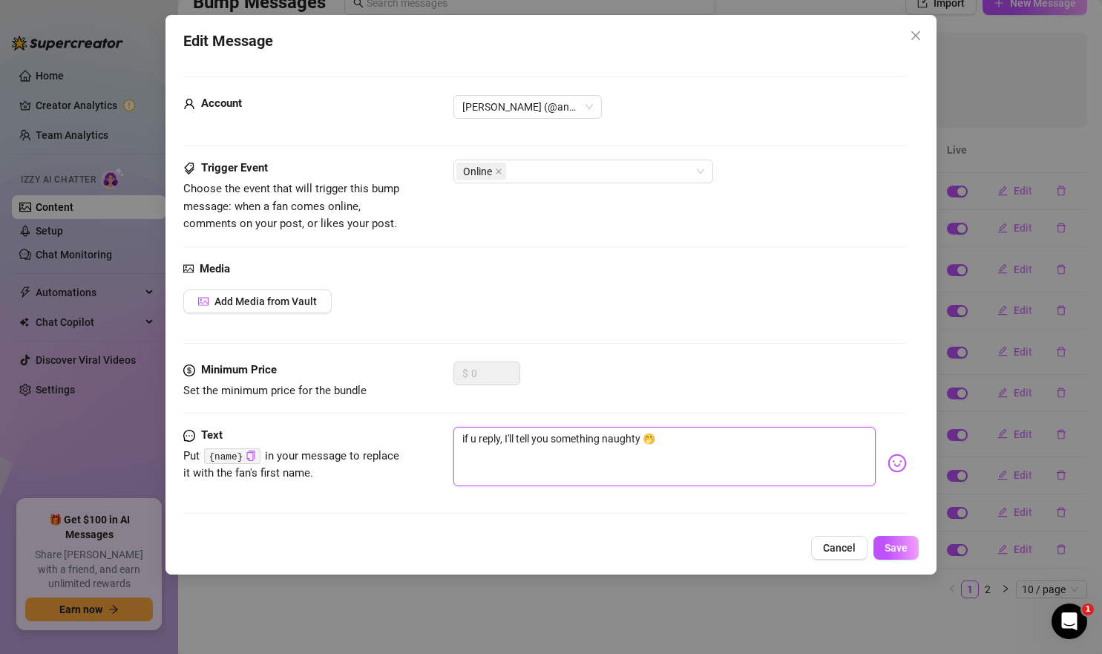
click at [475, 436] on textarea "if u reply, I'll tell you something naughty 🤭" at bounding box center [665, 456] width 423 height 59
click at [895, 546] on span "Save" at bounding box center [896, 548] width 23 height 12
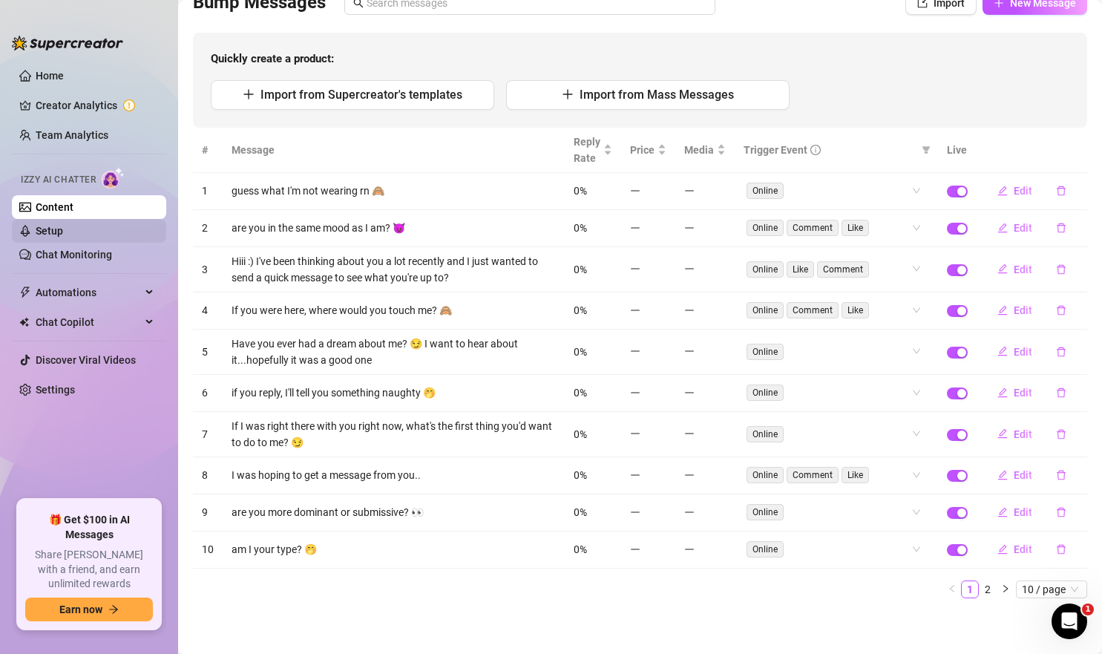
click at [63, 225] on link "Setup" at bounding box center [49, 231] width 27 height 12
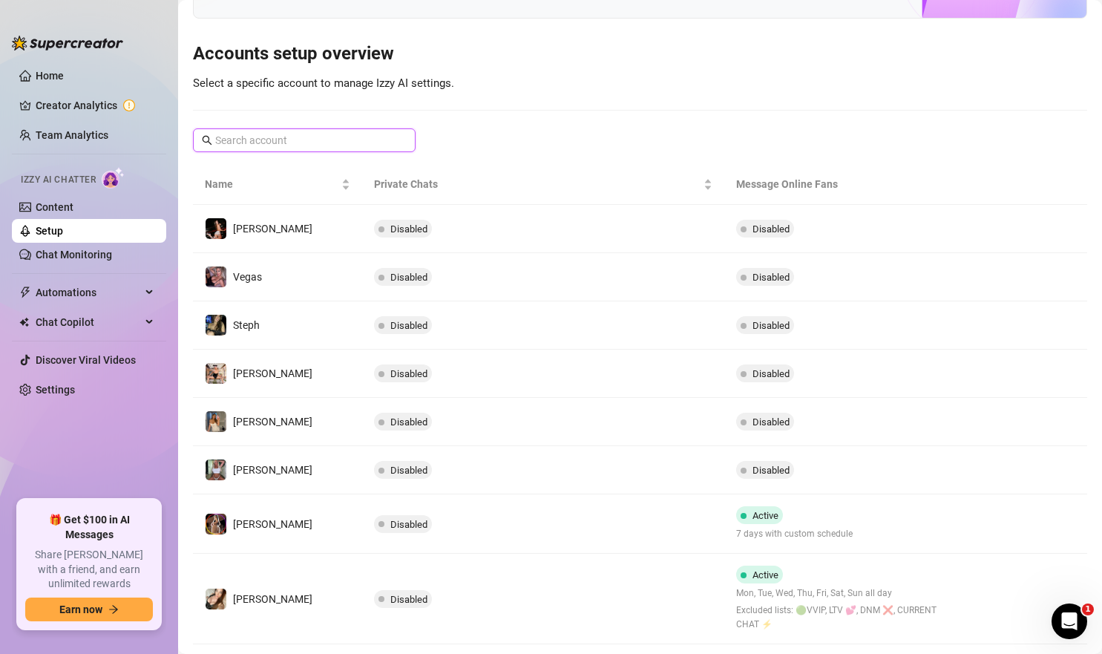
click at [289, 146] on input "text" at bounding box center [305, 140] width 180 height 16
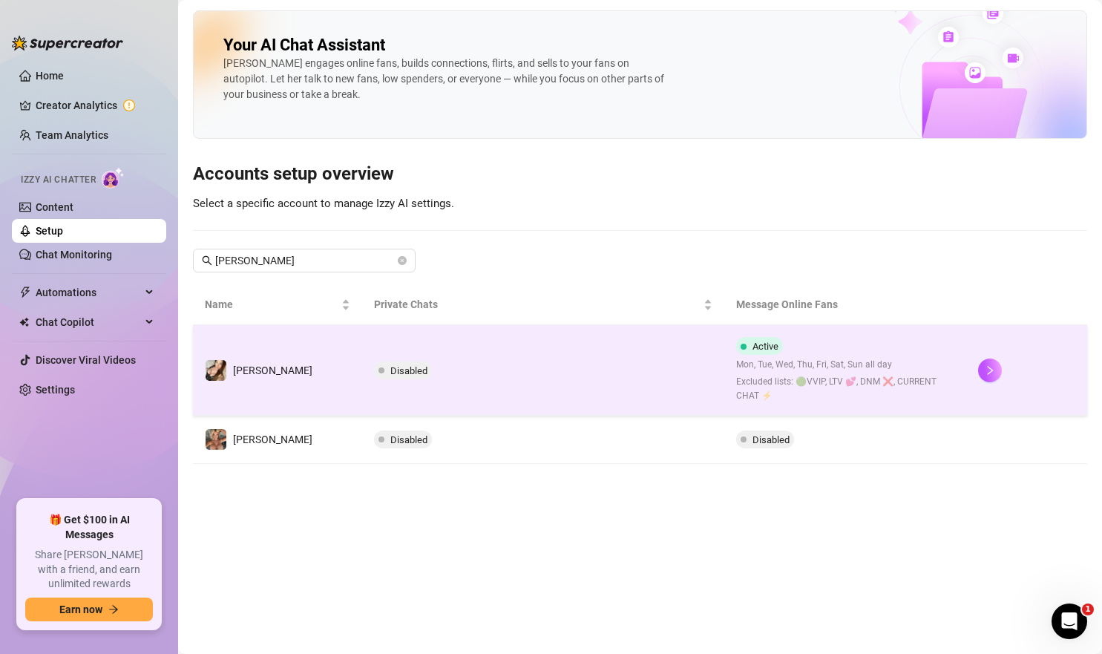
click at [764, 365] on span "Mon, Tue, Wed, Thu, Fri, Sat, Sun all day" at bounding box center [845, 365] width 218 height 14
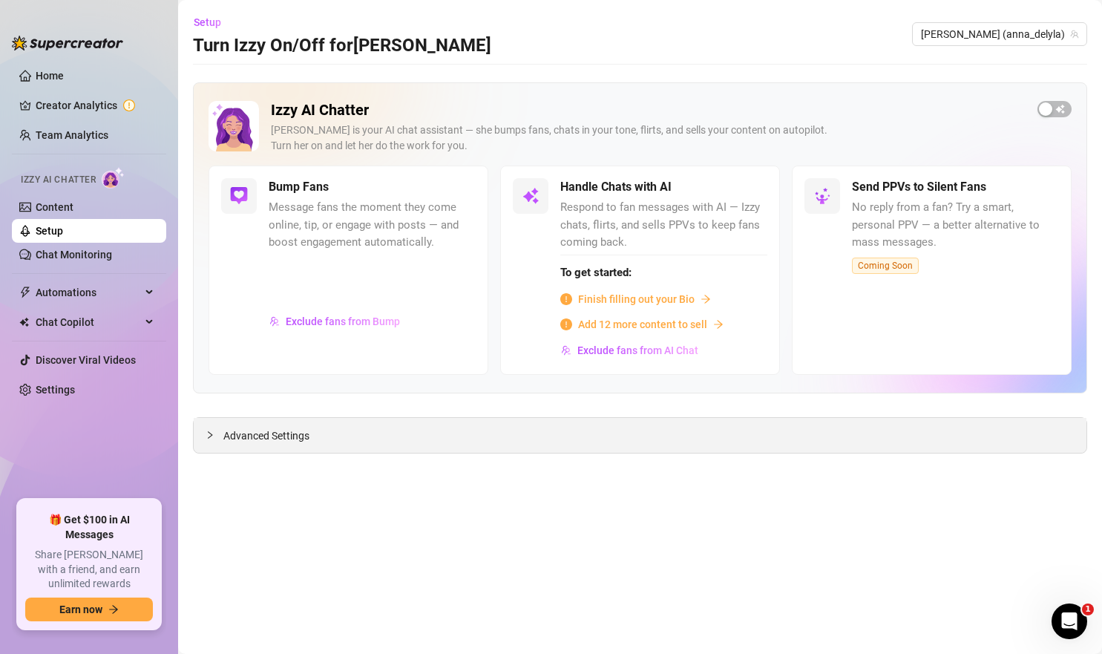
click at [369, 439] on div "Advanced Settings" at bounding box center [640, 435] width 893 height 35
click at [269, 426] on div "Advanced Settings" at bounding box center [640, 435] width 893 height 35
click at [272, 438] on span "Advanced Settings" at bounding box center [266, 436] width 86 height 16
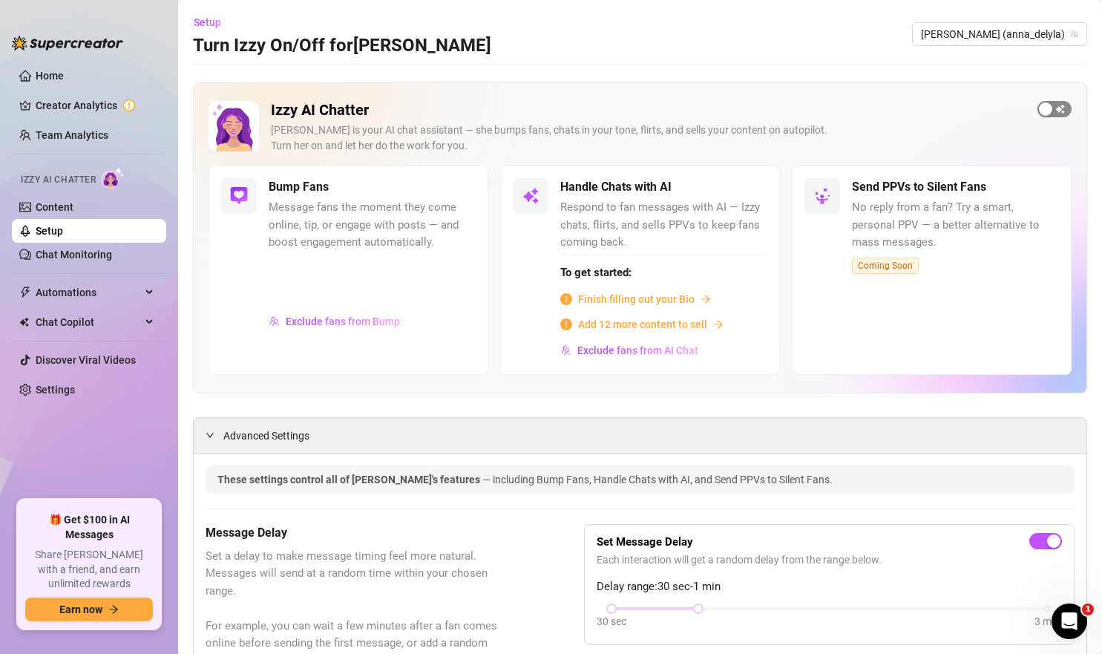
click at [1065, 111] on span "button" at bounding box center [1055, 109] width 34 height 16
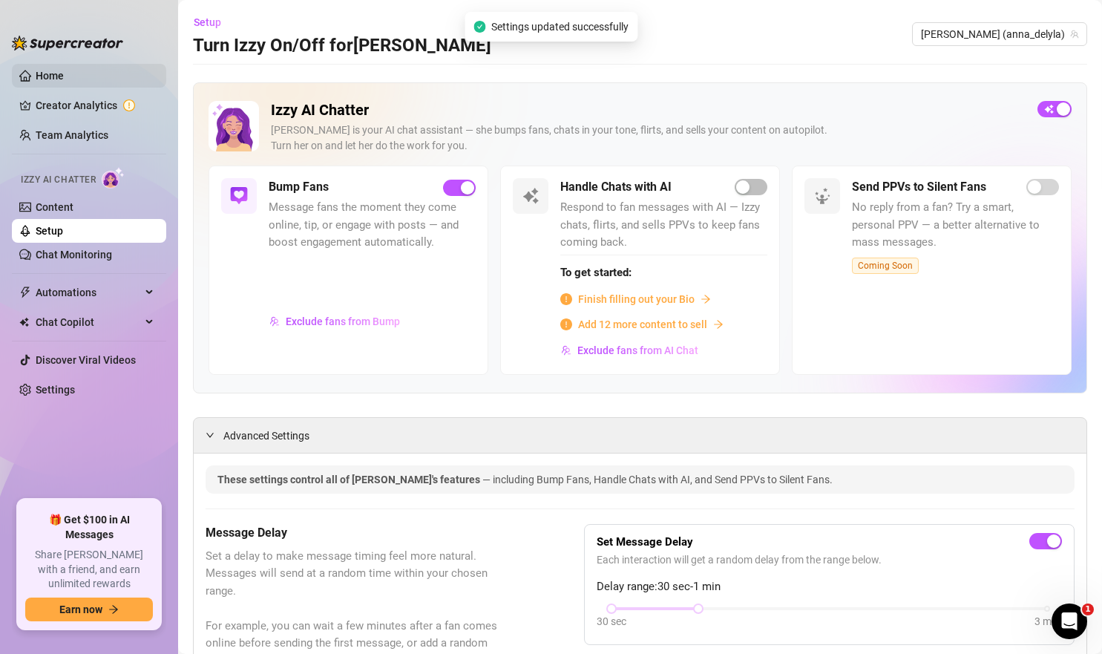
click at [64, 80] on link "Home" at bounding box center [50, 76] width 28 height 12
